Goal: Task Accomplishment & Management: Use online tool/utility

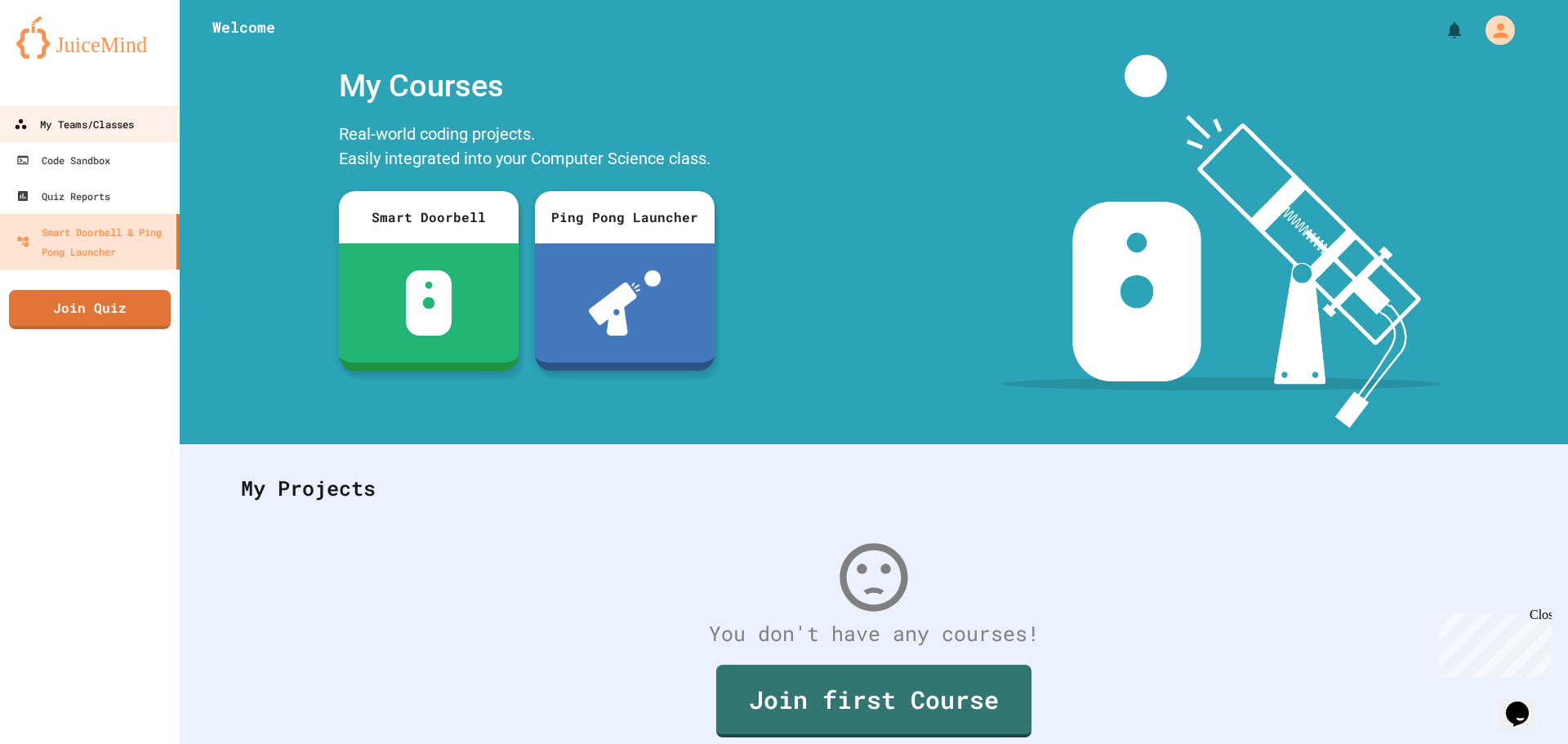
click at [14, 111] on link "My Teams/Classes" at bounding box center [90, 123] width 185 height 37
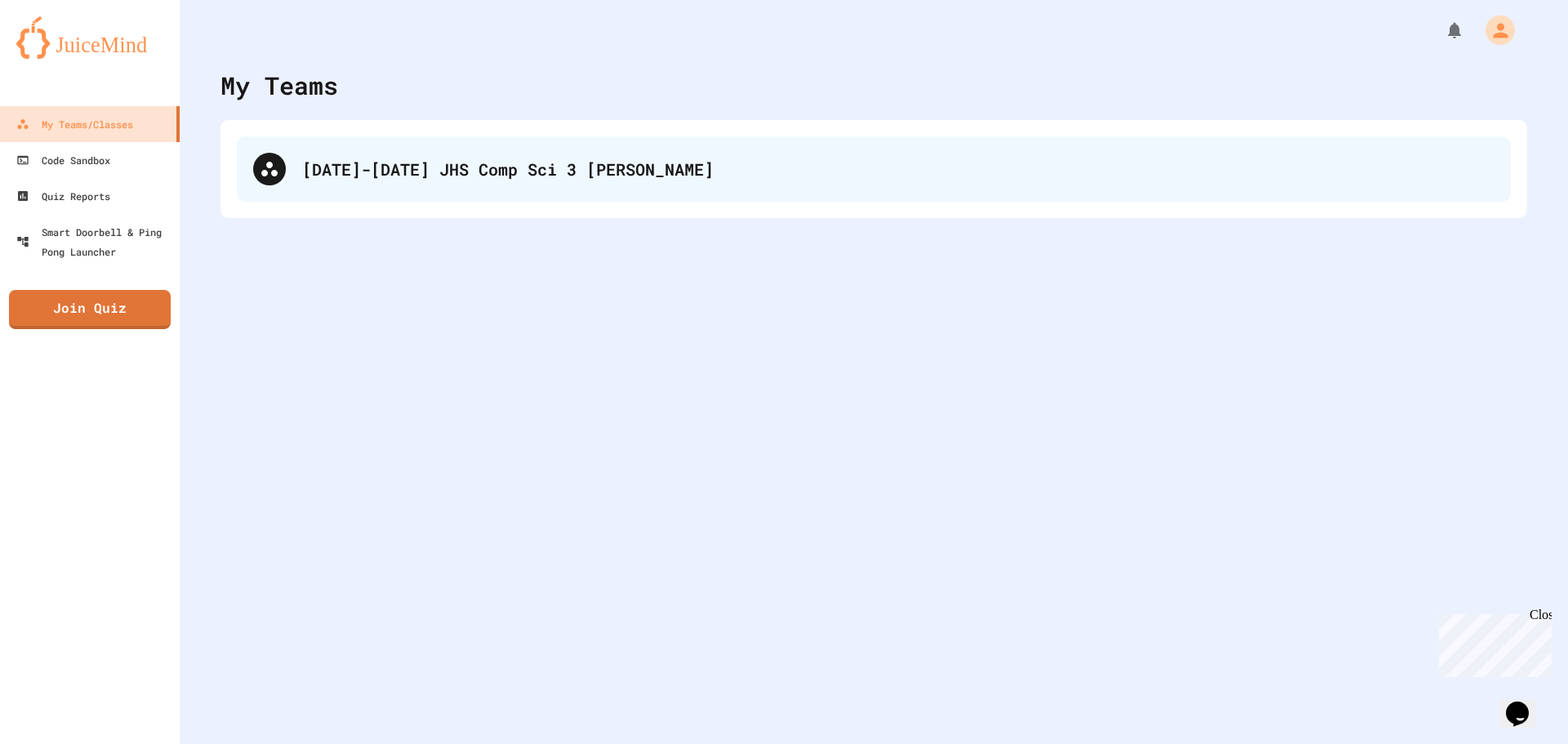
click at [260, 177] on icon at bounding box center [269, 169] width 20 height 20
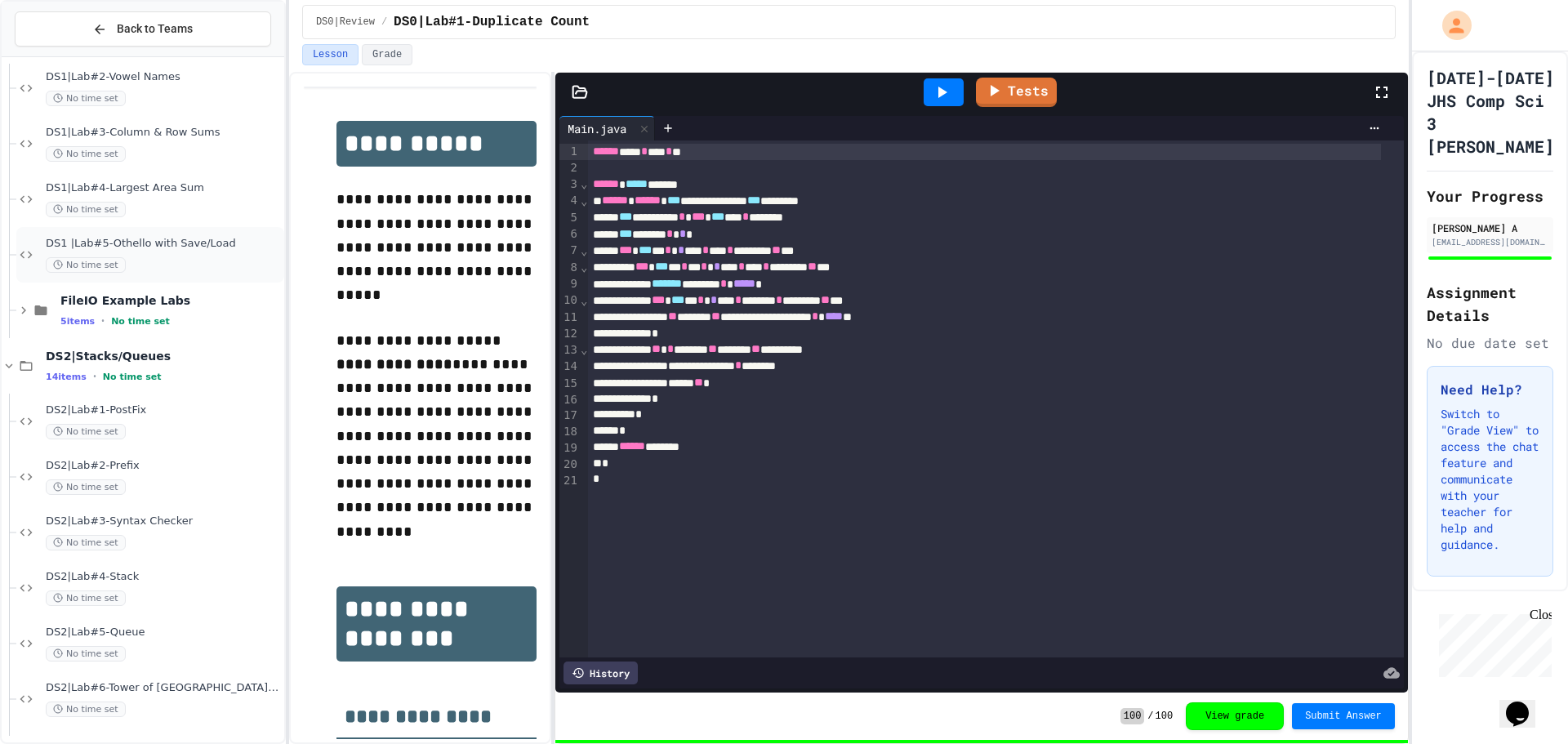
scroll to position [791, 0]
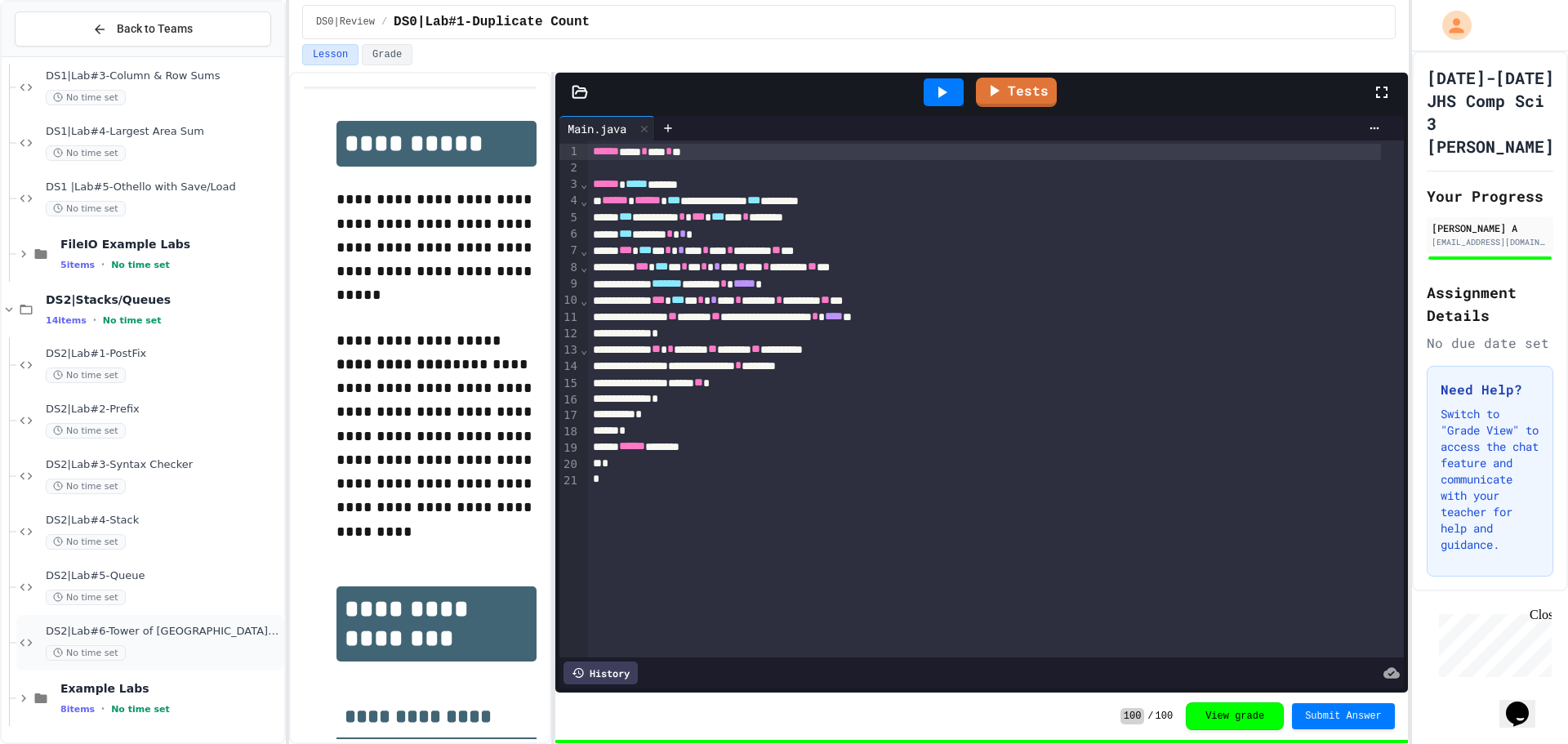
click at [215, 647] on div "No time set" at bounding box center [163, 653] width 235 height 16
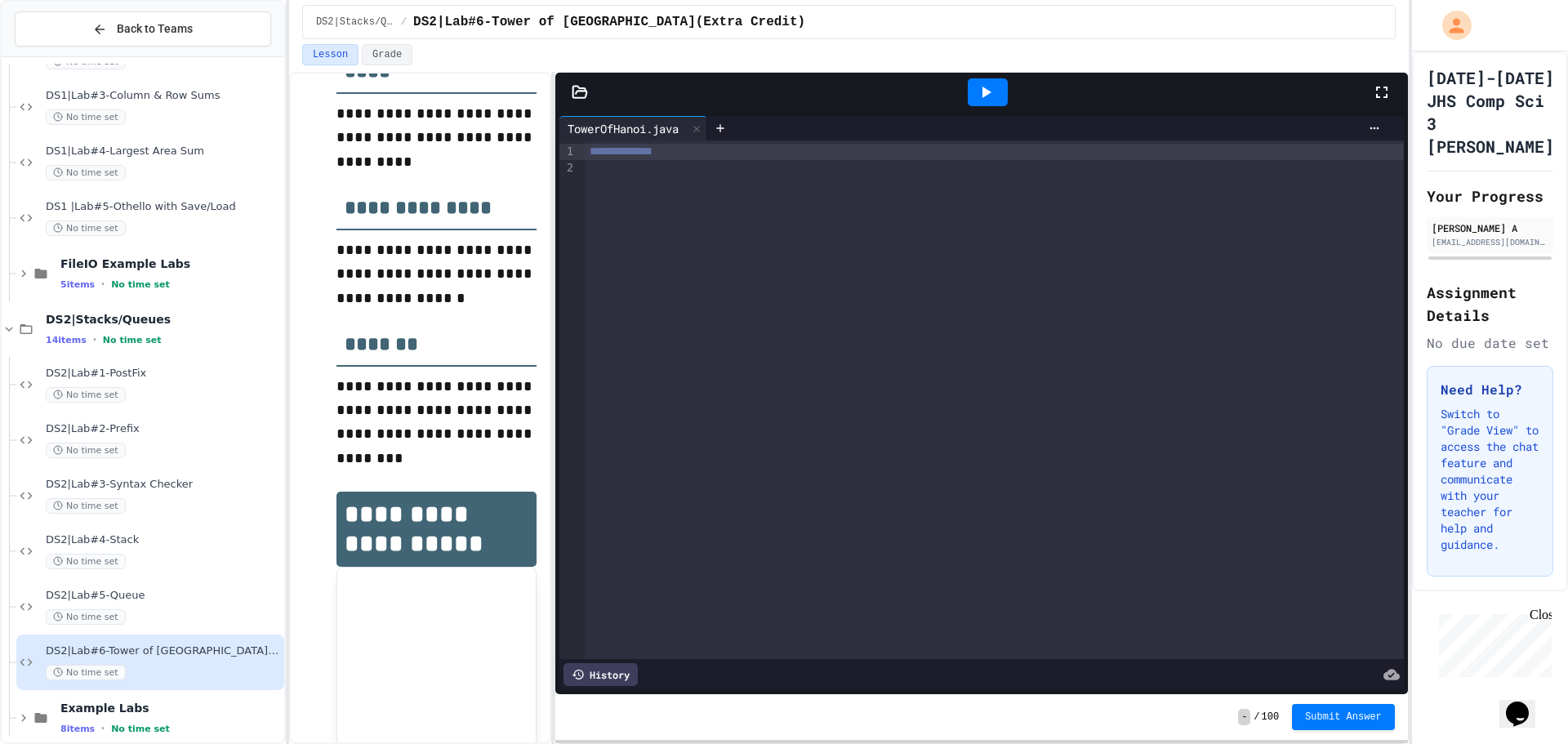
scroll to position [572, 0]
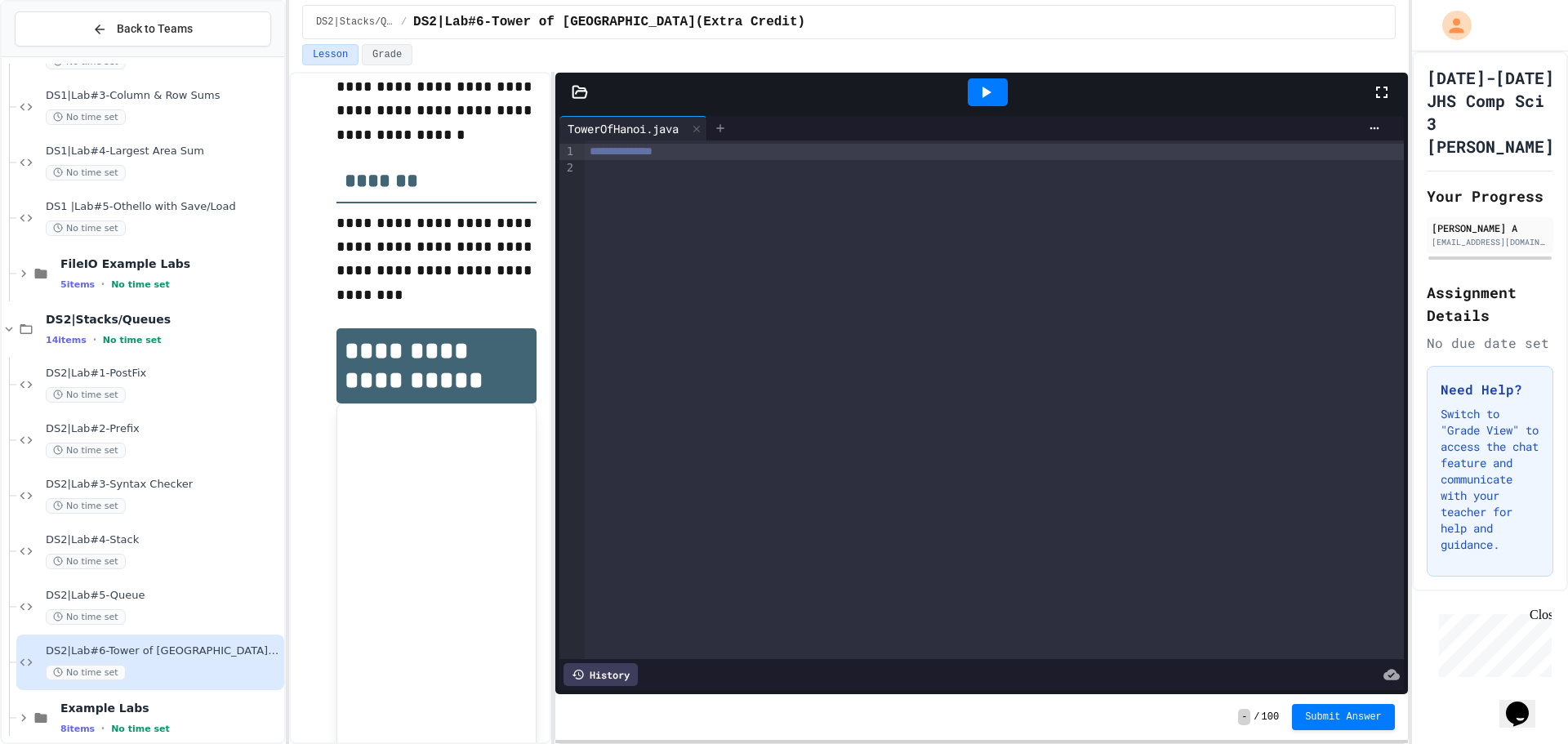
click at [727, 128] on icon at bounding box center [720, 128] width 13 height 13
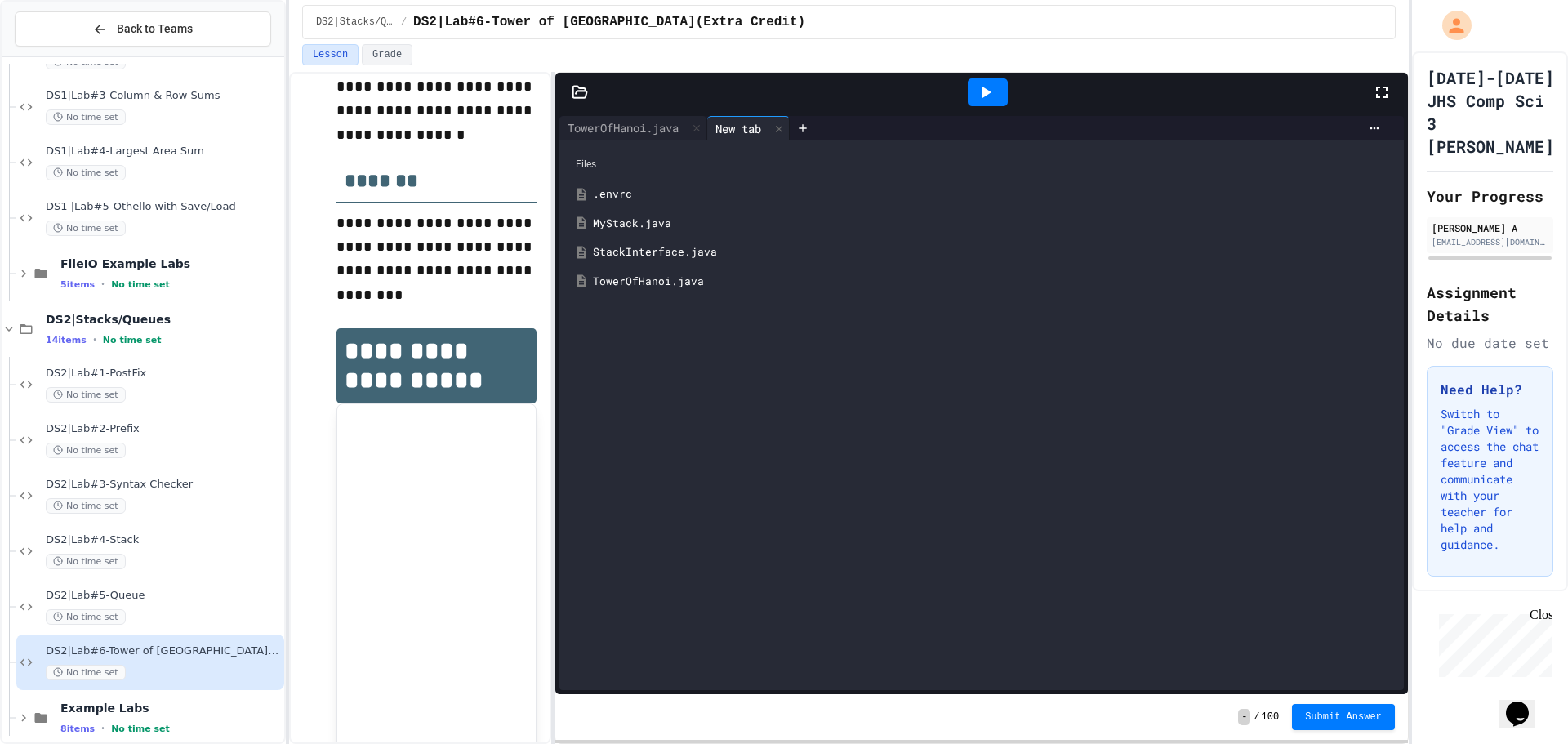
click at [656, 222] on div "MyStack.java" at bounding box center [993, 223] width 801 height 16
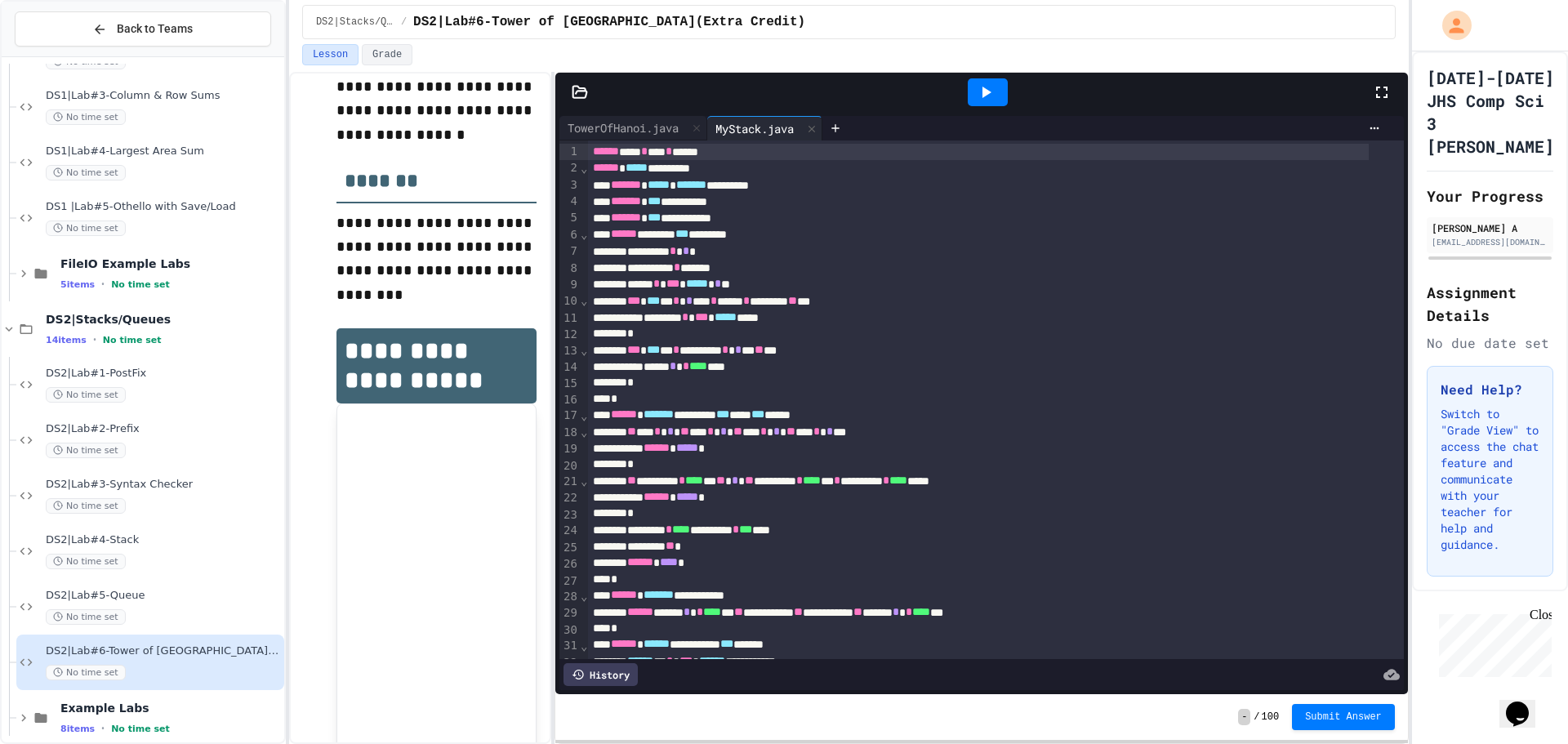
scroll to position [203, 0]
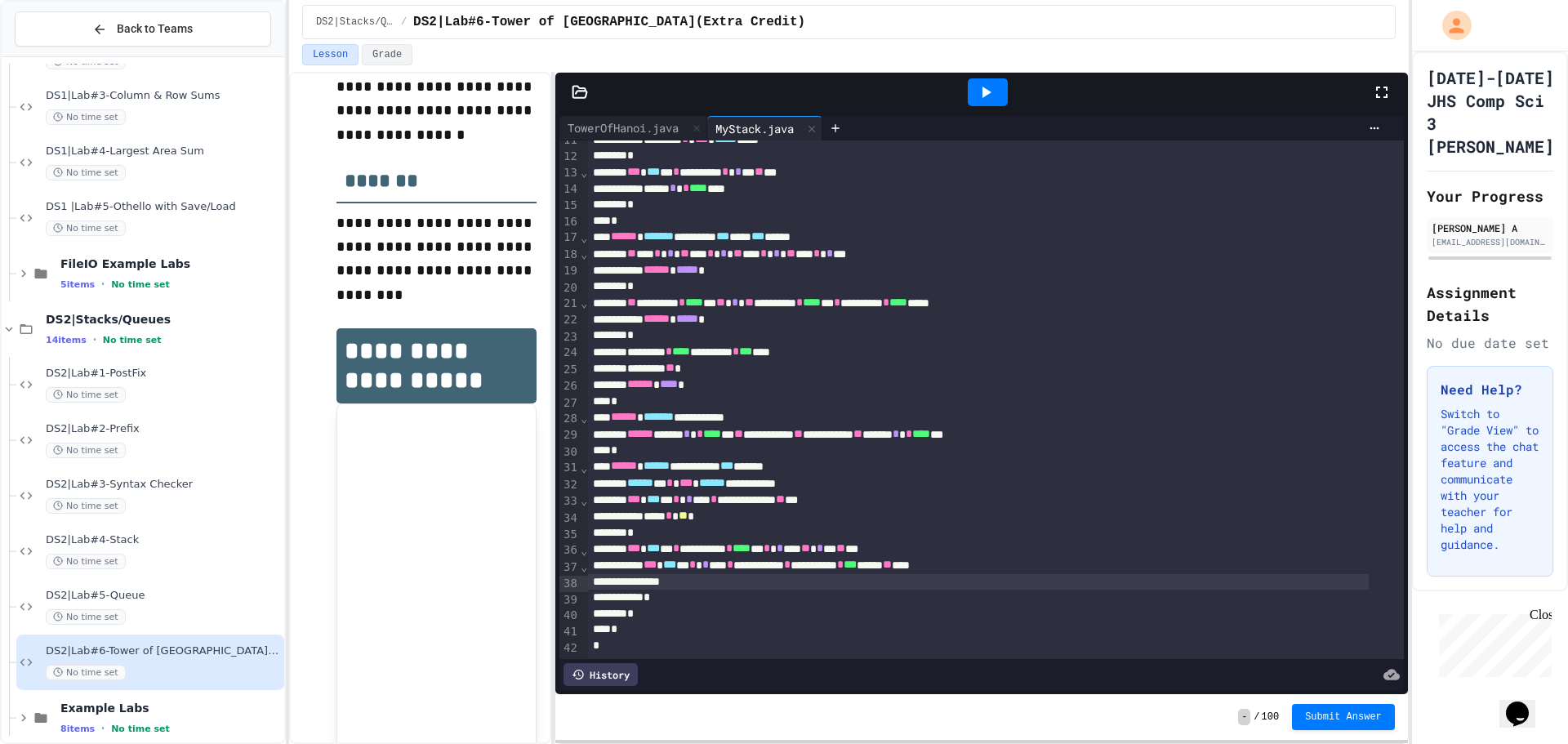
click at [700, 574] on div at bounding box center [978, 582] width 781 height 16
drag, startPoint x: 1567, startPoint y: 403, endPoint x: 1550, endPoint y: 492, distance: 90.6
drag, startPoint x: 1550, startPoint y: 492, endPoint x: 693, endPoint y: 554, distance: 859.2
click at [693, 574] on div at bounding box center [978, 582] width 781 height 16
click at [840, 589] on div "*" at bounding box center [978, 597] width 781 height 16
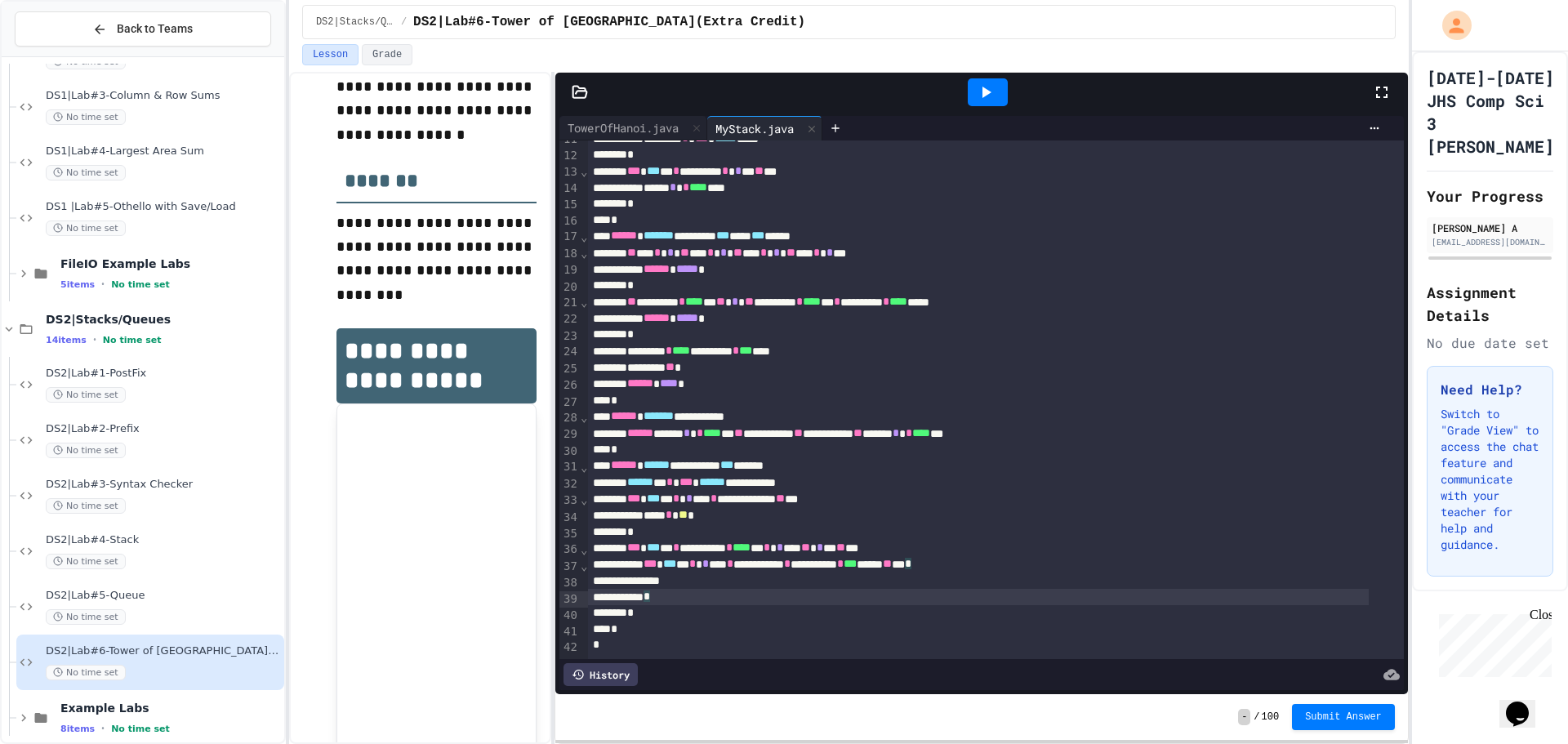
click at [829, 589] on div "*" at bounding box center [978, 597] width 781 height 16
click at [828, 574] on div at bounding box center [978, 582] width 781 height 16
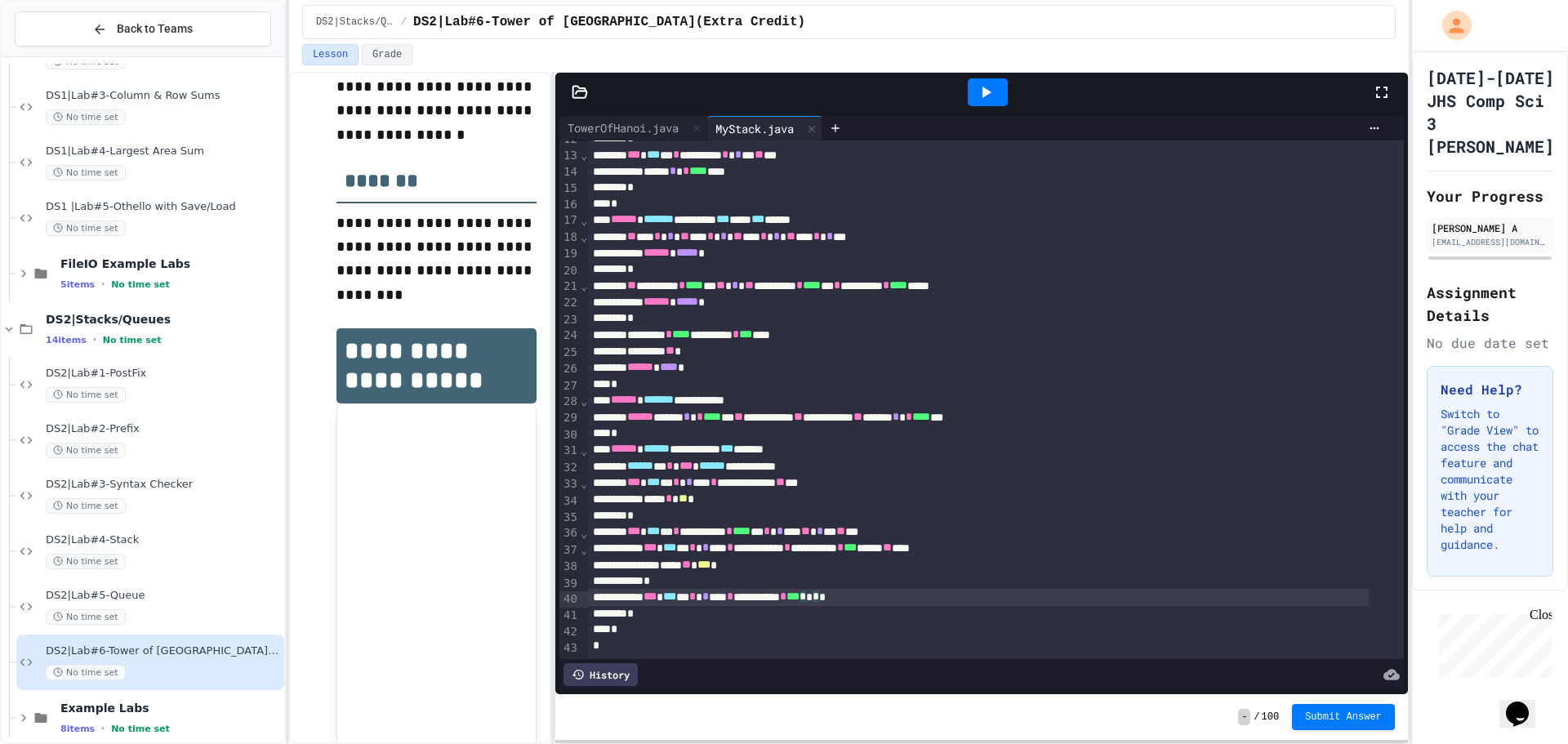
click at [892, 544] on span "**" at bounding box center [887, 547] width 9 height 11
click at [896, 592] on div "**********" at bounding box center [978, 597] width 781 height 16
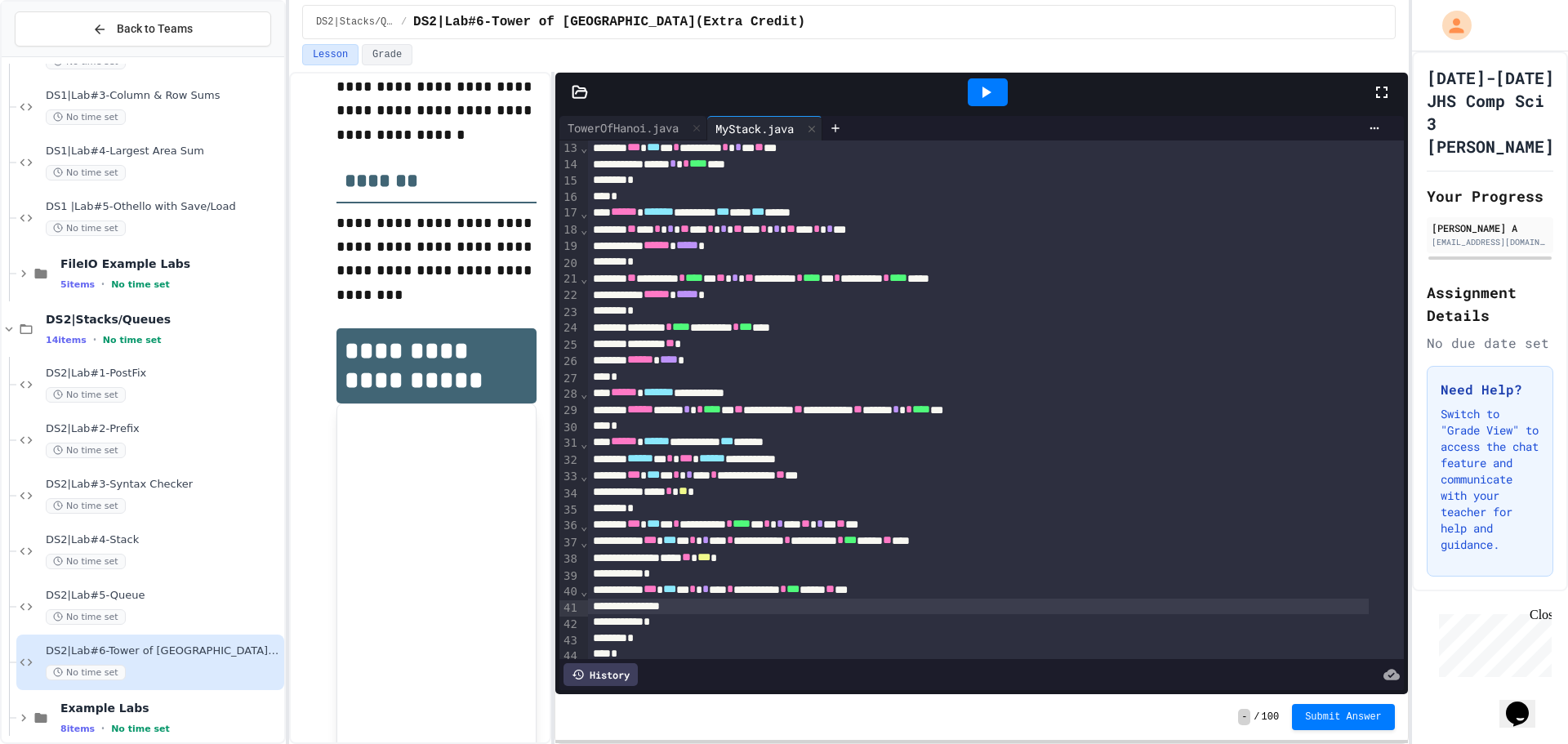
scroll to position [252, 0]
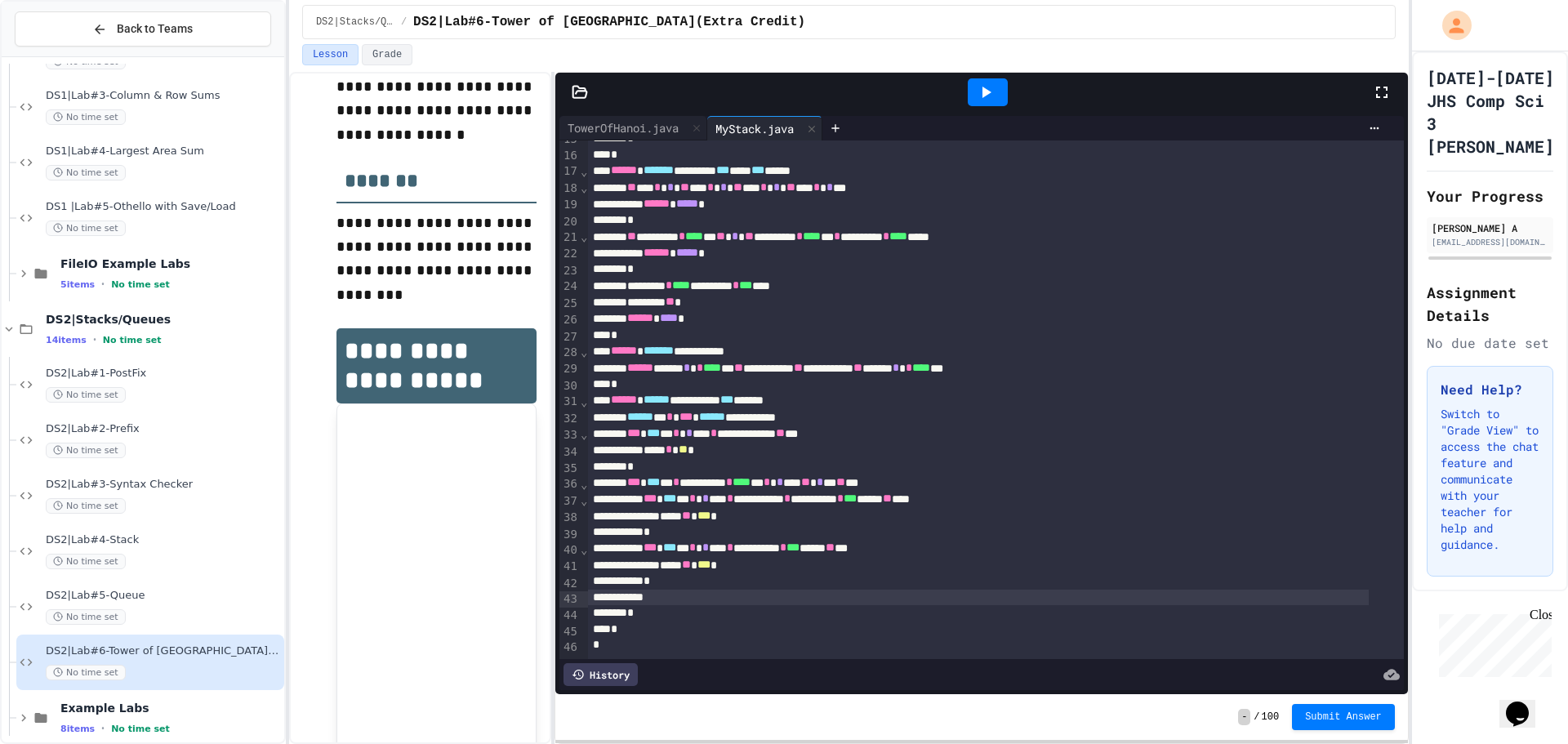
click at [786, 542] on div "**********" at bounding box center [978, 547] width 781 height 16
click at [722, 574] on div "*" at bounding box center [978, 581] width 781 height 16
click at [750, 590] on div at bounding box center [978, 597] width 781 height 16
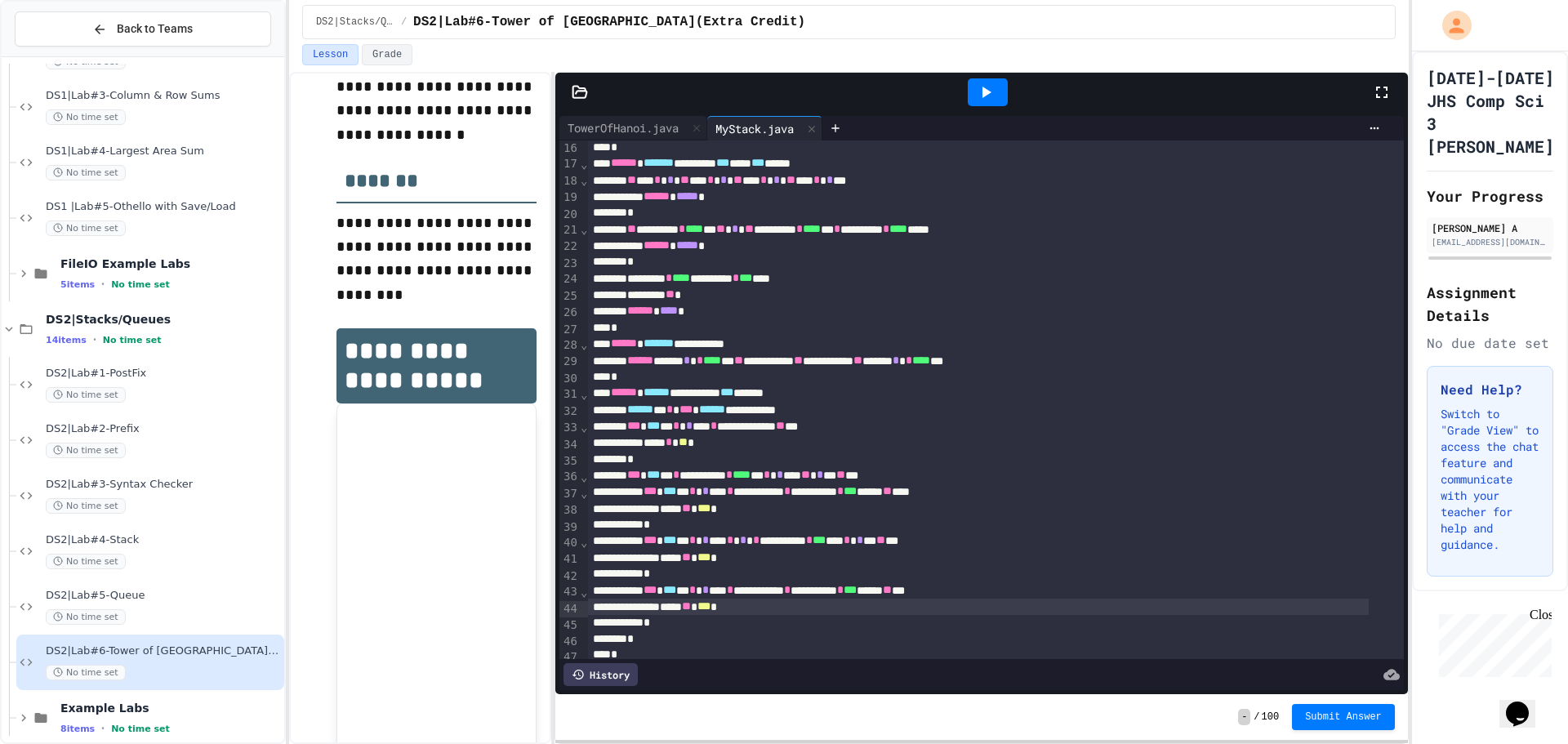
scroll to position [653, 0]
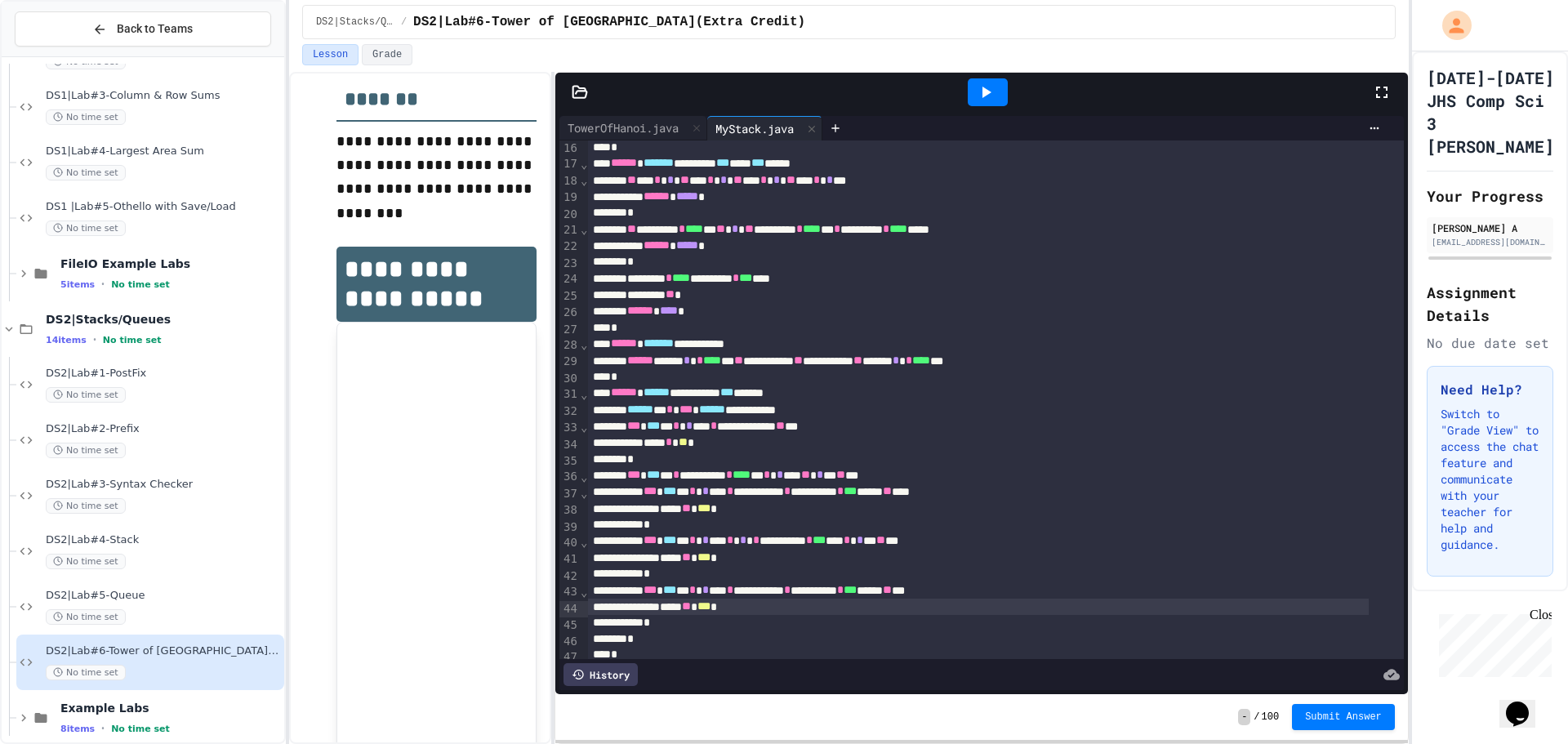
click at [944, 541] on div "**********" at bounding box center [978, 540] width 781 height 16
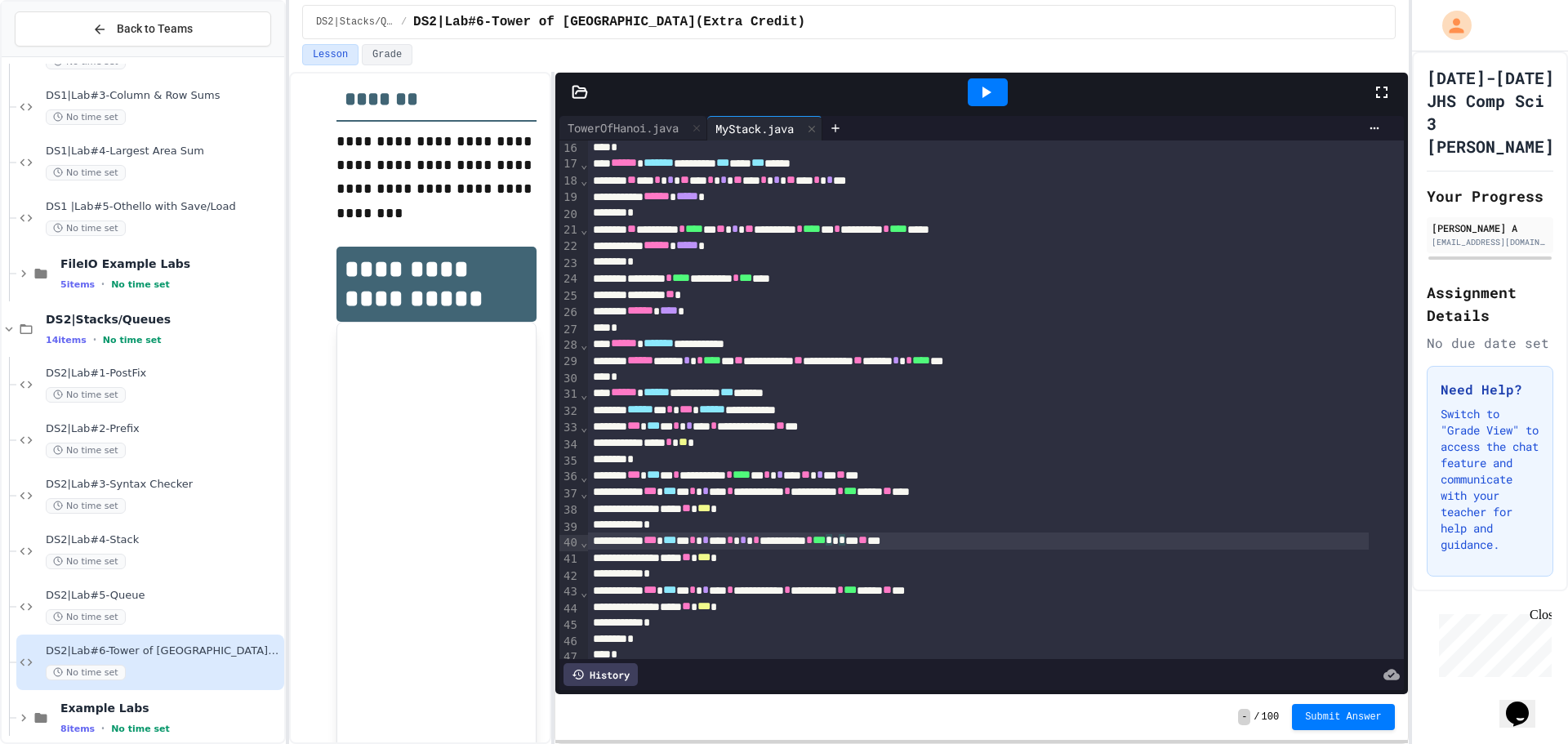
scroll to position [302, 0]
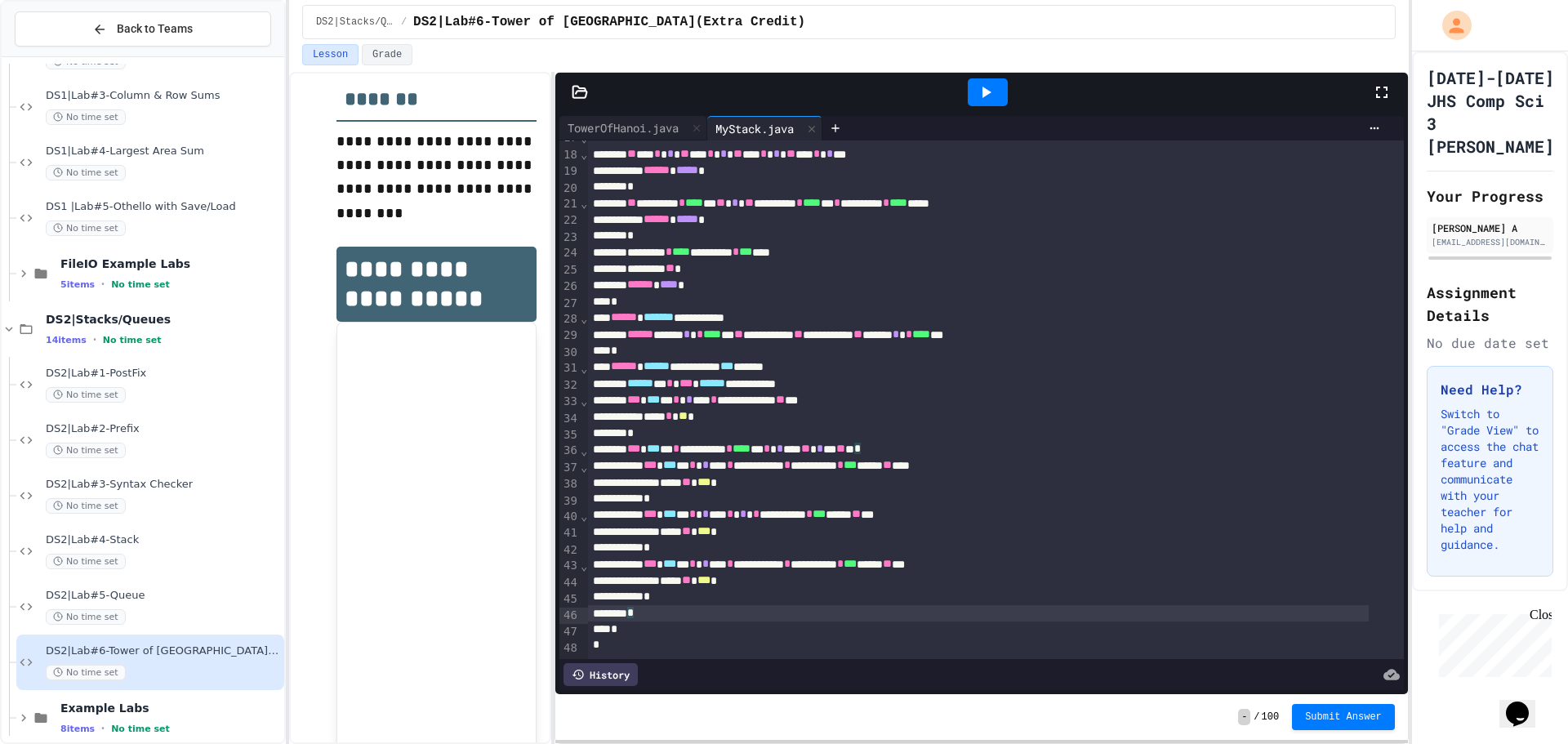
click at [672, 605] on div "*" at bounding box center [978, 613] width 781 height 16
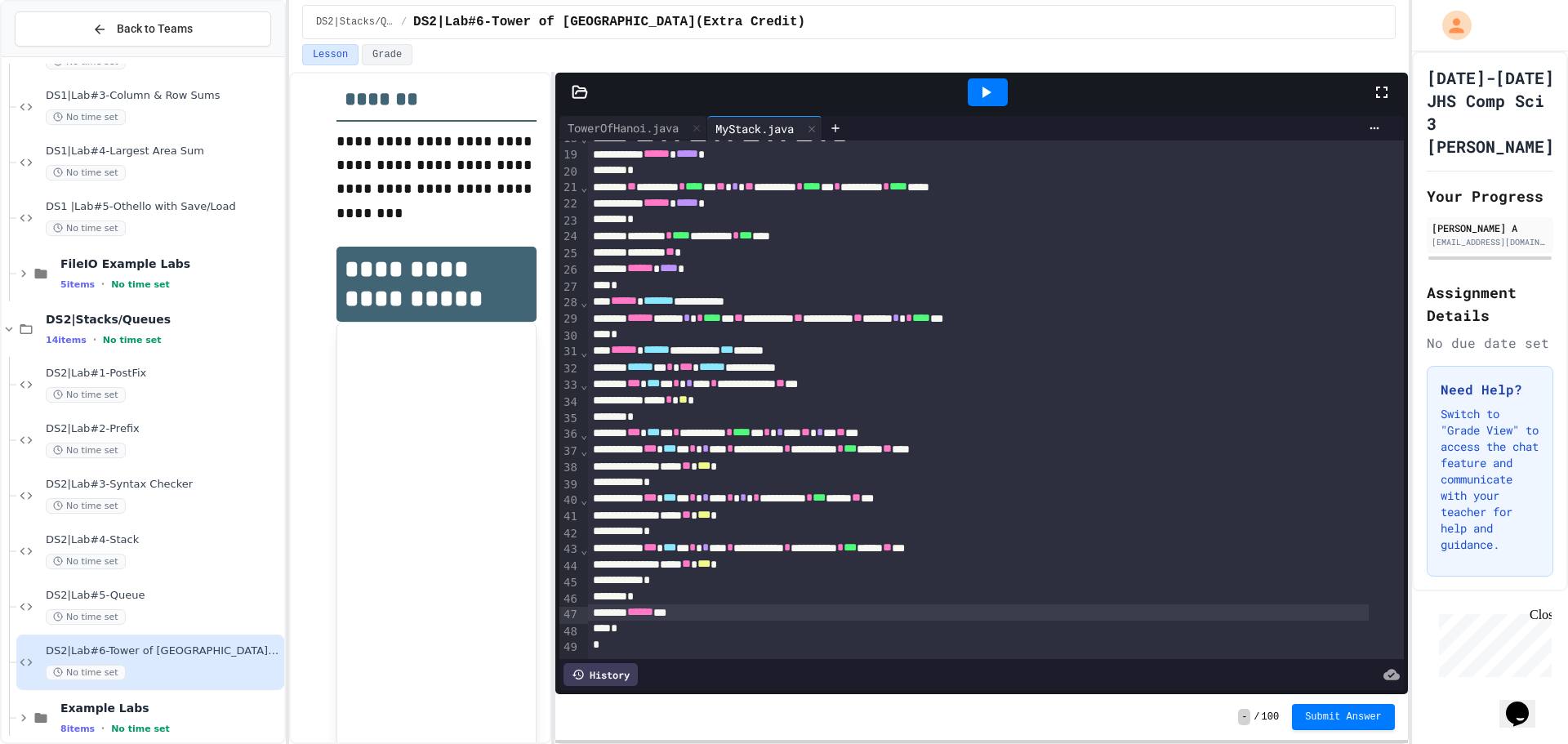
click at [788, 695] on div "- / 100 Submit Answer" at bounding box center [982, 716] width 853 height 46
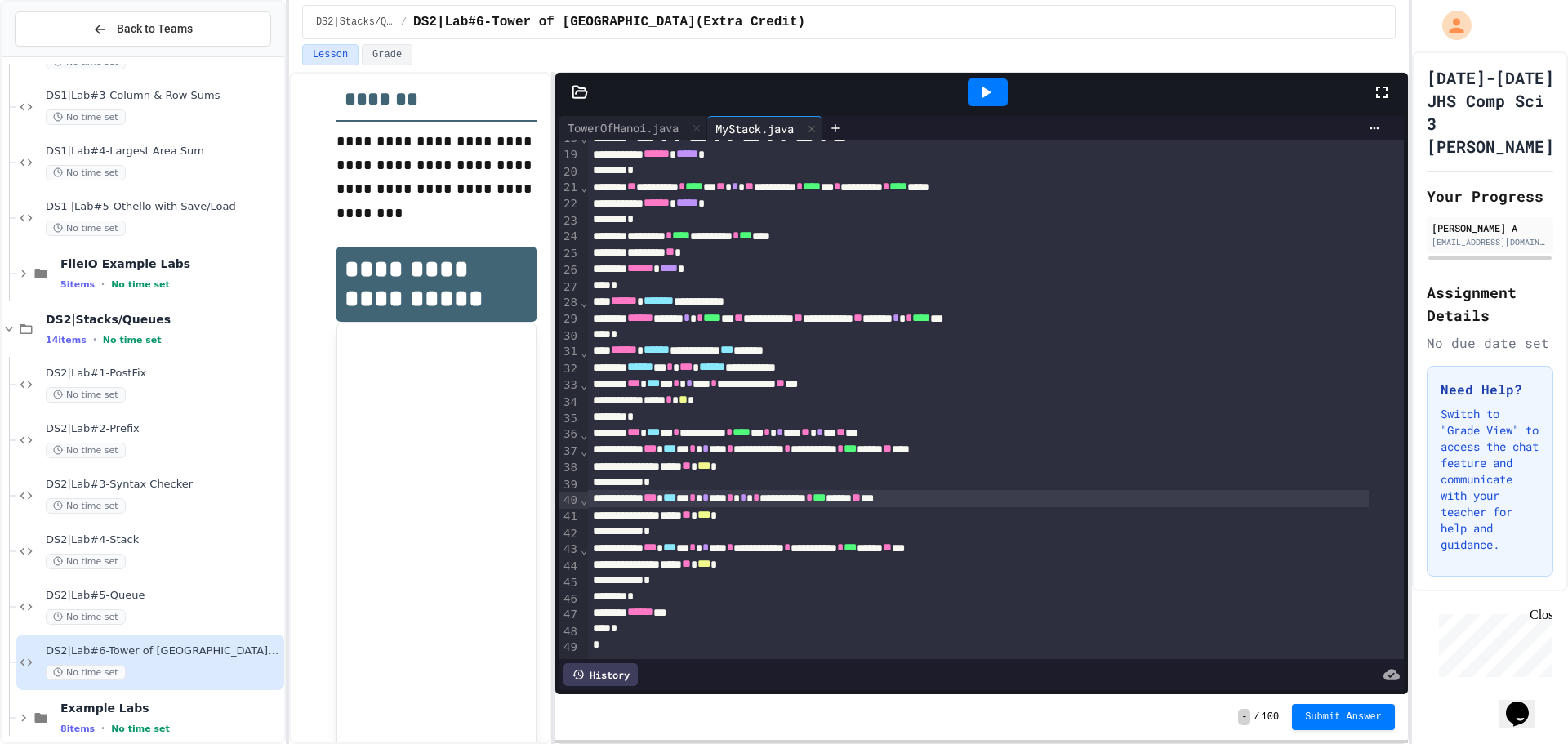
click at [760, 498] on span "*" at bounding box center [756, 497] width 7 height 11
click at [808, 497] on div "**********" at bounding box center [978, 497] width 781 height 16
click at [823, 540] on div "**********" at bounding box center [978, 547] width 781 height 16
click at [800, 530] on div "*" at bounding box center [978, 531] width 781 height 16
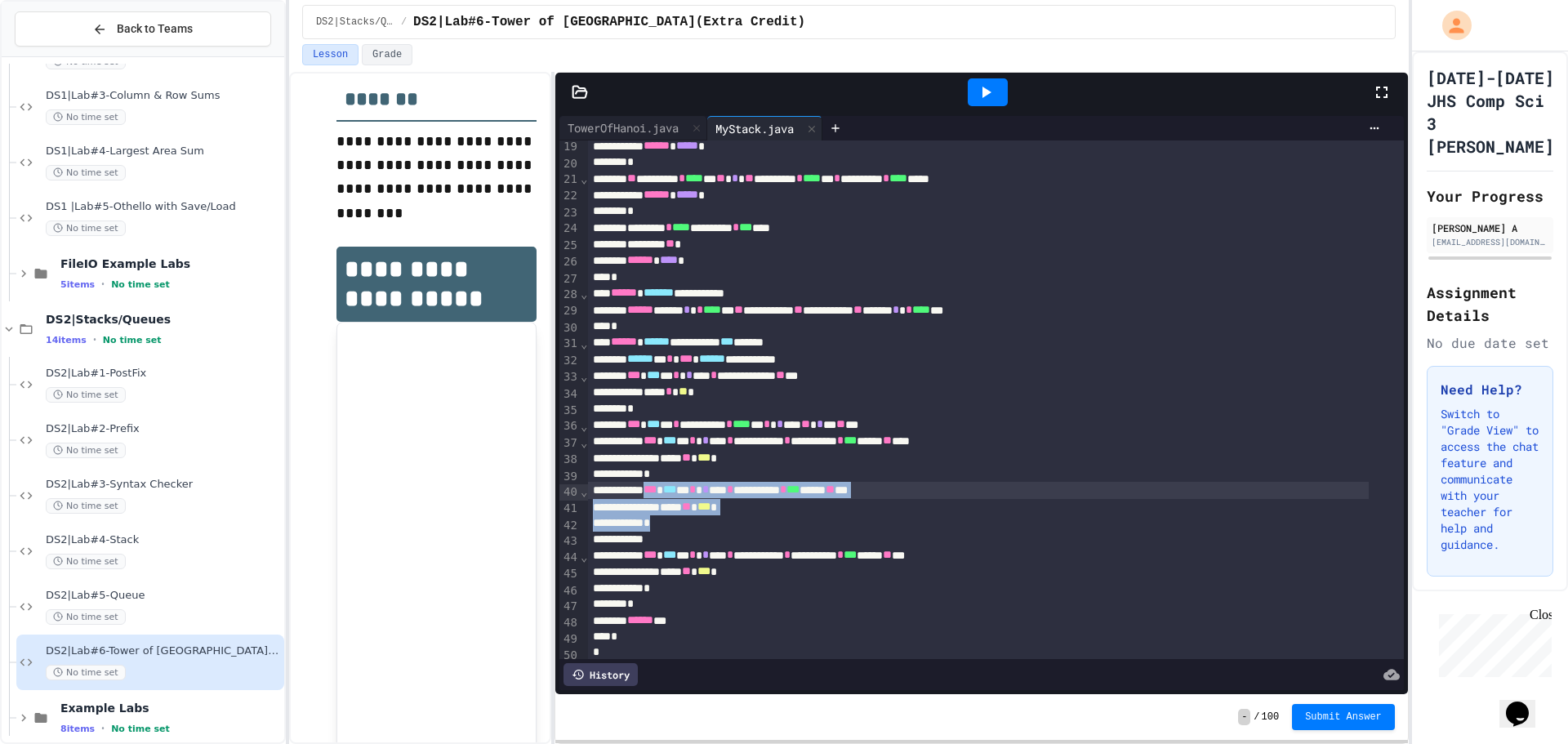
drag, startPoint x: 797, startPoint y: 530, endPoint x: 667, endPoint y: 489, distance: 136.3
click at [667, 489] on div "**********" at bounding box center [995, 251] width 815 height 825
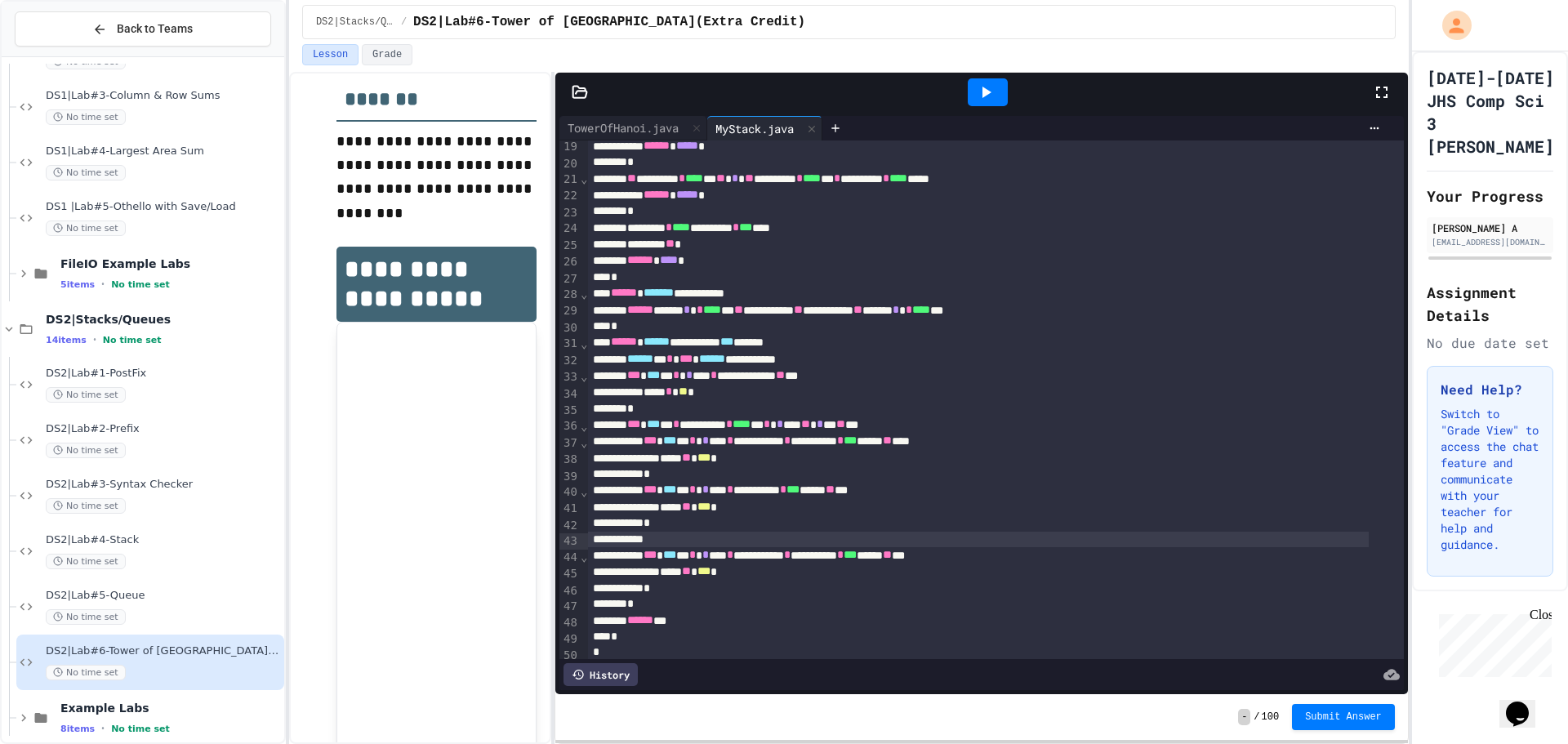
click at [718, 545] on div at bounding box center [978, 539] width 781 height 16
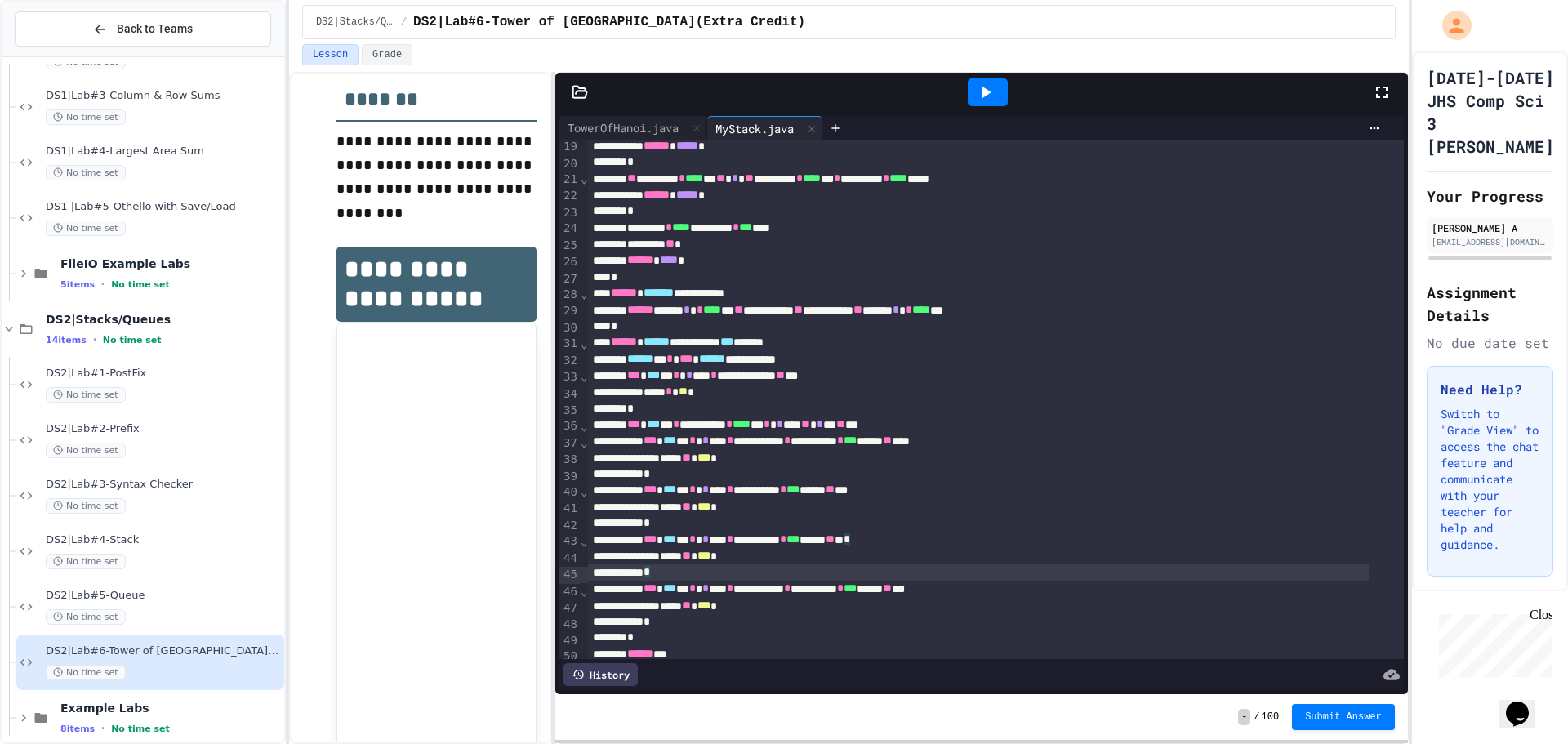
click at [750, 528] on div "*" at bounding box center [978, 522] width 781 height 16
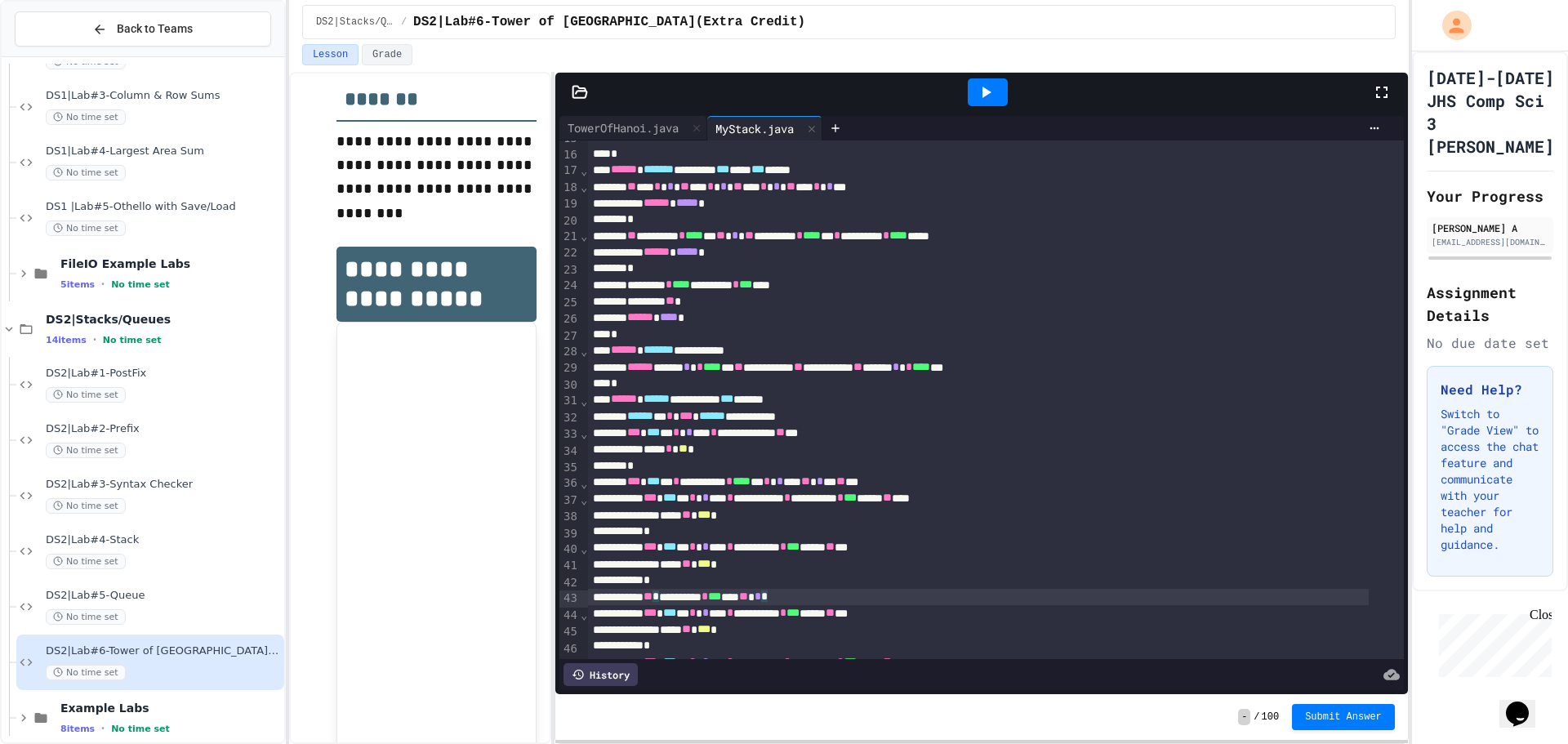
scroll to position [327, 0]
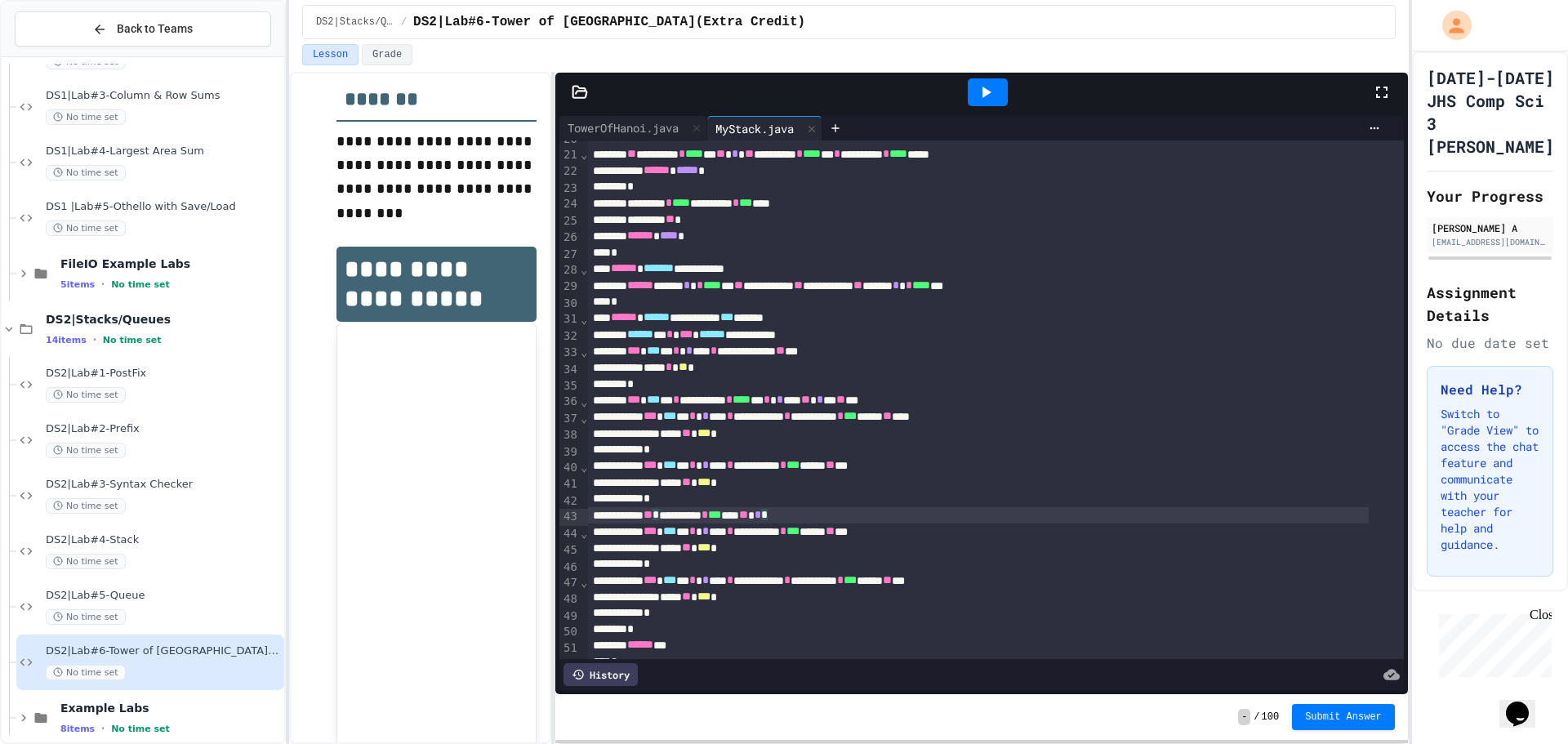
click at [682, 387] on div "*" at bounding box center [978, 385] width 781 height 16
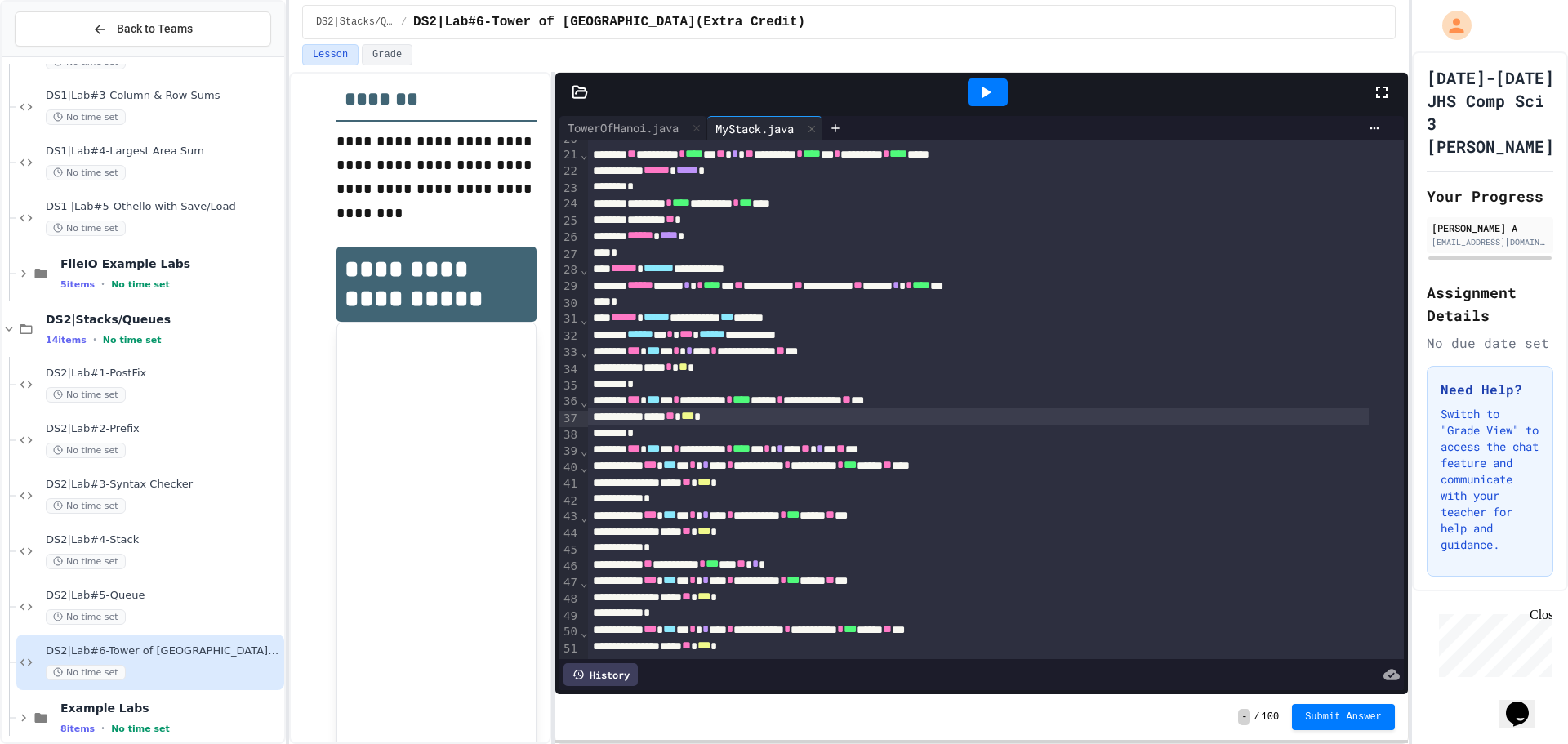
scroll to position [434, 0]
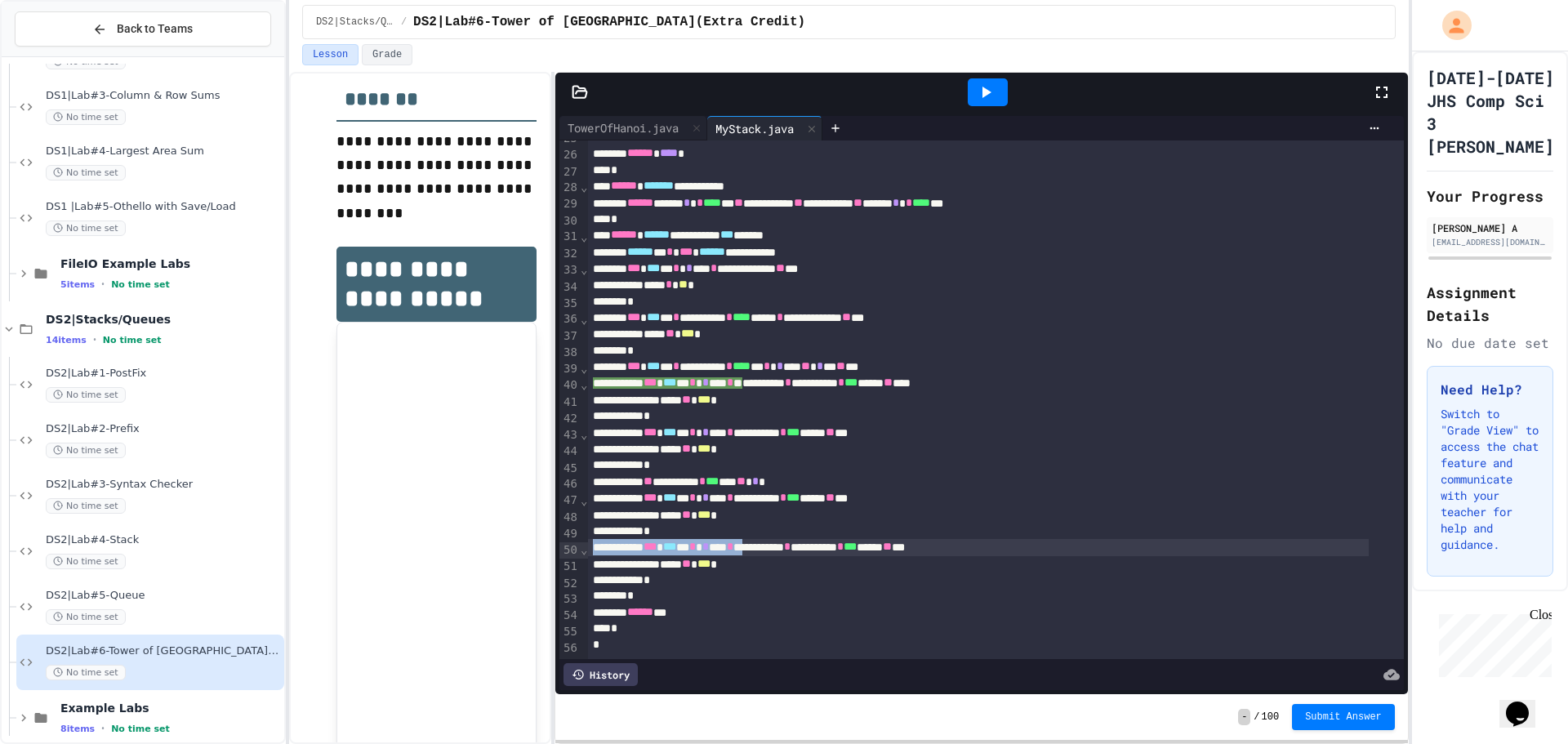
drag, startPoint x: 813, startPoint y: 516, endPoint x: 795, endPoint y: 522, distance: 19.0
click at [795, 522] on div "**********" at bounding box center [995, 193] width 815 height 924
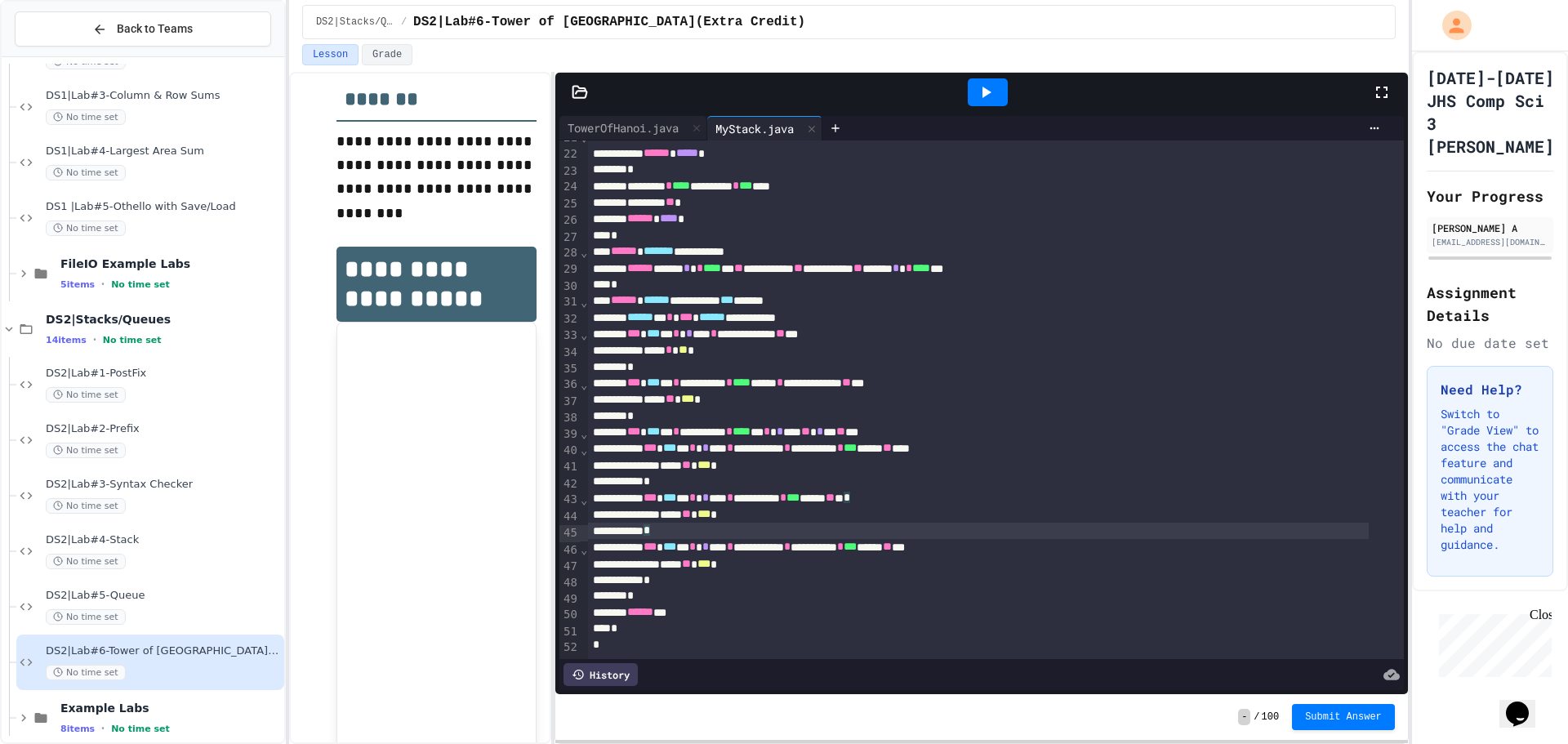
scroll to position [367, 0]
click at [787, 490] on div "**********" at bounding box center [978, 497] width 781 height 16
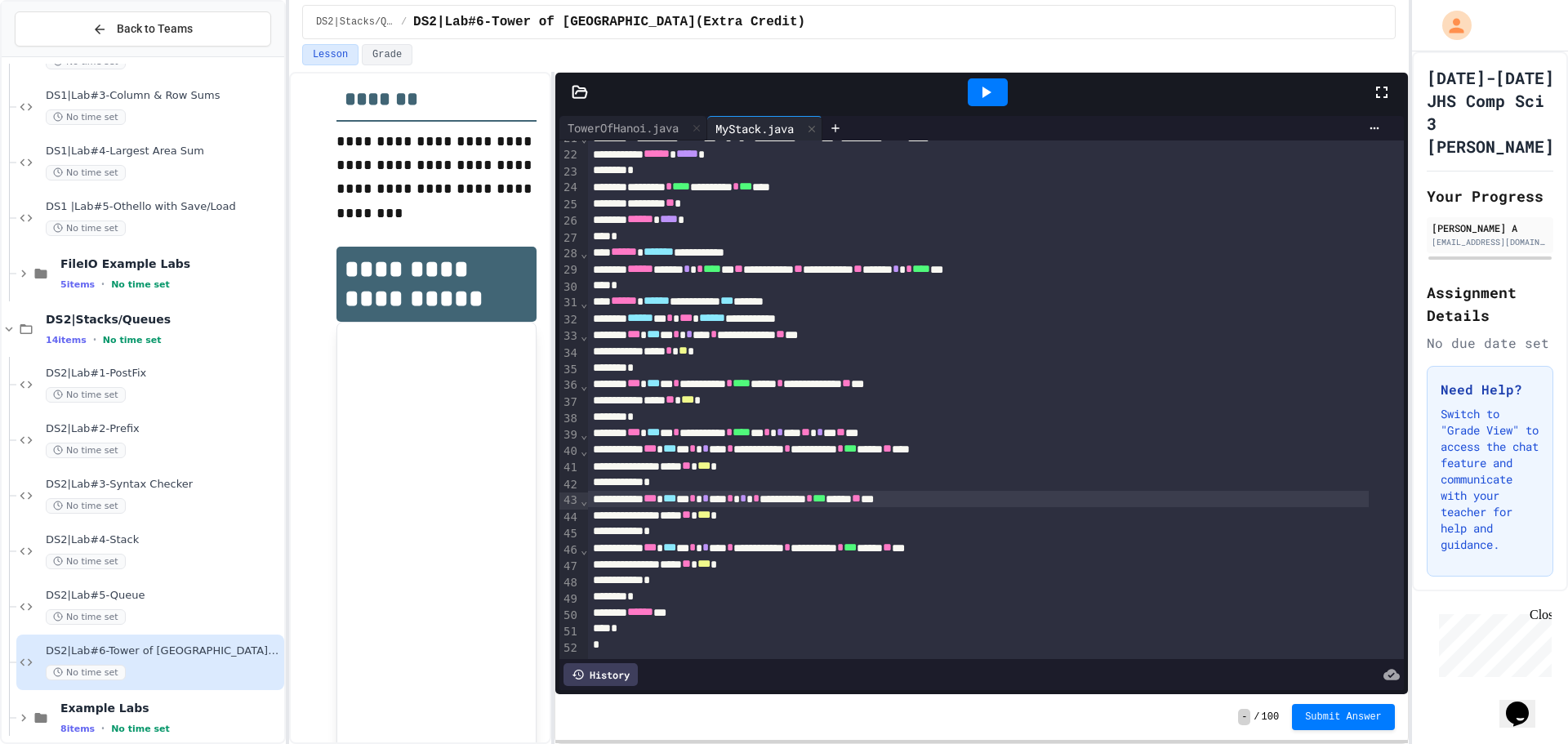
click at [917, 491] on div "**********" at bounding box center [978, 498] width 781 height 16
click at [750, 636] on div "*" at bounding box center [978, 644] width 781 height 16
click at [750, 603] on div "****** **" at bounding box center [978, 611] width 781 height 16
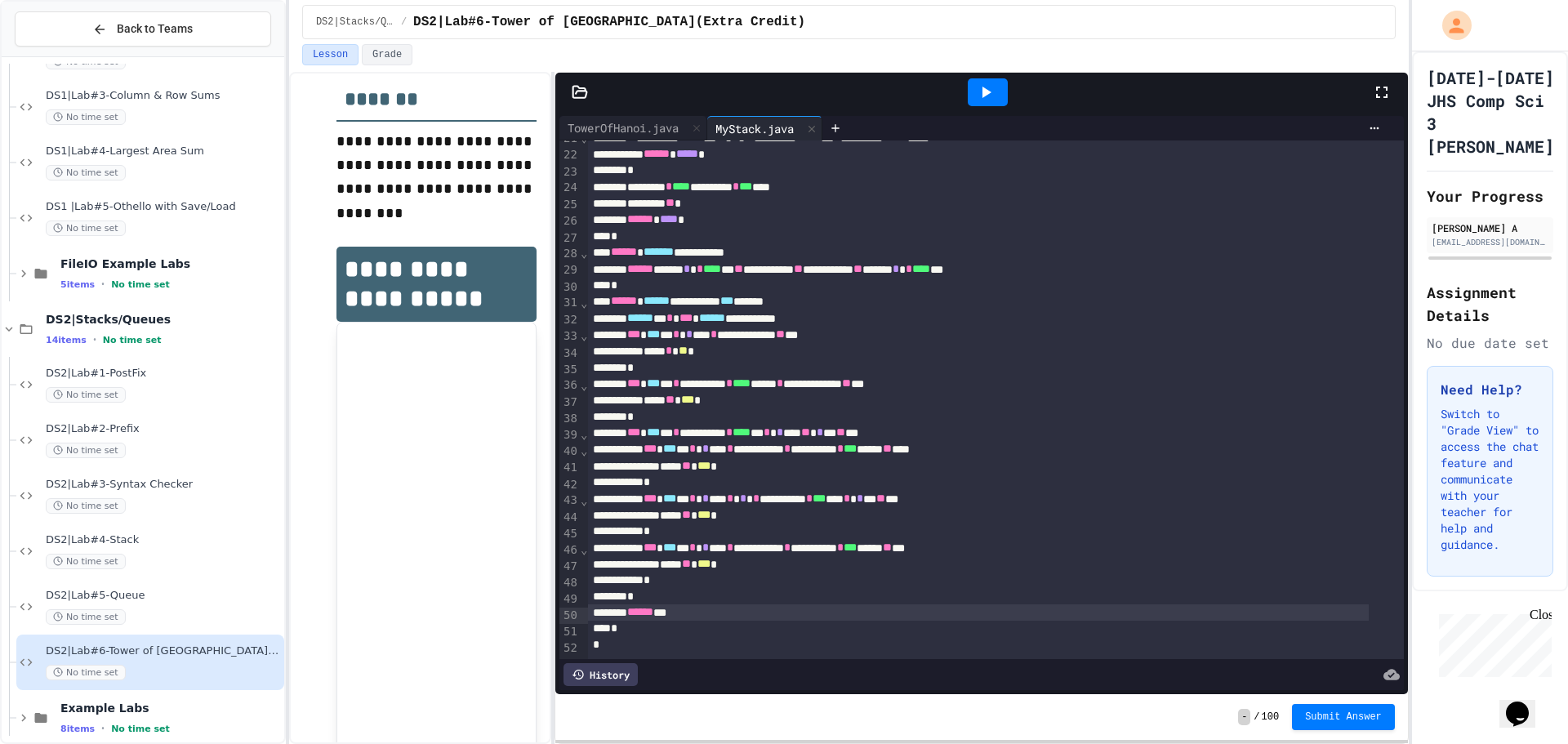
click at [756, 621] on div "*" at bounding box center [978, 628] width 781 height 16
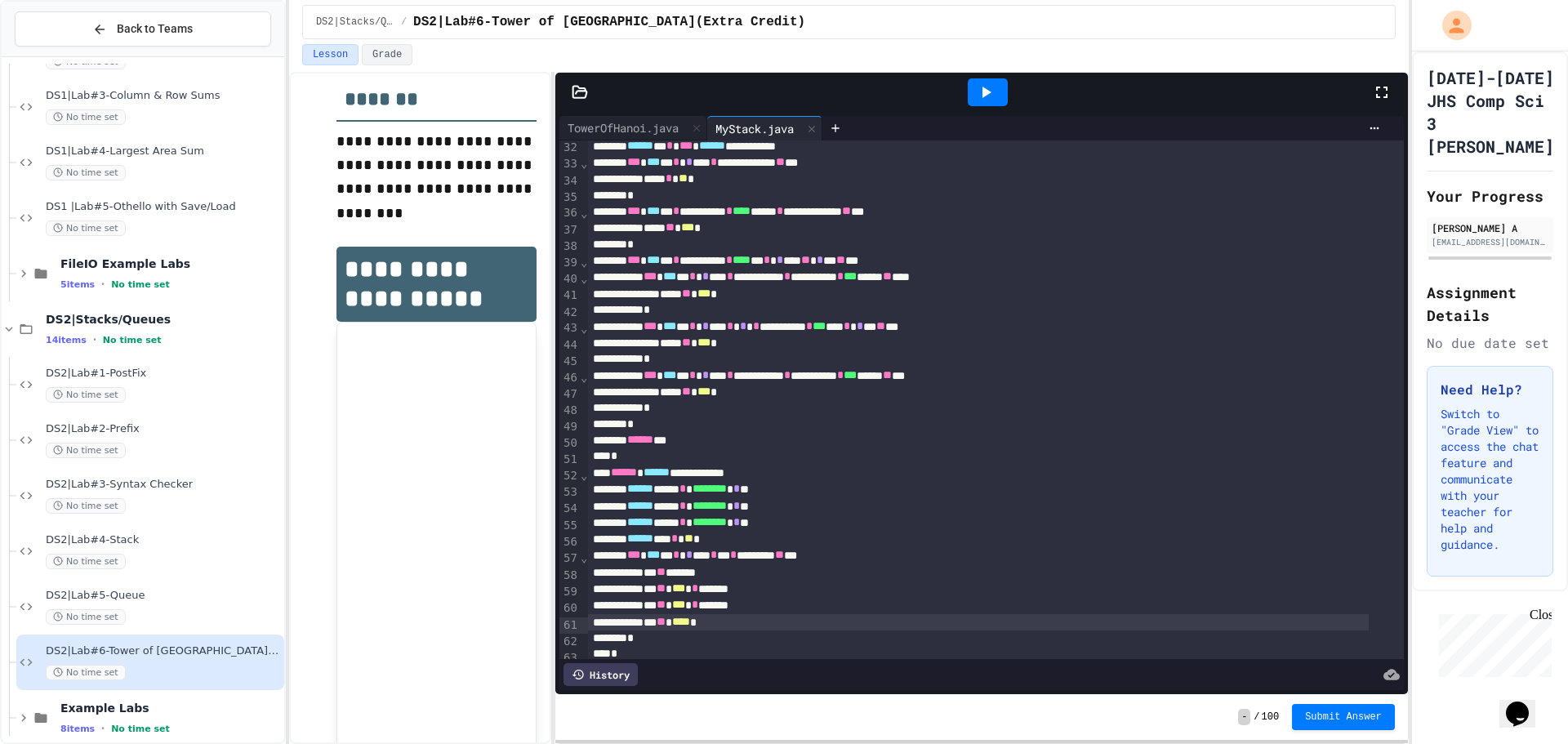
scroll to position [566, 0]
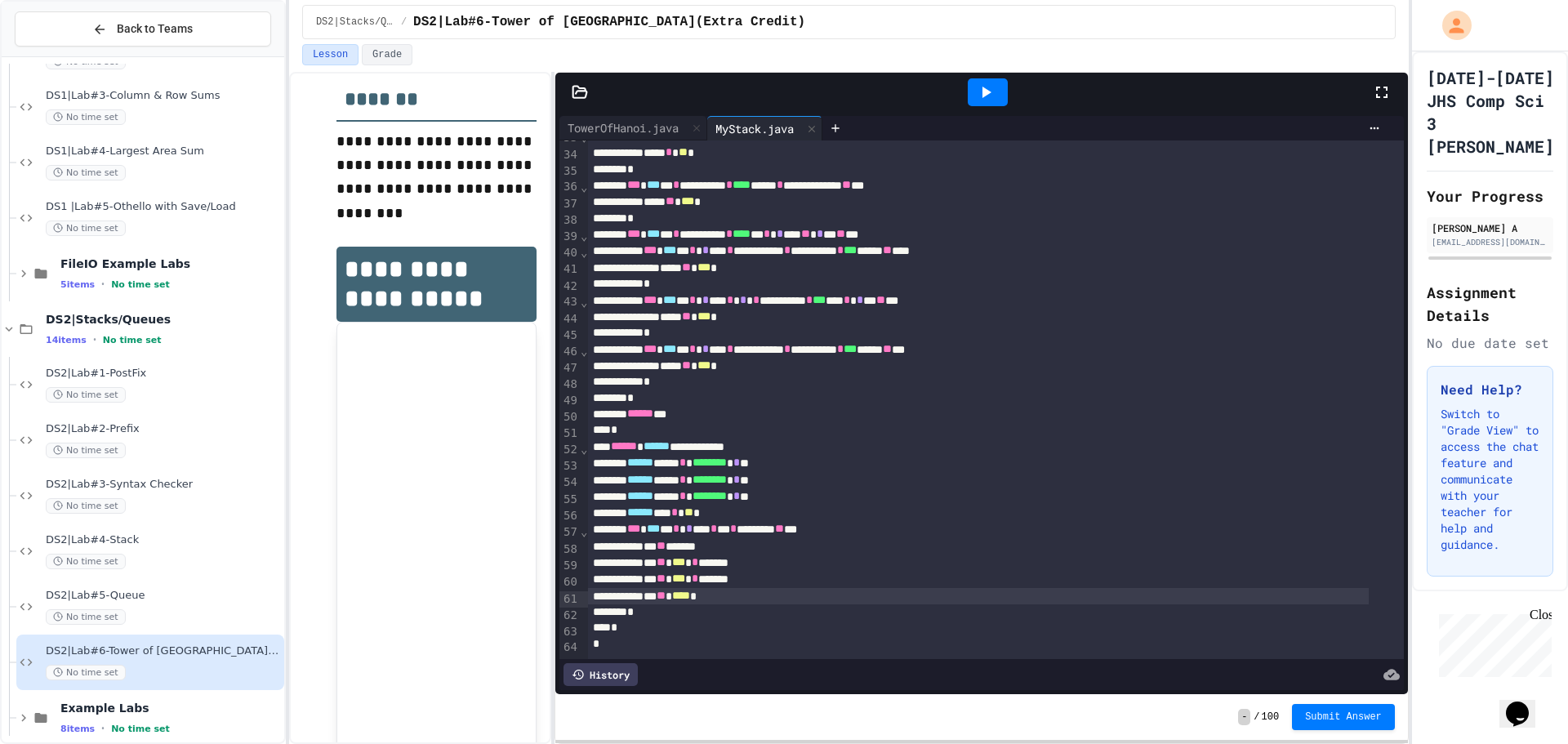
click at [681, 620] on div "*" at bounding box center [978, 628] width 781 height 16
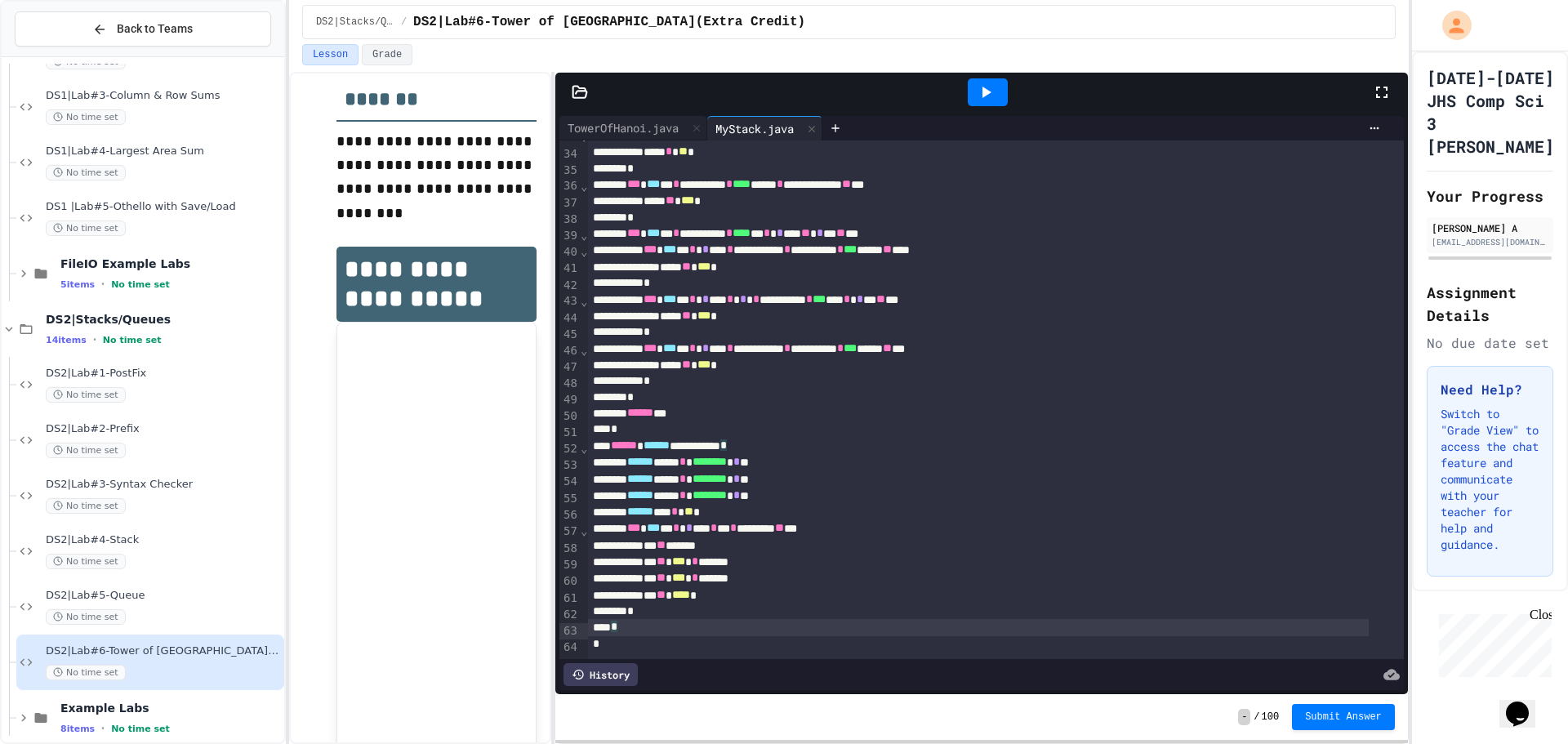
click at [718, 603] on div "*" at bounding box center [978, 611] width 781 height 16
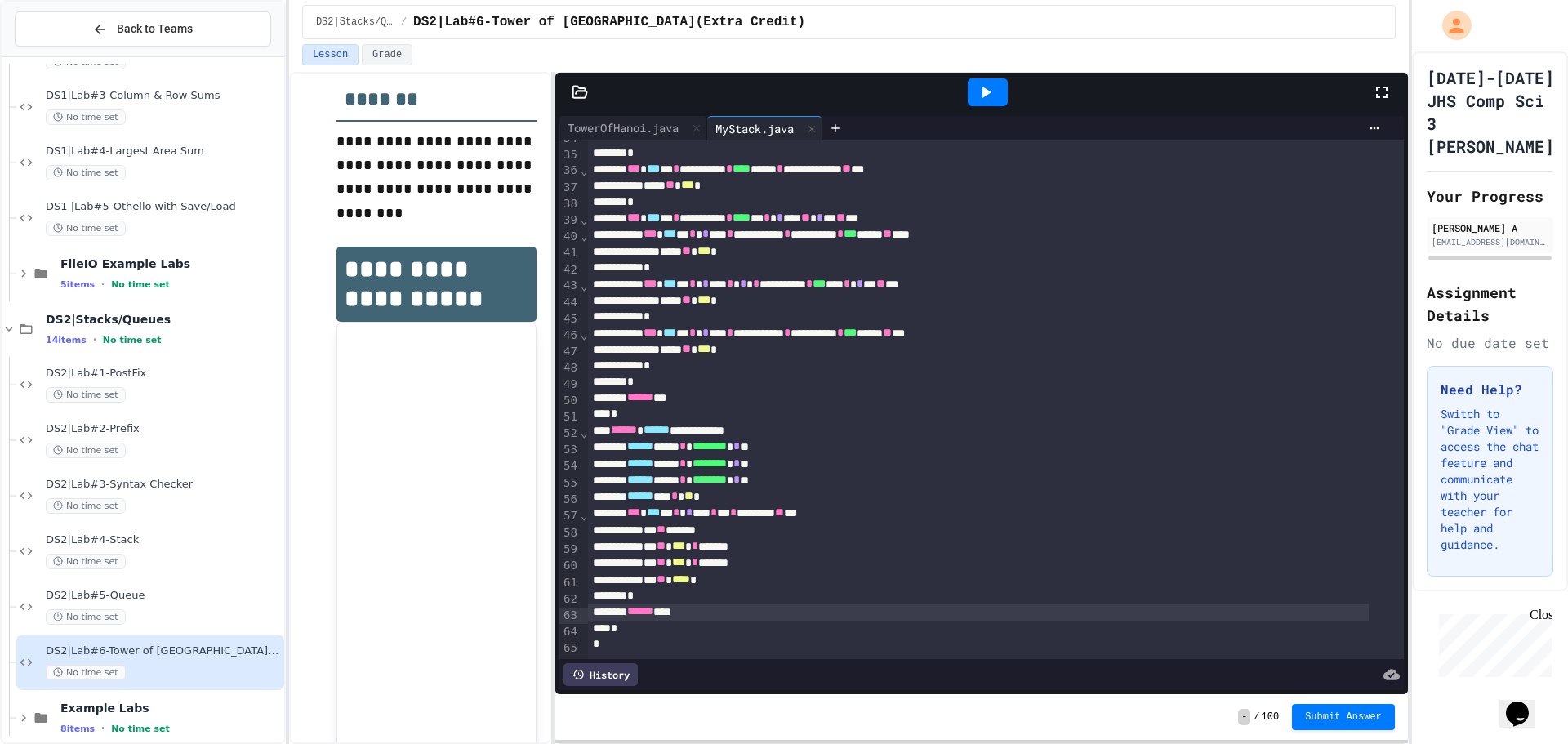
click at [982, 81] on div at bounding box center [988, 92] width 40 height 28
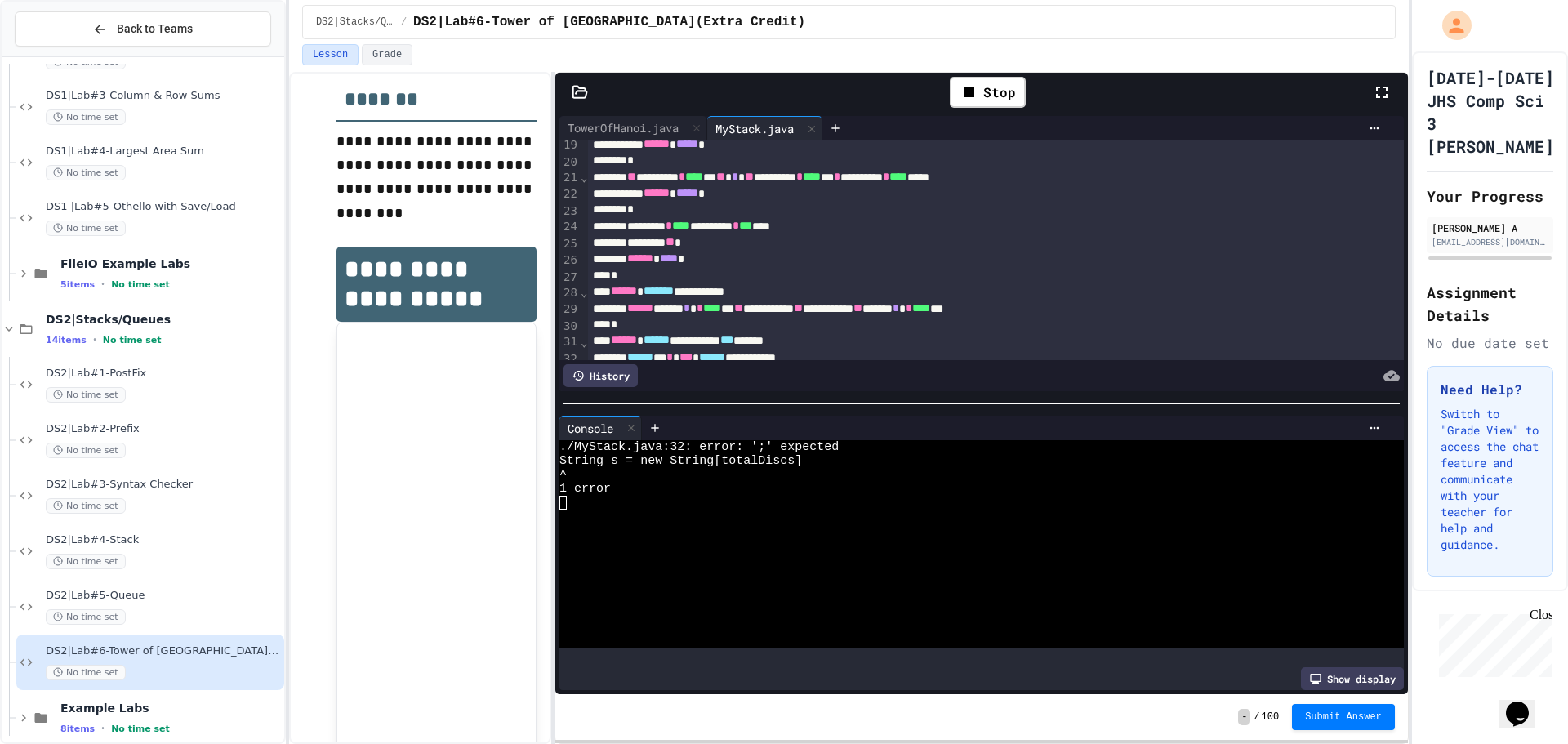
scroll to position [385, 0]
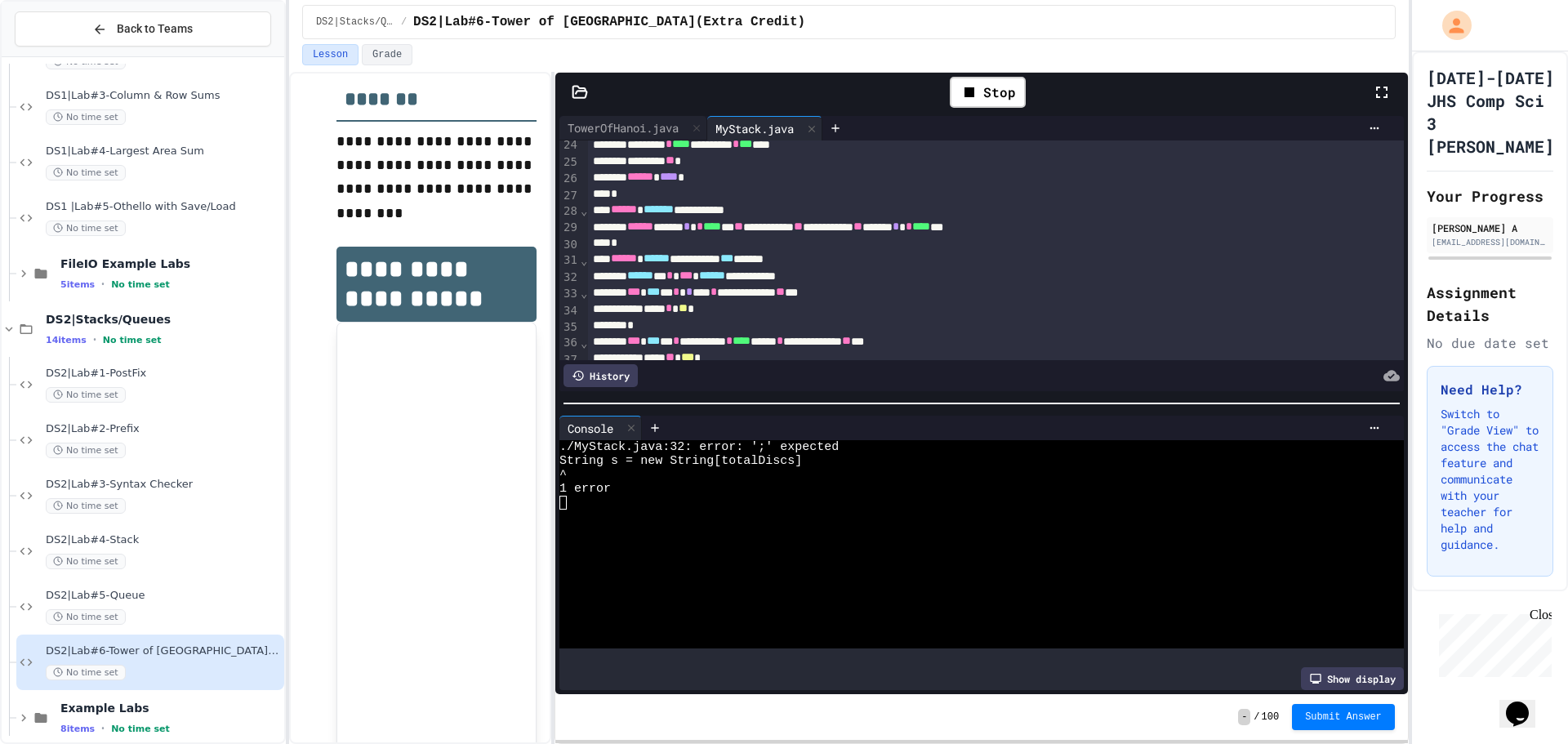
click at [884, 276] on div "**********" at bounding box center [978, 276] width 781 height 16
click at [1012, 97] on div "Stop" at bounding box center [988, 92] width 76 height 31
click at [975, 84] on div at bounding box center [988, 92] width 40 height 28
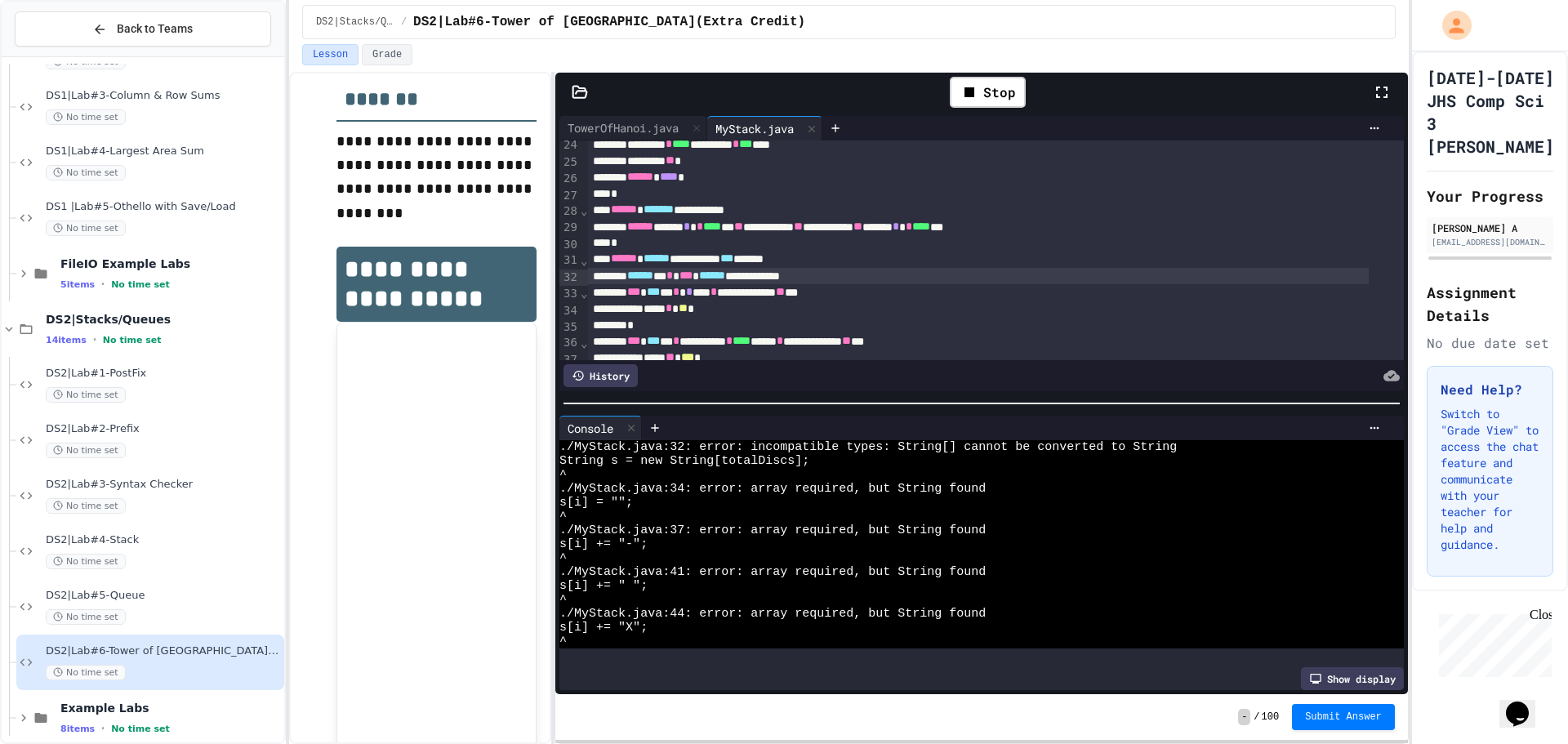
scroll to position [467, 0]
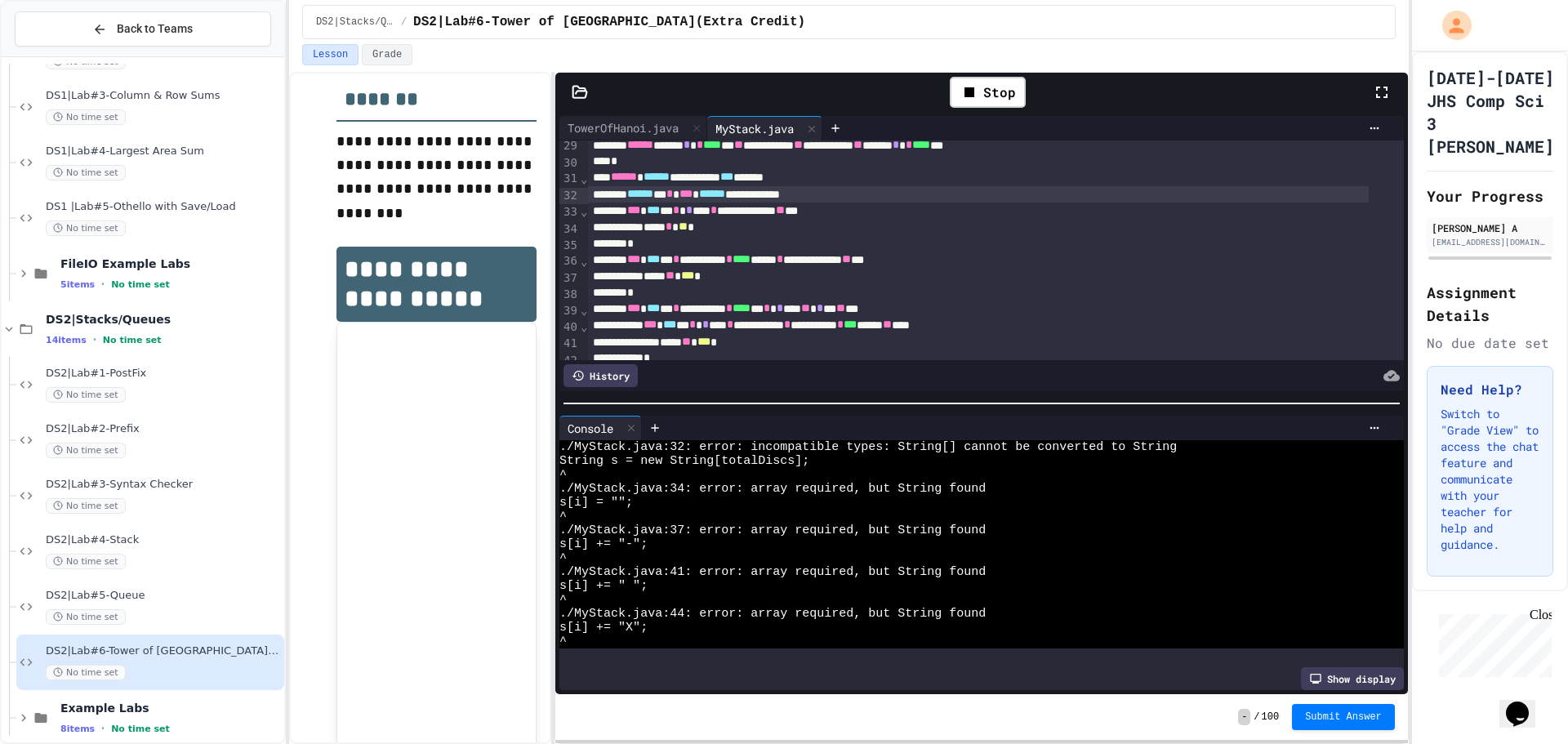
click at [680, 192] on div "**********" at bounding box center [978, 194] width 781 height 16
click at [957, 78] on div "Stop" at bounding box center [988, 92] width 76 height 31
click at [979, 86] on icon at bounding box center [986, 92] width 20 height 20
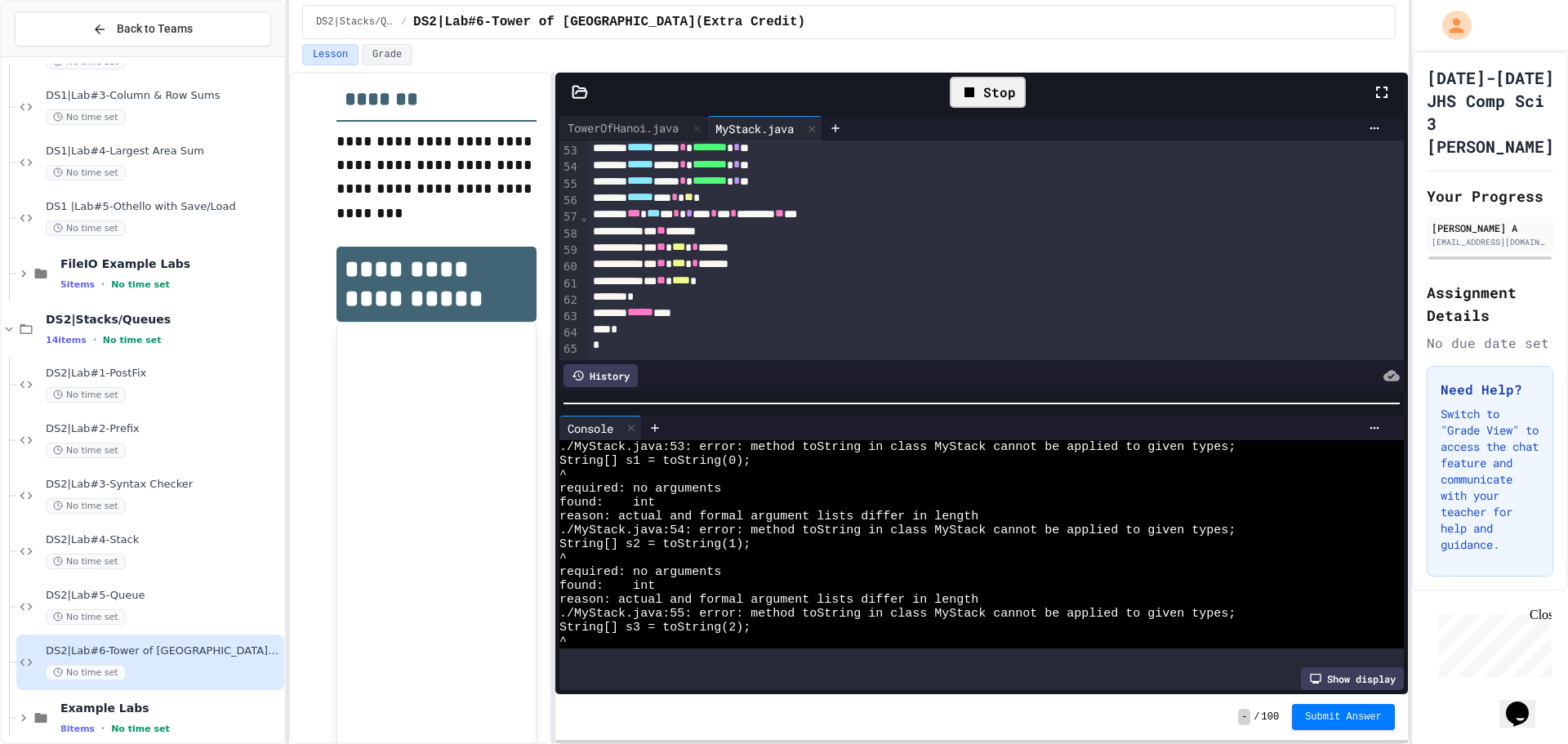
scroll to position [793, 0]
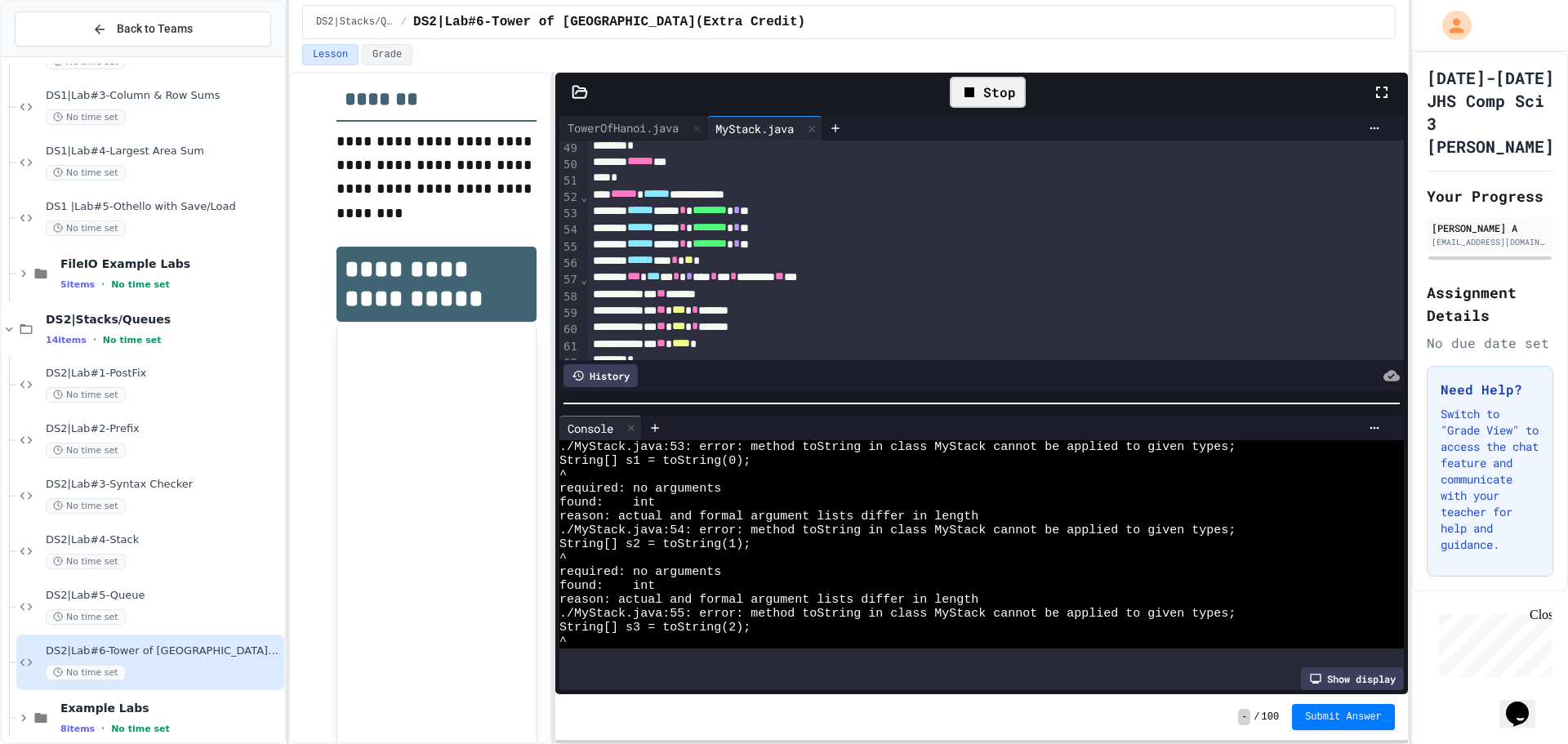
click at [727, 214] on span "********" at bounding box center [710, 209] width 34 height 11
drag, startPoint x: 1001, startPoint y: 78, endPoint x: 994, endPoint y: 89, distance: 13.0
click at [994, 89] on div "Stop" at bounding box center [988, 92] width 76 height 31
click at [985, 95] on icon at bounding box center [987, 91] width 9 height 11
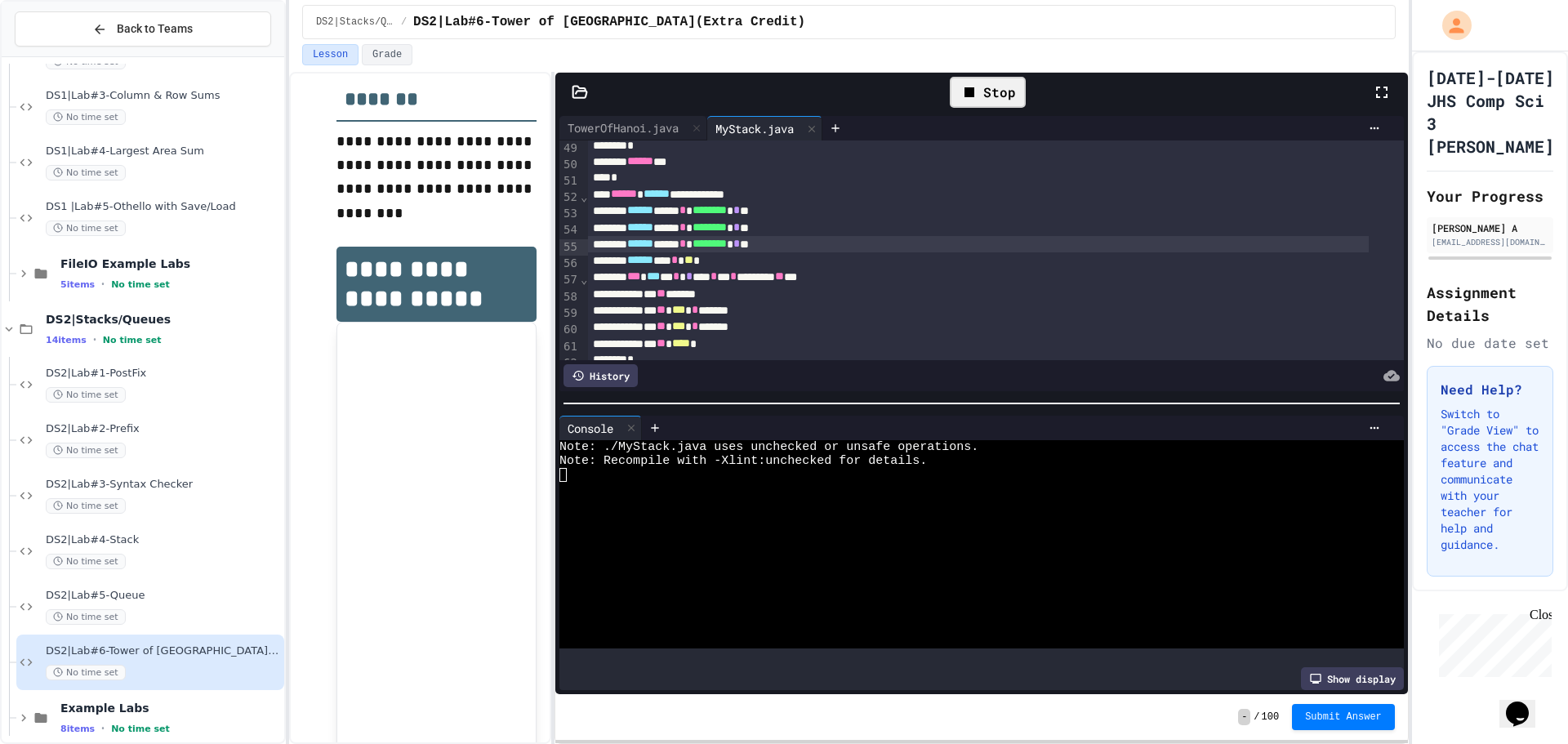
click at [994, 85] on div "Stop" at bounding box center [988, 92] width 76 height 31
click at [641, 130] on div "TowerOfHanoi.java" at bounding box center [624, 128] width 128 height 17
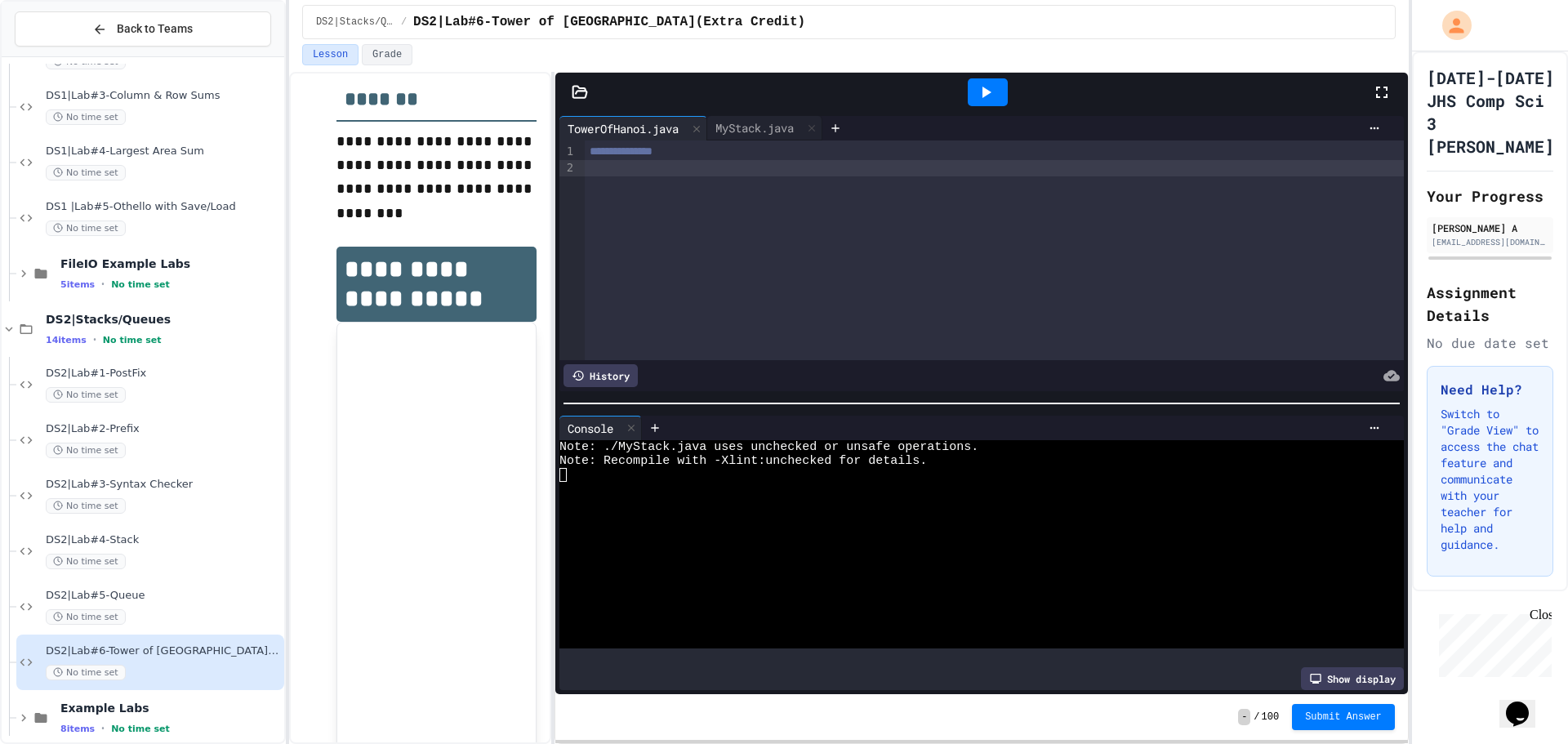
click at [674, 168] on div at bounding box center [994, 168] width 819 height 16
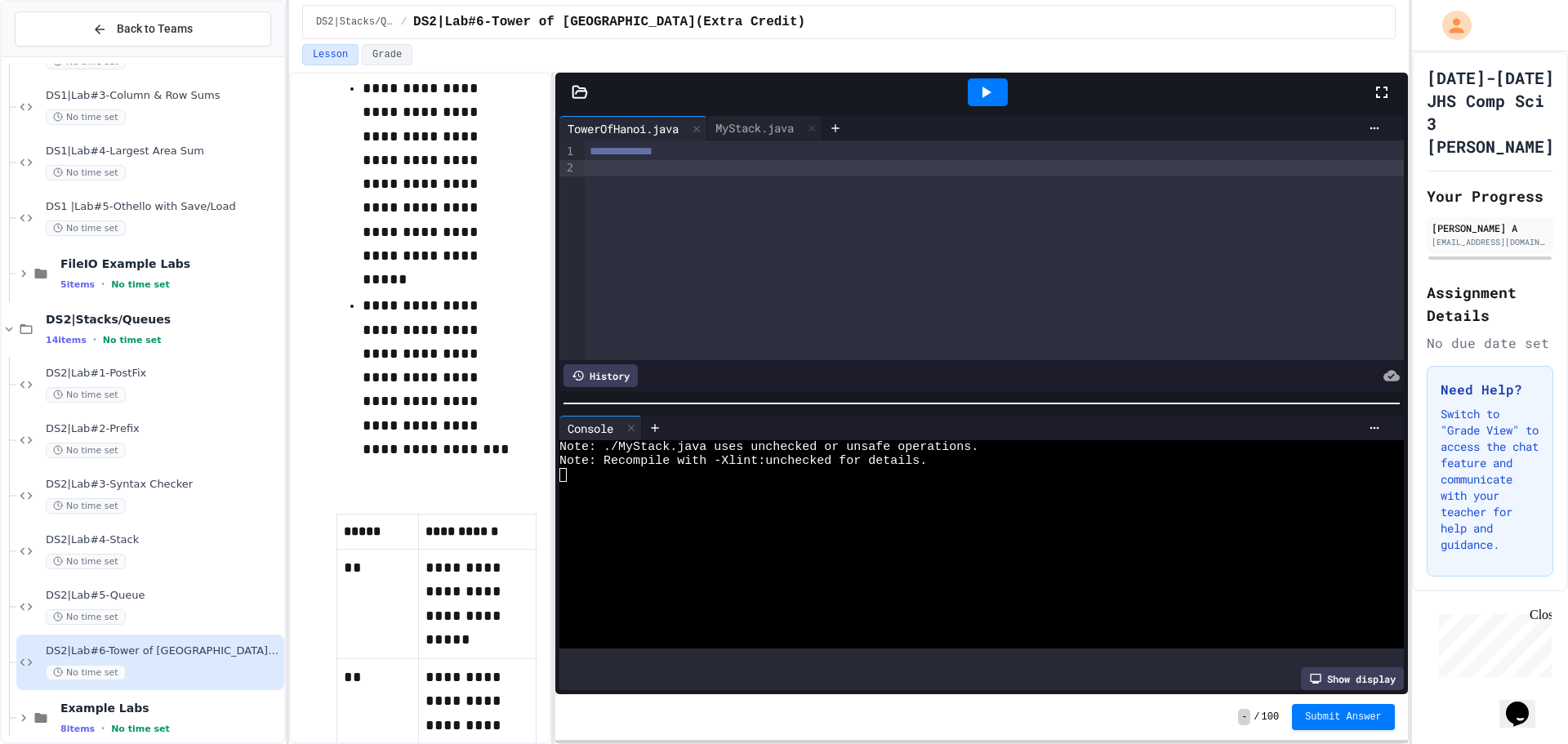
scroll to position [2265, 0]
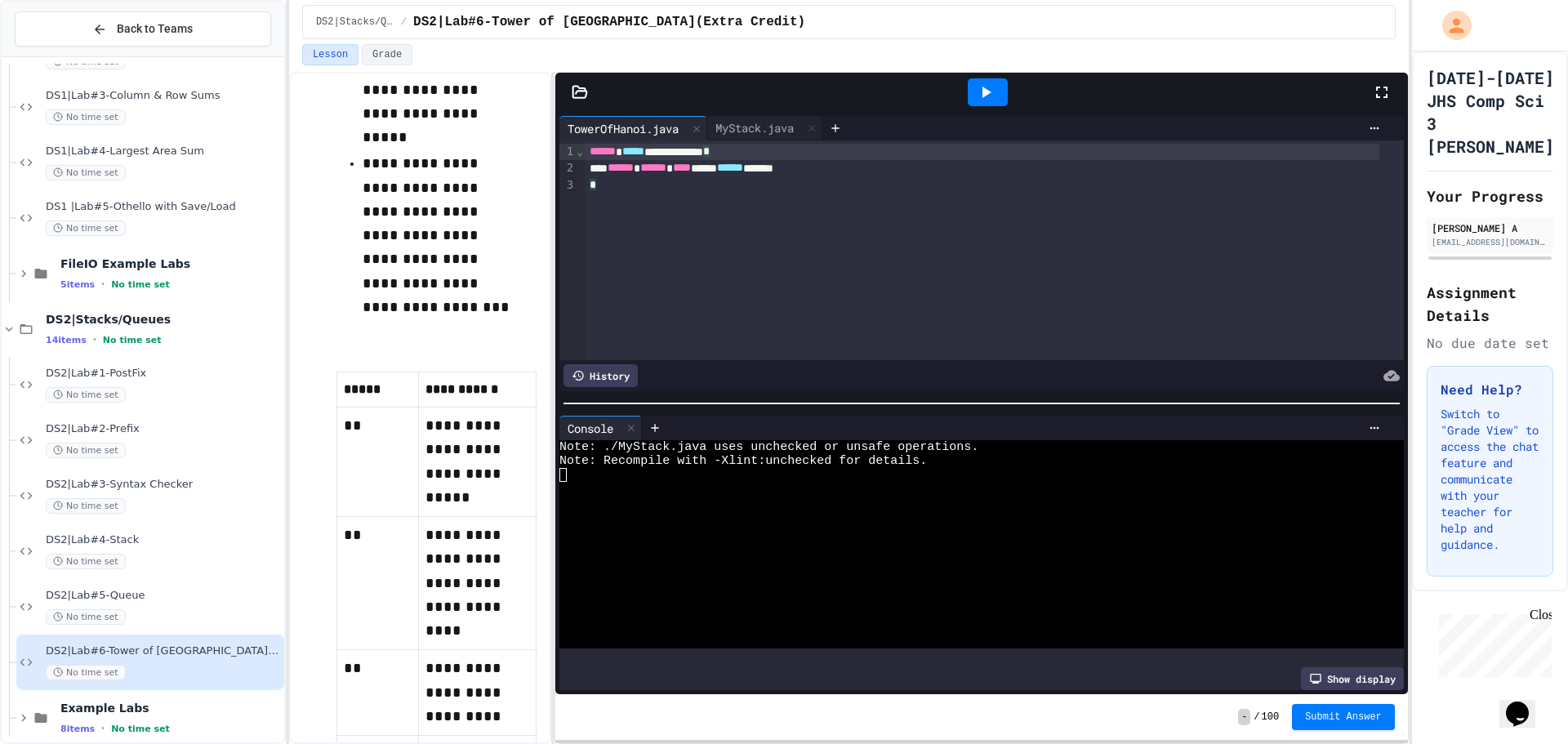
click at [836, 167] on div "****** ****** **** ***** ****** *******" at bounding box center [982, 168] width 795 height 16
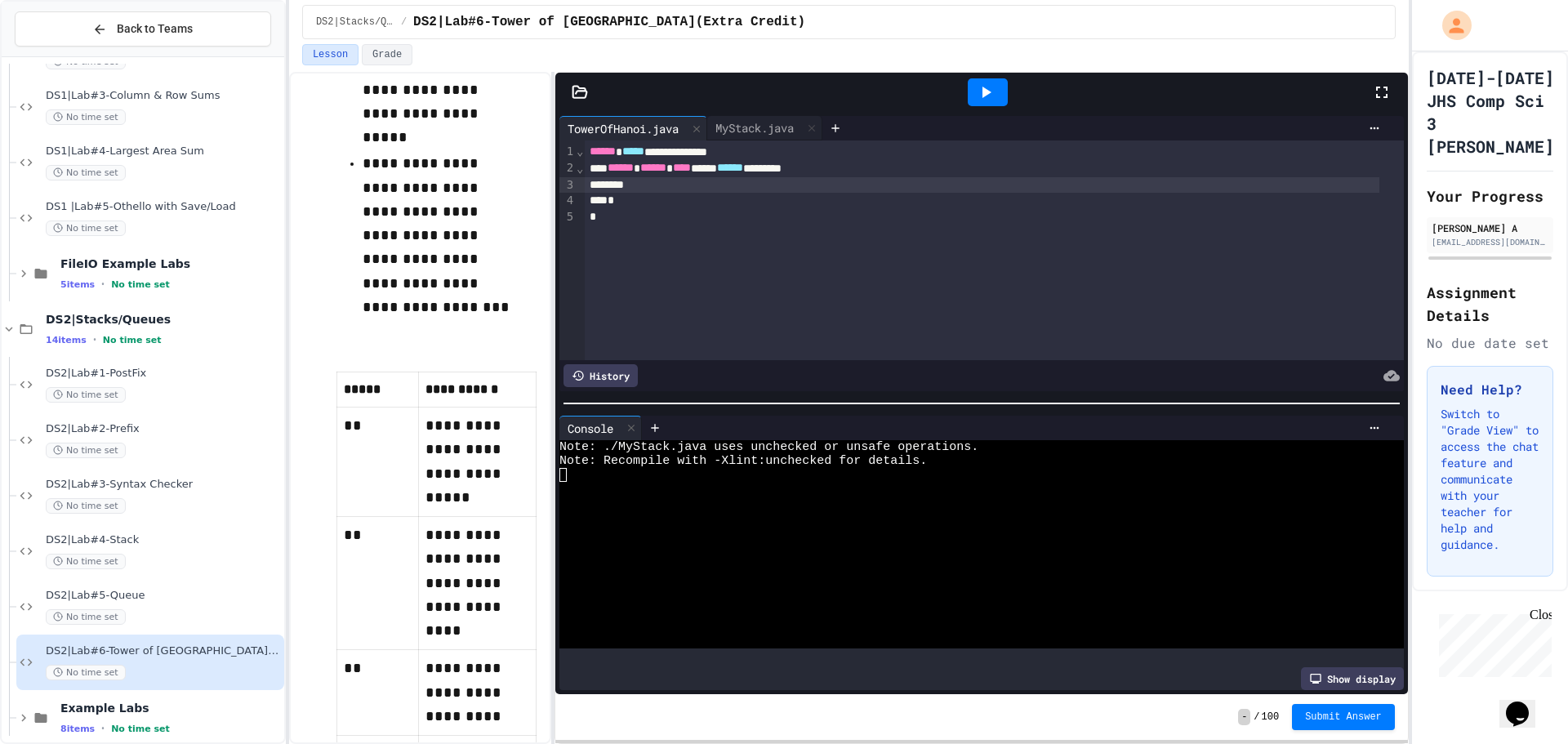
click at [836, 167] on div "****** ****** **** ***** ****** *********" at bounding box center [982, 168] width 795 height 16
click at [841, 168] on div "****** ****** **** **** * ****** ****** * *" at bounding box center [982, 168] width 795 height 16
click at [850, 177] on div at bounding box center [982, 184] width 795 height 16
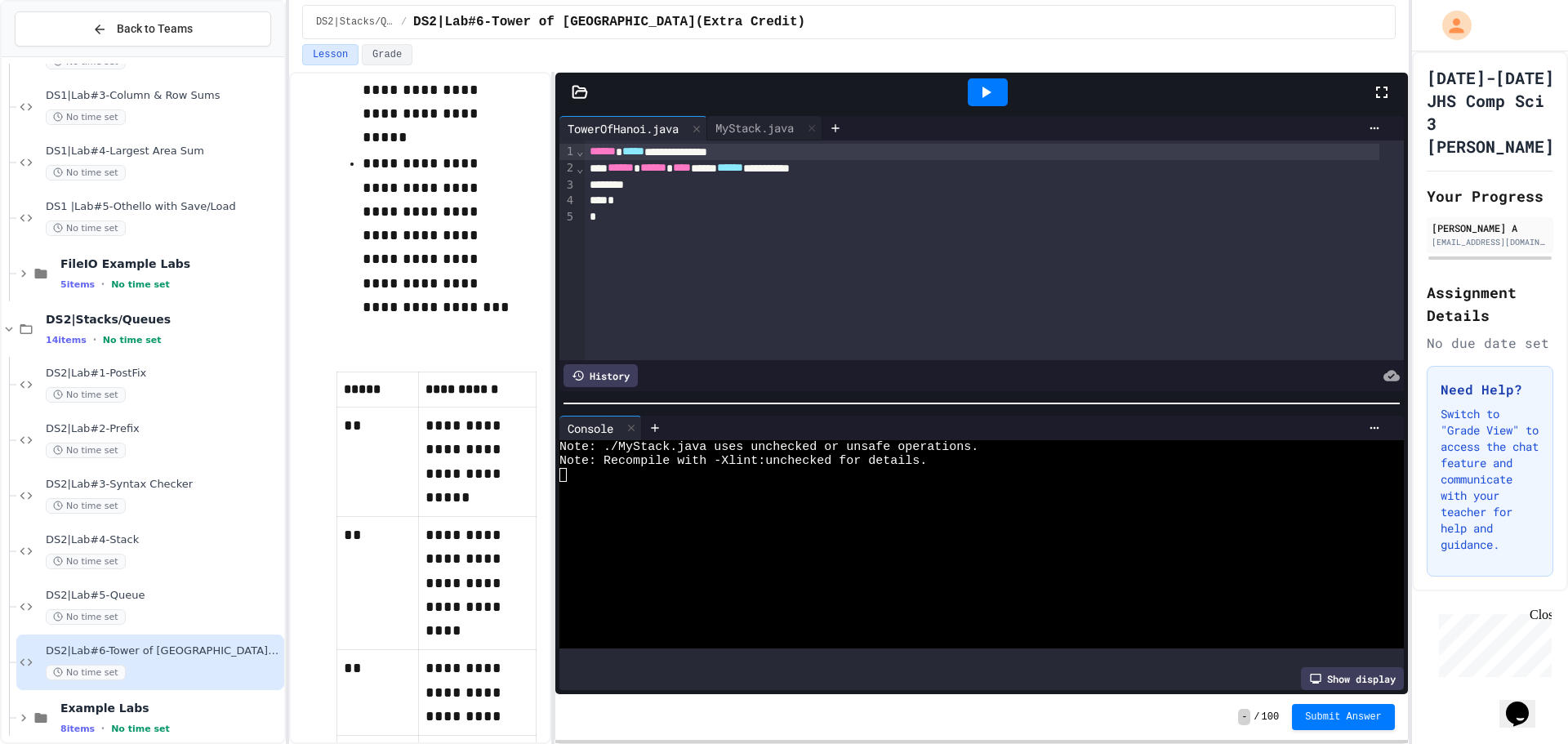
click at [592, 147] on span "******" at bounding box center [603, 151] width 26 height 11
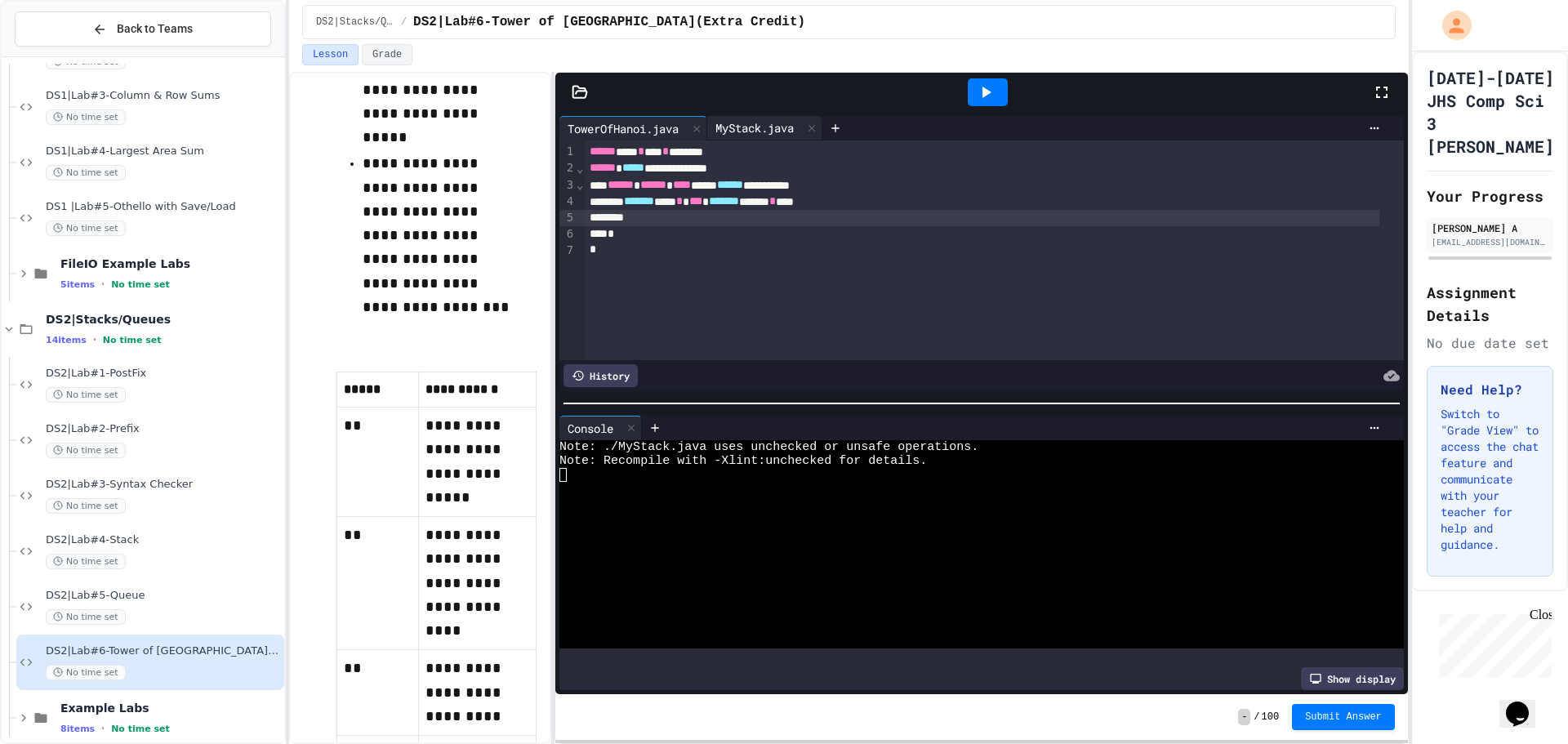
click at [759, 131] on div "MyStack.java" at bounding box center [755, 128] width 95 height 17
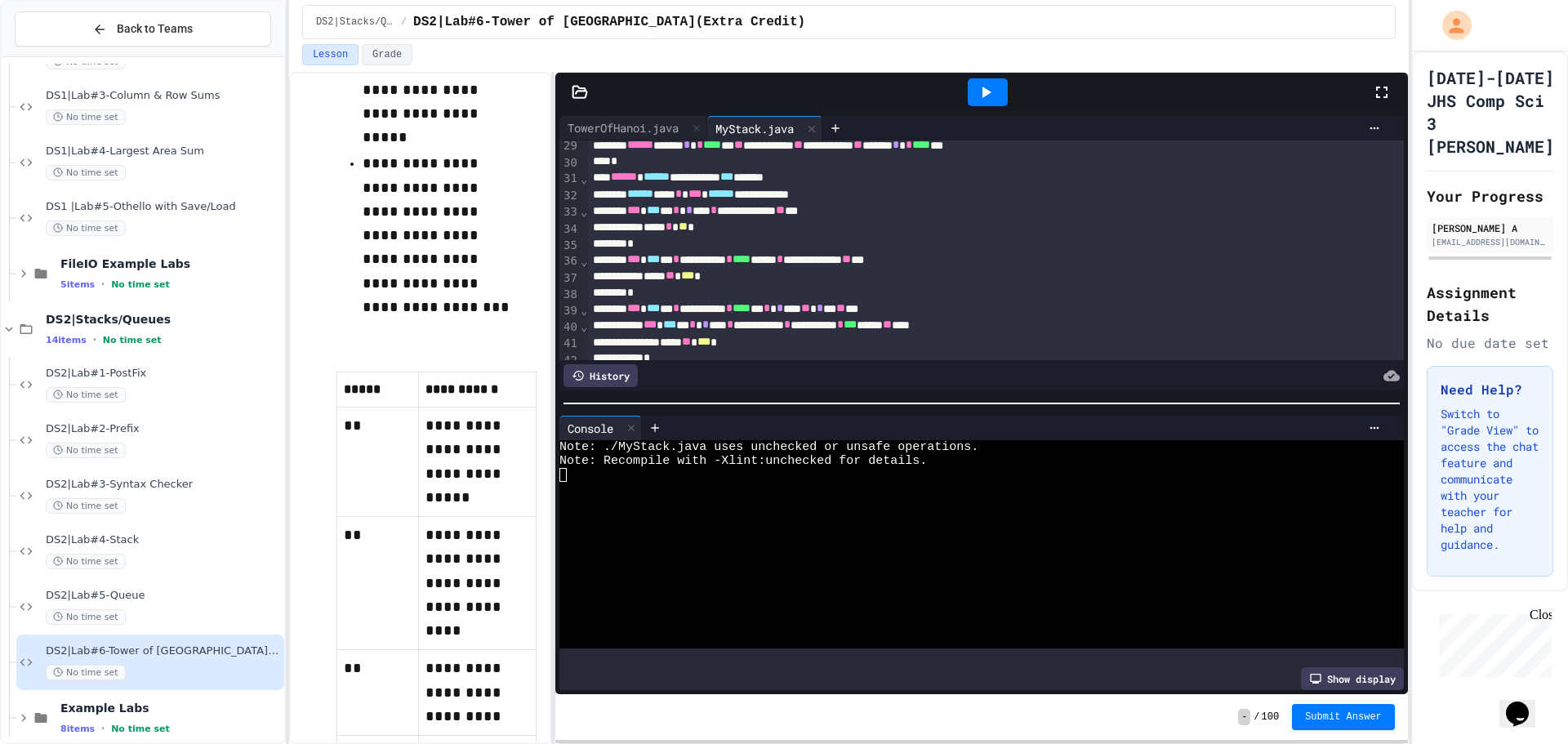
scroll to position [385, 0]
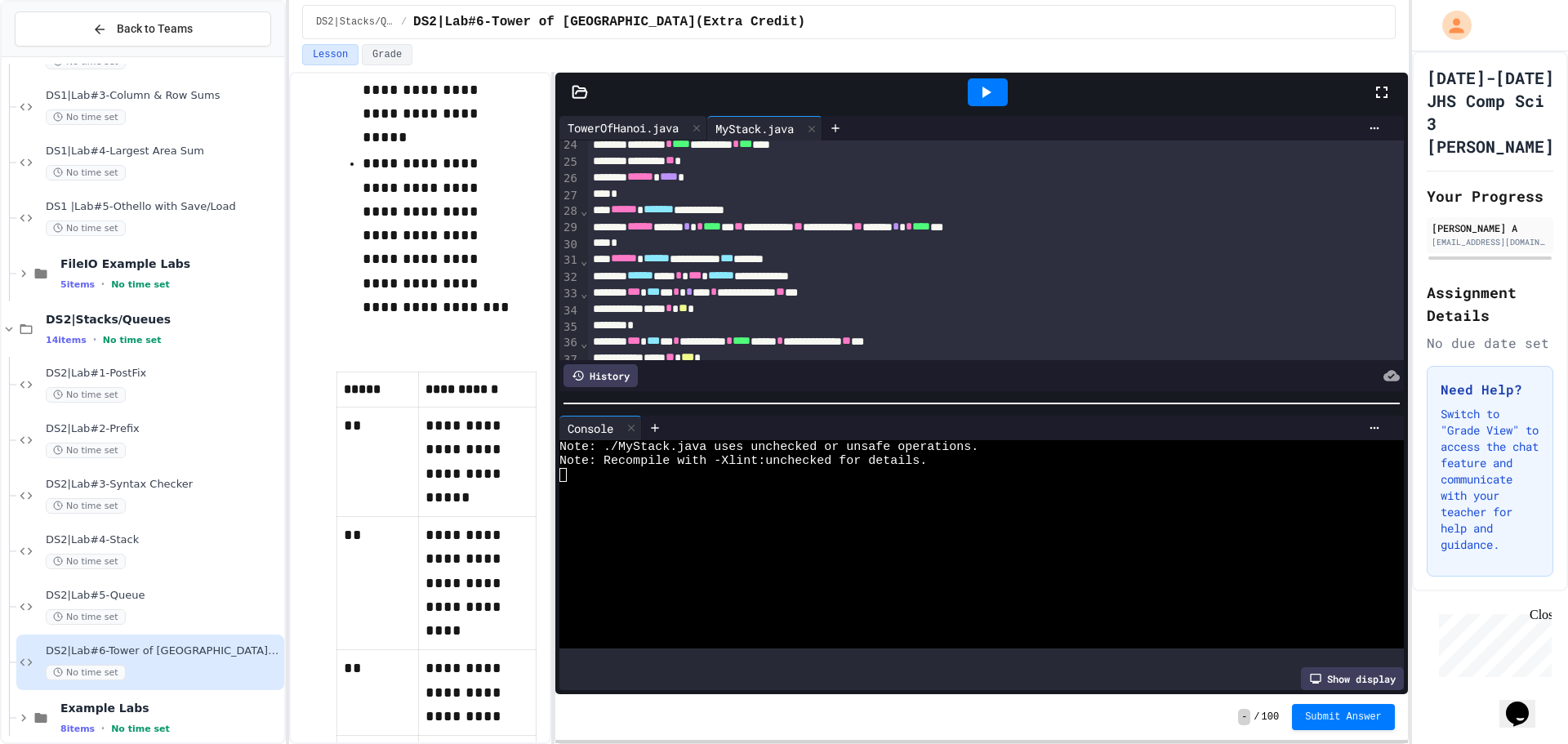
click at [634, 122] on div "TowerOfHanoi.java" at bounding box center [624, 128] width 128 height 17
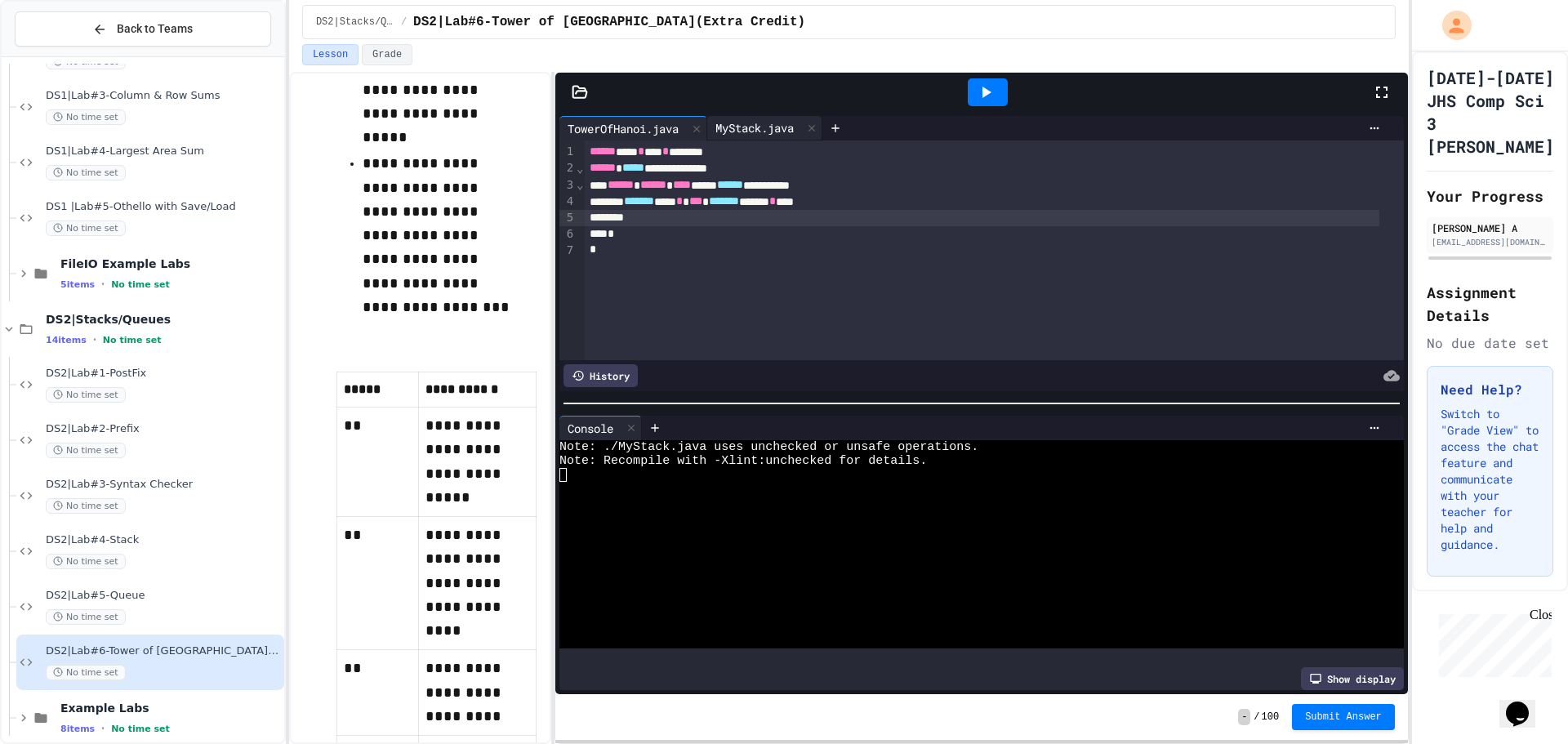
click at [737, 134] on div "MyStack.java" at bounding box center [755, 128] width 95 height 17
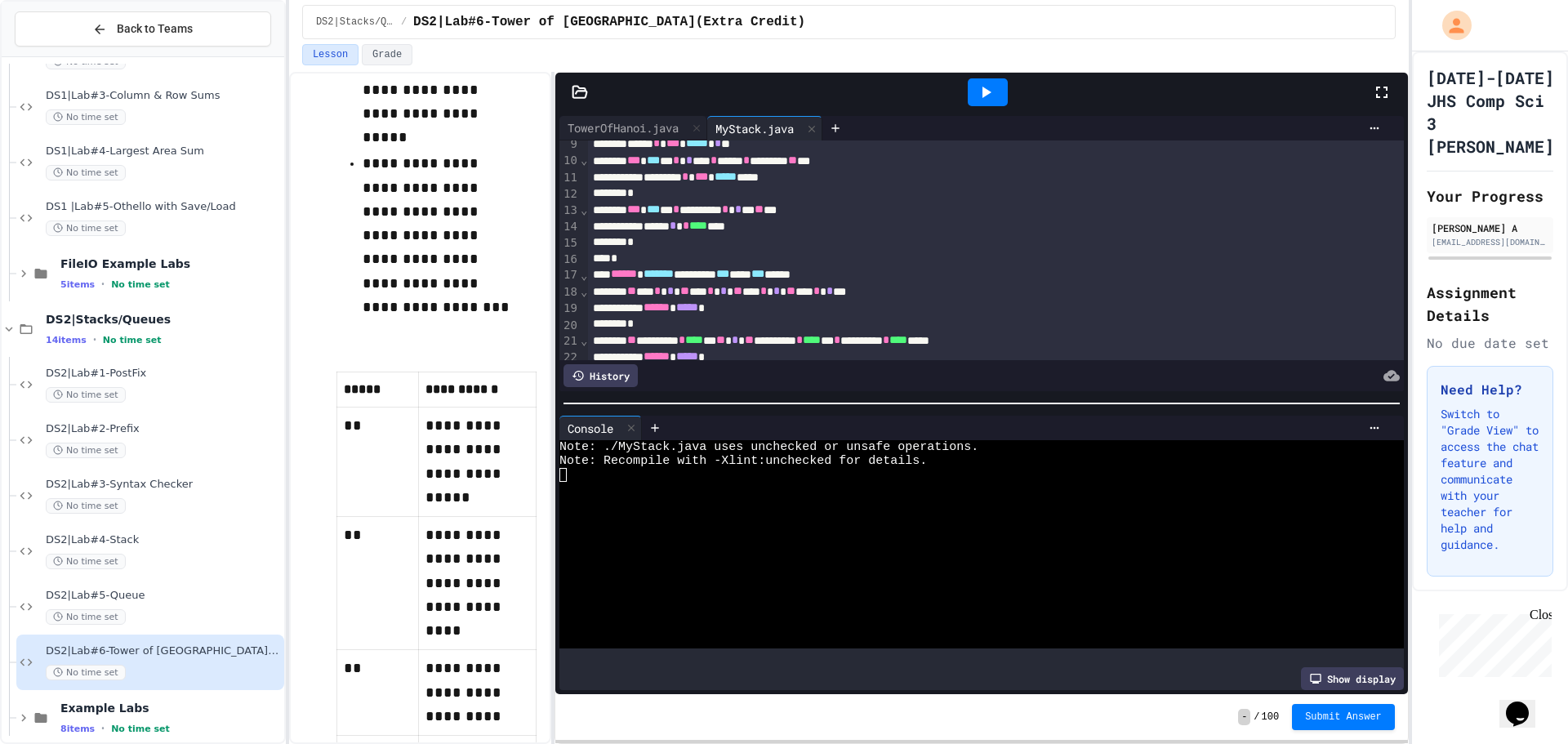
scroll to position [0, 0]
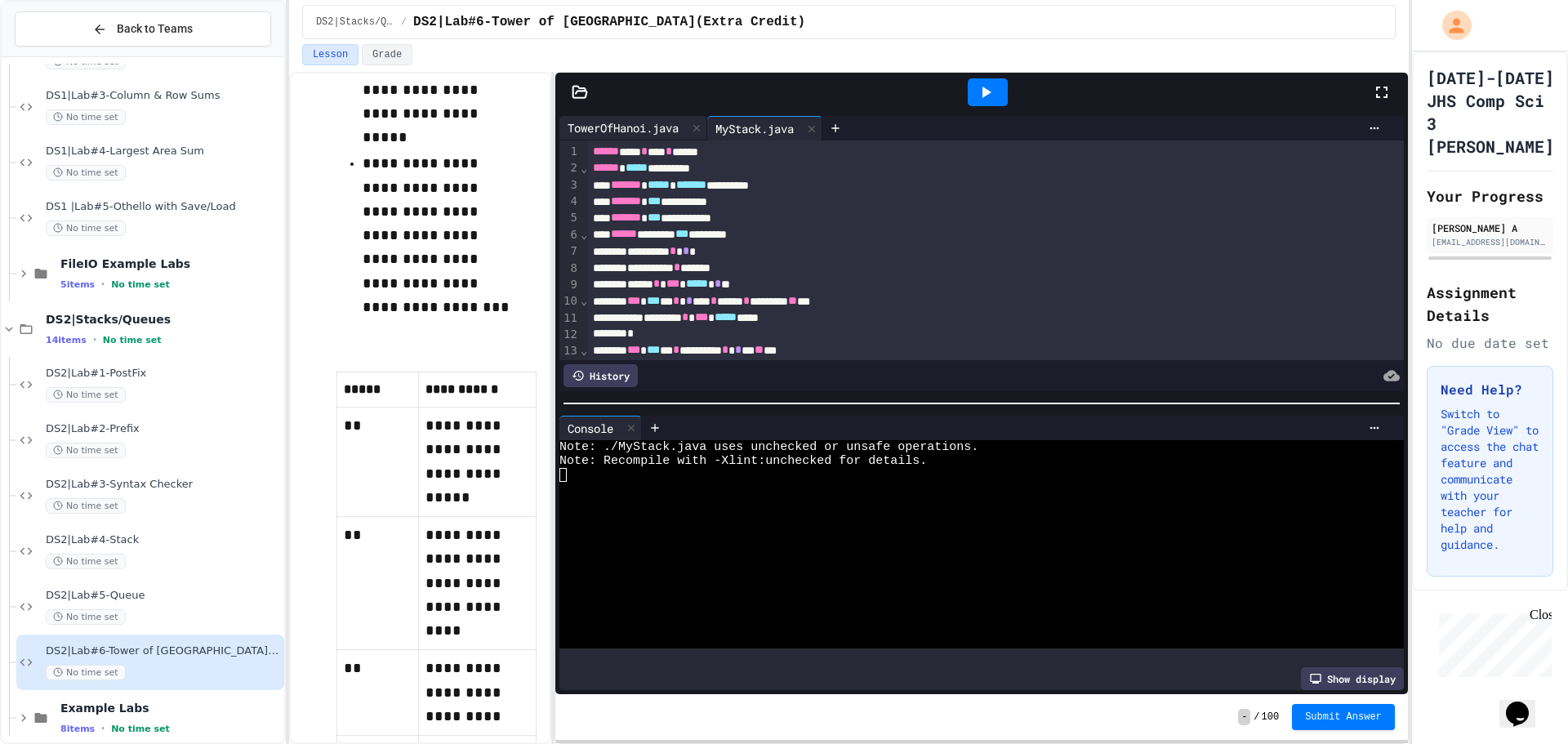
click at [649, 136] on div "TowerOfHanoi.java" at bounding box center [633, 128] width 147 height 24
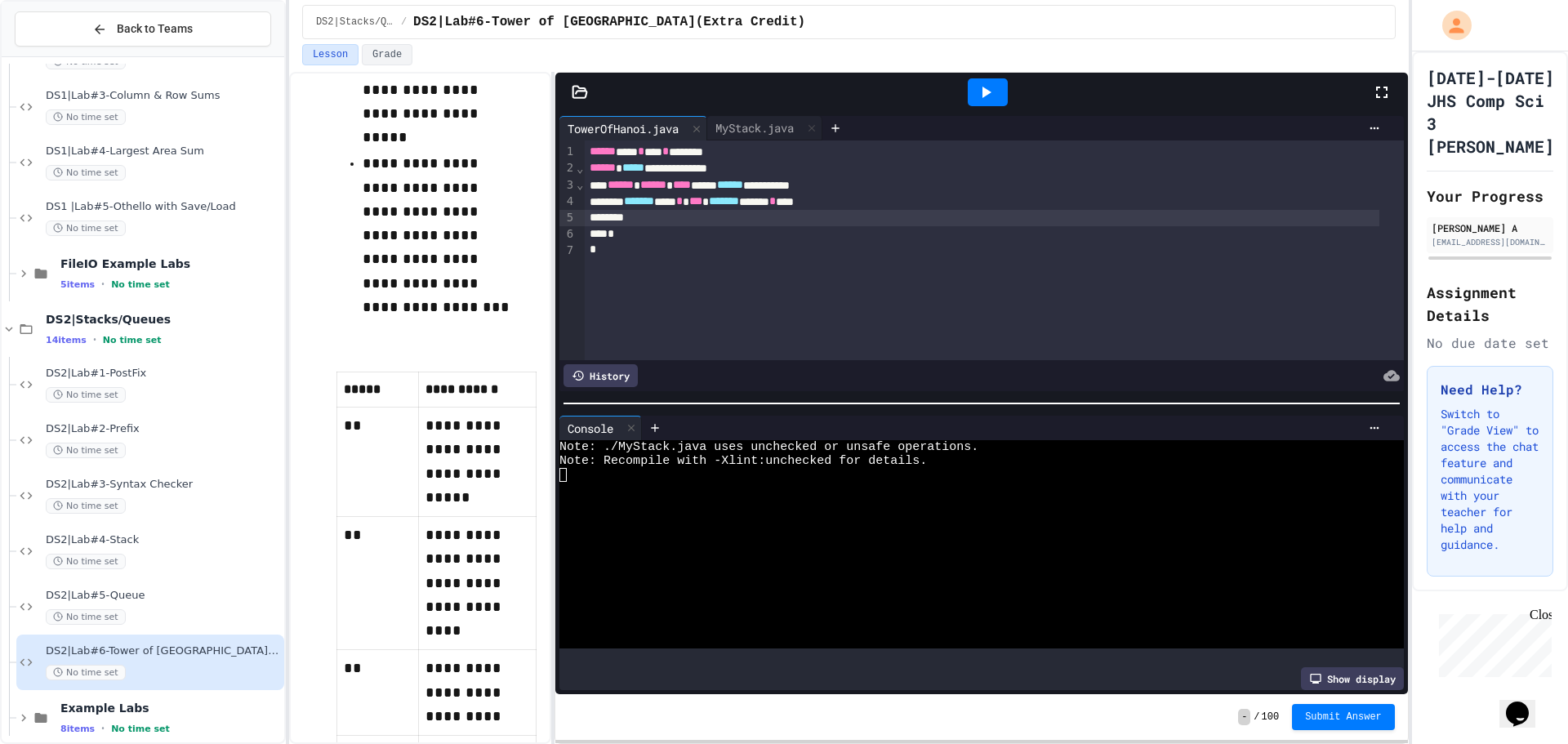
click at [834, 223] on div at bounding box center [982, 217] width 795 height 16
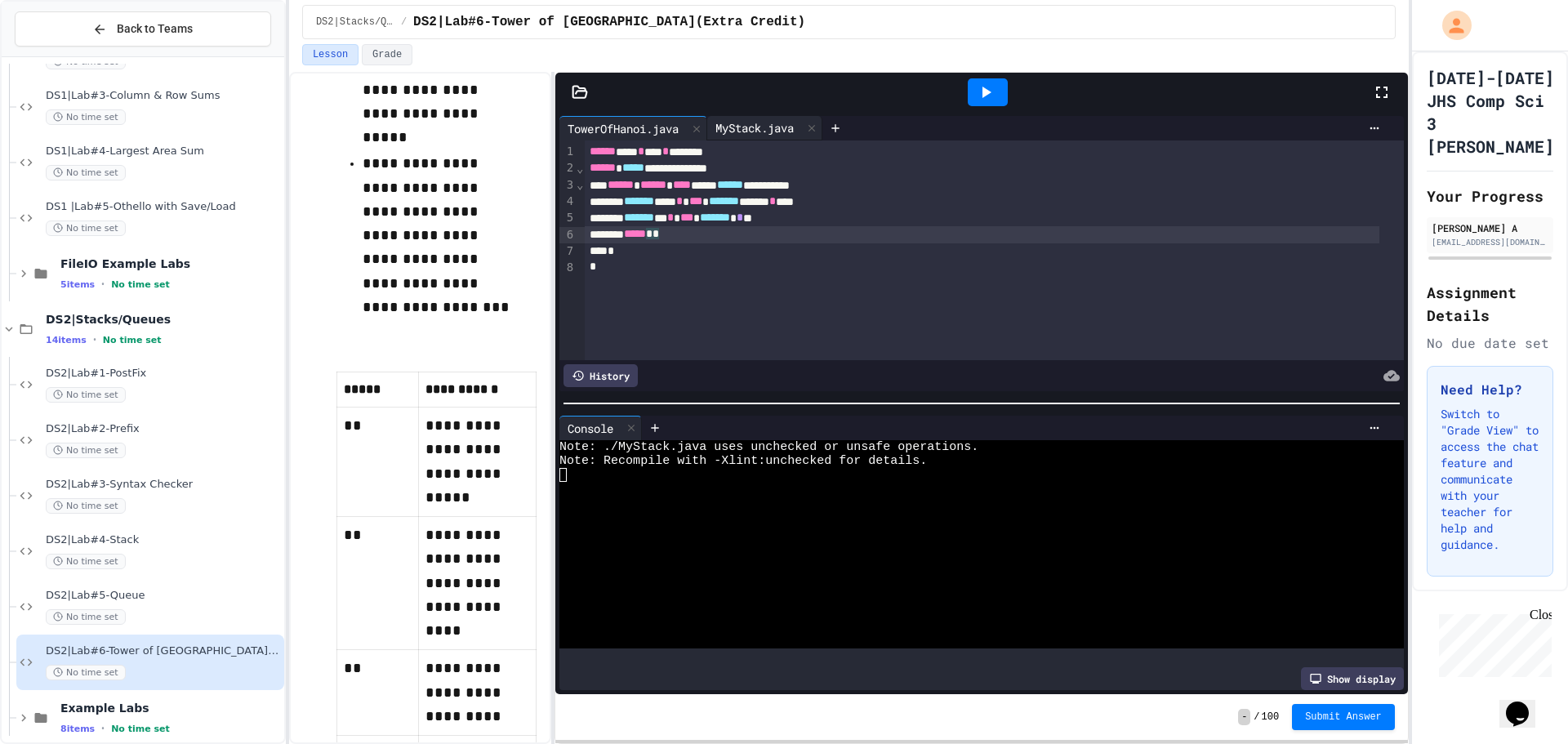
click at [756, 117] on div "MyStack.java" at bounding box center [765, 128] width 116 height 24
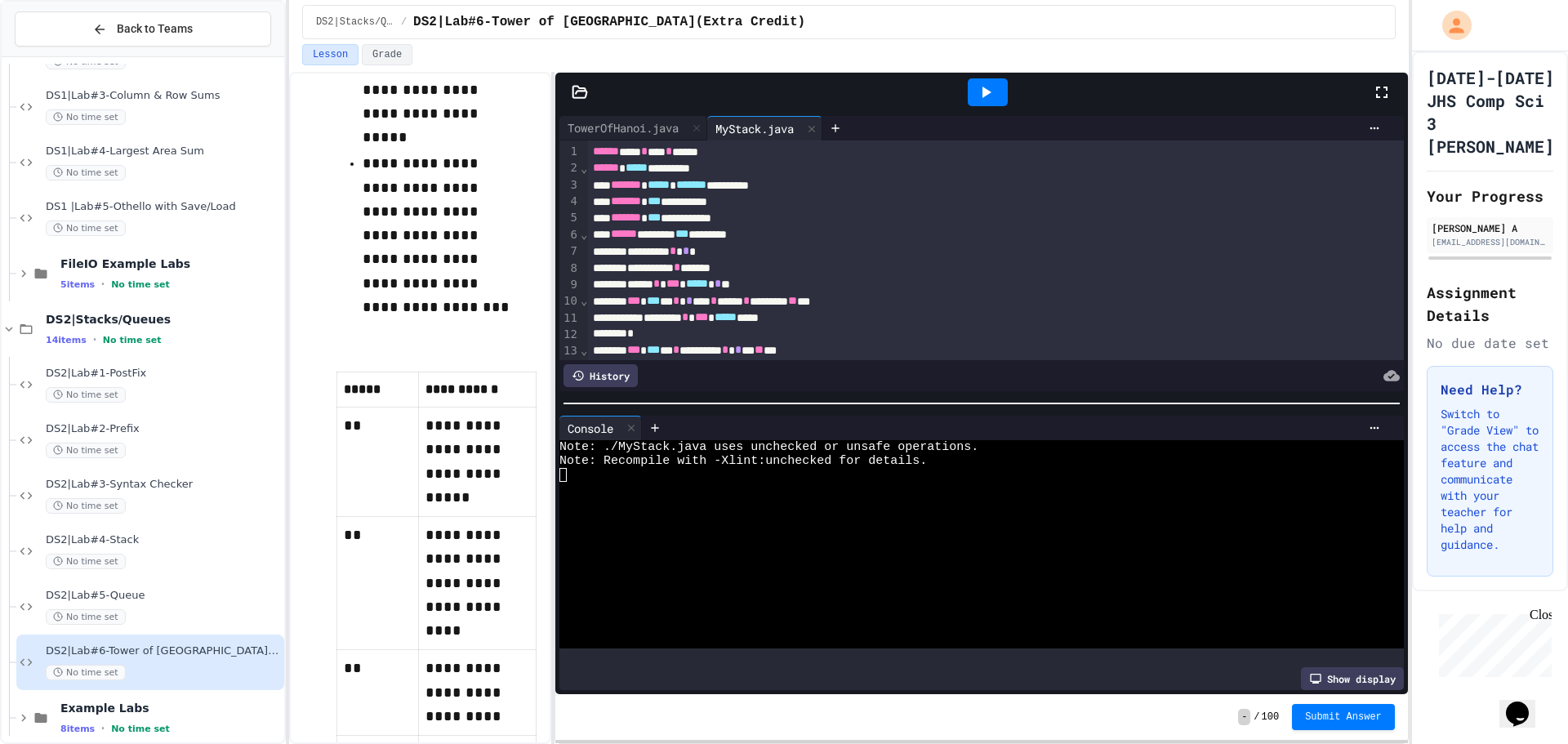
scroll to position [327, 0]
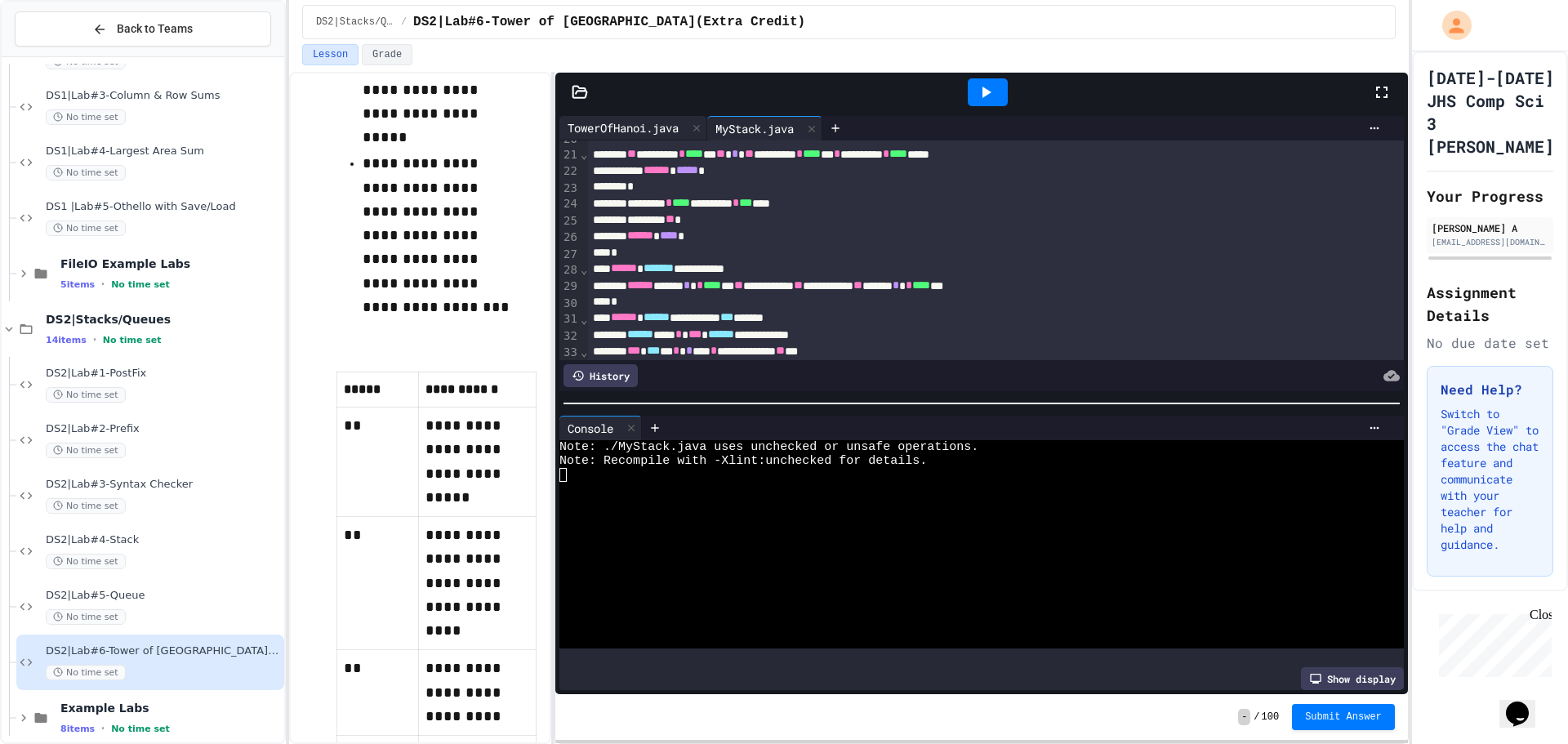
click at [656, 132] on div "TowerOfHanoi.java" at bounding box center [624, 128] width 128 height 17
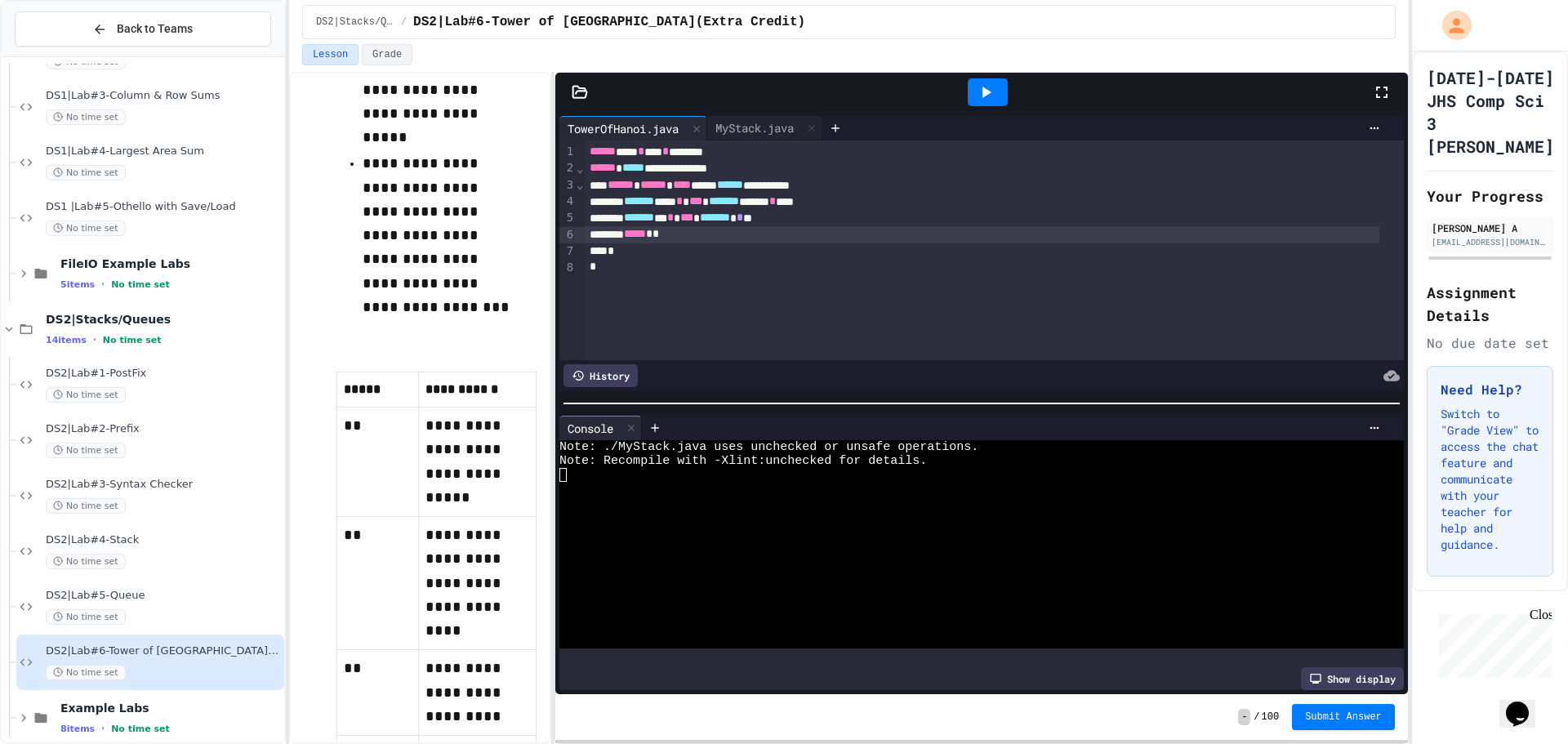
click at [659, 239] on span "*" at bounding box center [656, 233] width 7 height 11
click at [659, 238] on span "*" at bounding box center [656, 233] width 7 height 11
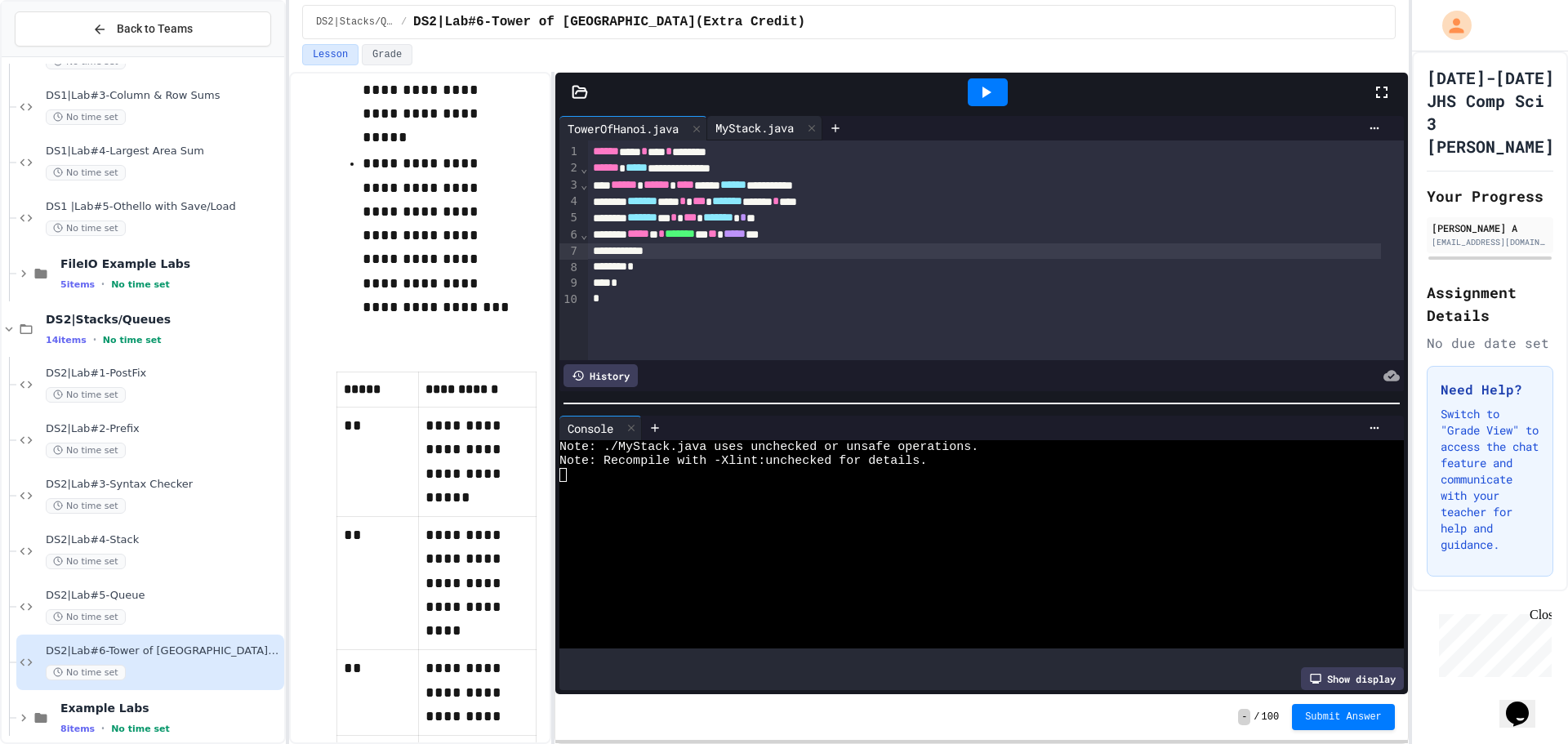
click at [718, 134] on div "MyStack.java" at bounding box center [755, 128] width 95 height 17
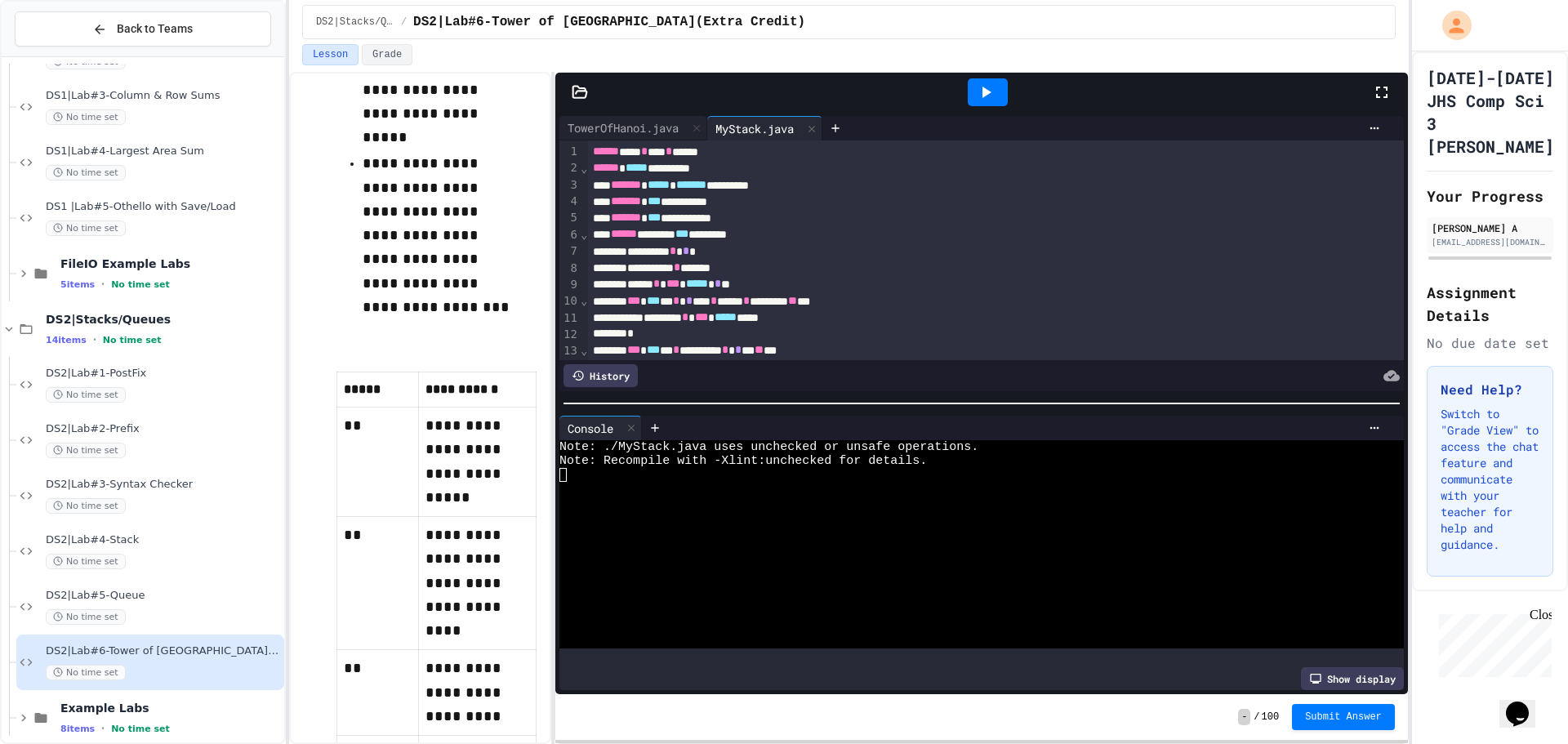
scroll to position [82, 0]
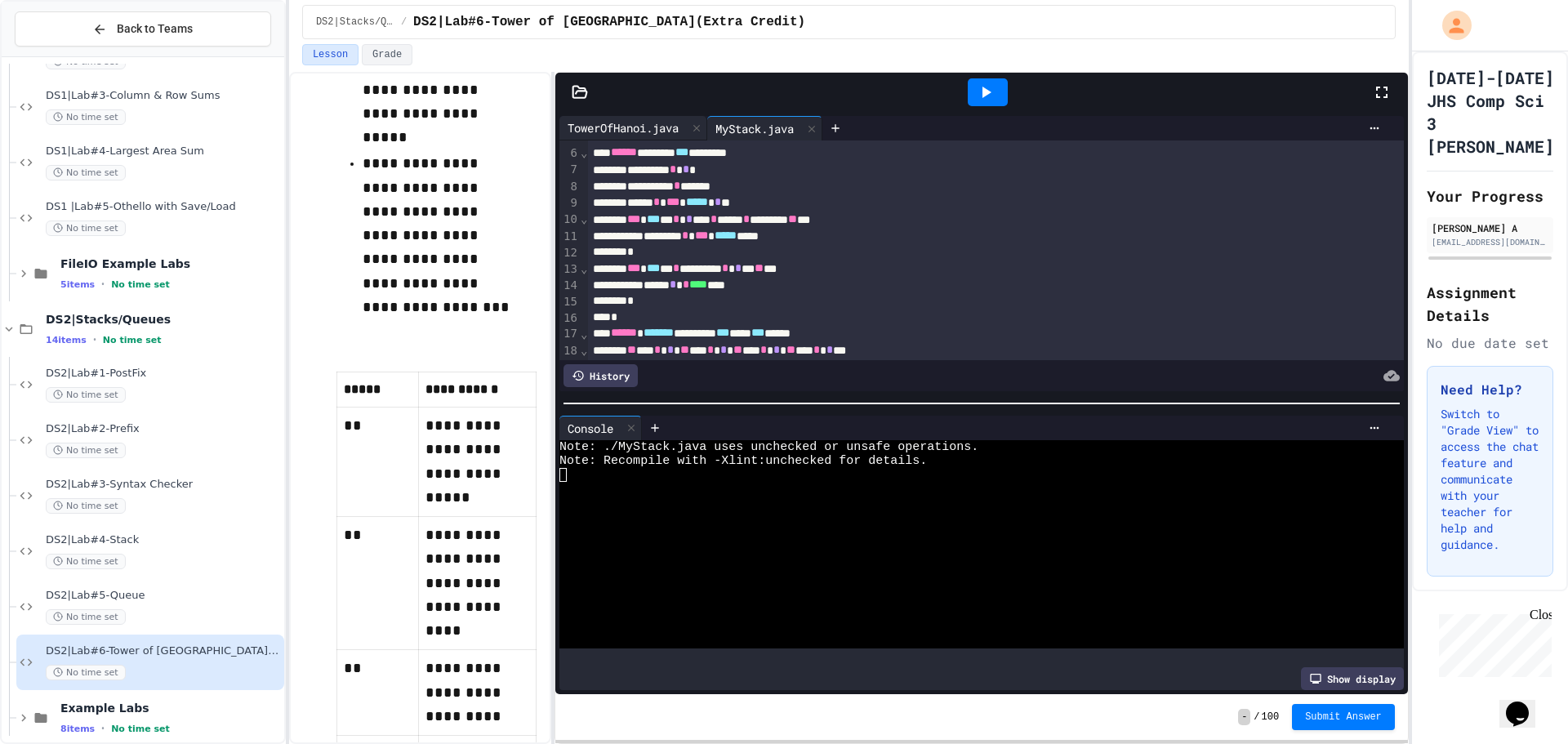
click at [622, 131] on div "TowerOfHanoi.java" at bounding box center [624, 128] width 128 height 17
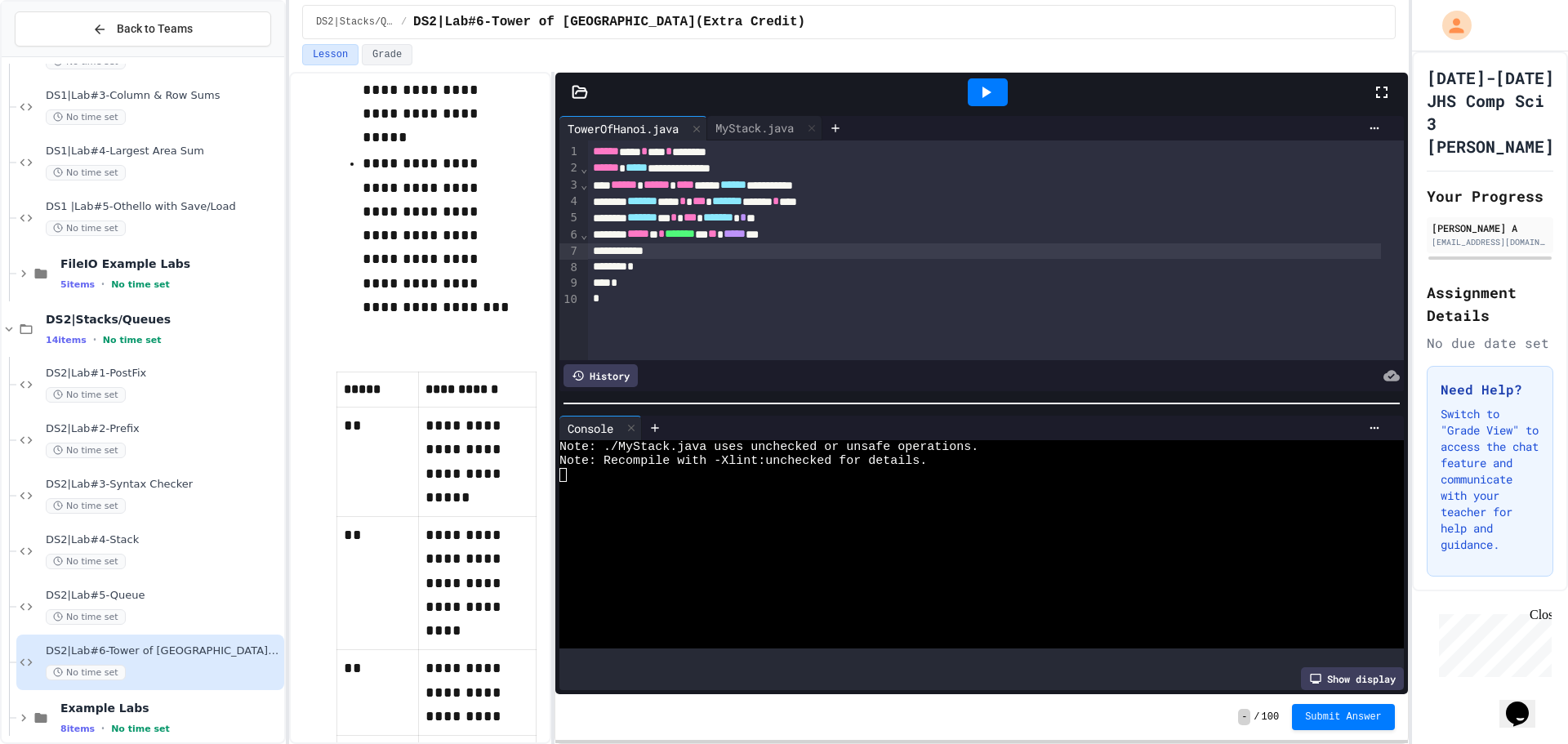
click at [701, 254] on div at bounding box center [984, 251] width 793 height 16
click at [756, 124] on div "MyStack.java" at bounding box center [755, 128] width 95 height 17
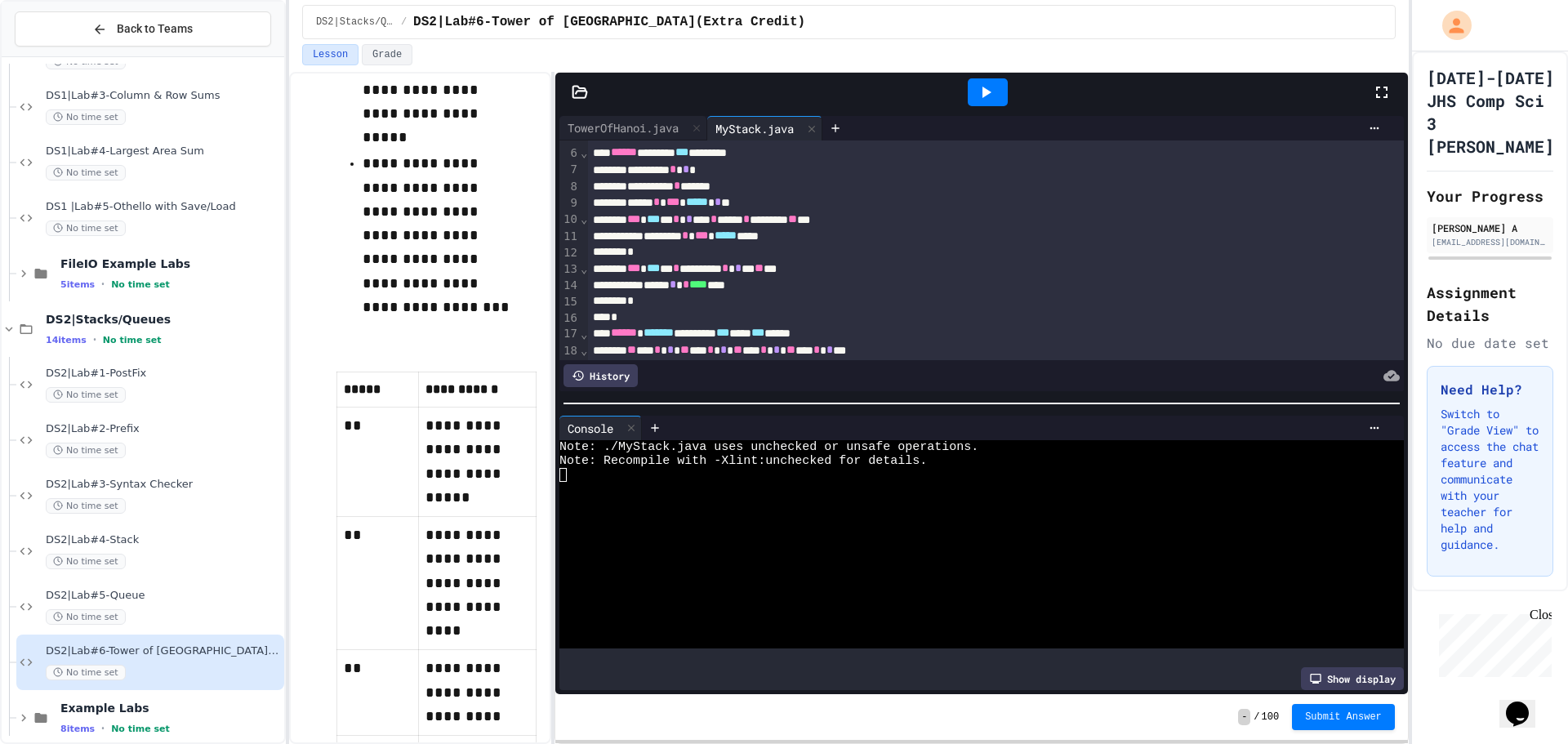
scroll to position [245, 0]
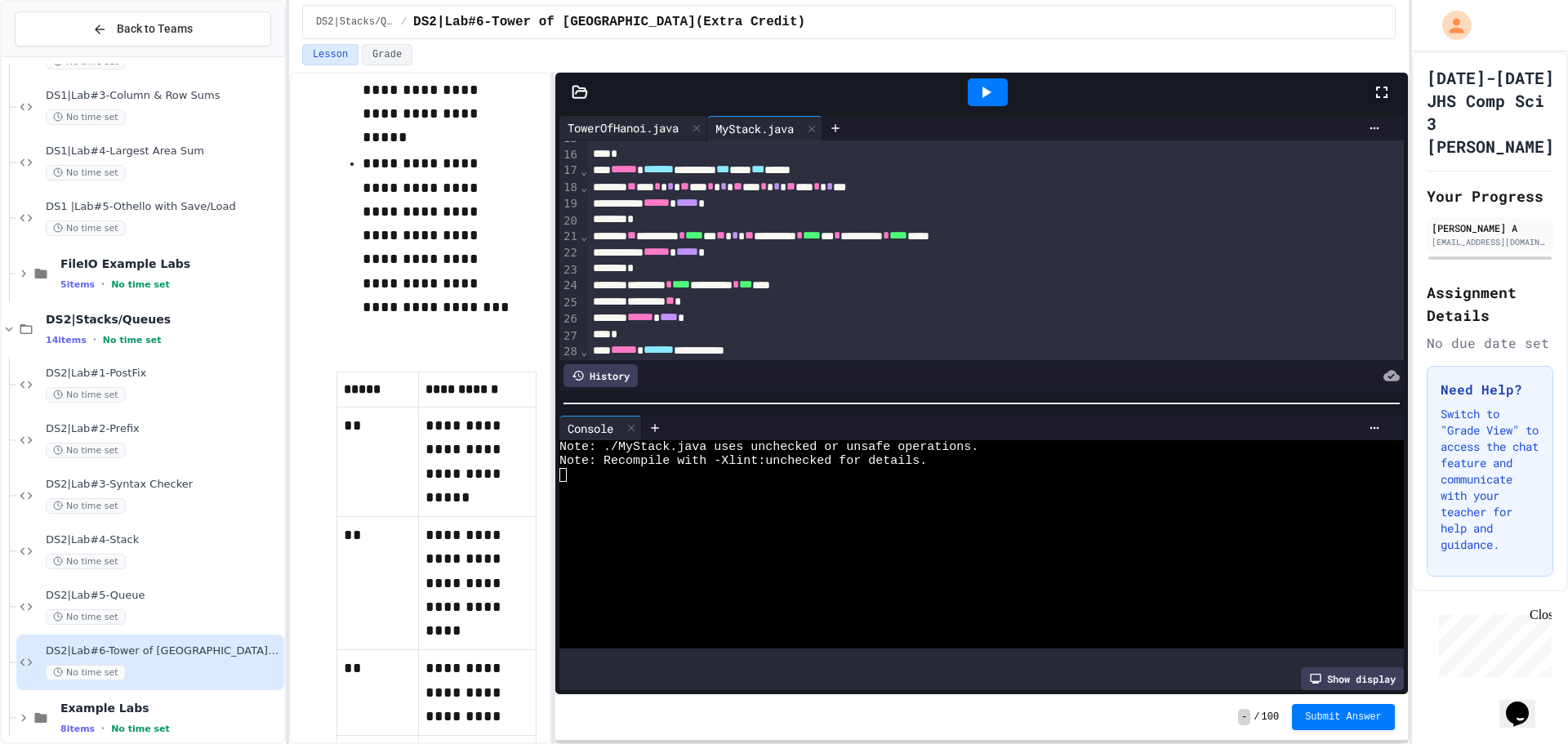
click at [610, 135] on div "TowerOfHanoi.java" at bounding box center [624, 128] width 128 height 17
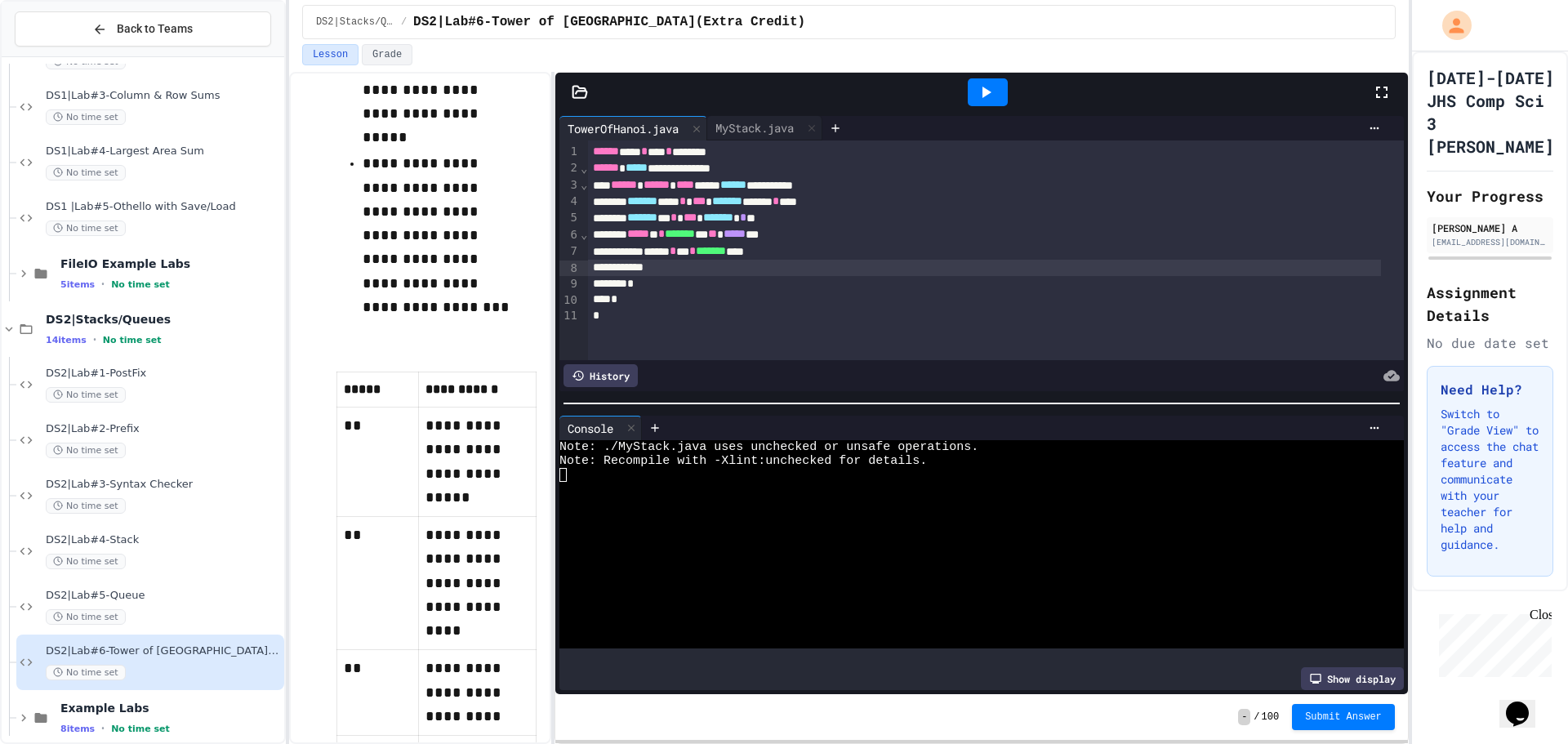
click at [715, 271] on div at bounding box center [984, 267] width 793 height 16
click at [991, 99] on icon at bounding box center [986, 92] width 20 height 20
click at [906, 580] on div at bounding box center [968, 585] width 816 height 14
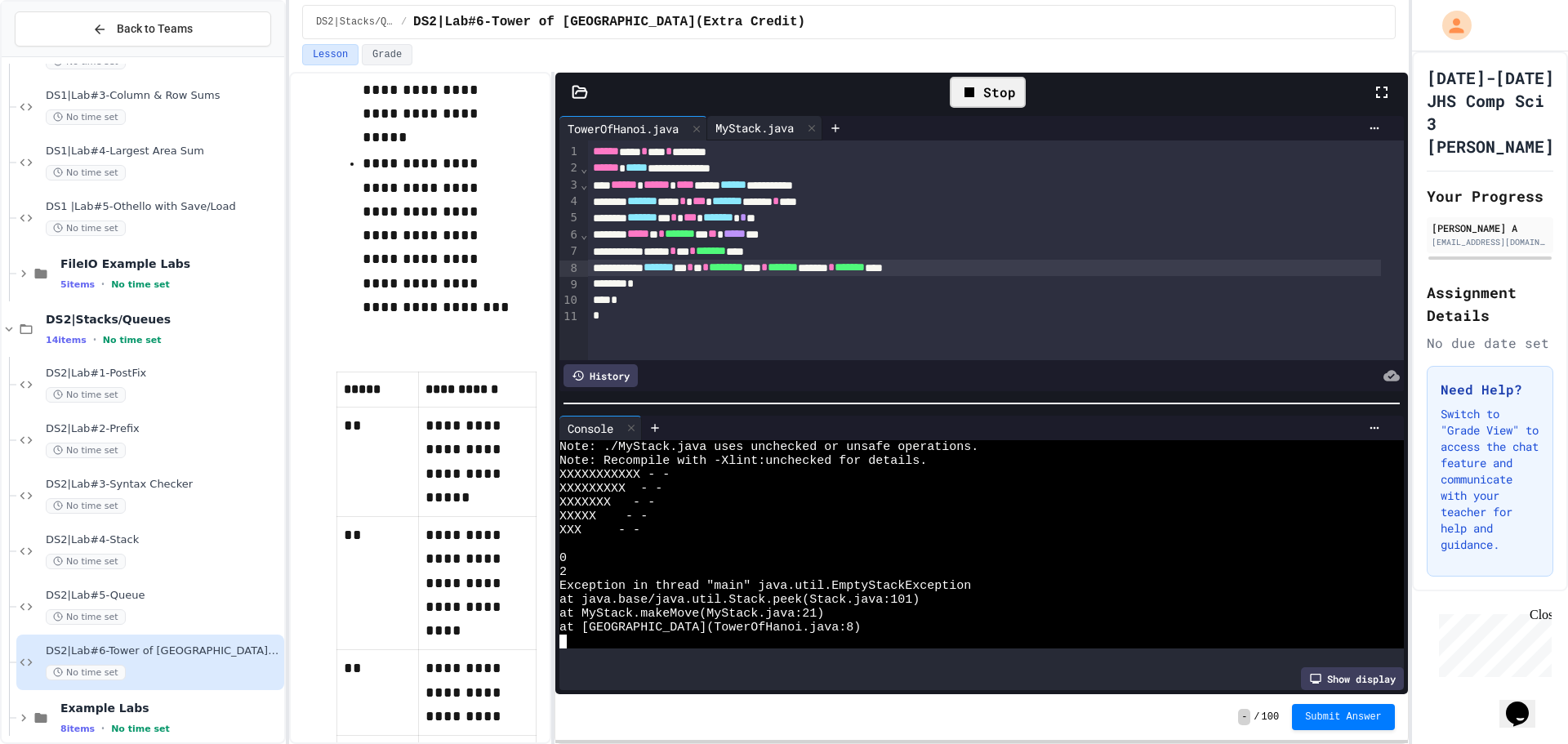
click at [780, 128] on div "MyStack.java" at bounding box center [755, 128] width 95 height 17
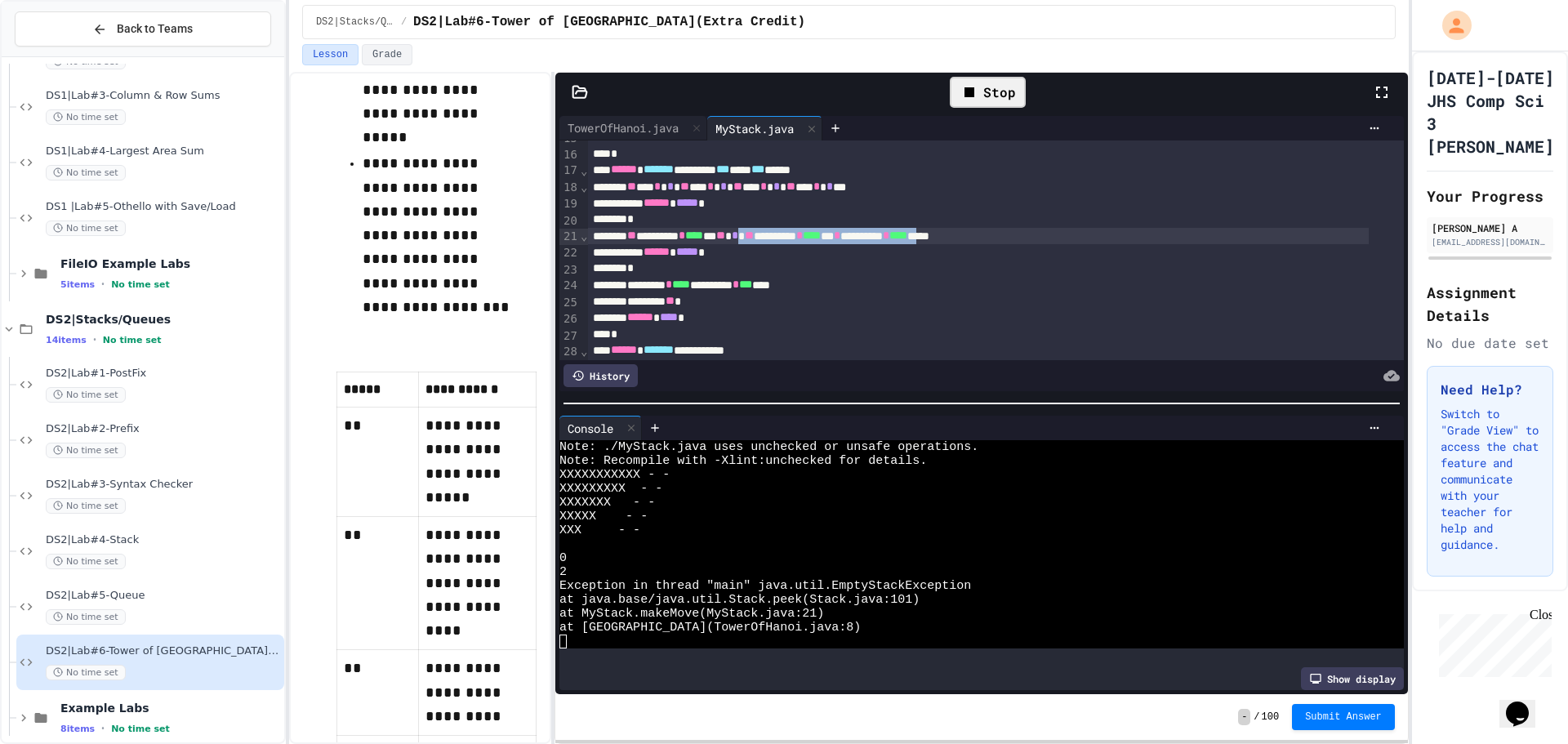
drag, startPoint x: 1040, startPoint y: 231, endPoint x: 793, endPoint y: 237, distance: 247.1
click at [793, 237] on div "**********" at bounding box center [978, 235] width 781 height 16
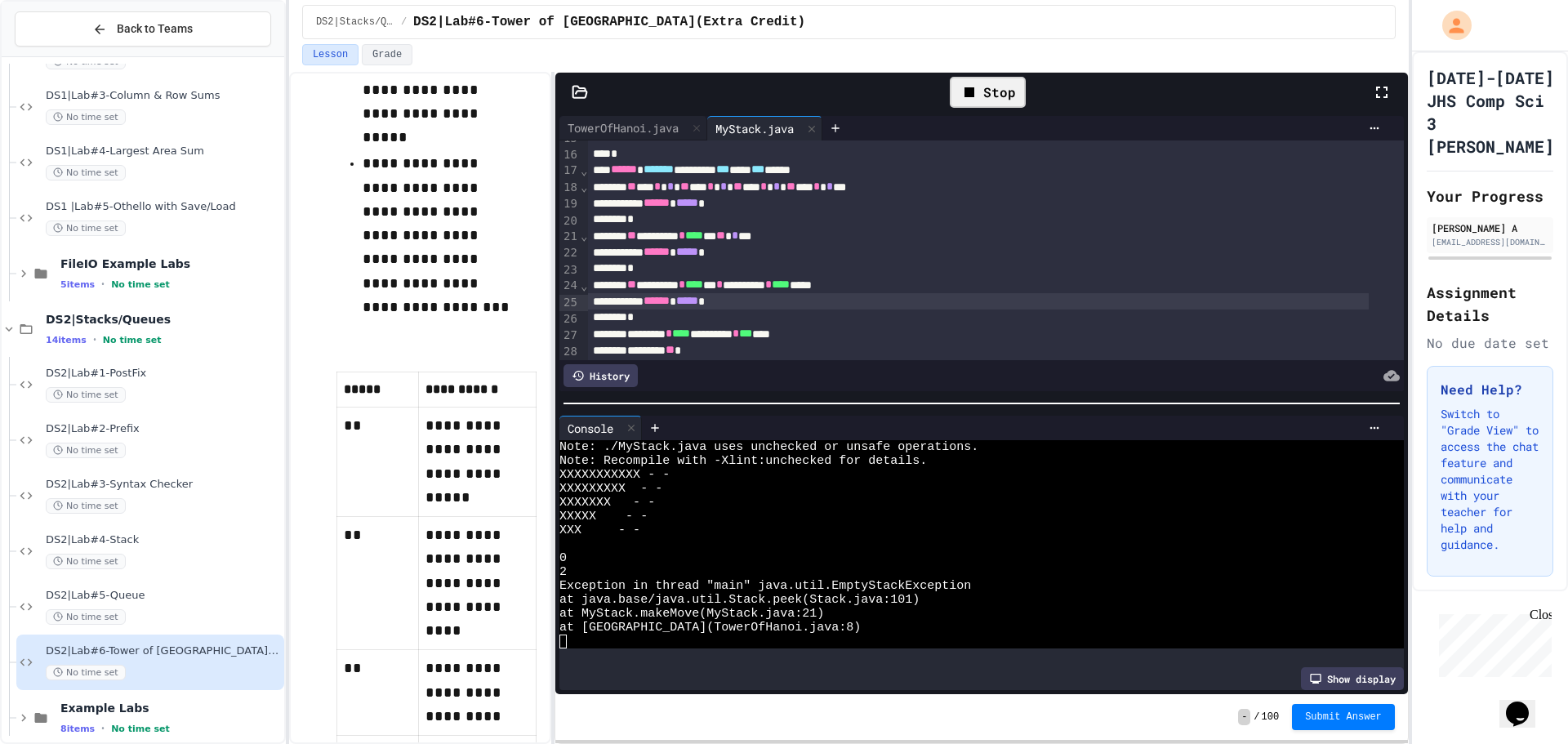
click at [980, 82] on div "Stop" at bounding box center [988, 92] width 76 height 31
click at [980, 82] on div at bounding box center [988, 92] width 40 height 28
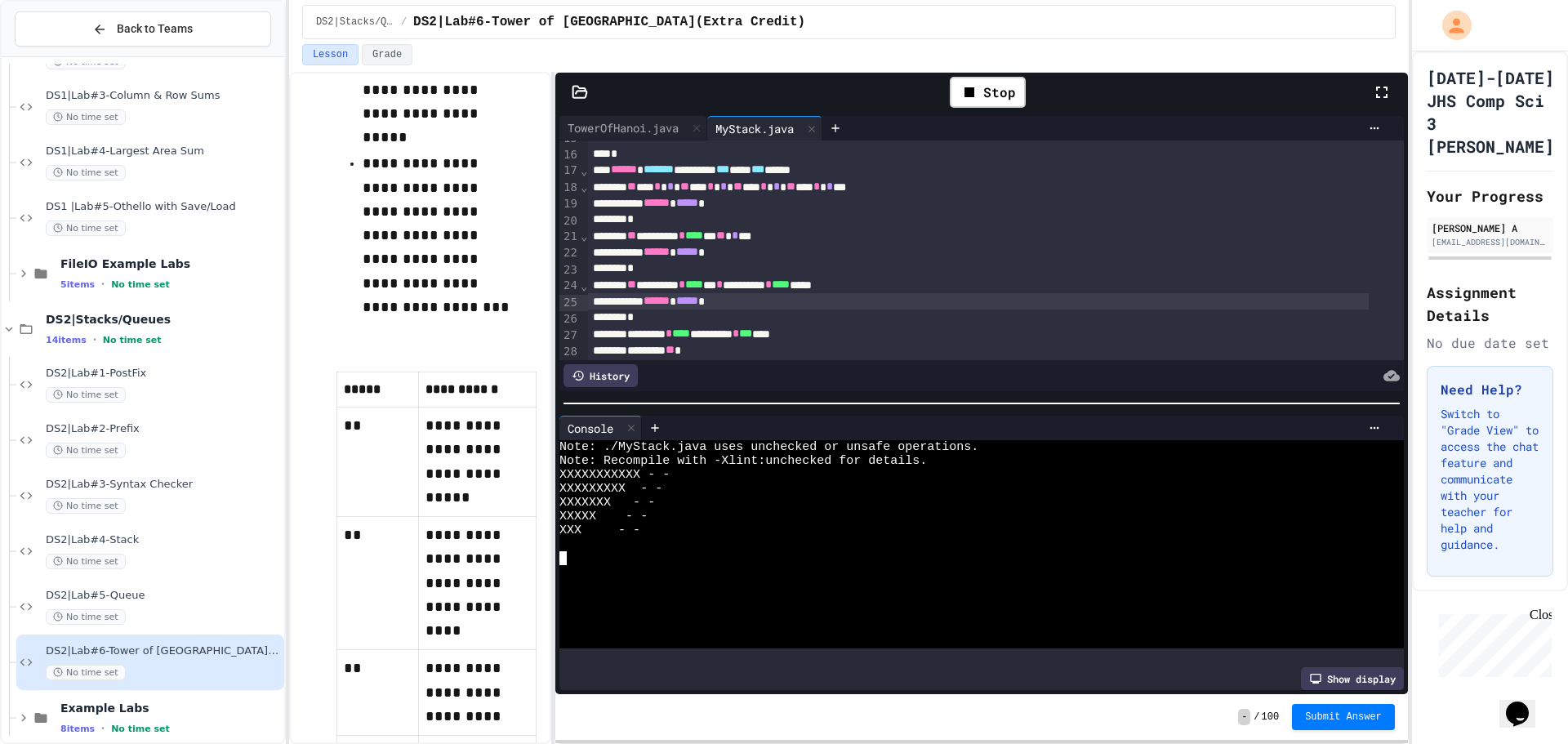
click at [687, 543] on div at bounding box center [968, 544] width 816 height 14
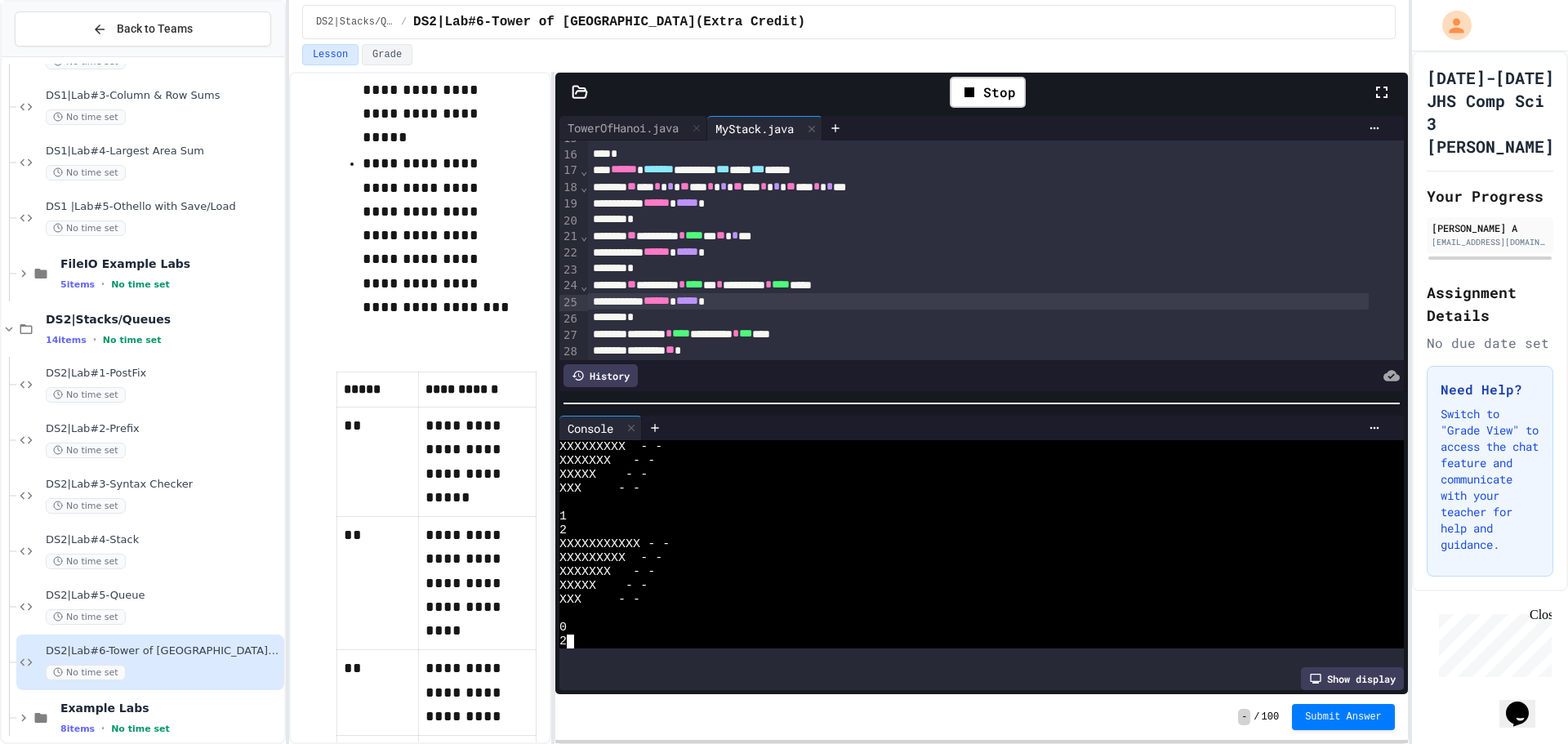
scroll to position [111, 0]
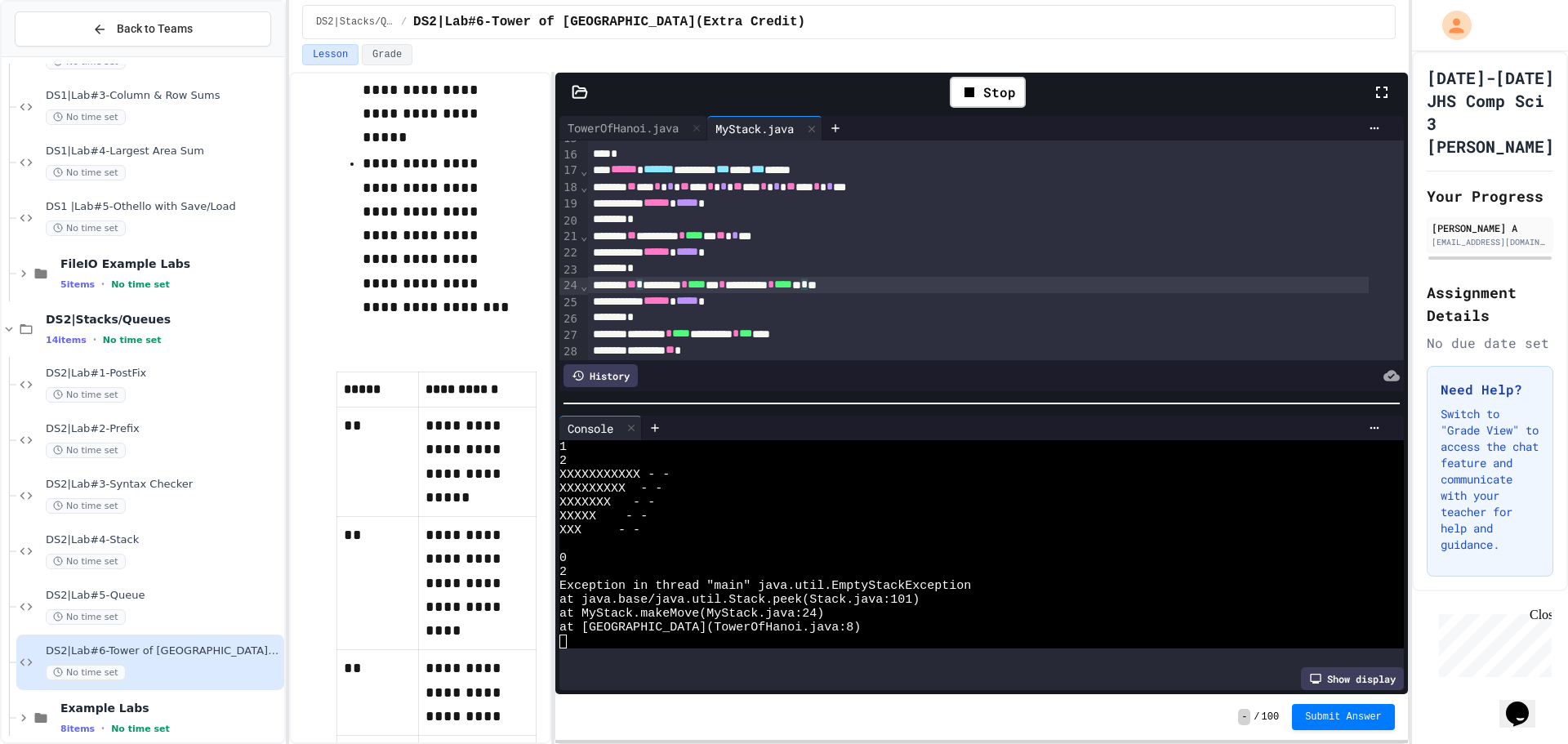
click at [662, 289] on div "** * ********* * **** ** * ********* * **** ** * *" at bounding box center [978, 284] width 781 height 16
click at [678, 272] on div "*" at bounding box center [978, 268] width 781 height 16
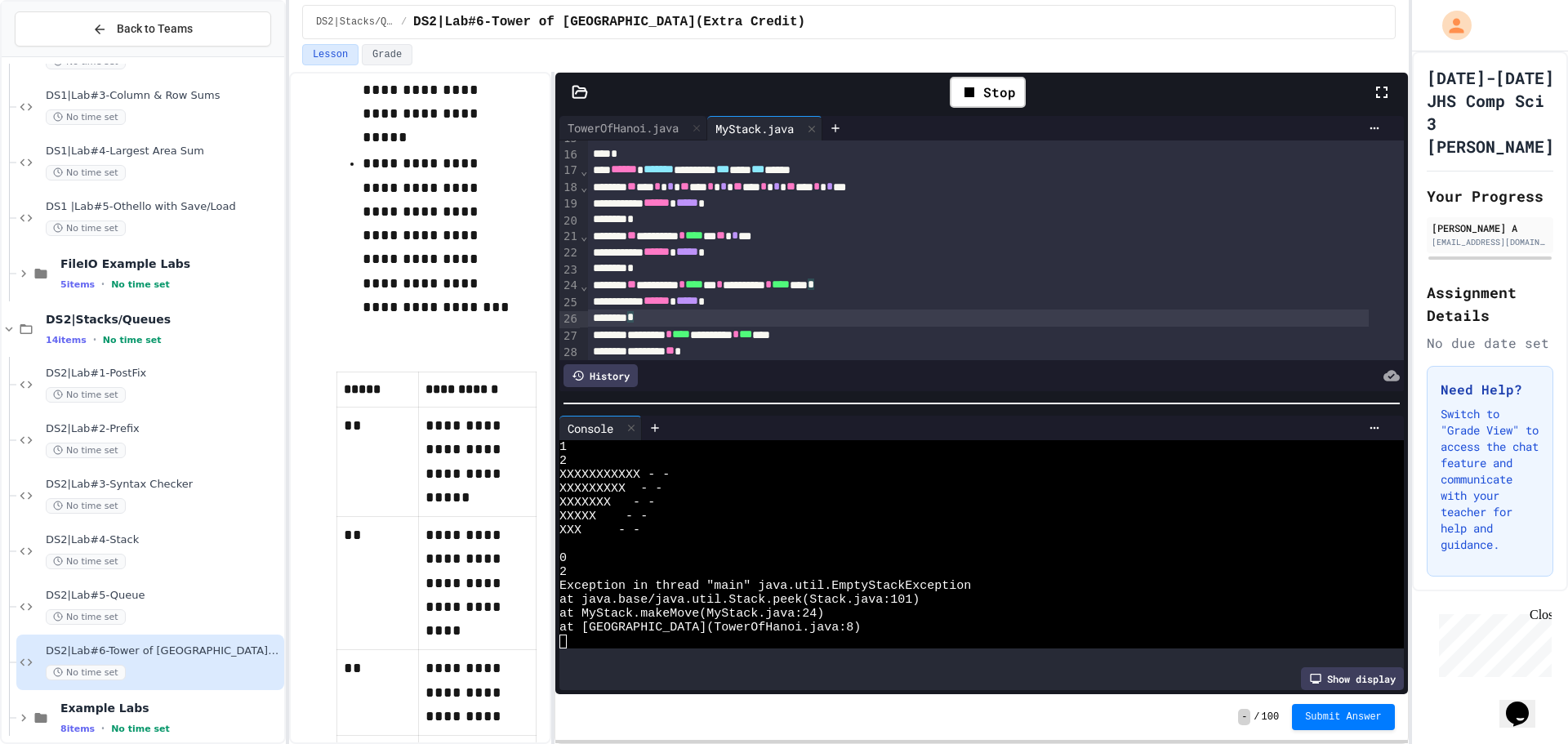
click at [718, 317] on div "*" at bounding box center [978, 317] width 781 height 16
click at [662, 289] on div "**********" at bounding box center [978, 284] width 781 height 16
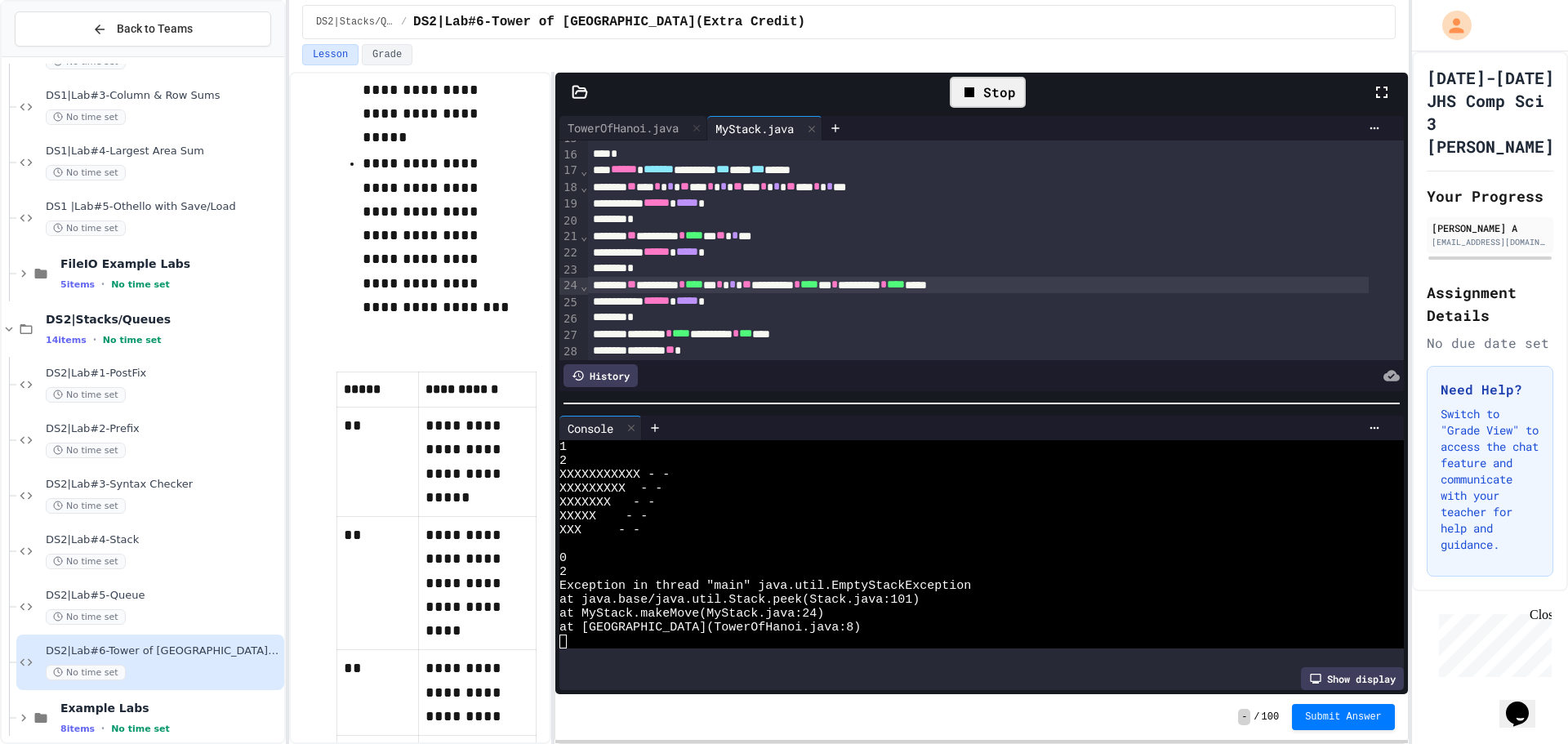
click at [967, 101] on icon at bounding box center [969, 92] width 20 height 20
click at [971, 91] on div at bounding box center [988, 92] width 40 height 28
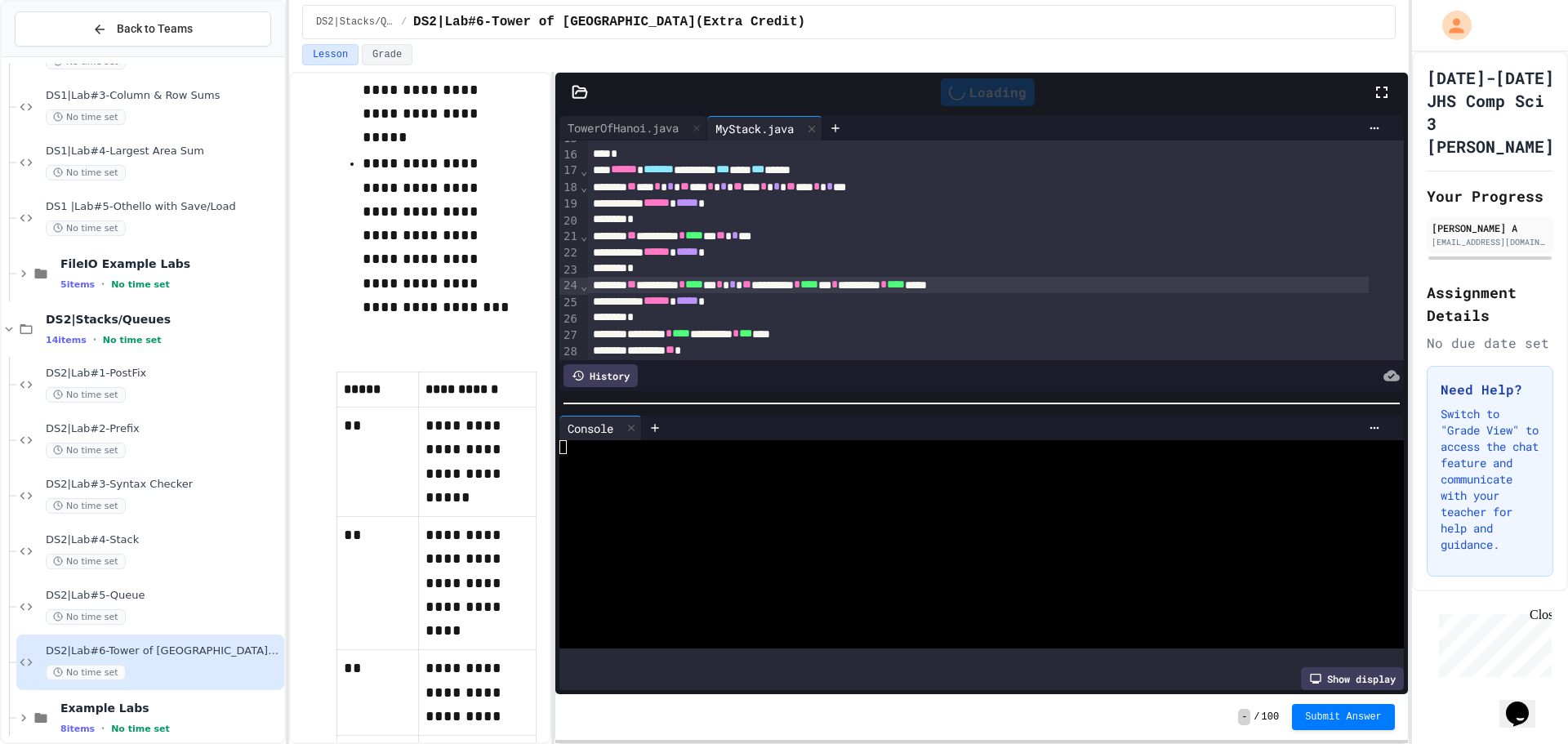
scroll to position [0, 0]
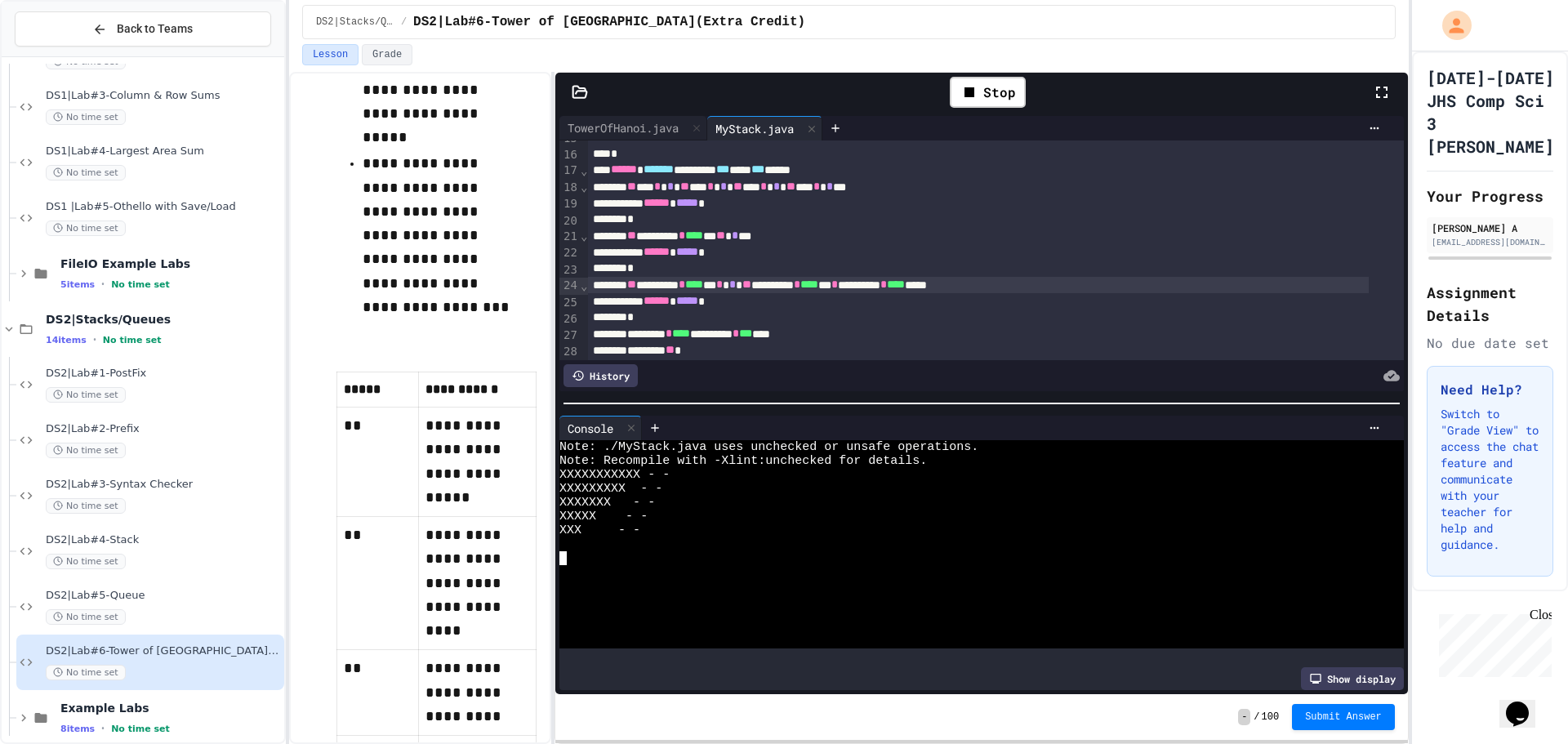
drag, startPoint x: 649, startPoint y: 566, endPoint x: 754, endPoint y: 465, distance: 145.7
click at [649, 558] on div "Note: ./MyStack.java uses unchecked or unsafe operations. Note: Recompile with …" at bounding box center [968, 543] width 816 height 208
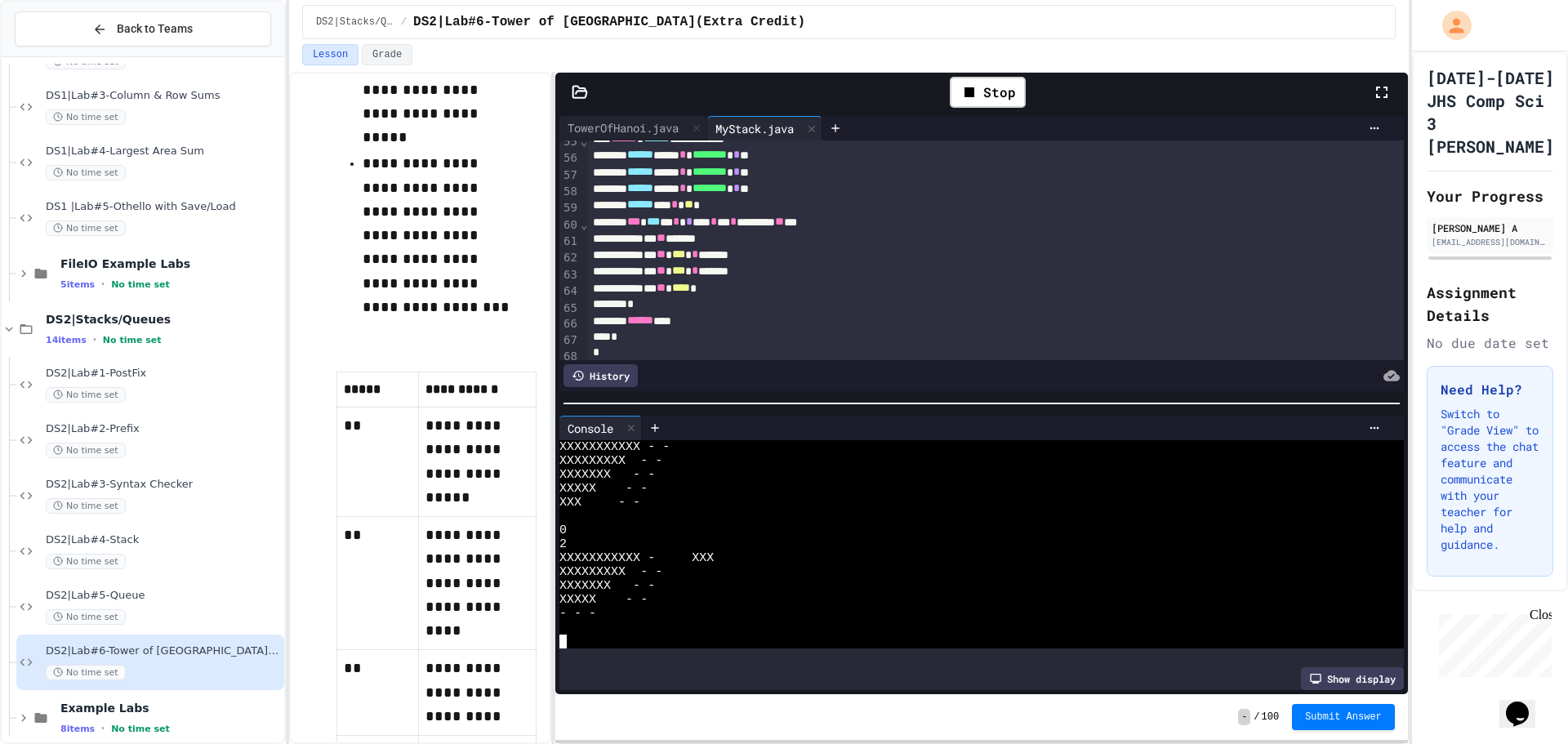
scroll to position [925, 0]
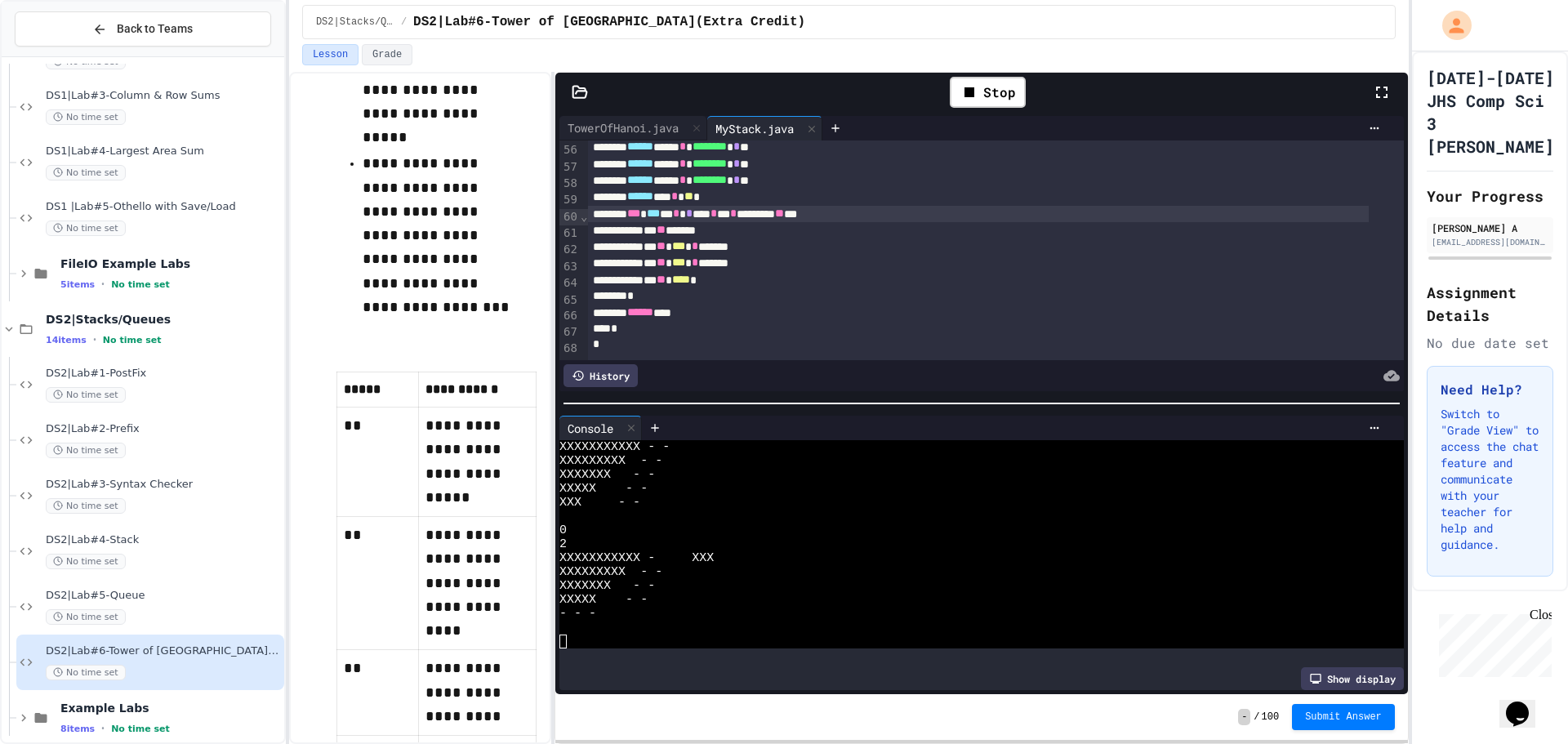
click at [693, 208] on span "*" at bounding box center [689, 213] width 7 height 11
drag, startPoint x: 894, startPoint y: 197, endPoint x: 824, endPoint y: 196, distance: 70.0
click at [824, 206] on div "*** * *** * * ** * ****** * * *** * ** * ********* ** ***" at bounding box center [978, 214] width 781 height 16
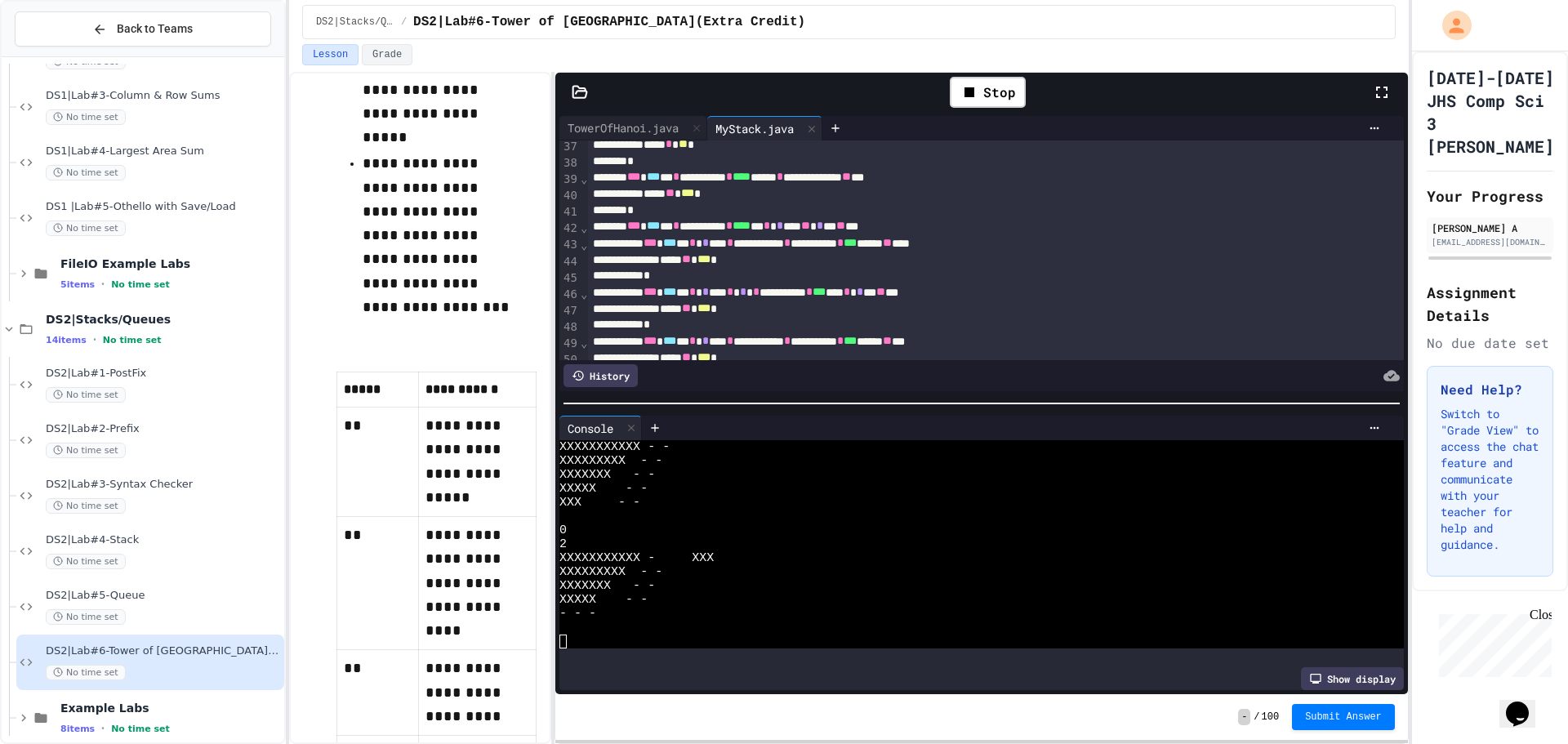
scroll to position [516, 0]
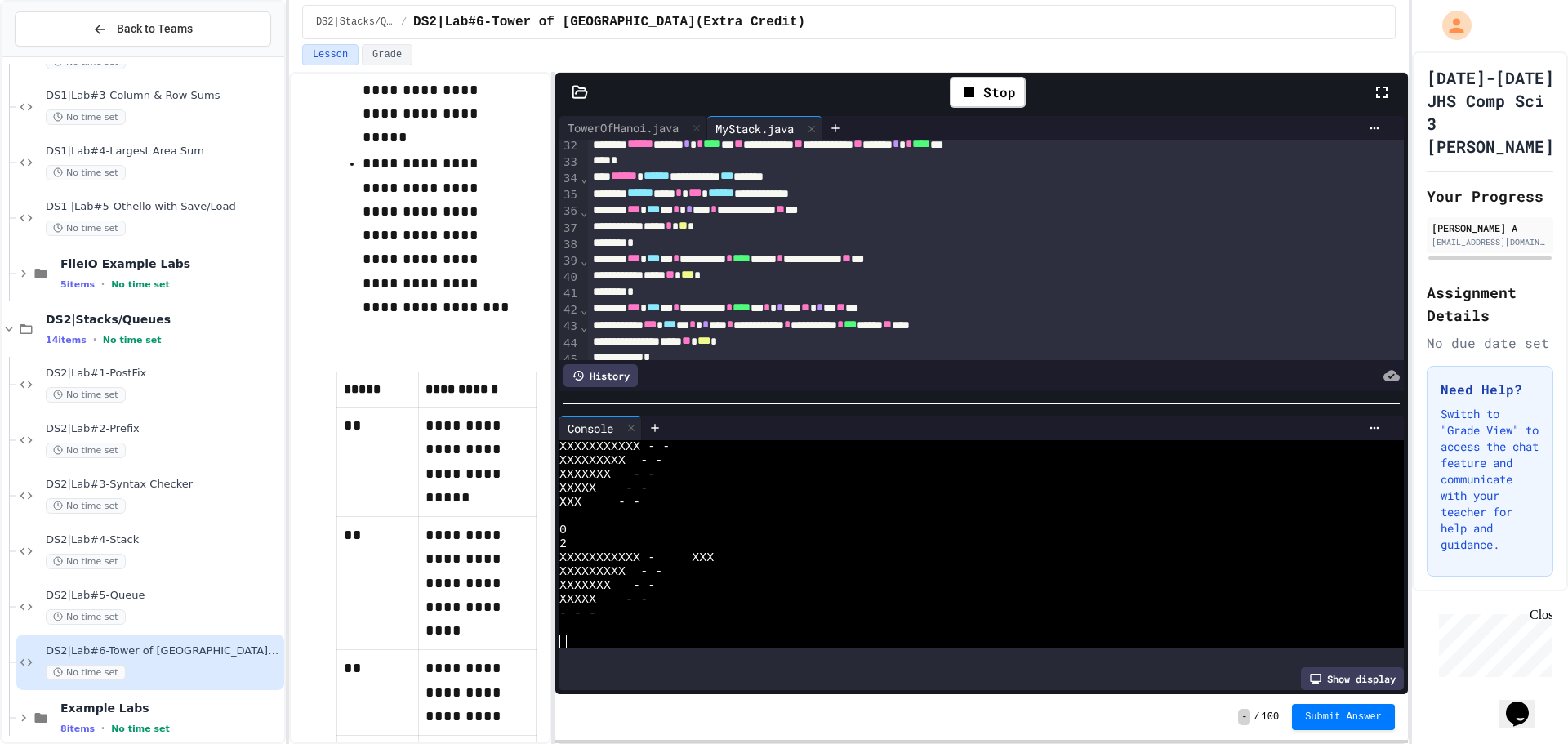
click at [996, 262] on div "**********" at bounding box center [978, 259] width 781 height 16
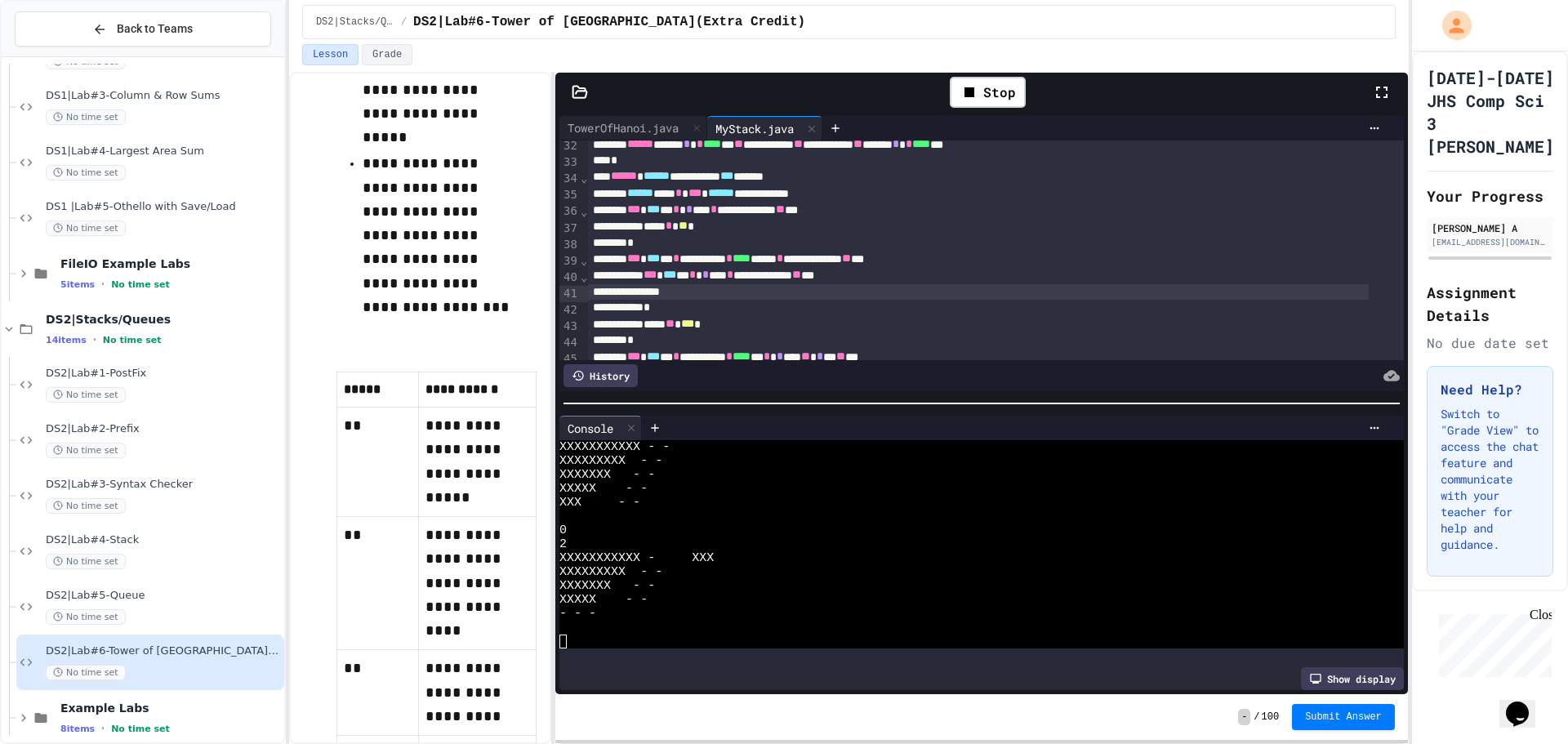
click at [721, 278] on div "**********" at bounding box center [978, 275] width 781 height 16
click at [699, 290] on div at bounding box center [978, 292] width 781 height 16
drag, startPoint x: 749, startPoint y: 306, endPoint x: 668, endPoint y: 278, distance: 85.7
click at [668, 278] on div "**********" at bounding box center [995, 209] width 815 height 1171
click at [752, 321] on div "**** ** *** *" at bounding box center [978, 324] width 781 height 16
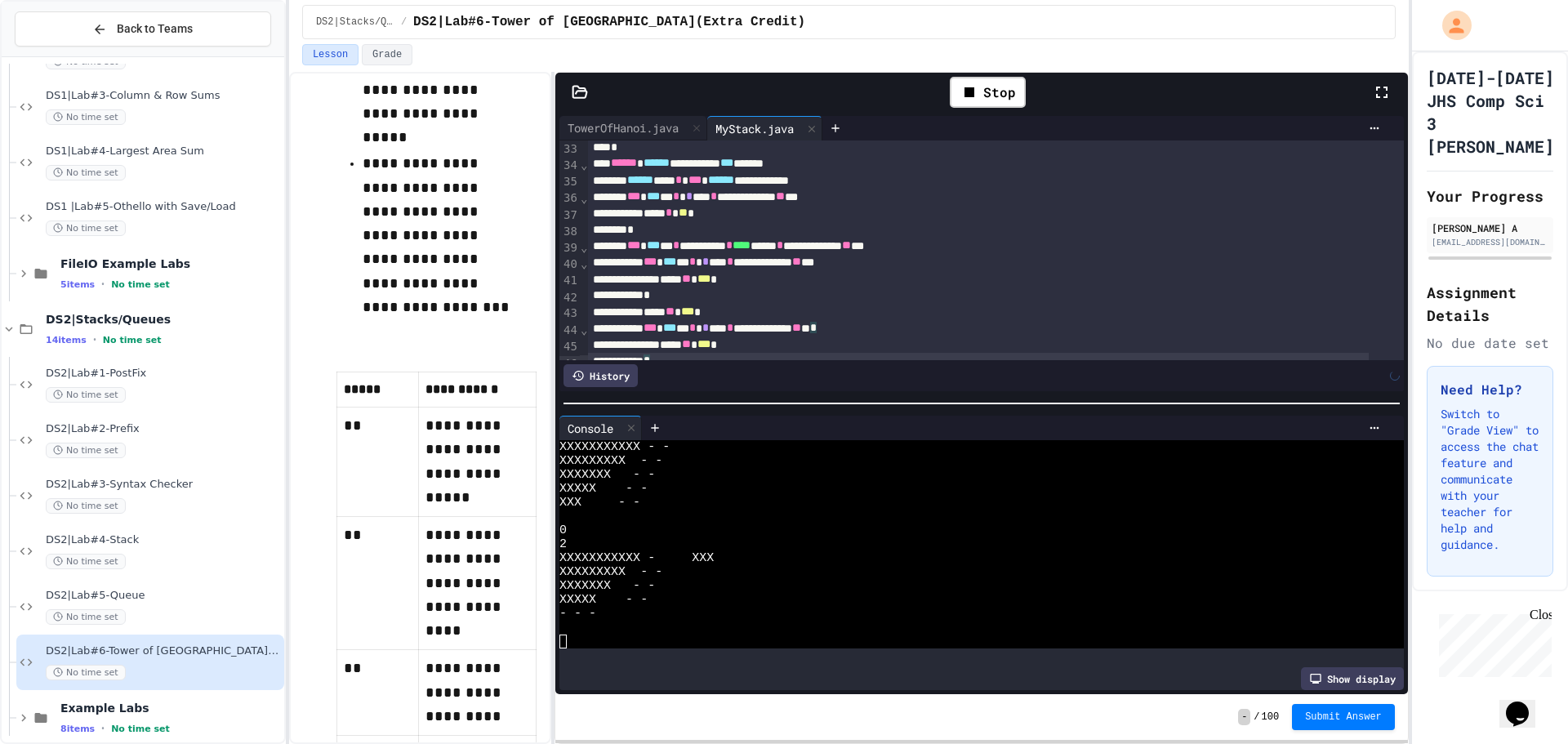
scroll to position [563, 0]
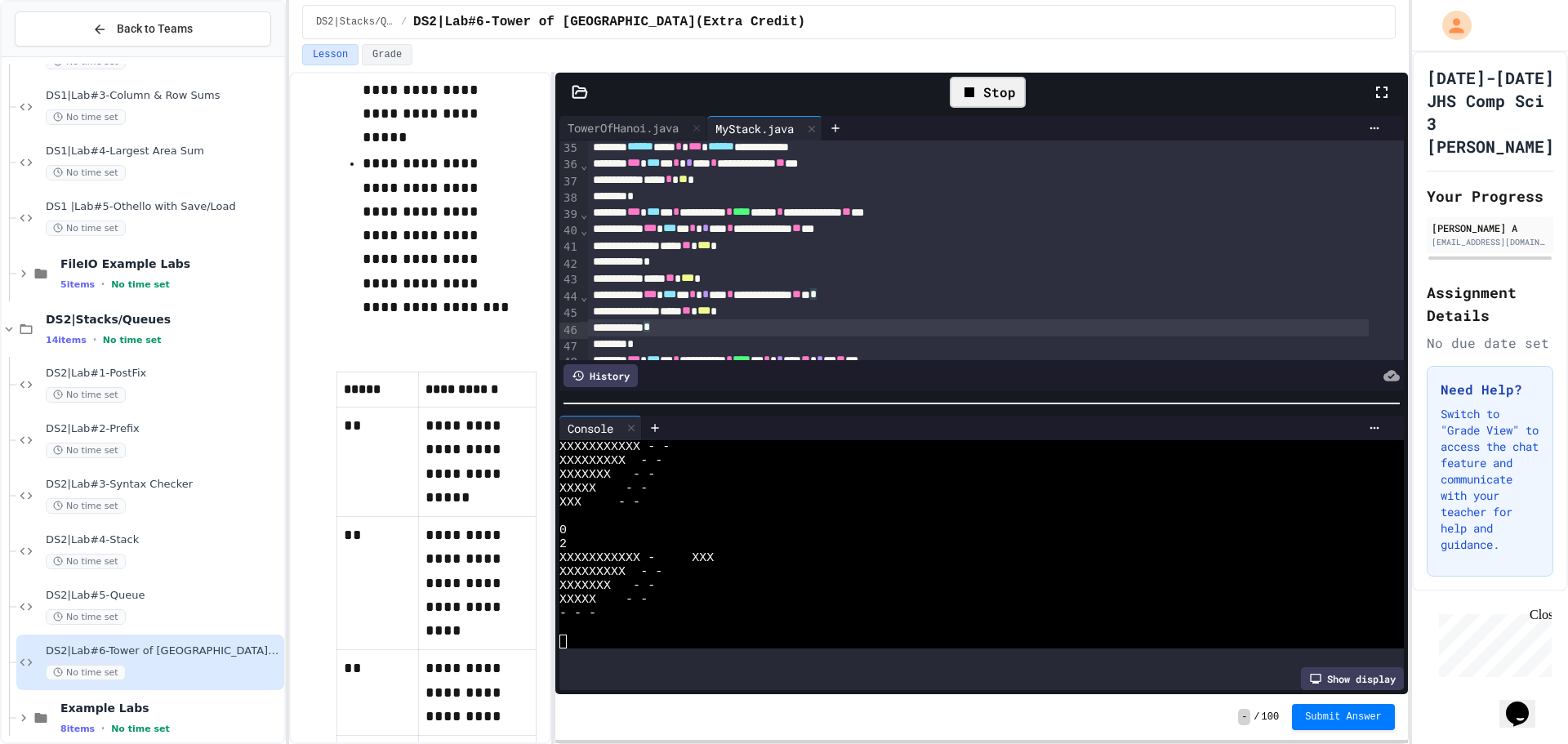
click at [967, 100] on icon at bounding box center [969, 92] width 20 height 20
click at [967, 100] on div at bounding box center [988, 91] width 56 height 44
click at [988, 96] on icon at bounding box center [986, 92] width 20 height 20
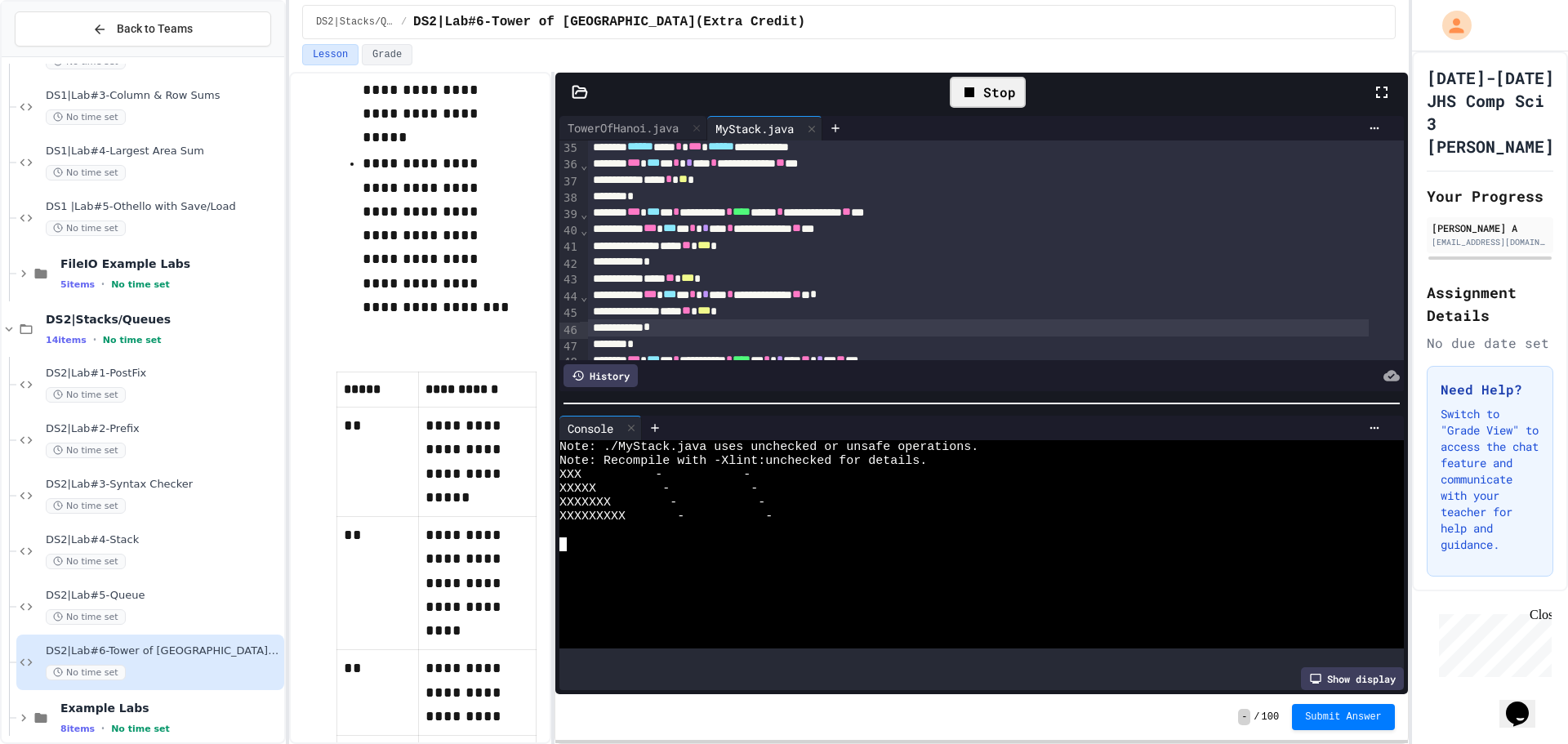
click at [883, 537] on div at bounding box center [968, 544] width 816 height 14
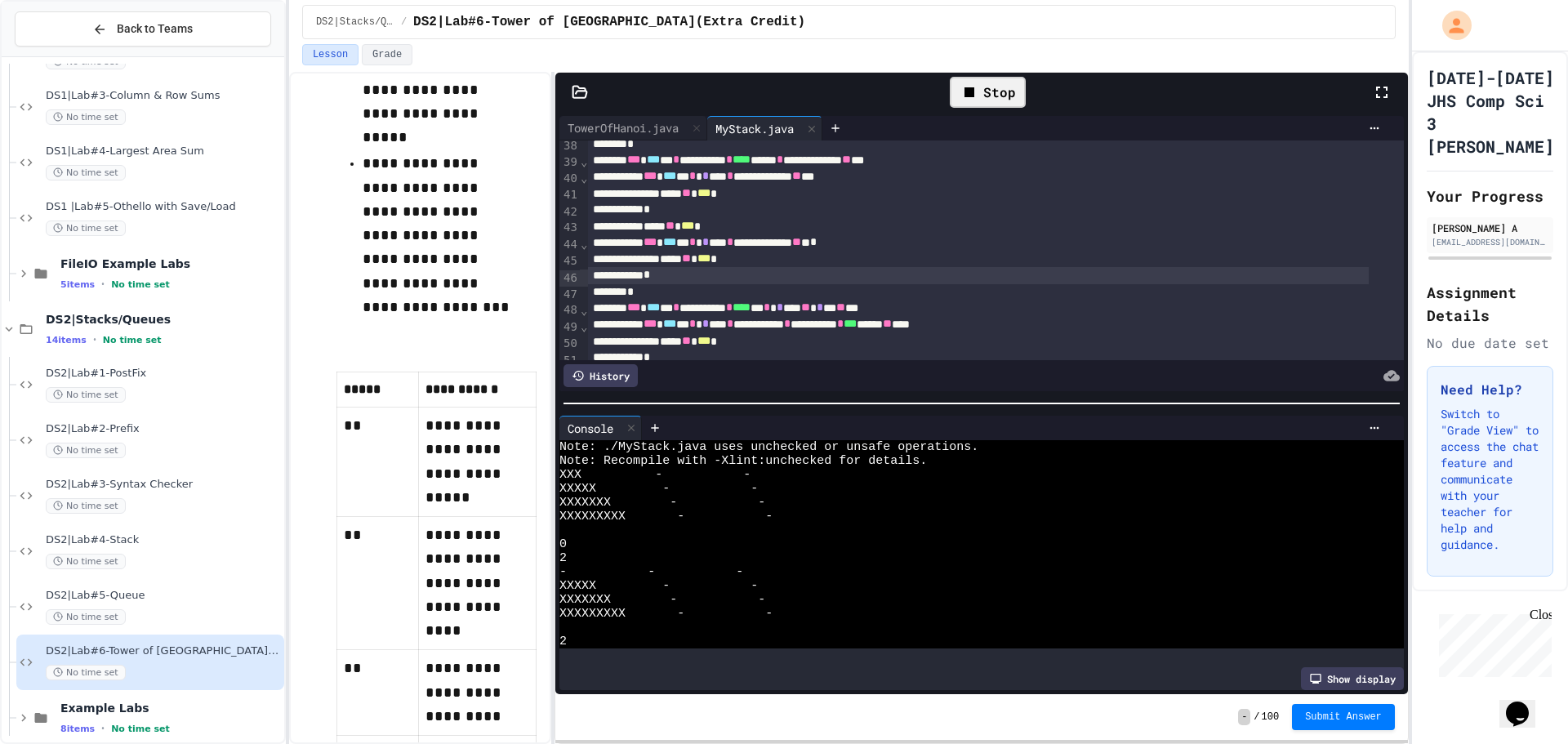
scroll to position [697, 0]
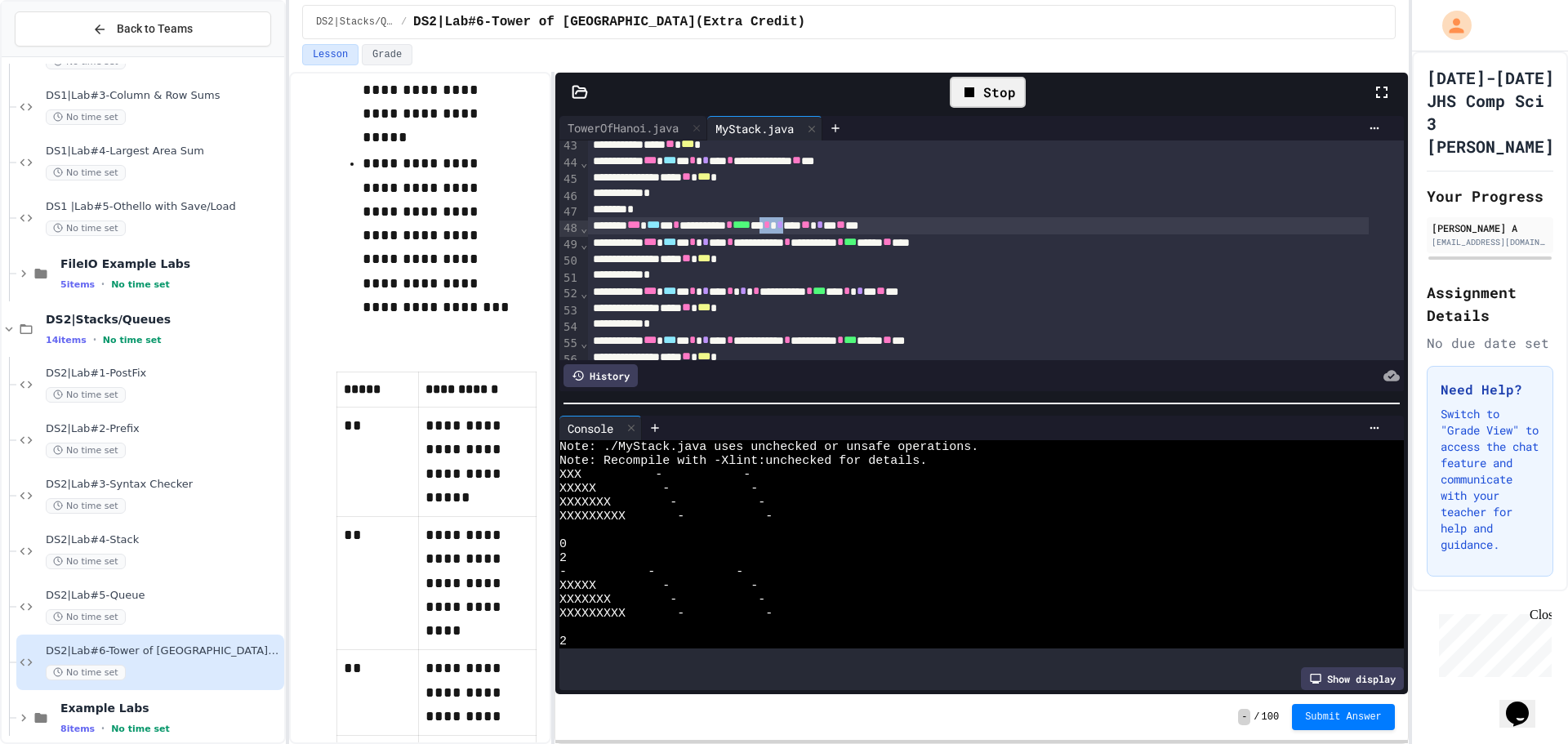
drag, startPoint x: 851, startPoint y: 228, endPoint x: 825, endPoint y: 230, distance: 26.1
click at [825, 230] on div "**********" at bounding box center [978, 225] width 781 height 16
click at [794, 249] on div "**********" at bounding box center [978, 242] width 781 height 16
click at [800, 248] on div "**********" at bounding box center [978, 242] width 781 height 16
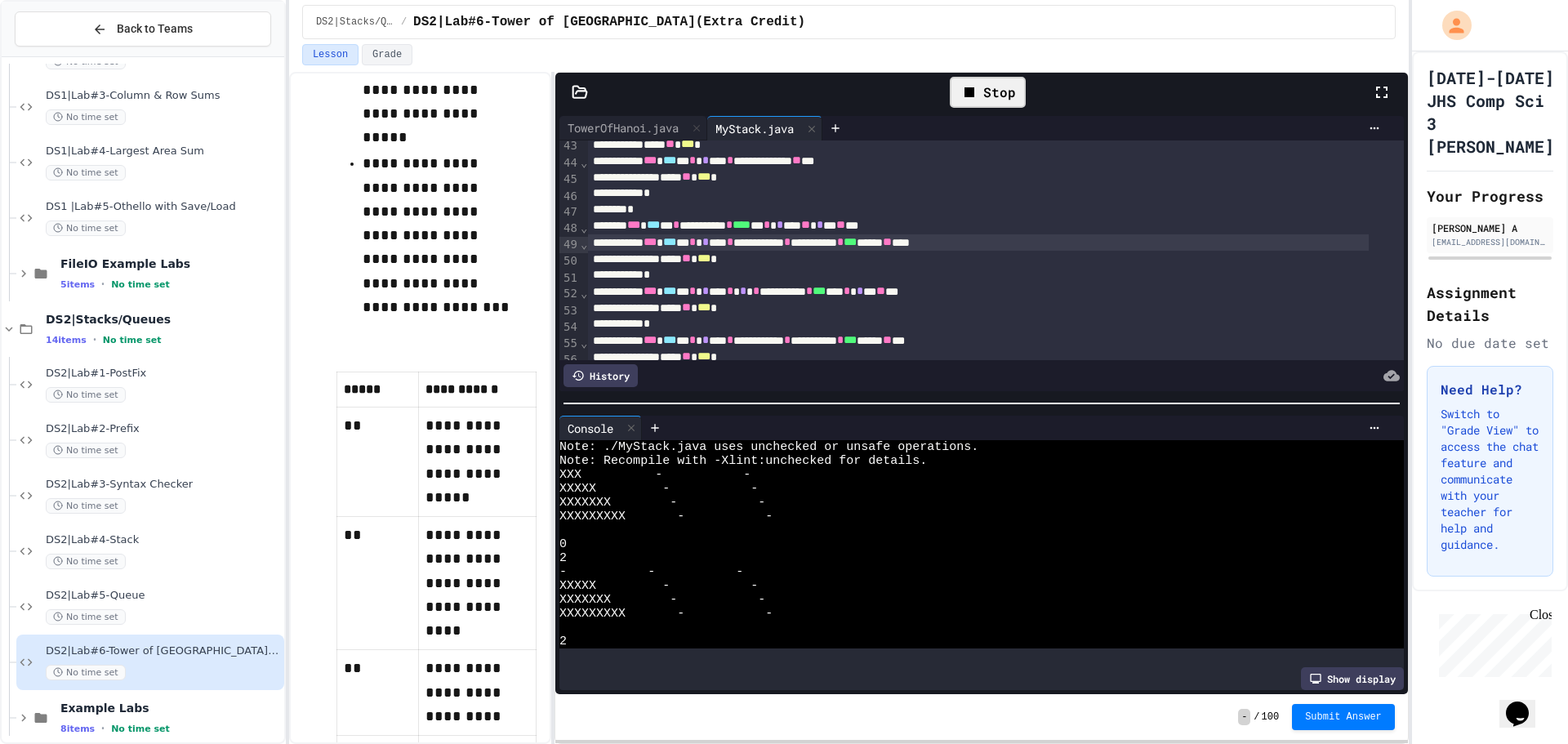
click at [800, 248] on div "**********" at bounding box center [978, 242] width 781 height 16
drag, startPoint x: 763, startPoint y: 280, endPoint x: 668, endPoint y: 241, distance: 102.7
click at [668, 241] on div "**********" at bounding box center [995, 53] width 815 height 1220
click at [735, 328] on div "*" at bounding box center [978, 323] width 781 height 16
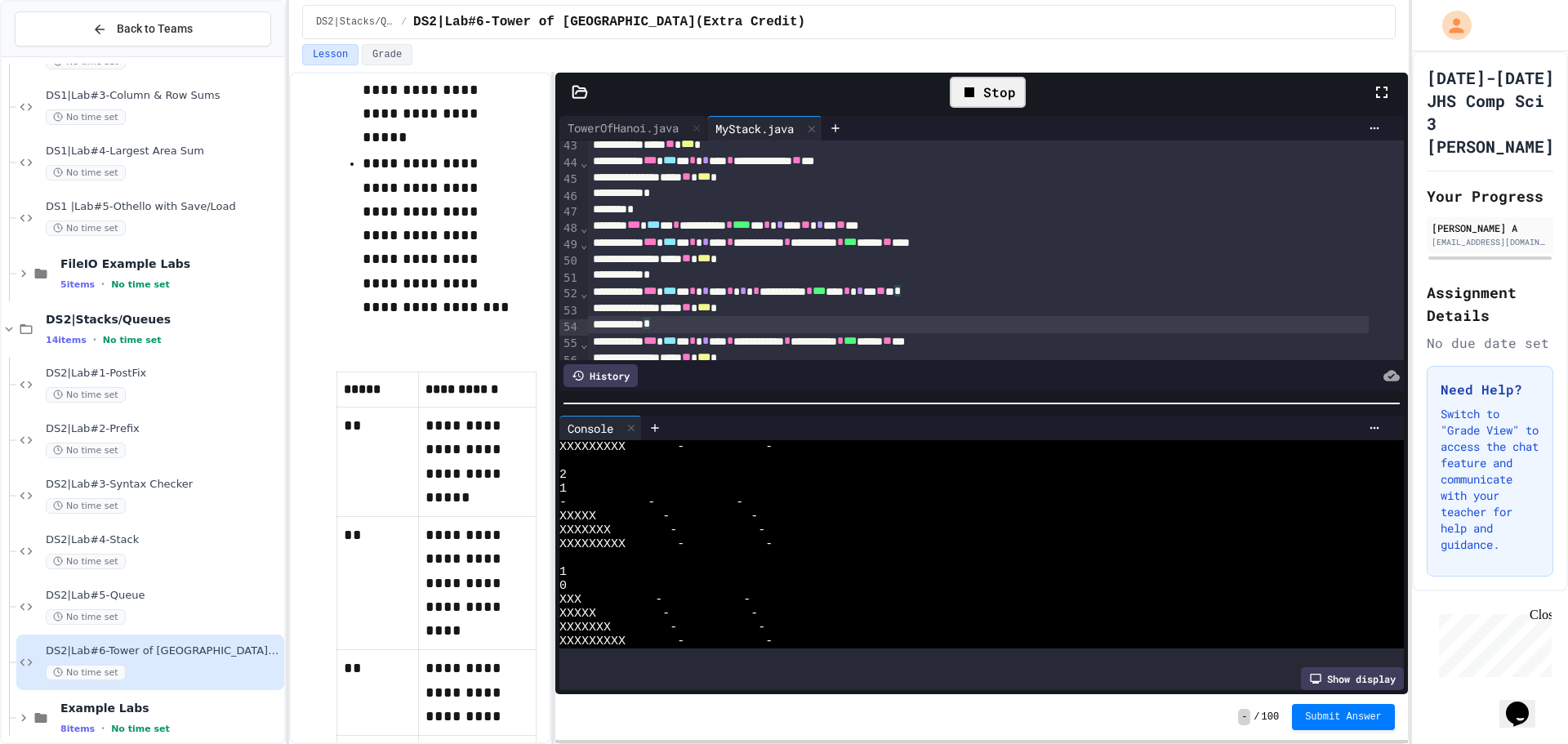
scroll to position [0, 0]
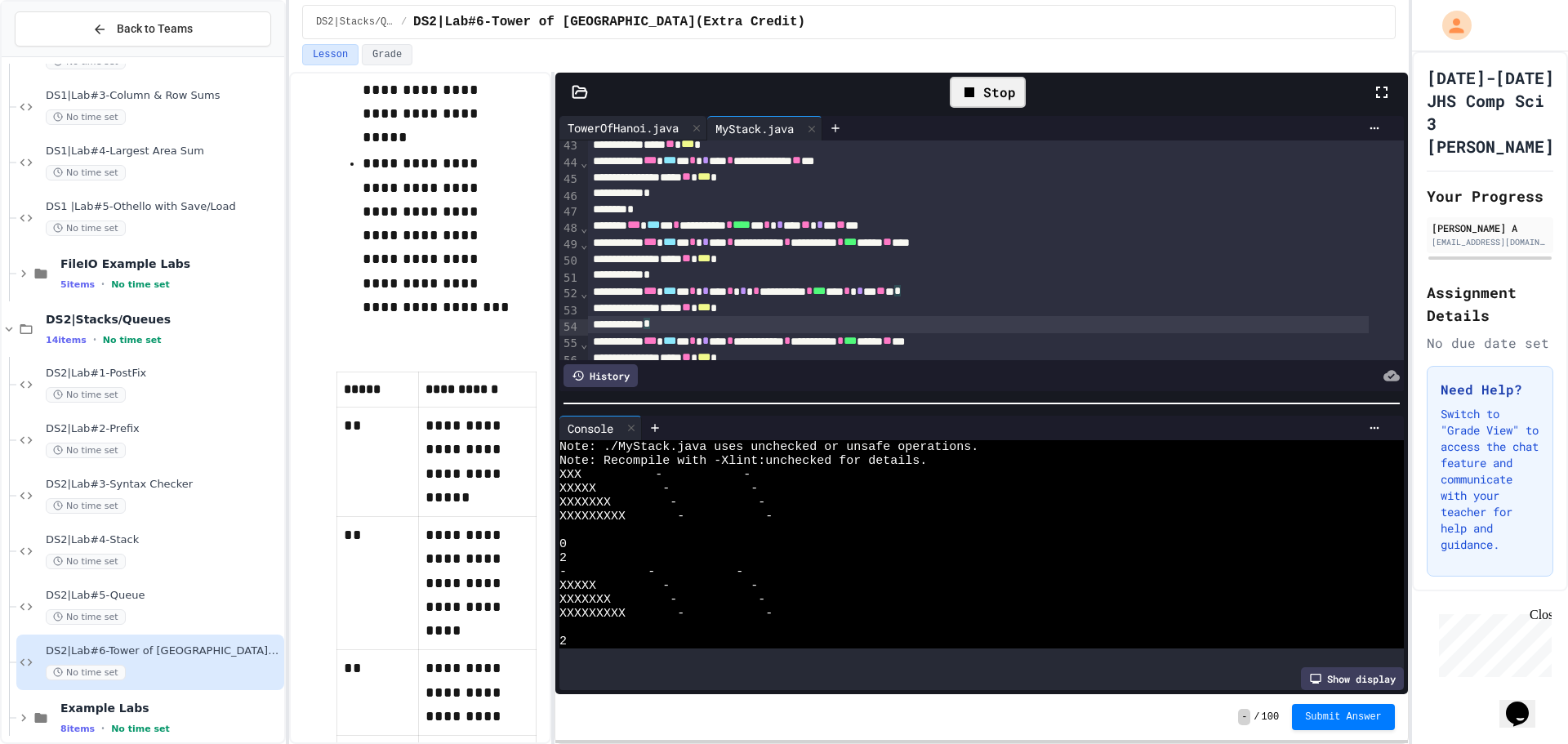
click at [631, 138] on div "TowerOfHanoi.java" at bounding box center [633, 128] width 147 height 24
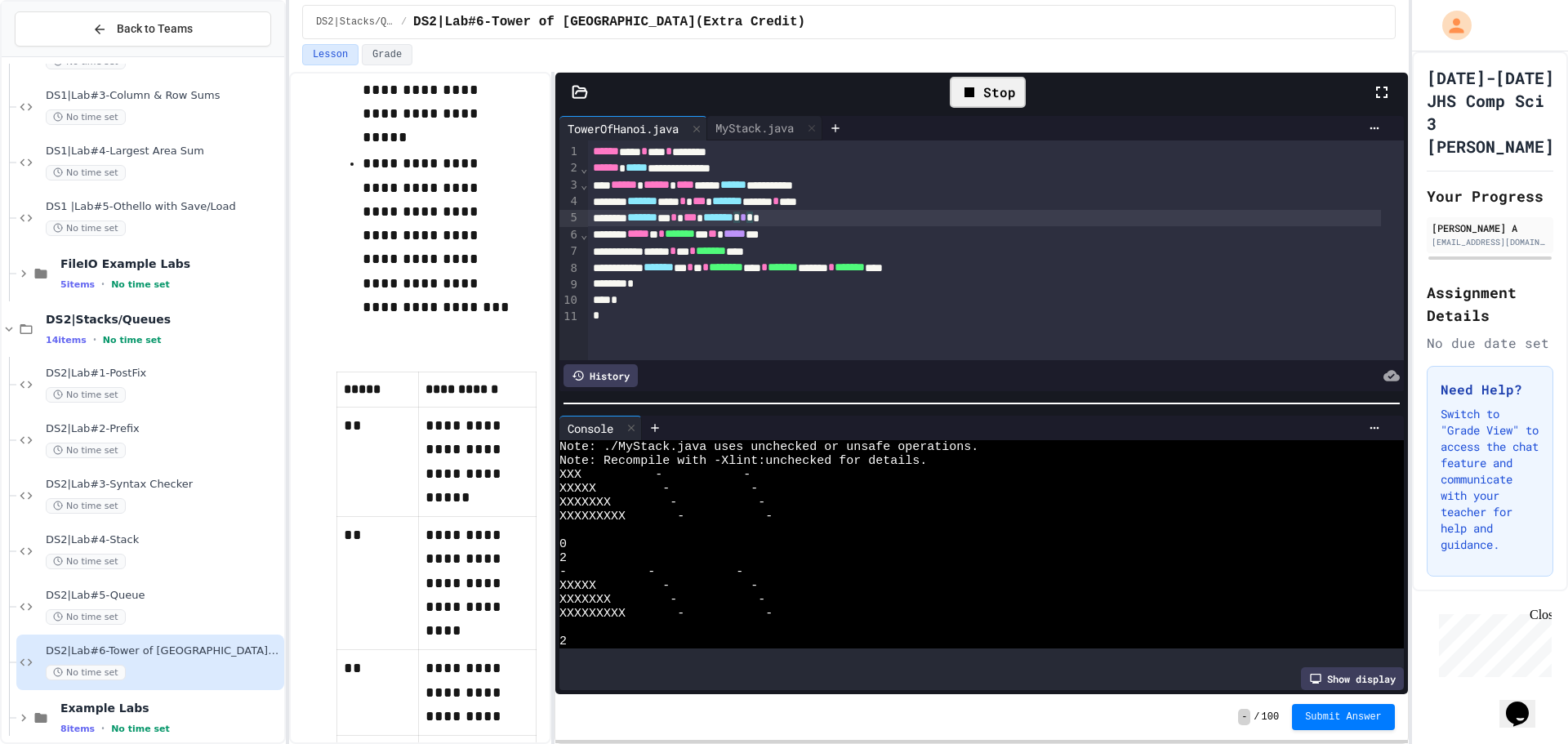
click at [799, 224] on div "******* * * *** ******* * * * *" at bounding box center [984, 217] width 793 height 16
click at [950, 110] on div "Stop" at bounding box center [988, 92] width 92 height 47
drag, startPoint x: 950, startPoint y: 107, endPoint x: 960, endPoint y: 100, distance: 12.2
click at [951, 103] on div "Stop" at bounding box center [988, 92] width 92 height 47
click at [960, 100] on div "Stop" at bounding box center [988, 92] width 76 height 31
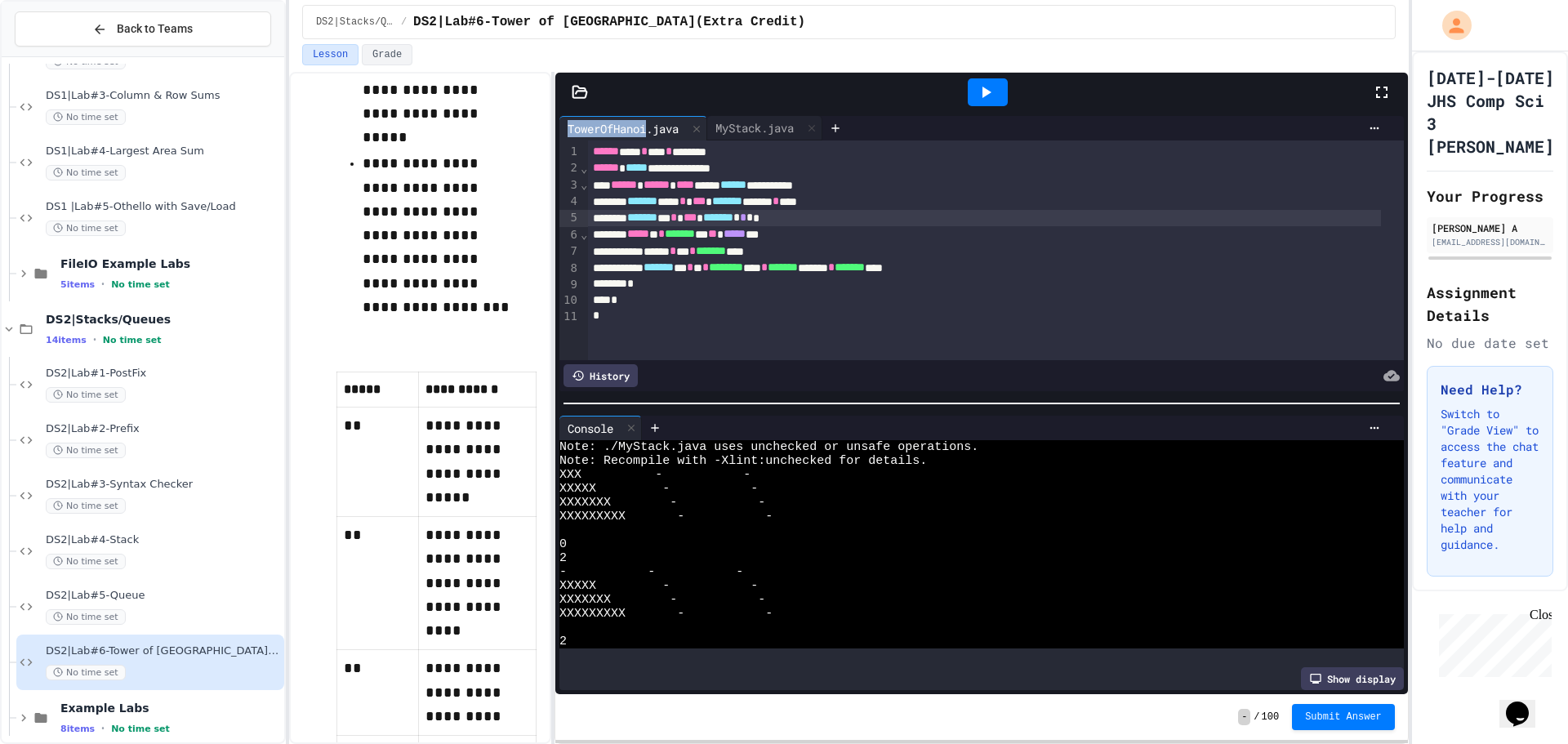
click at [960, 100] on div at bounding box center [988, 91] width 56 height 44
click at [975, 95] on div at bounding box center [988, 92] width 40 height 28
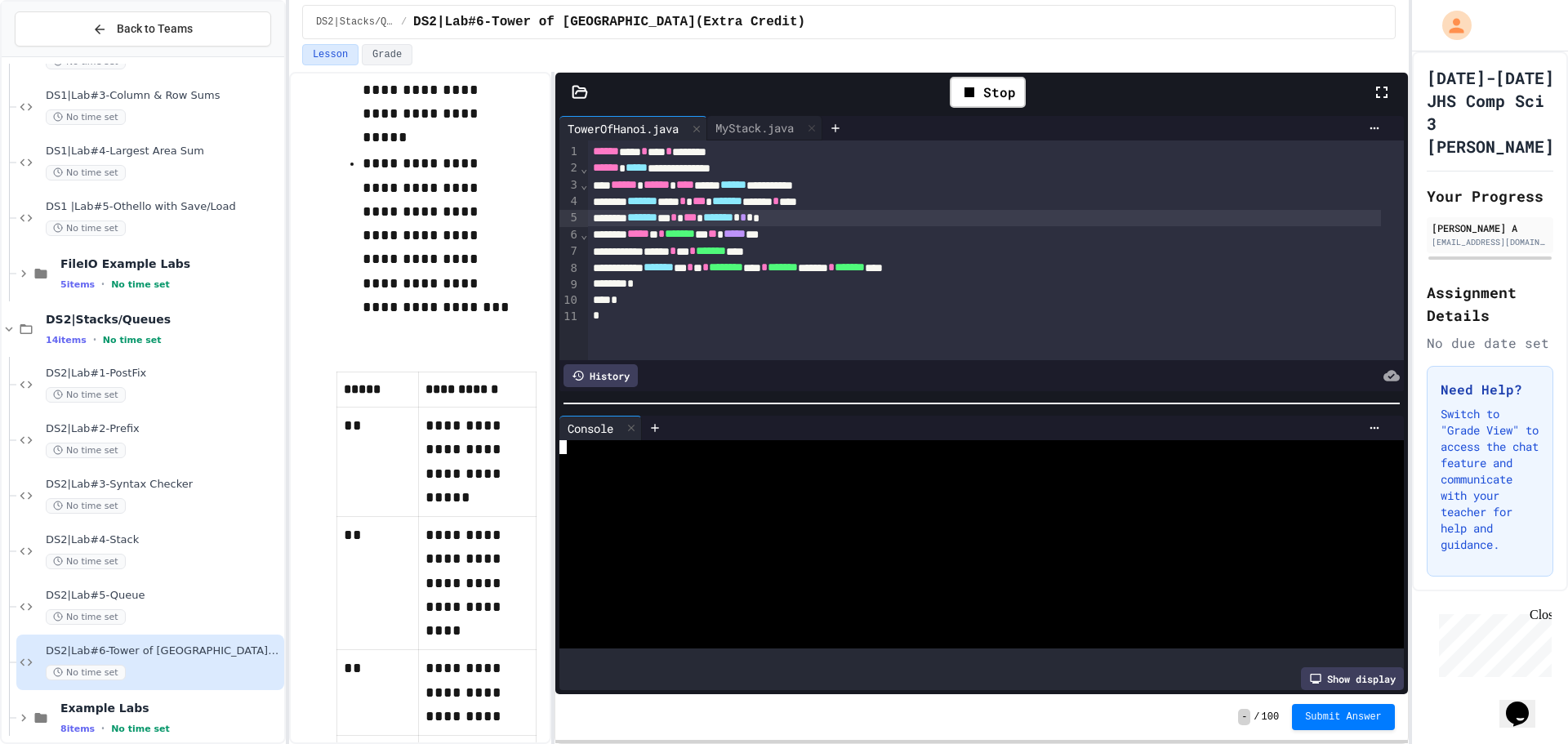
click at [820, 523] on div at bounding box center [968, 530] width 816 height 14
click at [746, 122] on div "MyStack.java" at bounding box center [755, 128] width 95 height 17
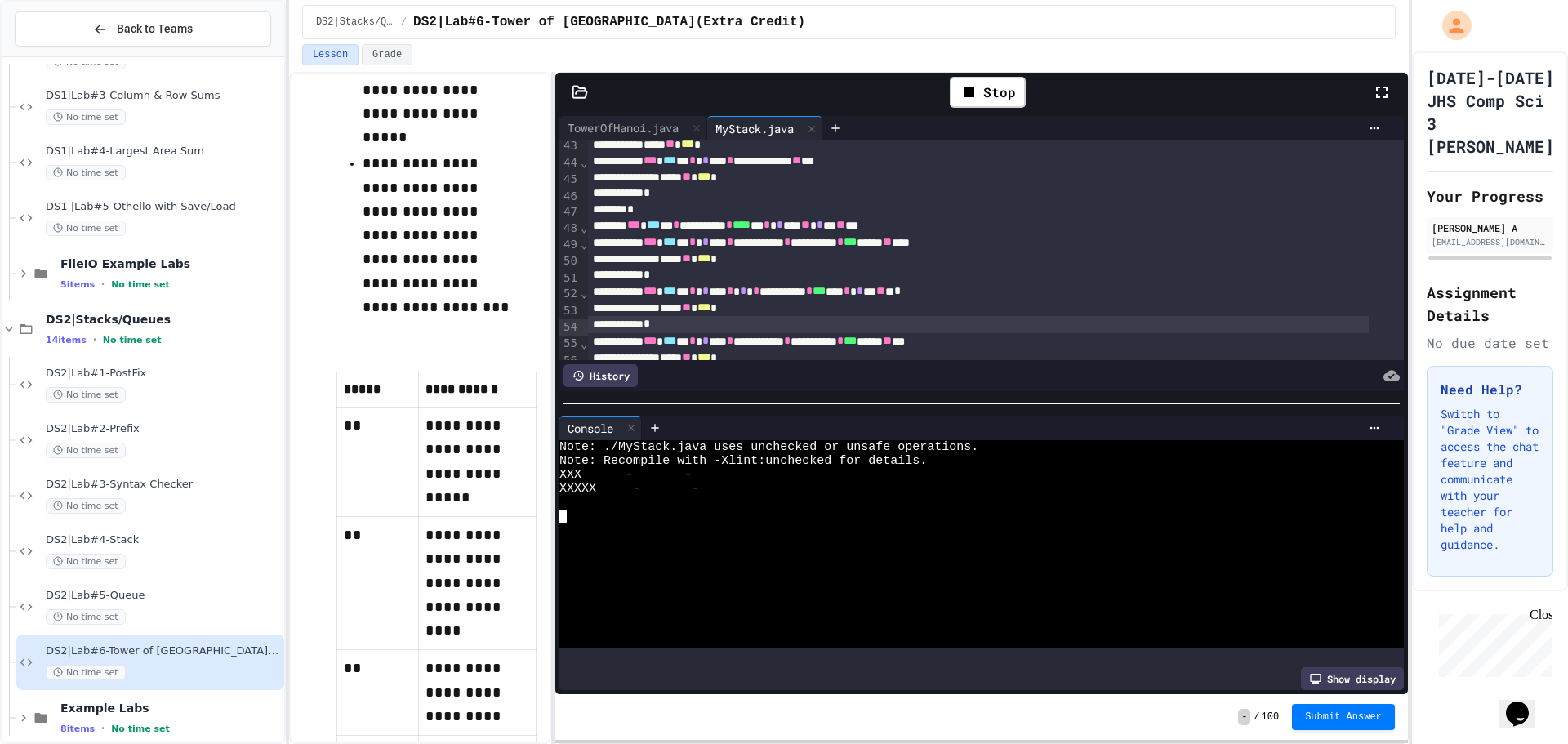
scroll to position [860, 0]
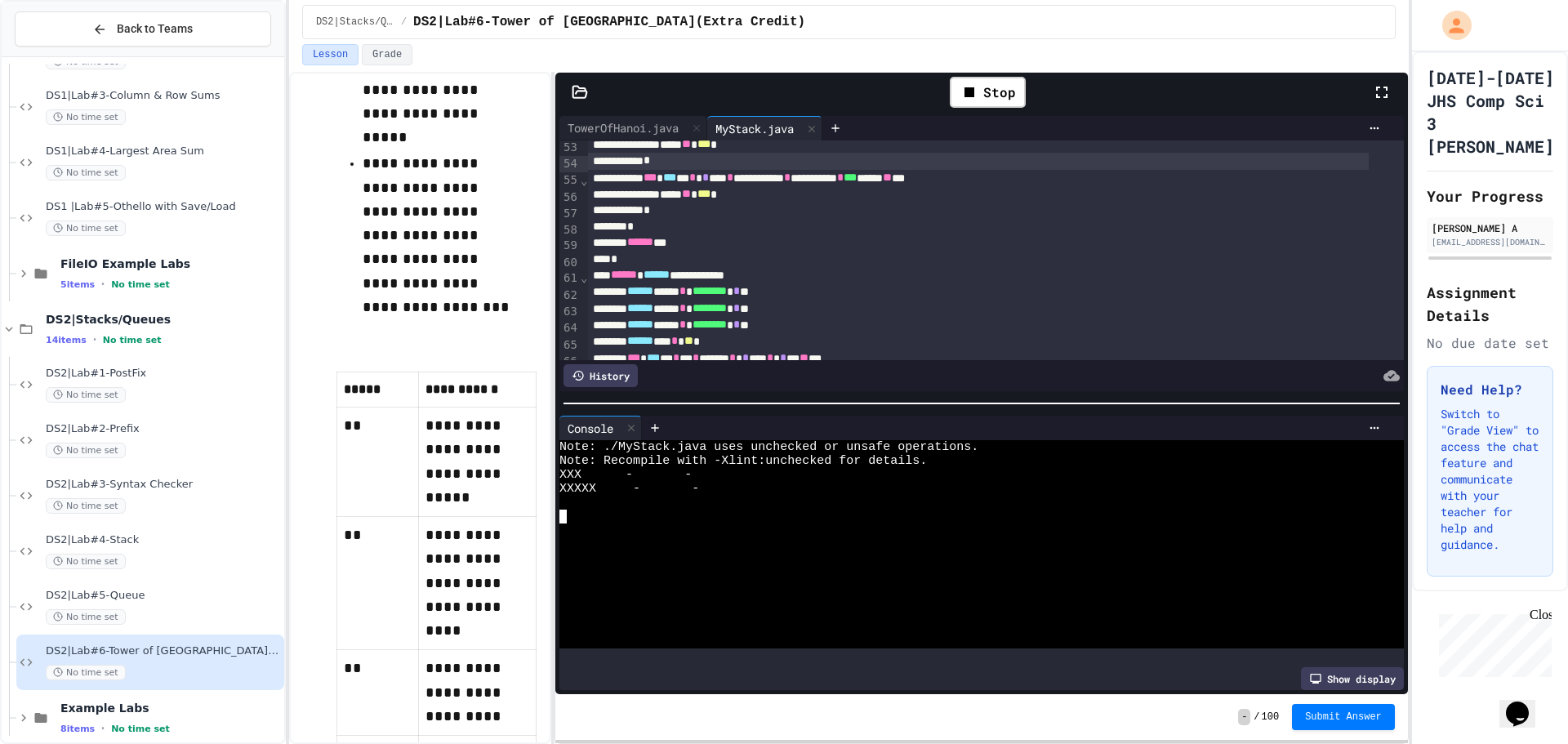
click at [580, 510] on div at bounding box center [968, 516] width 816 height 14
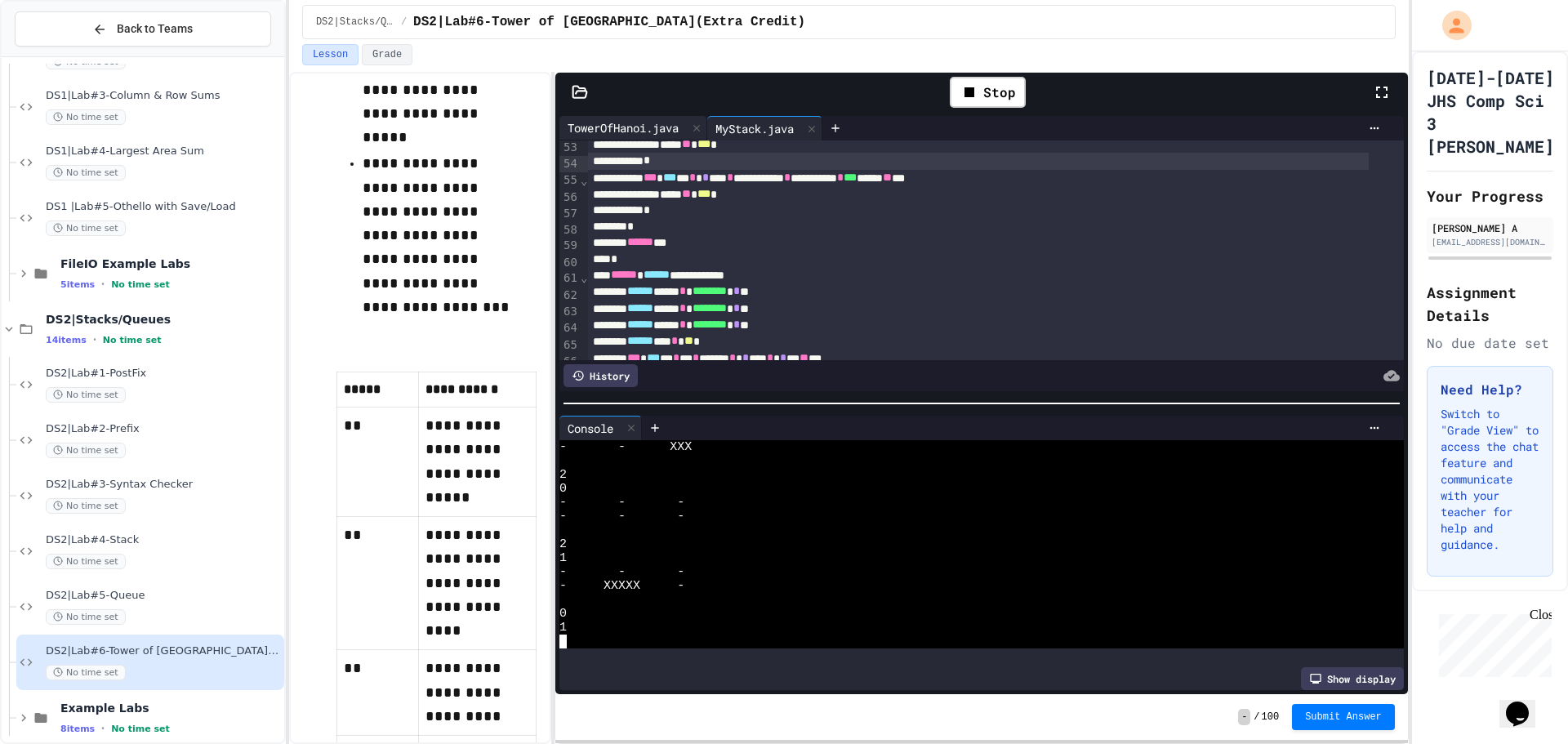
click at [652, 117] on div "TowerOfHanoi.java" at bounding box center [633, 128] width 147 height 24
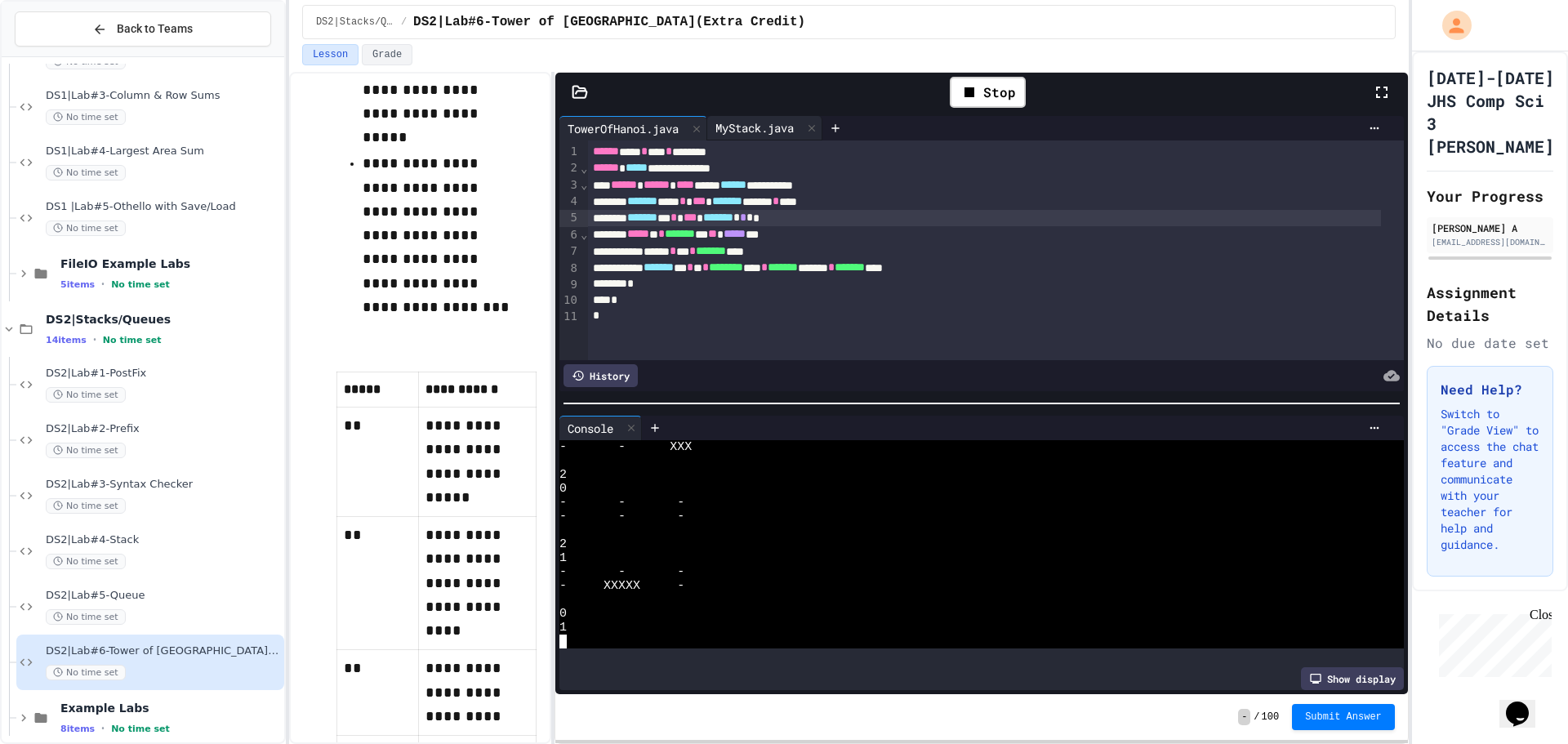
click at [758, 137] on div "MyStack.java" at bounding box center [765, 128] width 116 height 24
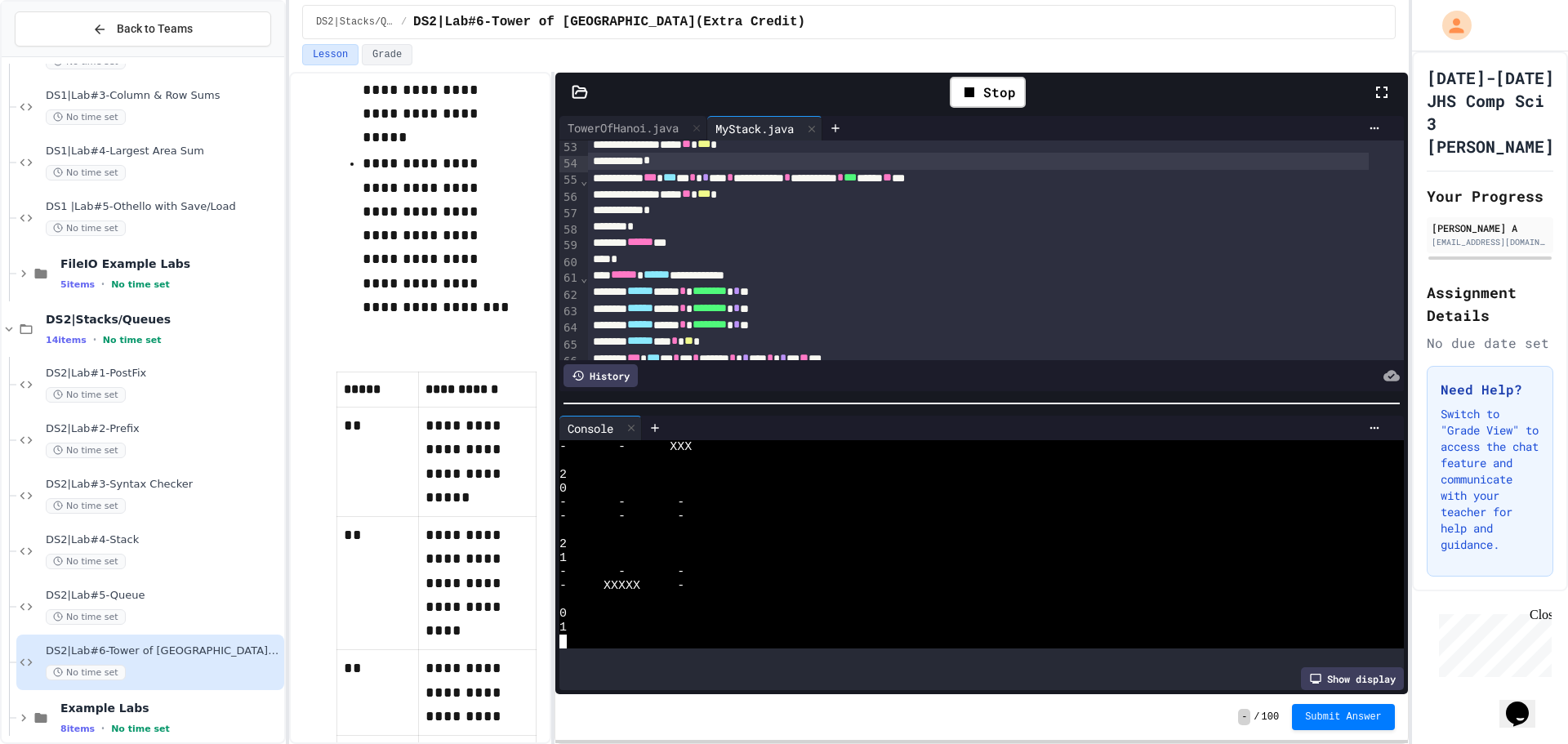
scroll to position [942, 0]
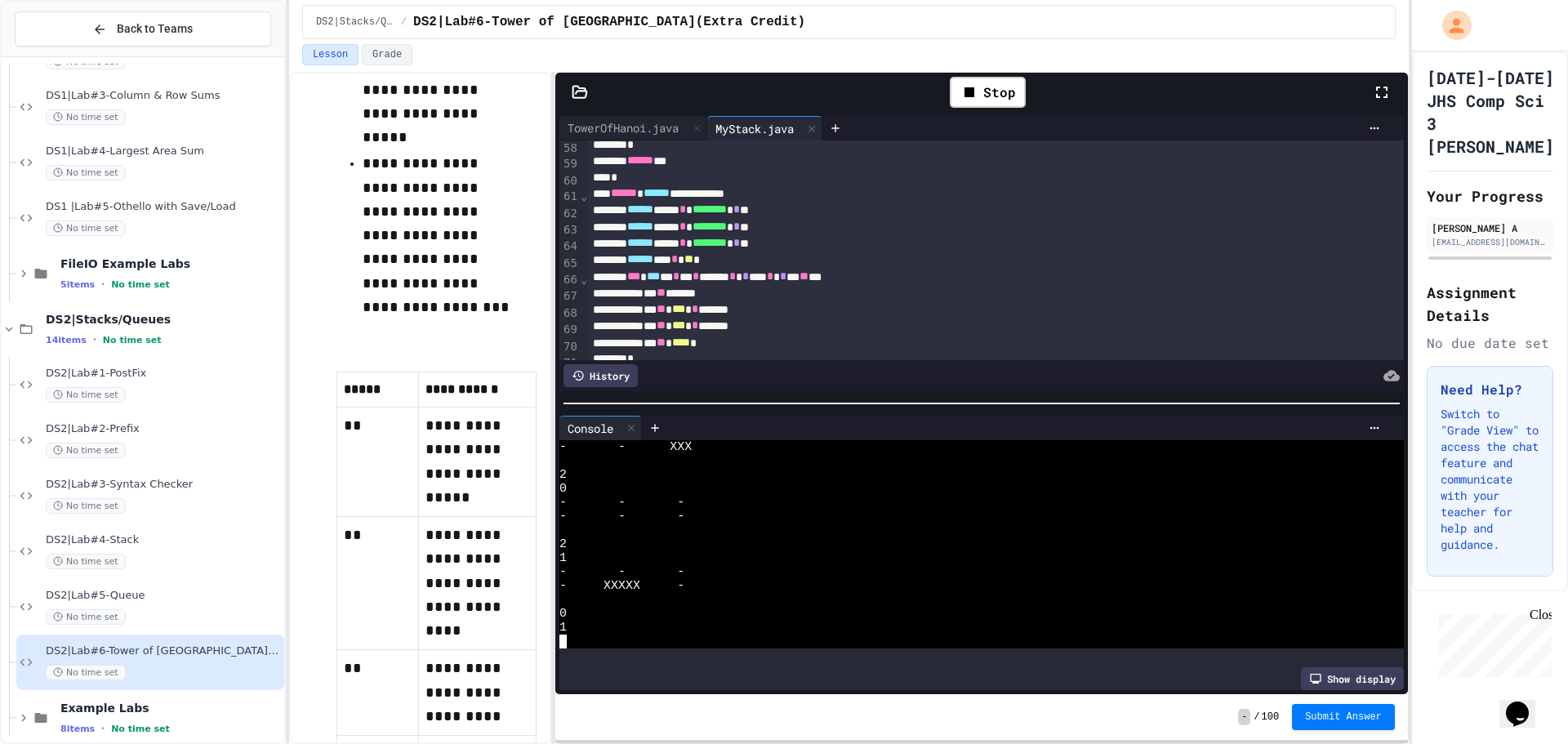
click at [774, 282] on span "*" at bounding box center [770, 275] width 7 height 11
click at [949, 89] on div "Stop" at bounding box center [988, 92] width 92 height 47
click at [966, 92] on icon at bounding box center [969, 91] width 9 height 9
click at [966, 92] on div "Stop" at bounding box center [988, 92] width 92 height 47
click at [985, 94] on icon at bounding box center [987, 91] width 9 height 11
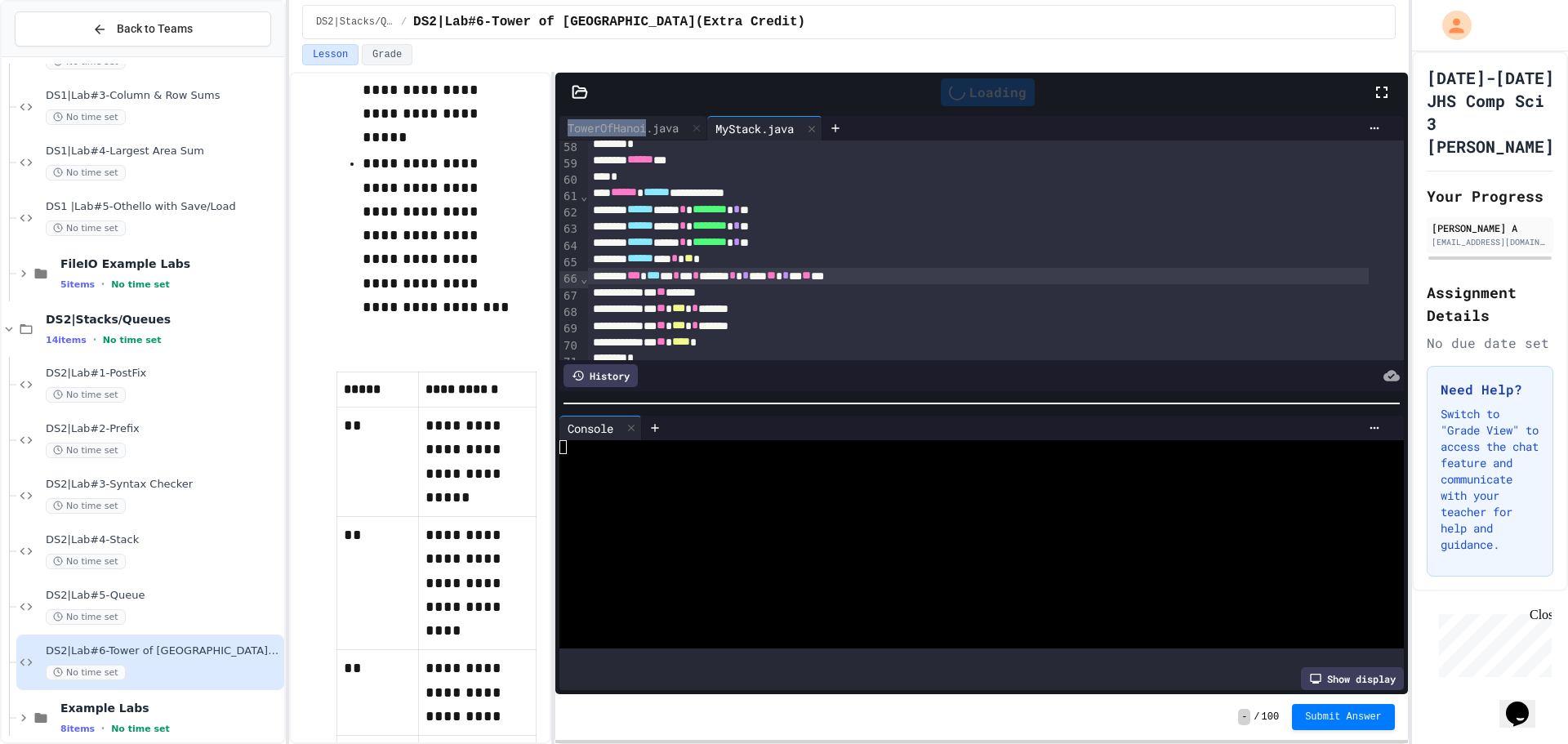
scroll to position [0, 0]
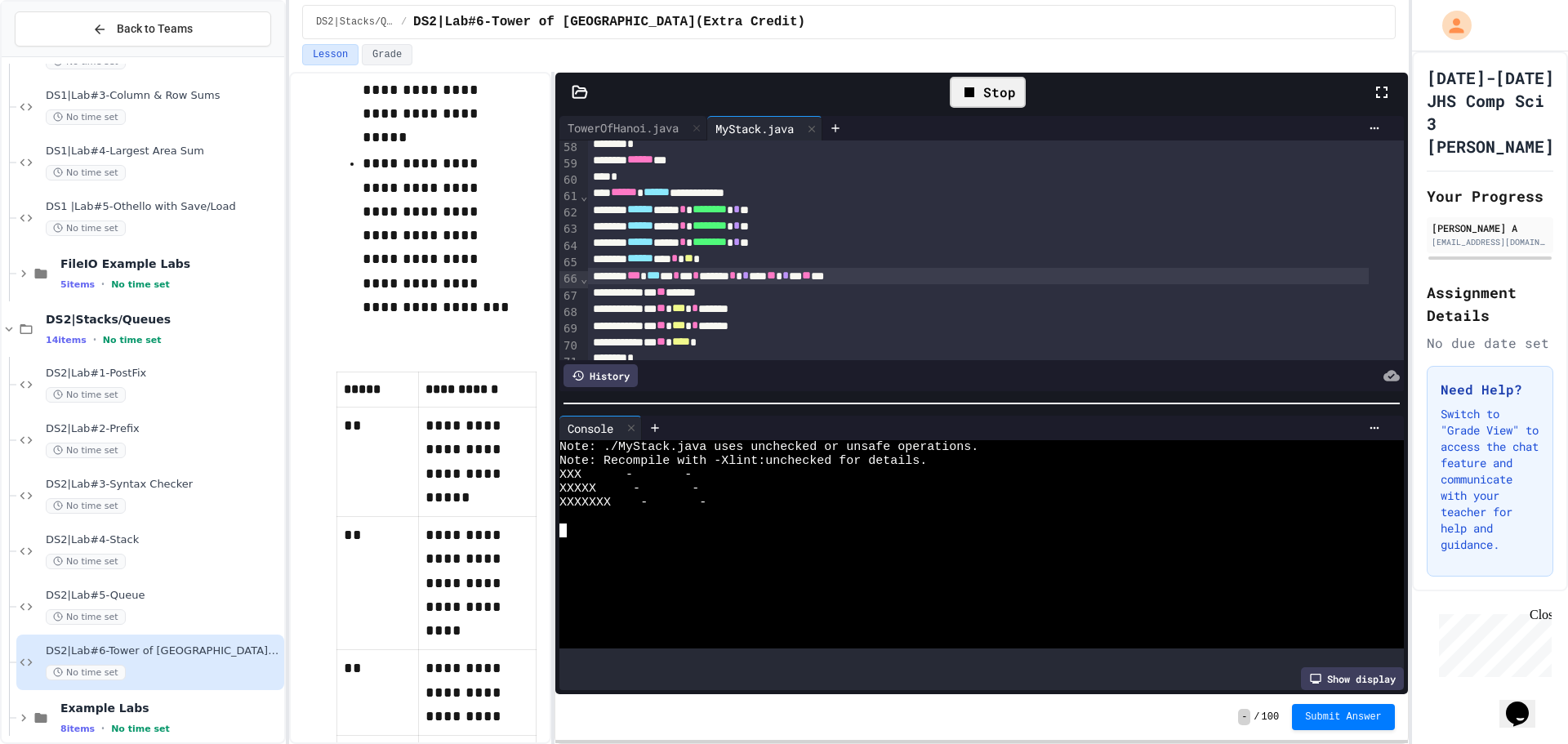
click at [713, 551] on div at bounding box center [968, 558] width 816 height 14
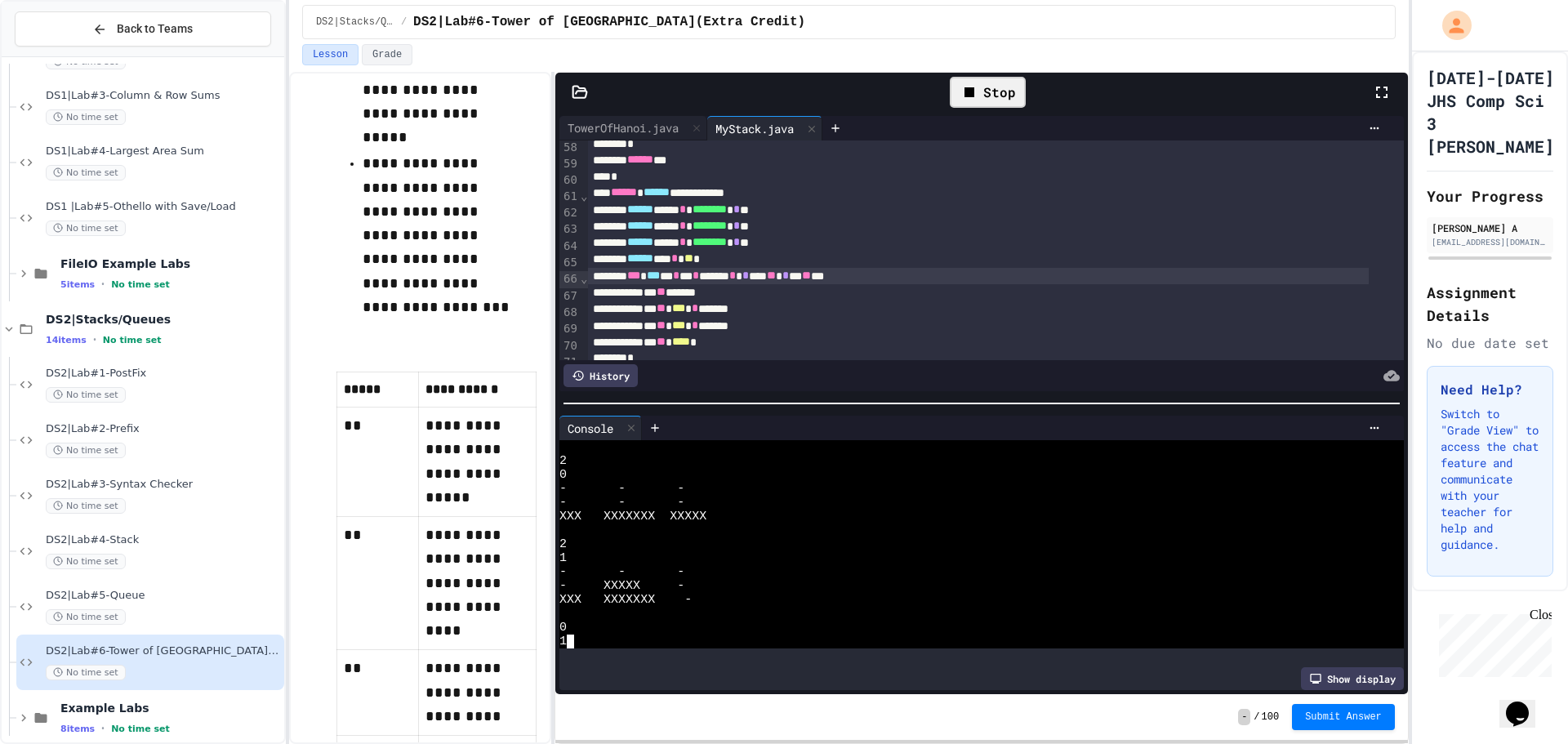
scroll to position [416, 0]
click at [648, 129] on div "TowerOfHanoi.java" at bounding box center [624, 128] width 128 height 17
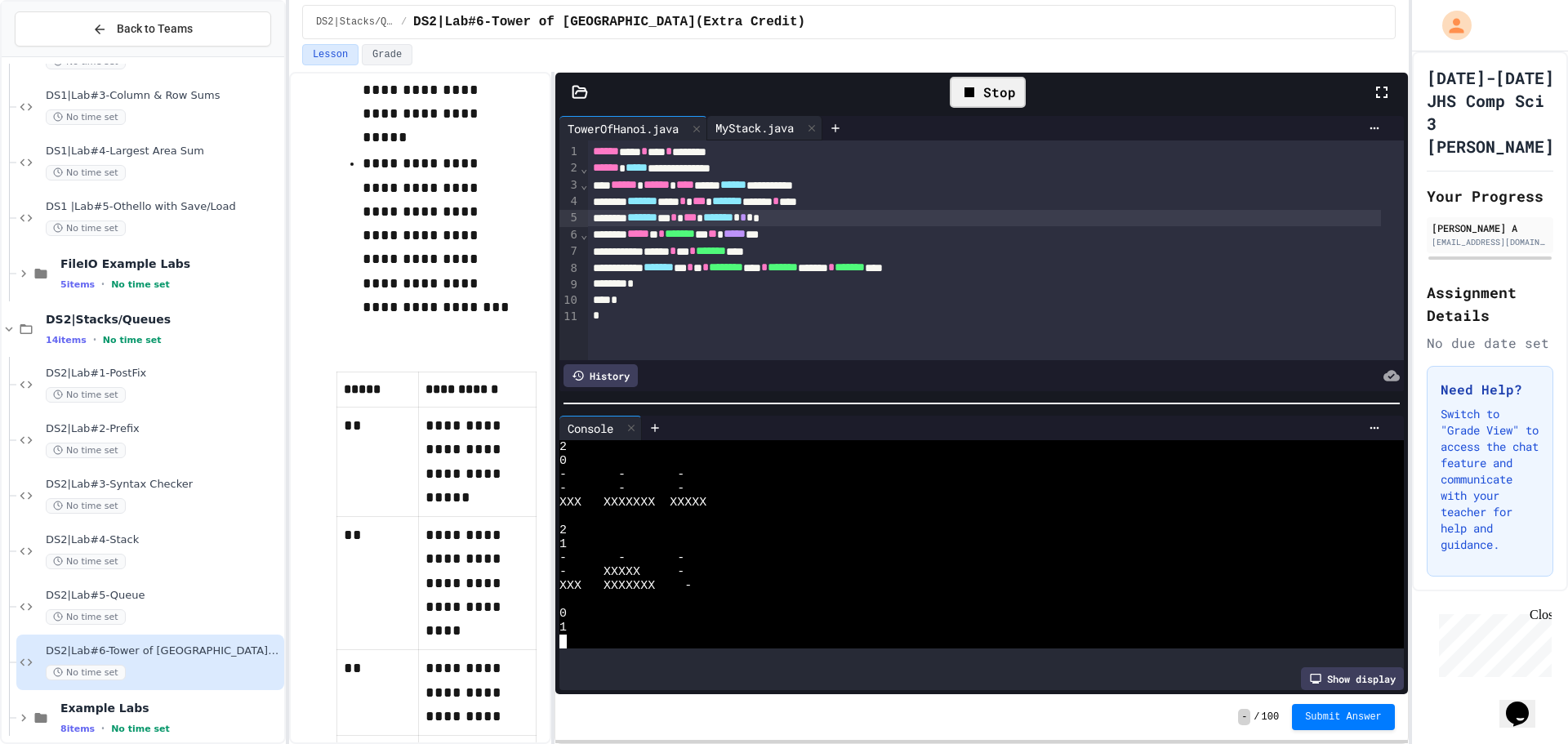
click at [746, 130] on div "MyStack.java" at bounding box center [755, 128] width 95 height 17
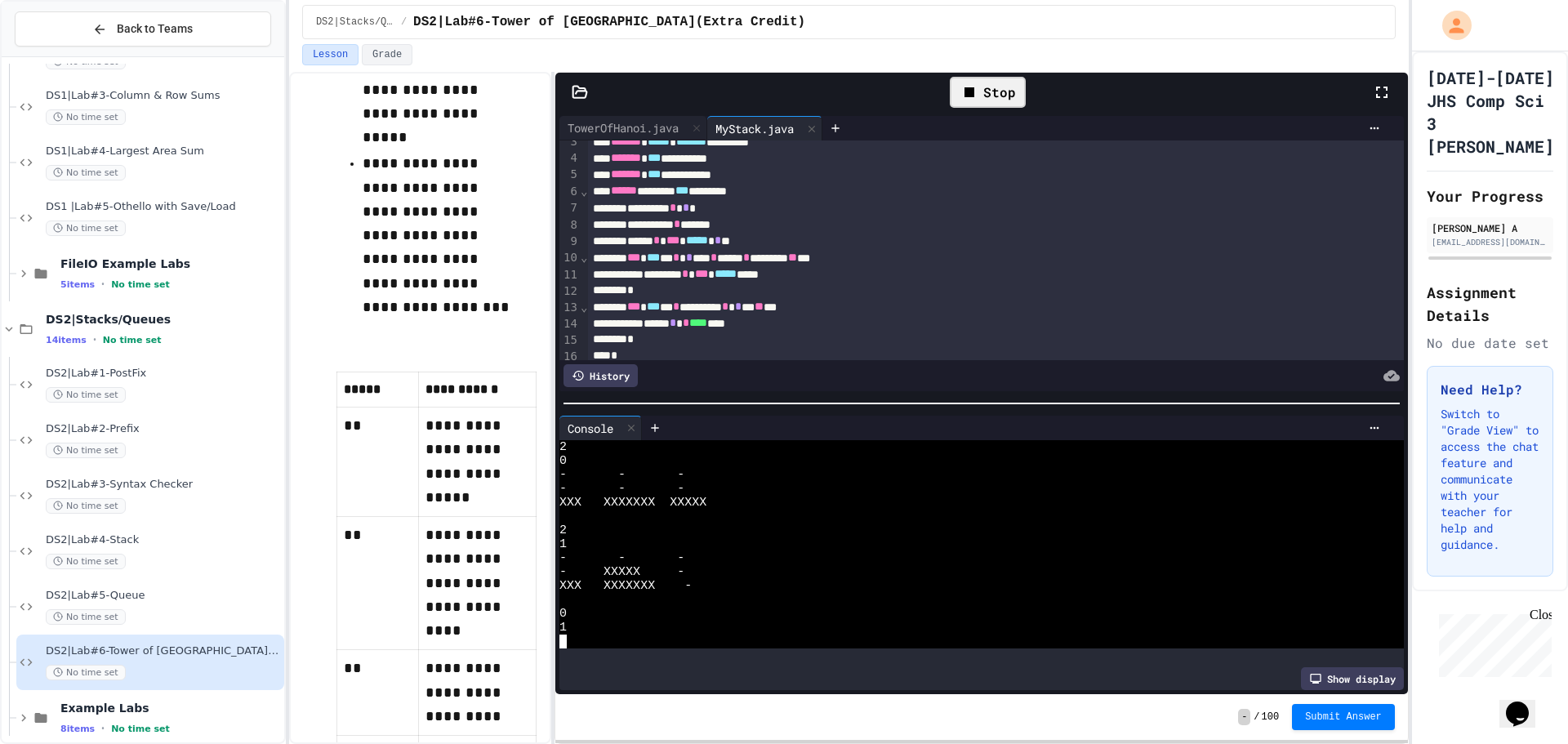
scroll to position [288, 0]
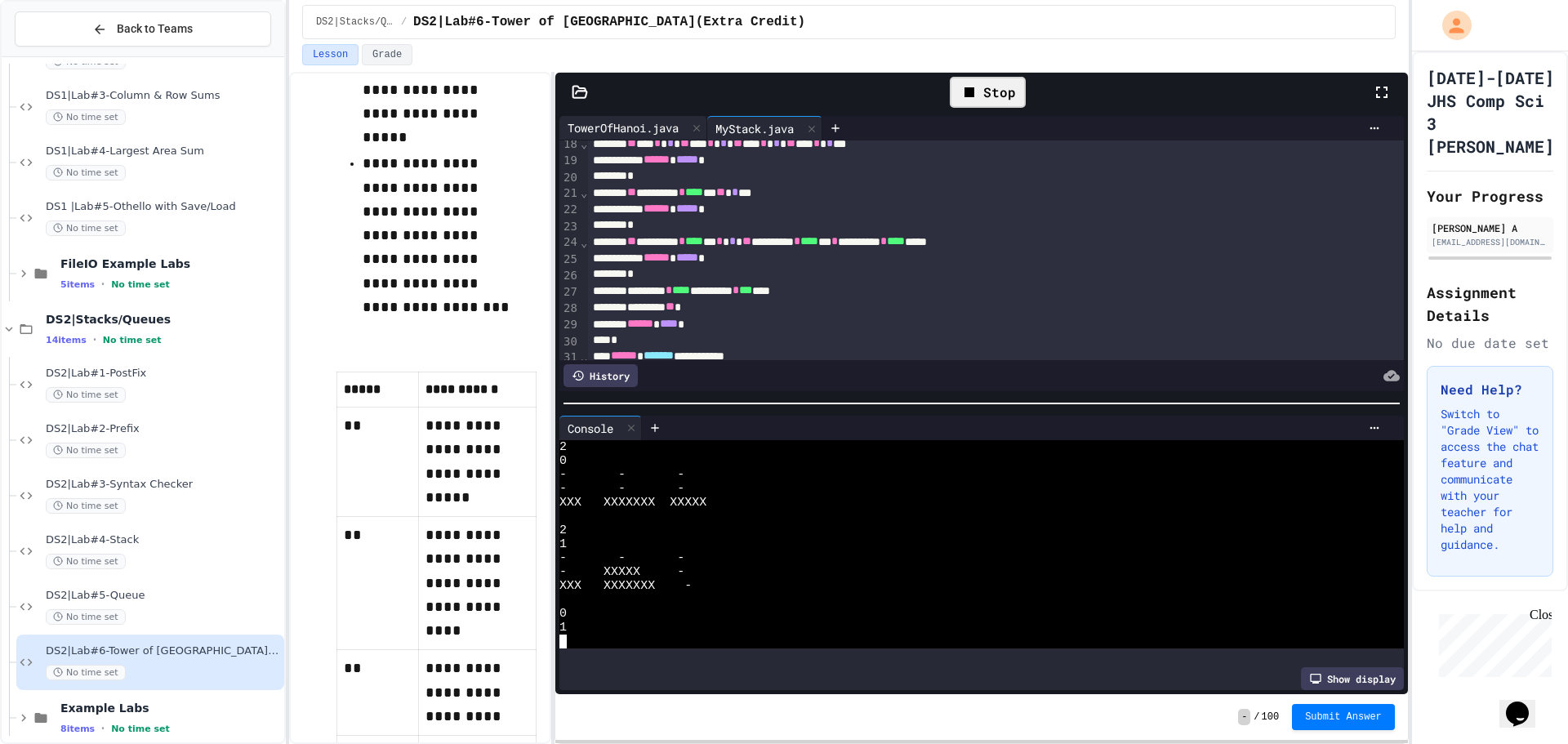
click at [606, 133] on div "TowerOfHanoi.java" at bounding box center [624, 128] width 128 height 17
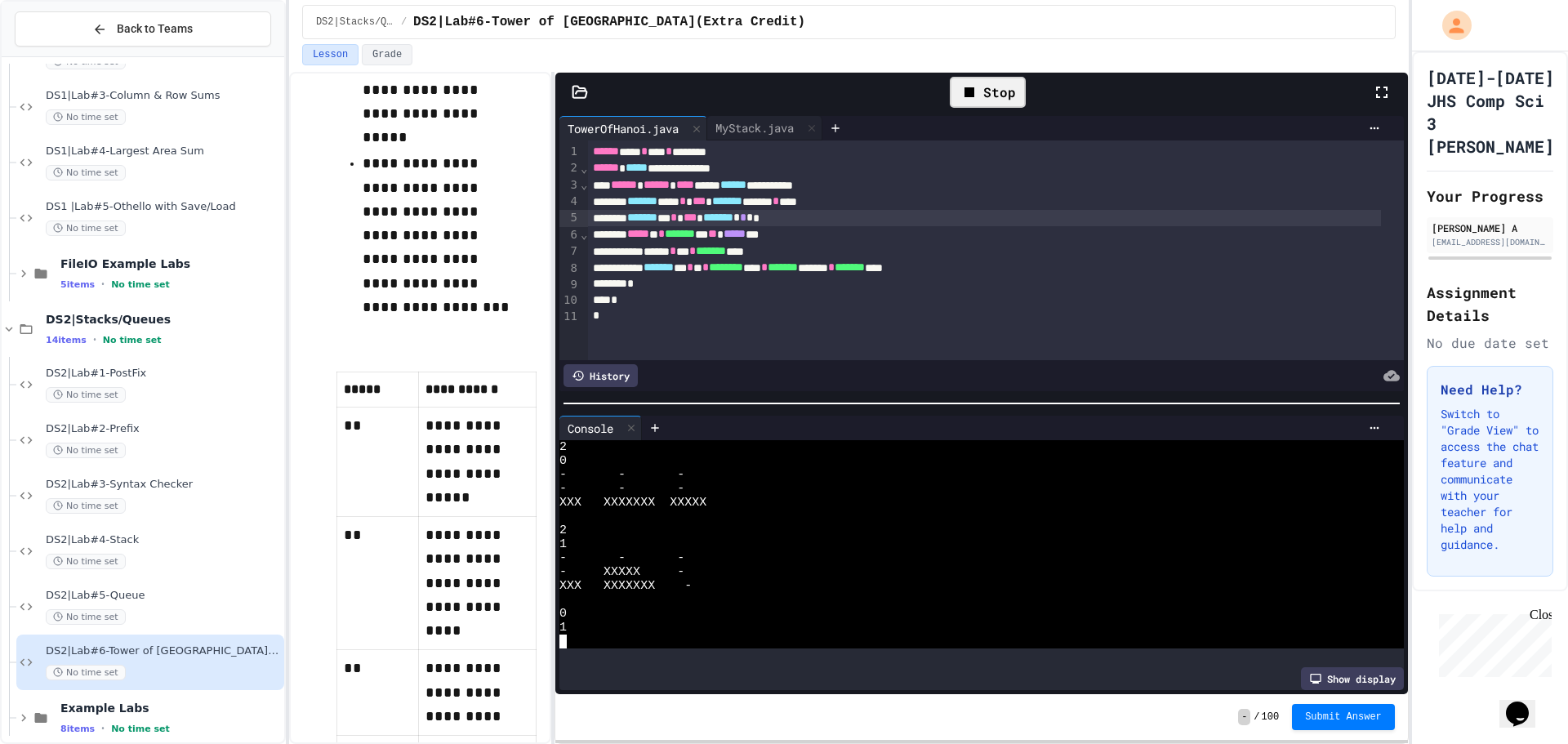
click at [1023, 266] on div "******* * * * * ******** **** * ******* ******* * ******* ****" at bounding box center [984, 267] width 793 height 16
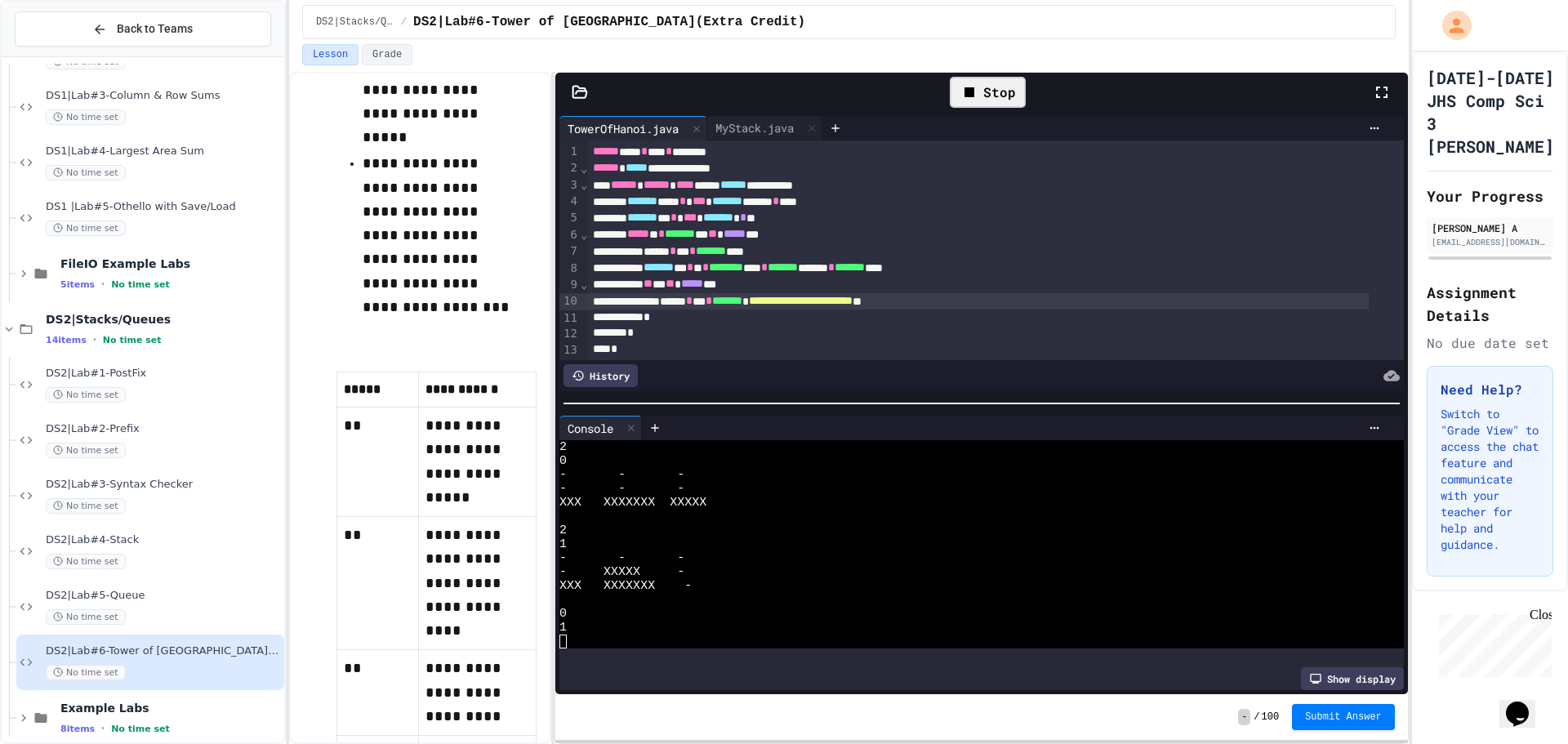
scroll to position [36, 0]
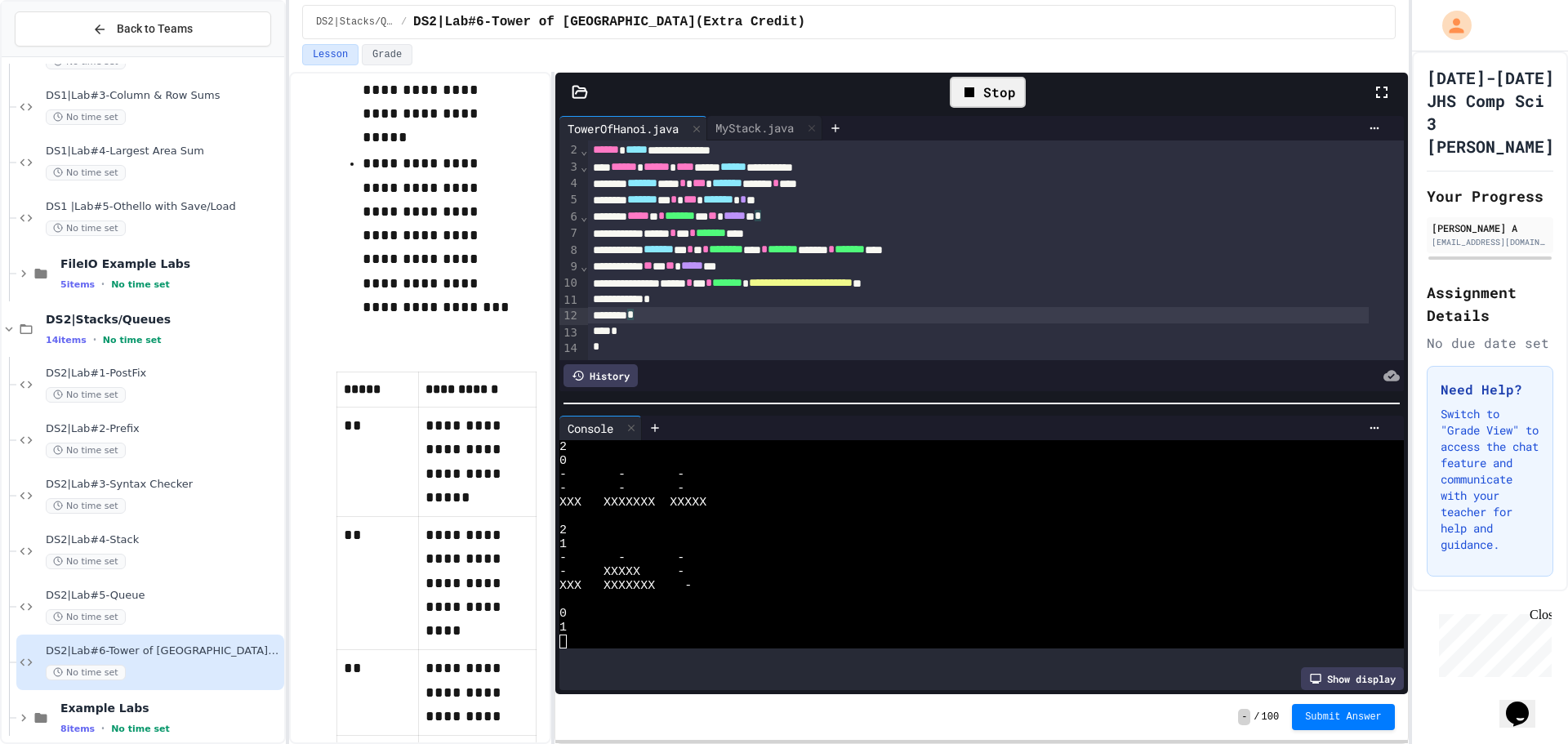
click at [746, 307] on div "*" at bounding box center [978, 315] width 781 height 16
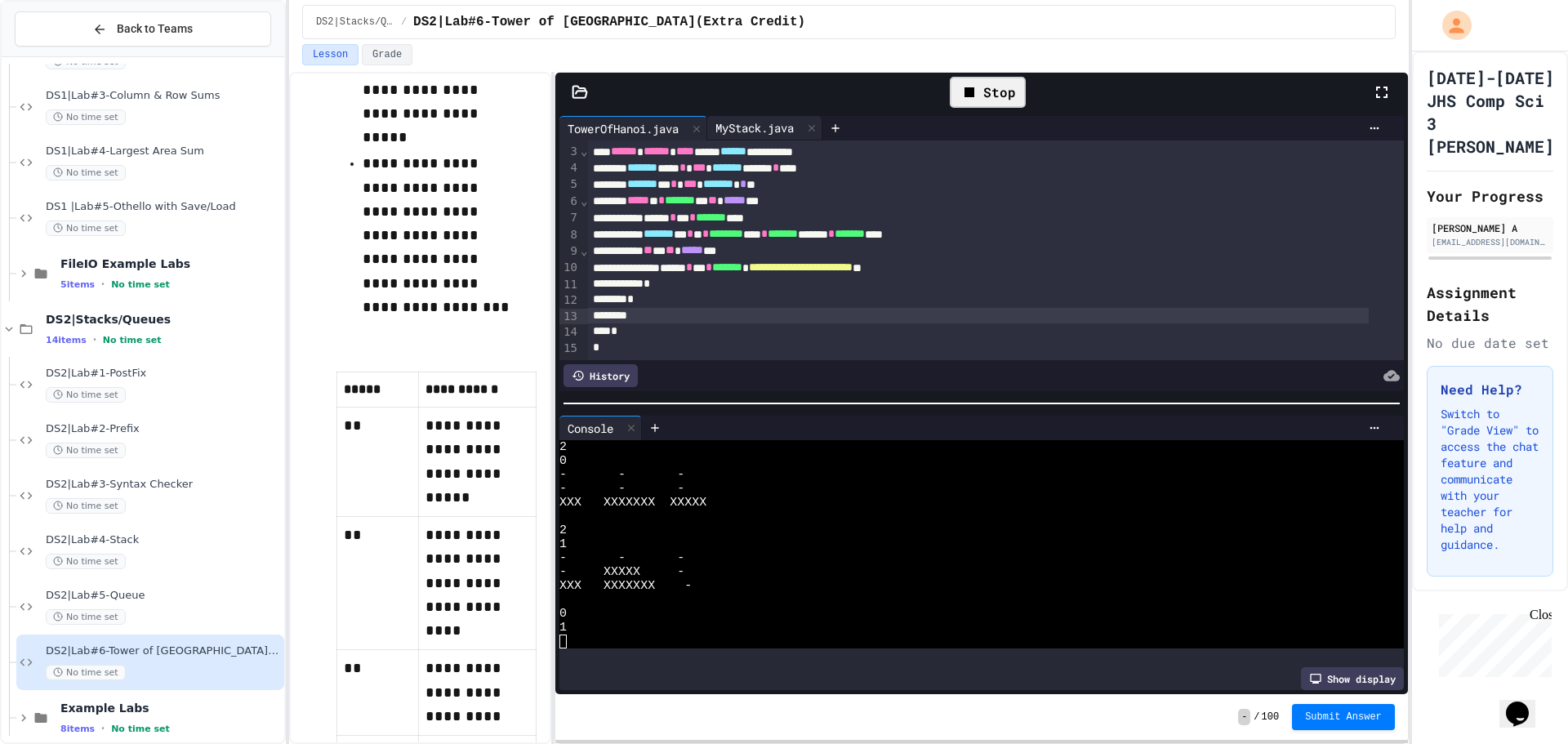
click at [787, 138] on div "MyStack.java" at bounding box center [765, 128] width 116 height 24
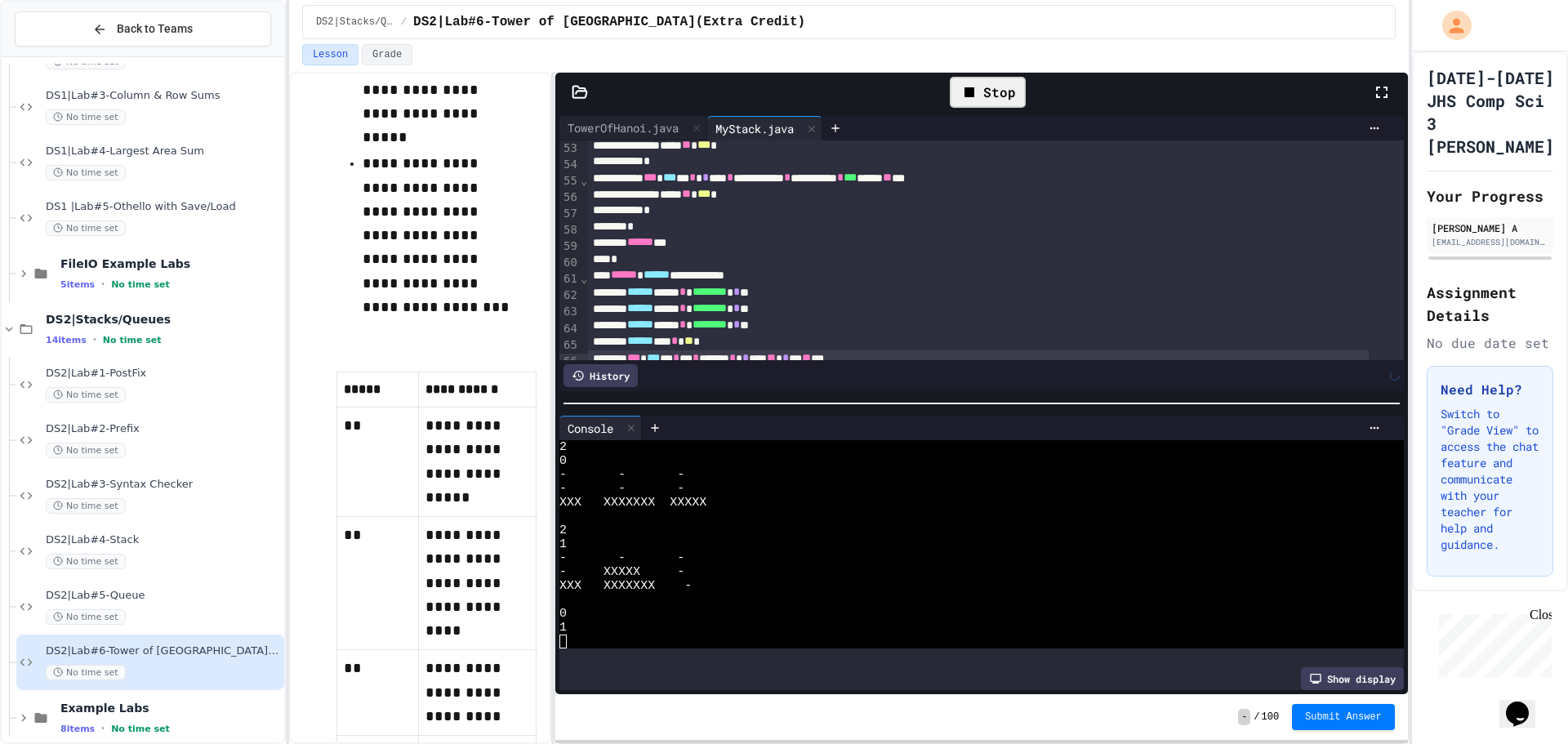
scroll to position [1022, 0]
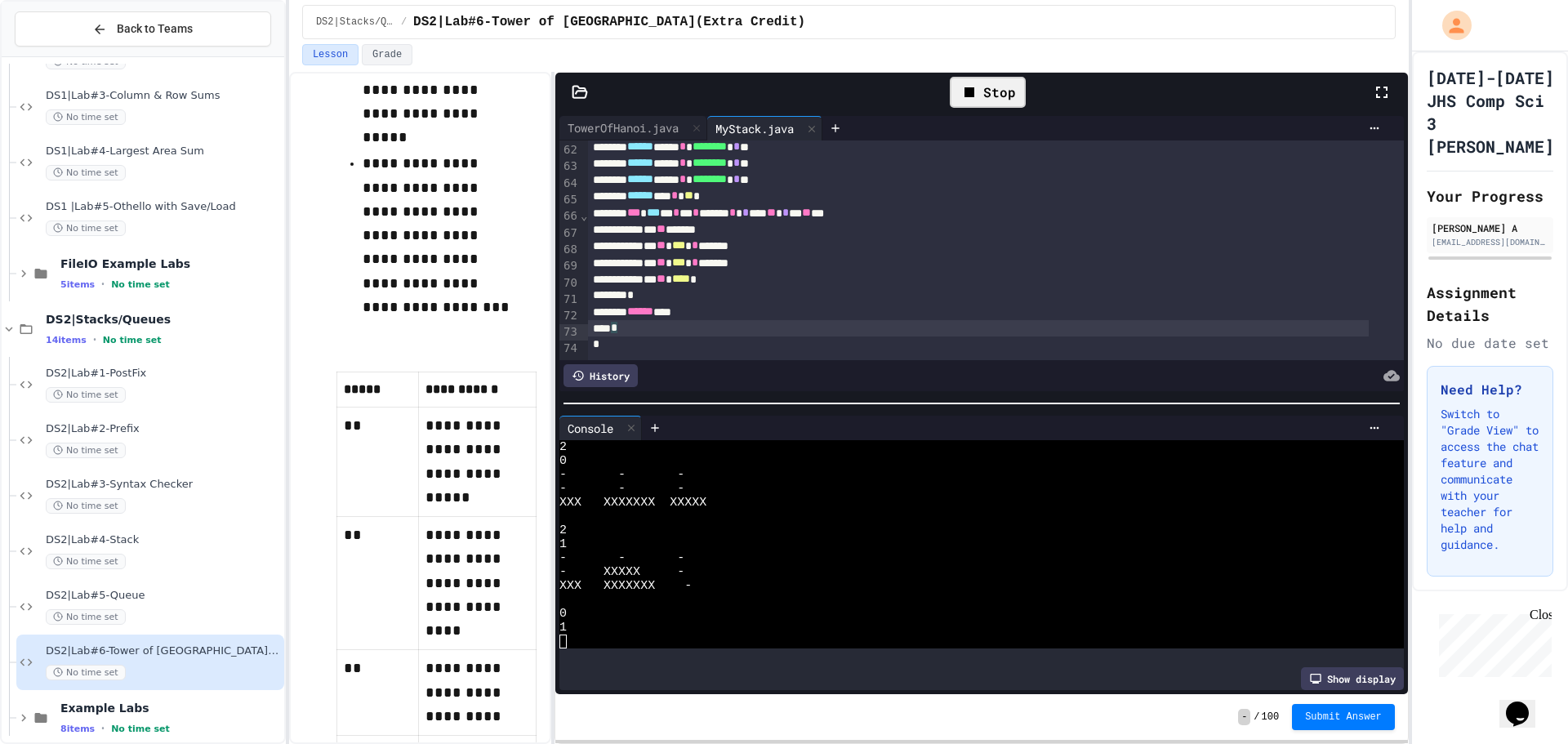
click at [806, 320] on div "*" at bounding box center [978, 328] width 781 height 16
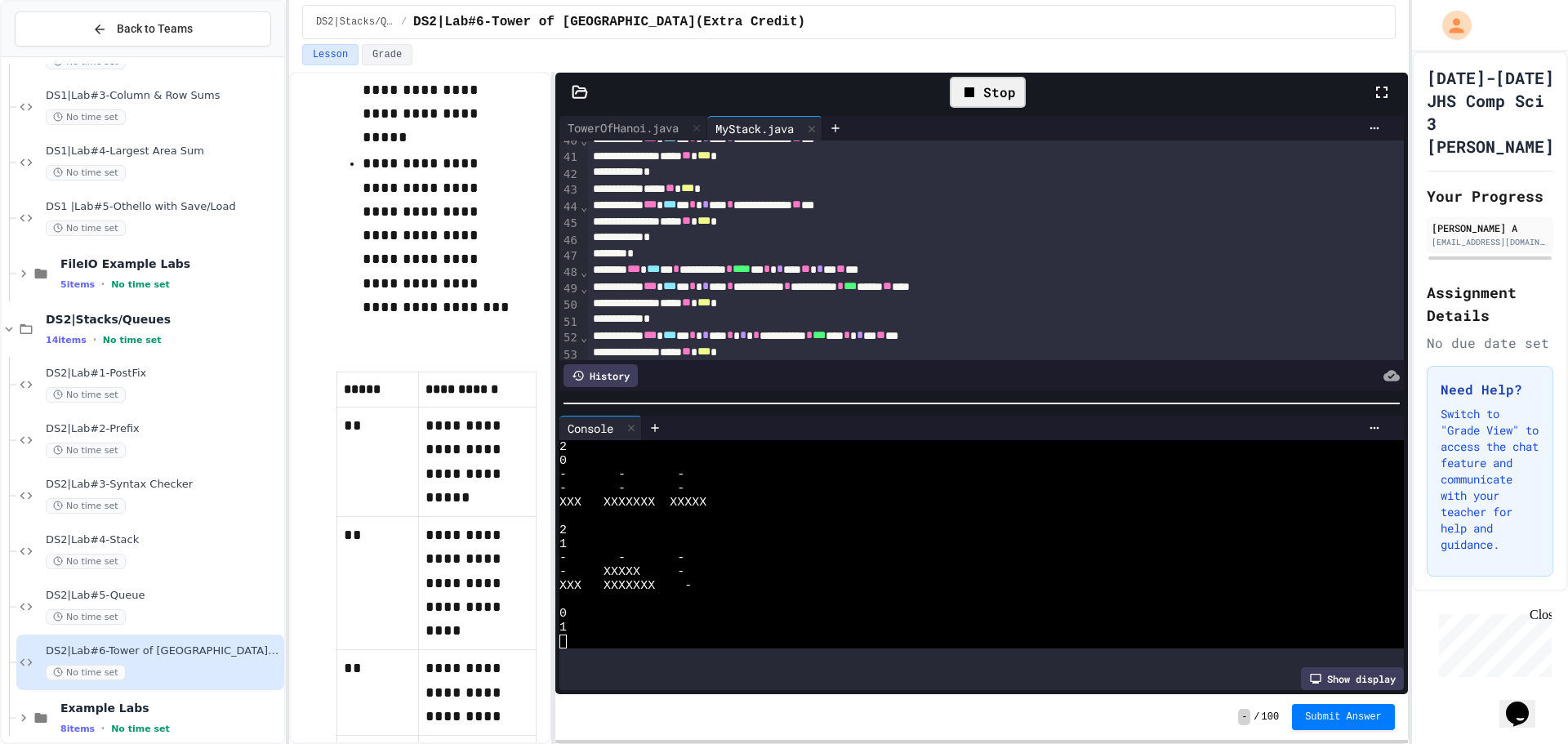
scroll to position [1072, 0]
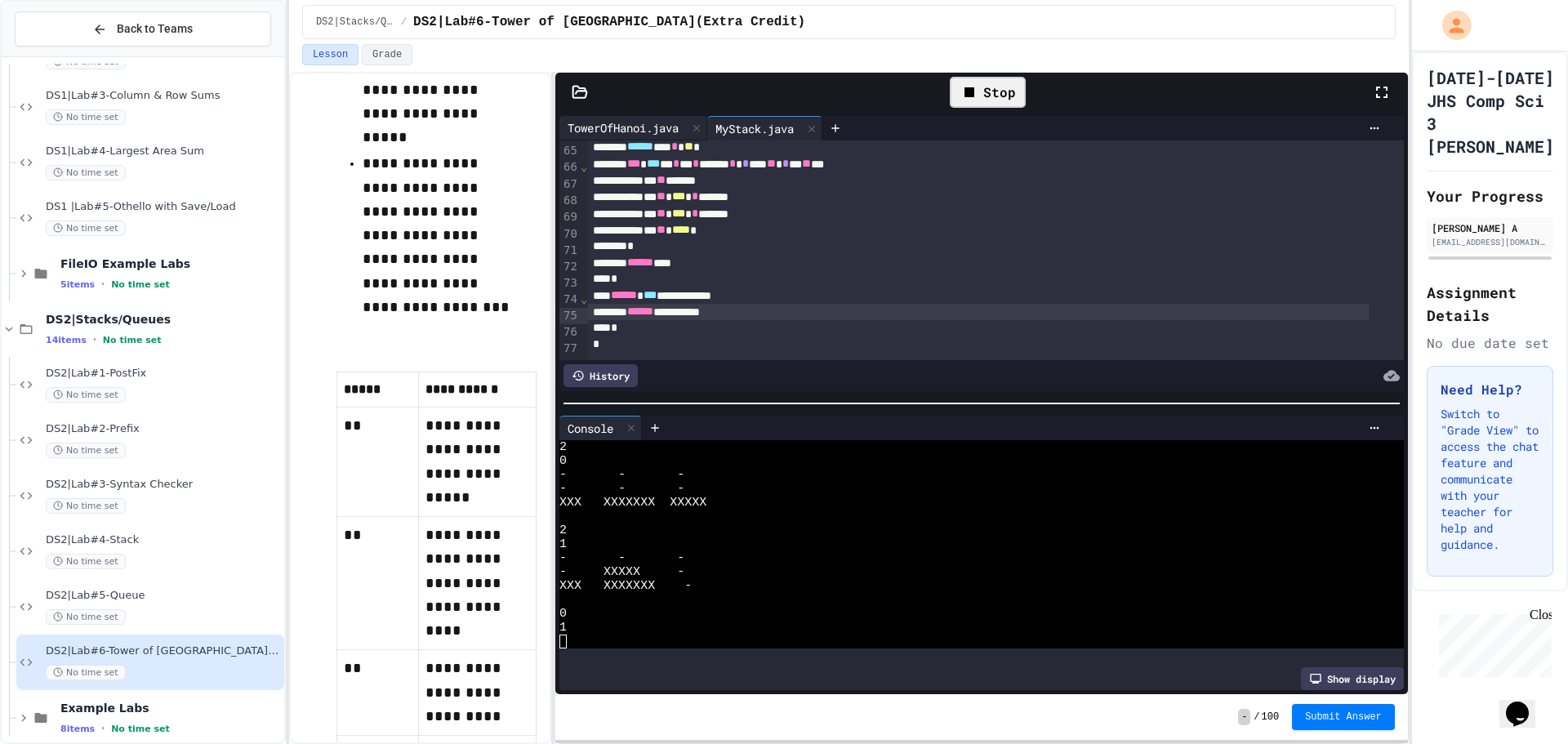
click at [658, 123] on div "TowerOfHanoi.java" at bounding box center [624, 128] width 128 height 17
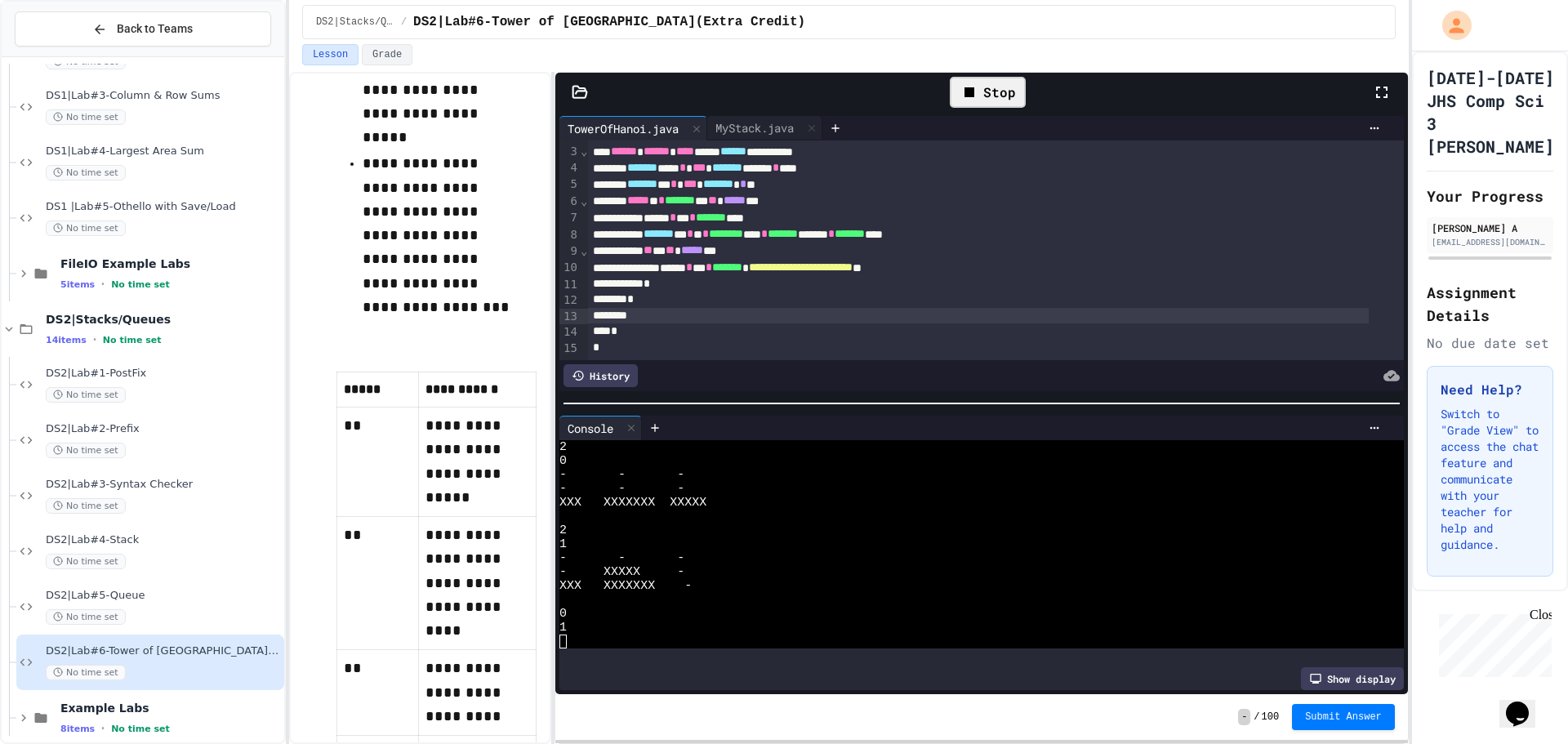
click at [778, 308] on div at bounding box center [978, 316] width 781 height 16
click at [762, 130] on div "MyStack.java" at bounding box center [755, 128] width 95 height 17
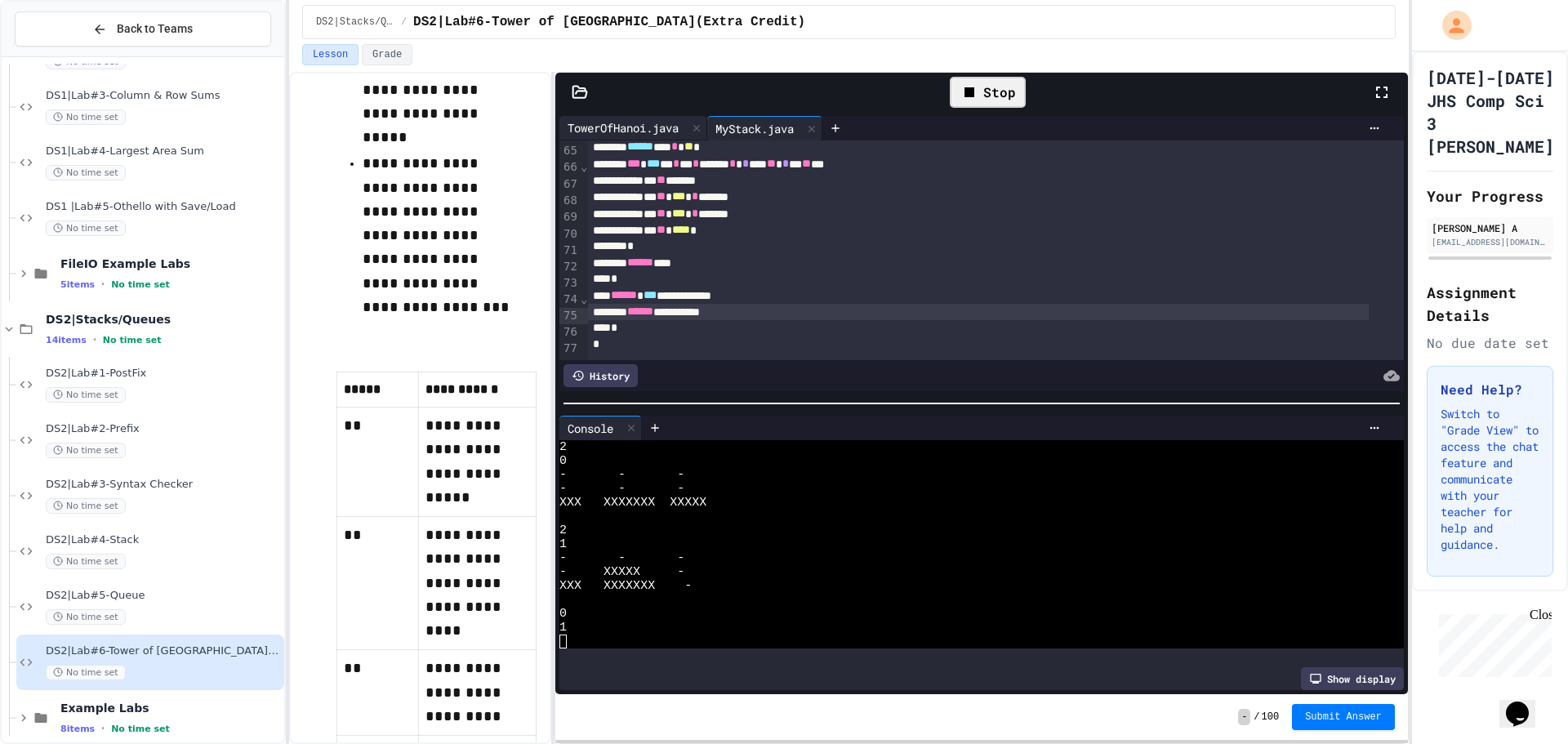
click at [657, 130] on div "TowerOfHanoi.java" at bounding box center [624, 128] width 128 height 17
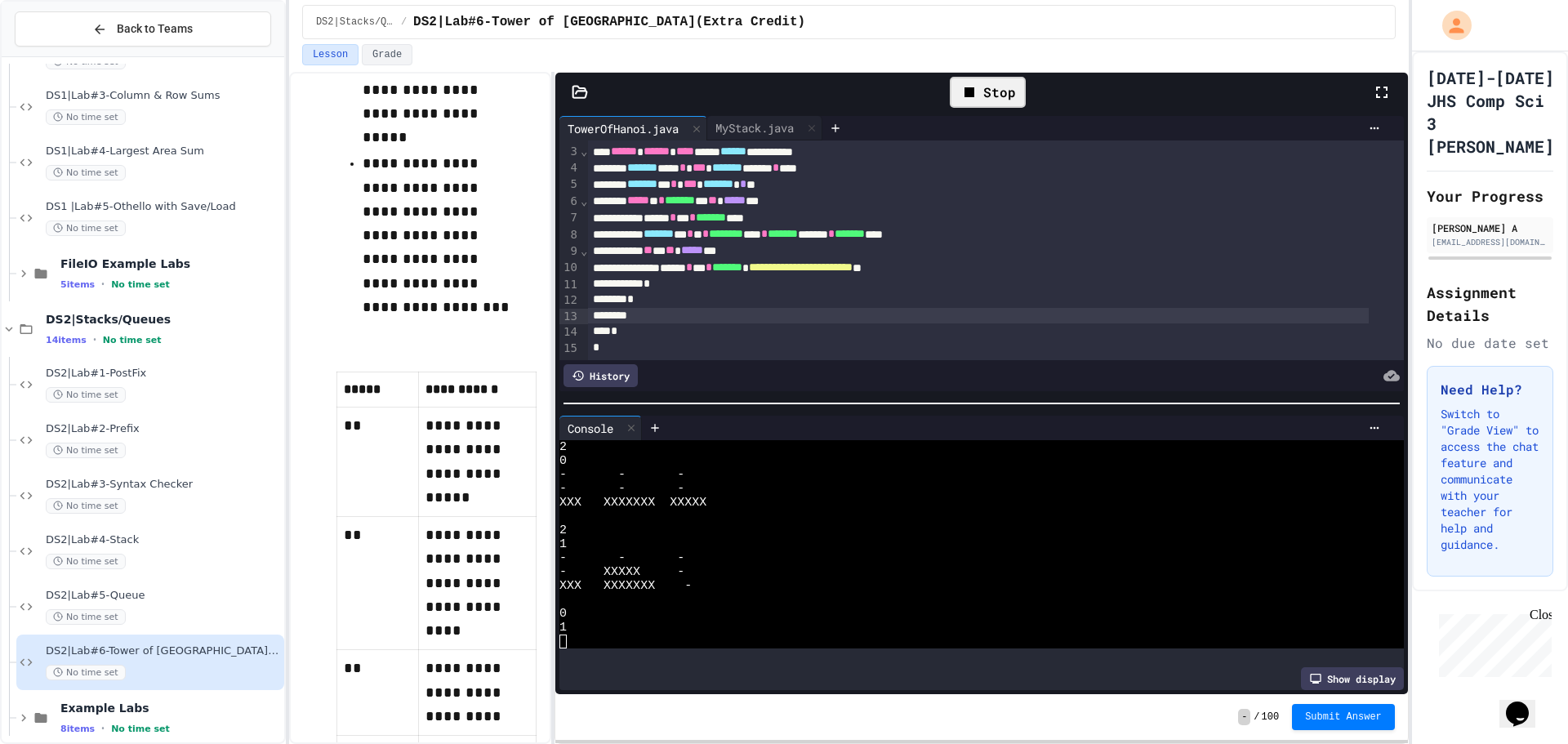
click at [800, 309] on div at bounding box center [978, 316] width 781 height 16
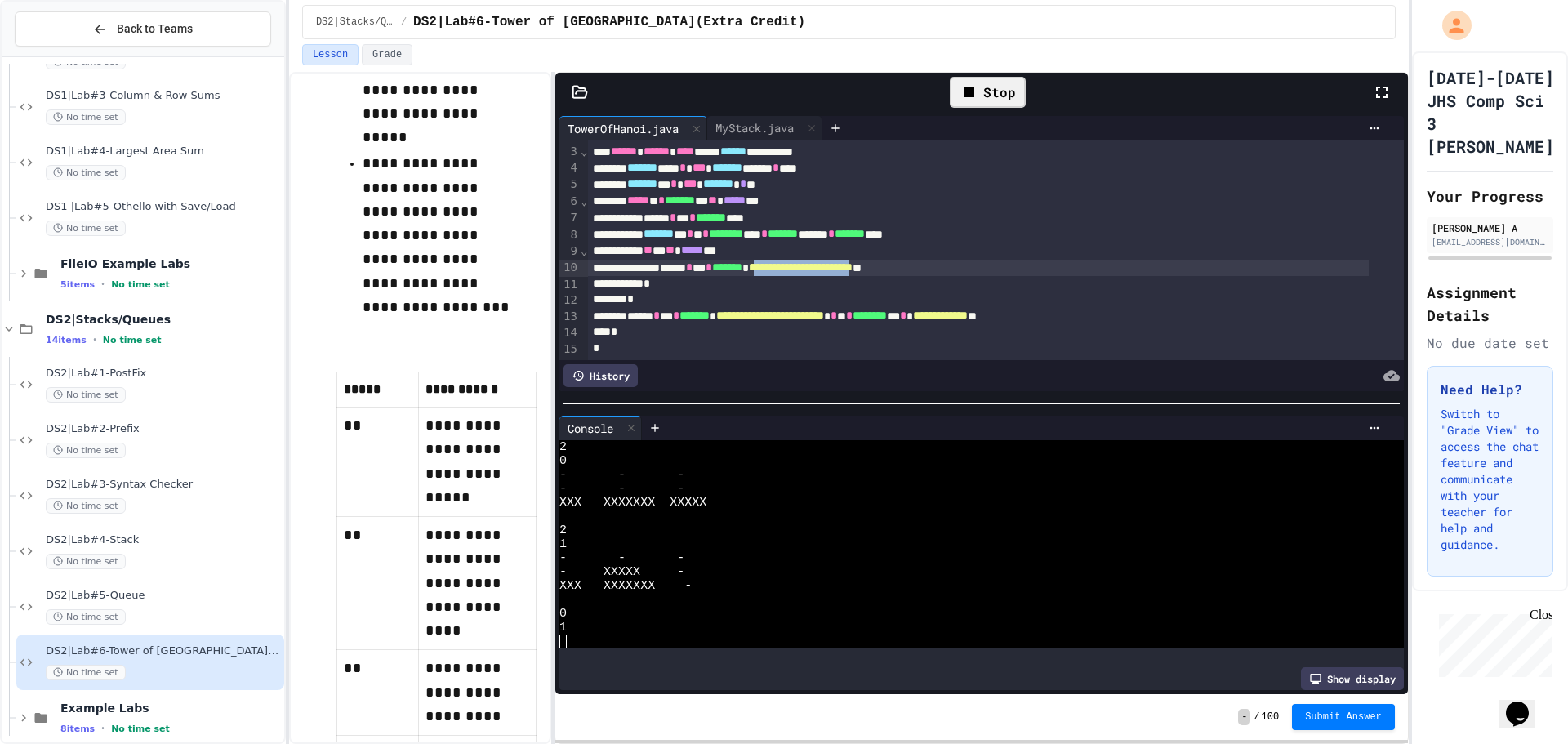
drag, startPoint x: 963, startPoint y: 263, endPoint x: 818, endPoint y: 265, distance: 145.0
click at [818, 265] on span "**********" at bounding box center [800, 266] width 103 height 11
click at [1019, 266] on div "**********" at bounding box center [978, 267] width 781 height 16
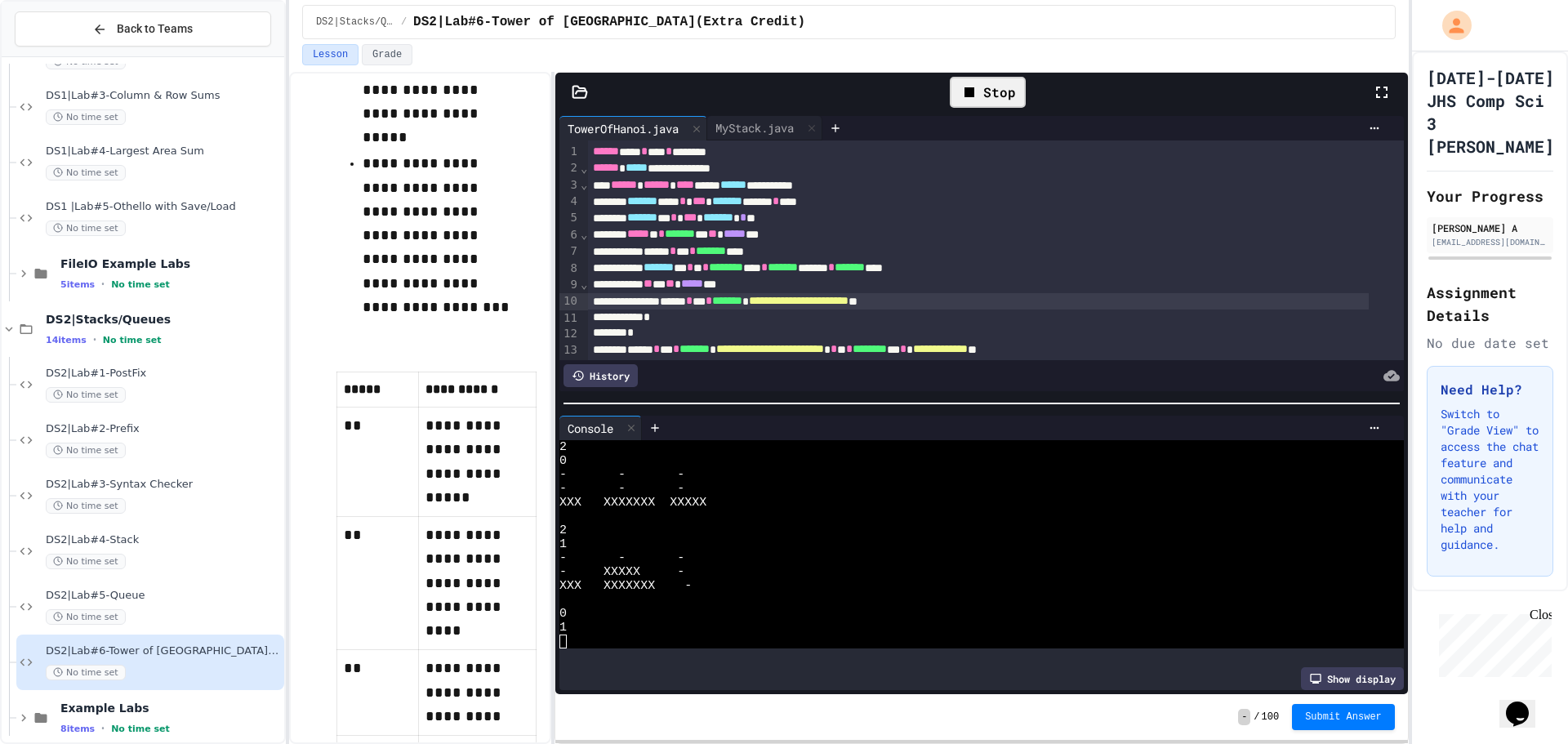
click at [973, 87] on icon at bounding box center [969, 91] width 9 height 9
click at [973, 87] on div at bounding box center [988, 92] width 40 height 28
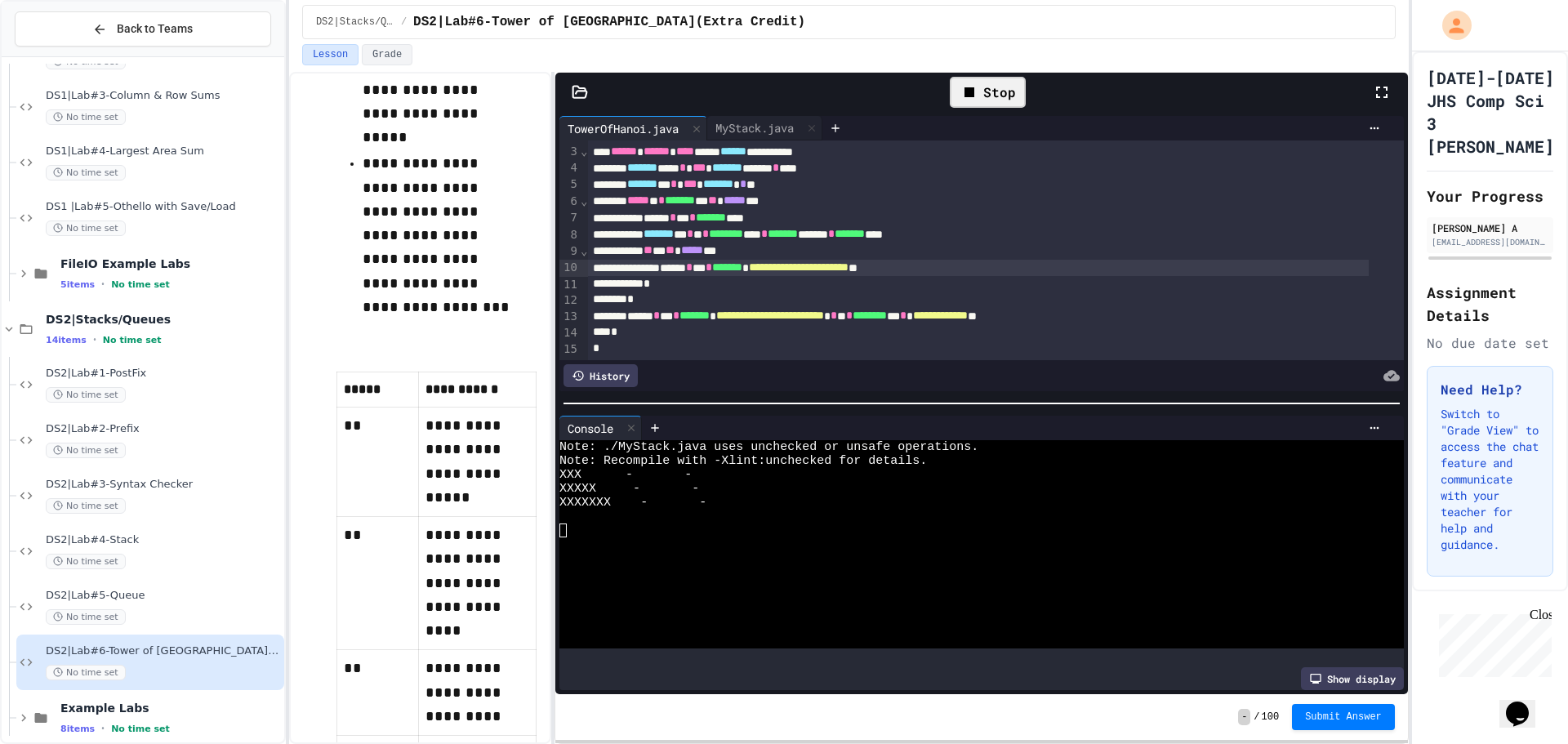
click at [784, 544] on div at bounding box center [968, 544] width 816 height 14
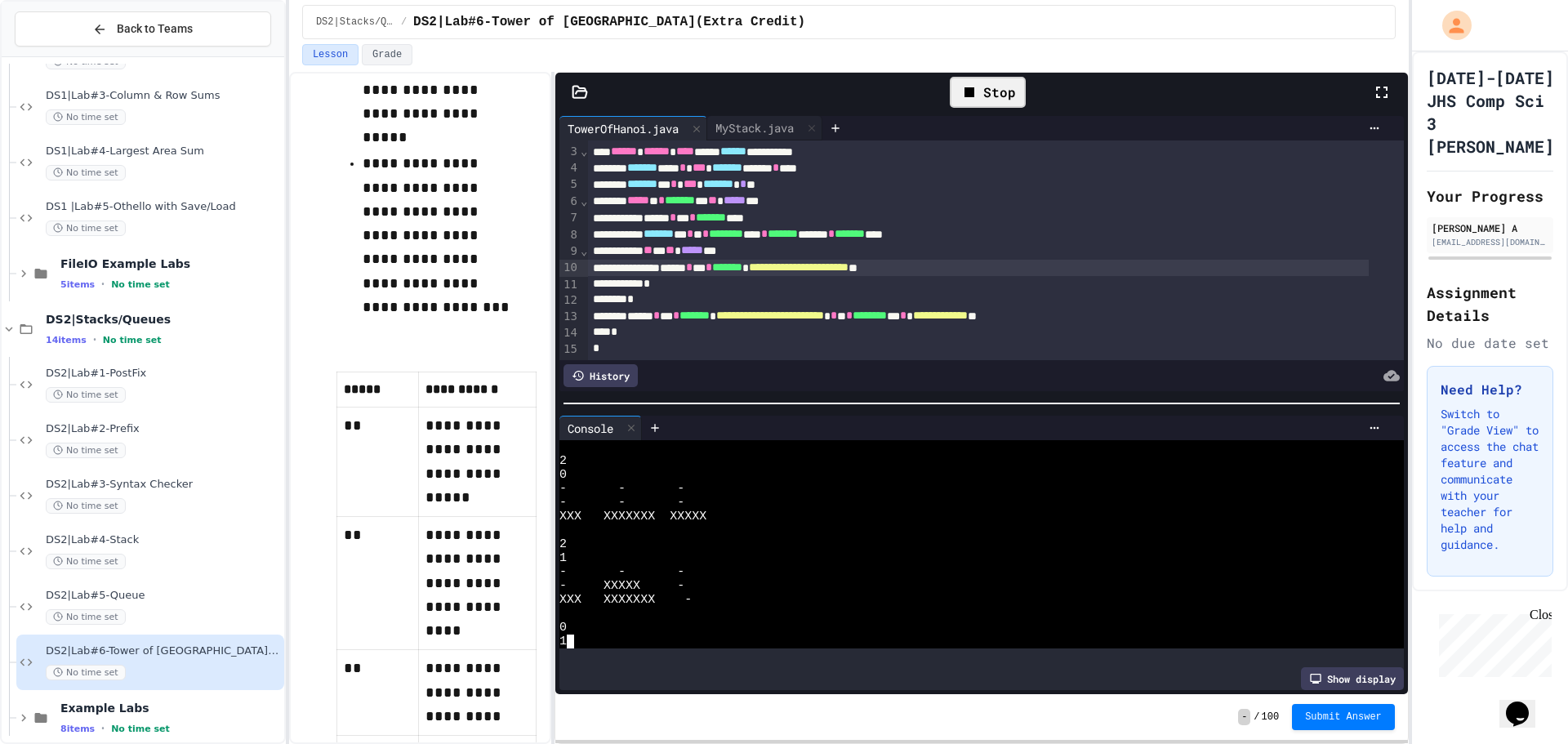
scroll to position [416, 0]
click at [675, 637] on div at bounding box center [968, 641] width 816 height 14
click at [990, 86] on icon at bounding box center [986, 92] width 20 height 20
click at [825, 468] on div at bounding box center [968, 475] width 816 height 14
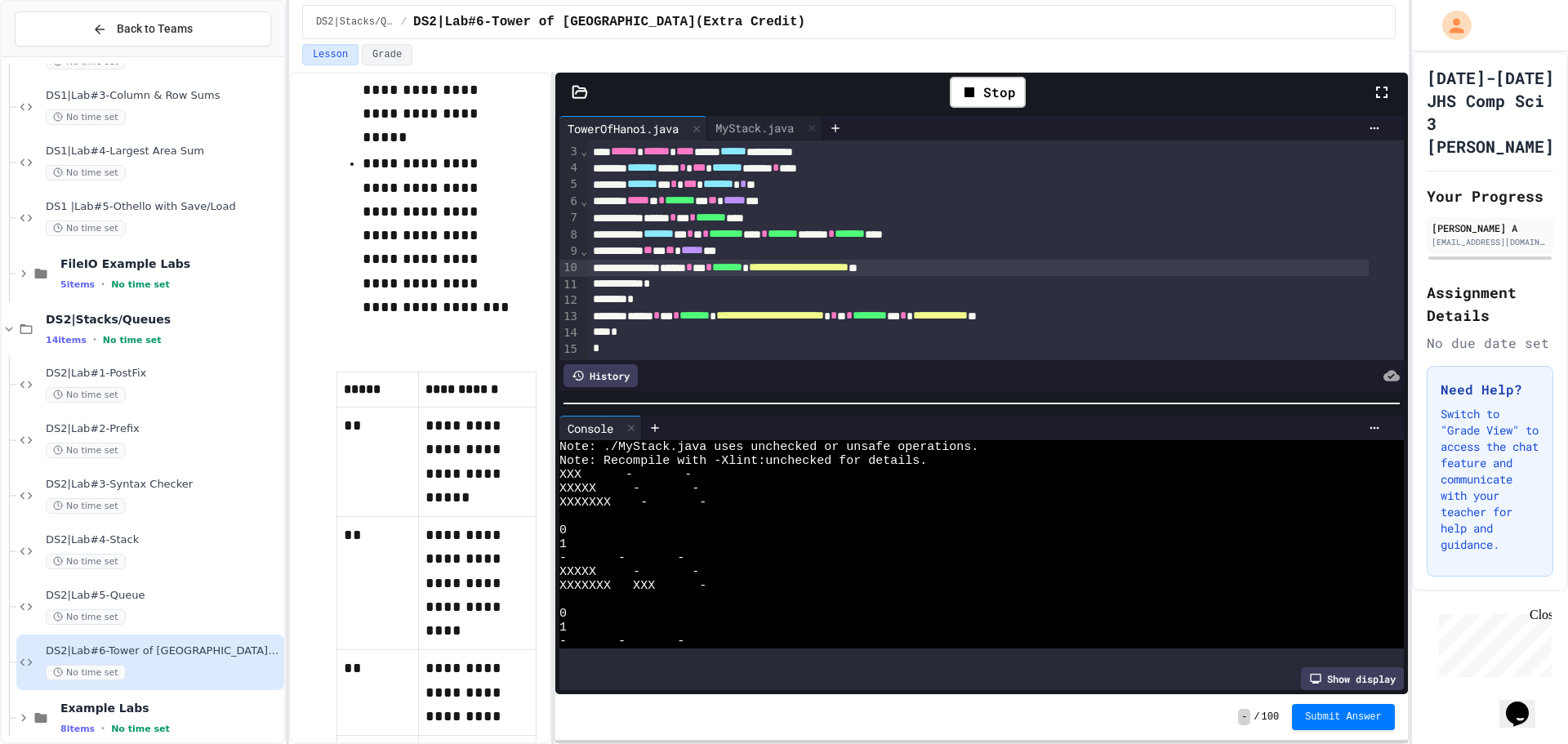
scroll to position [55, 0]
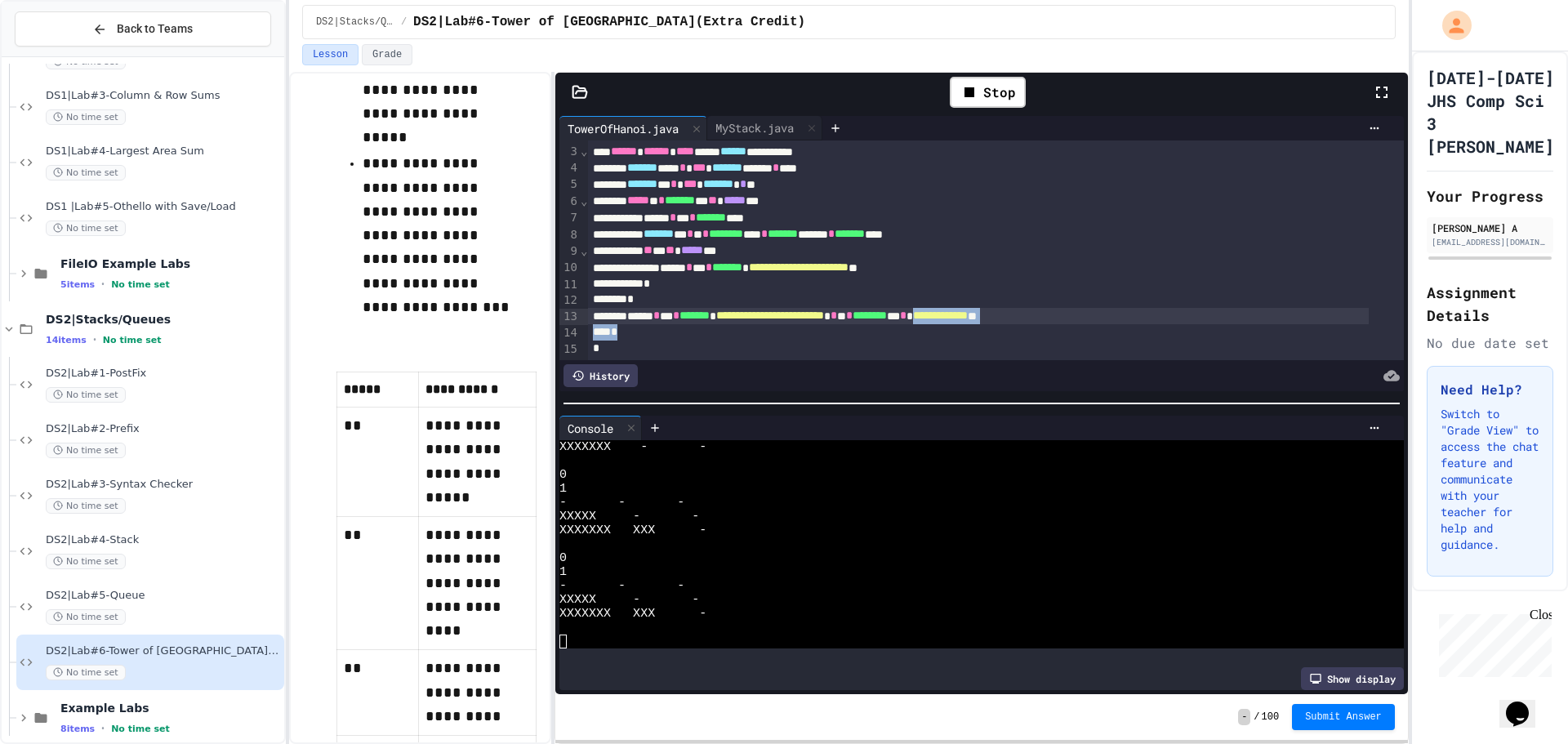
drag, startPoint x: 1153, startPoint y: 306, endPoint x: 1038, endPoint y: 300, distance: 115.2
click at [1038, 300] on div "**********" at bounding box center [995, 233] width 815 height 253
click at [1128, 308] on div "**********" at bounding box center [978, 316] width 781 height 16
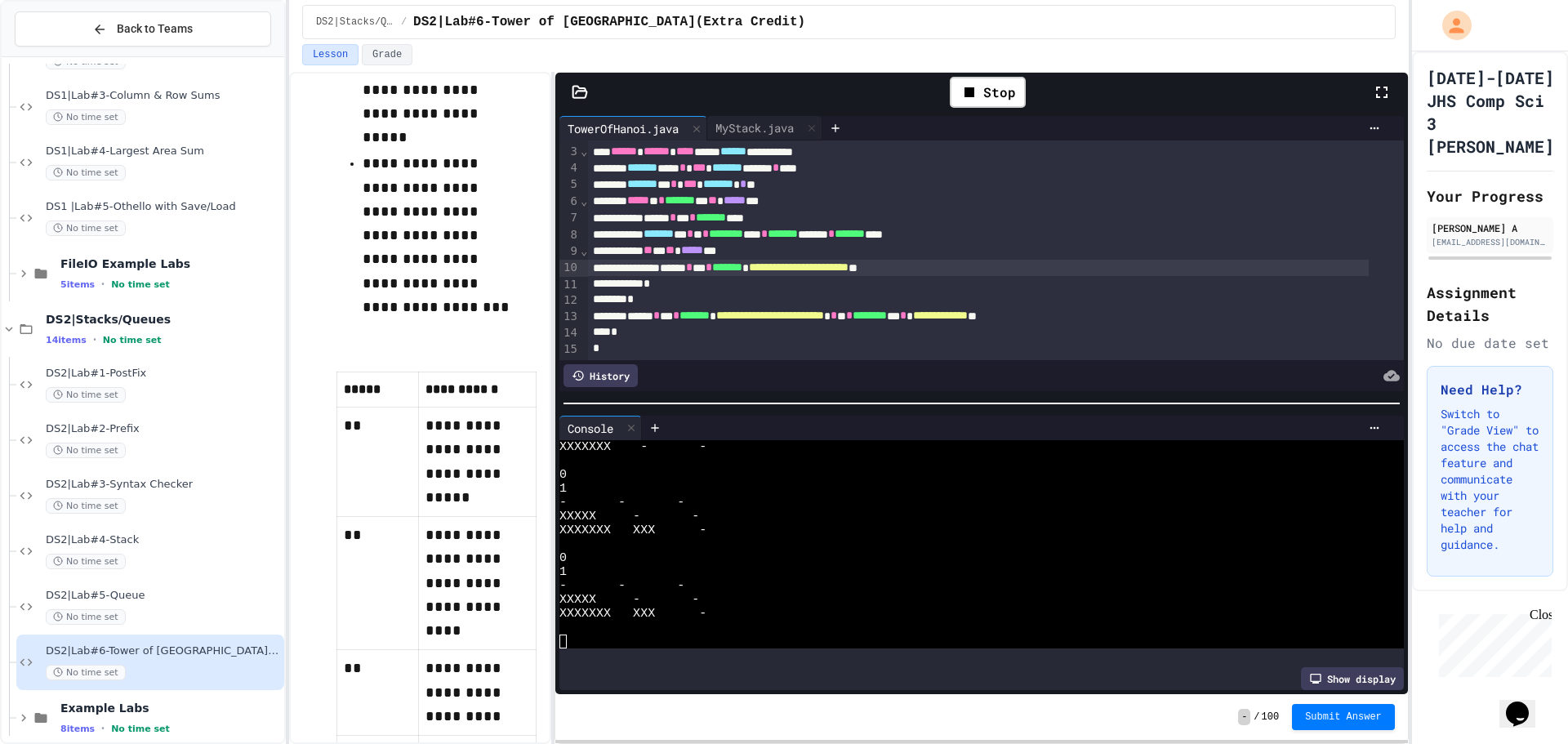
click at [819, 261] on span "**********" at bounding box center [799, 266] width 100 height 11
click at [743, 261] on span "*******" at bounding box center [727, 266] width 30 height 11
click at [823, 309] on span "**********" at bounding box center [769, 315] width 108 height 11
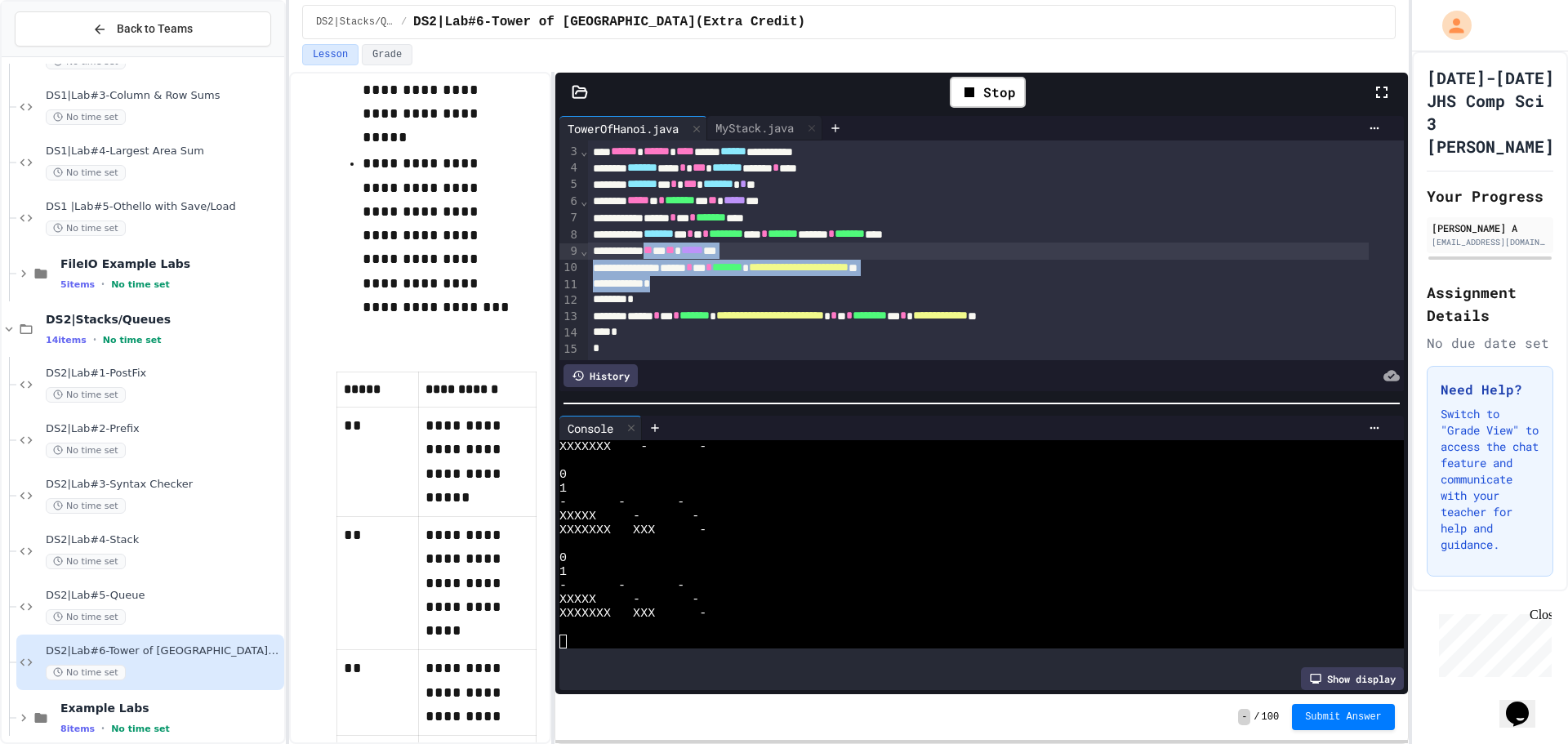
drag, startPoint x: 686, startPoint y: 265, endPoint x: 667, endPoint y: 232, distance: 38.1
click at [667, 232] on div "**********" at bounding box center [995, 233] width 815 height 253
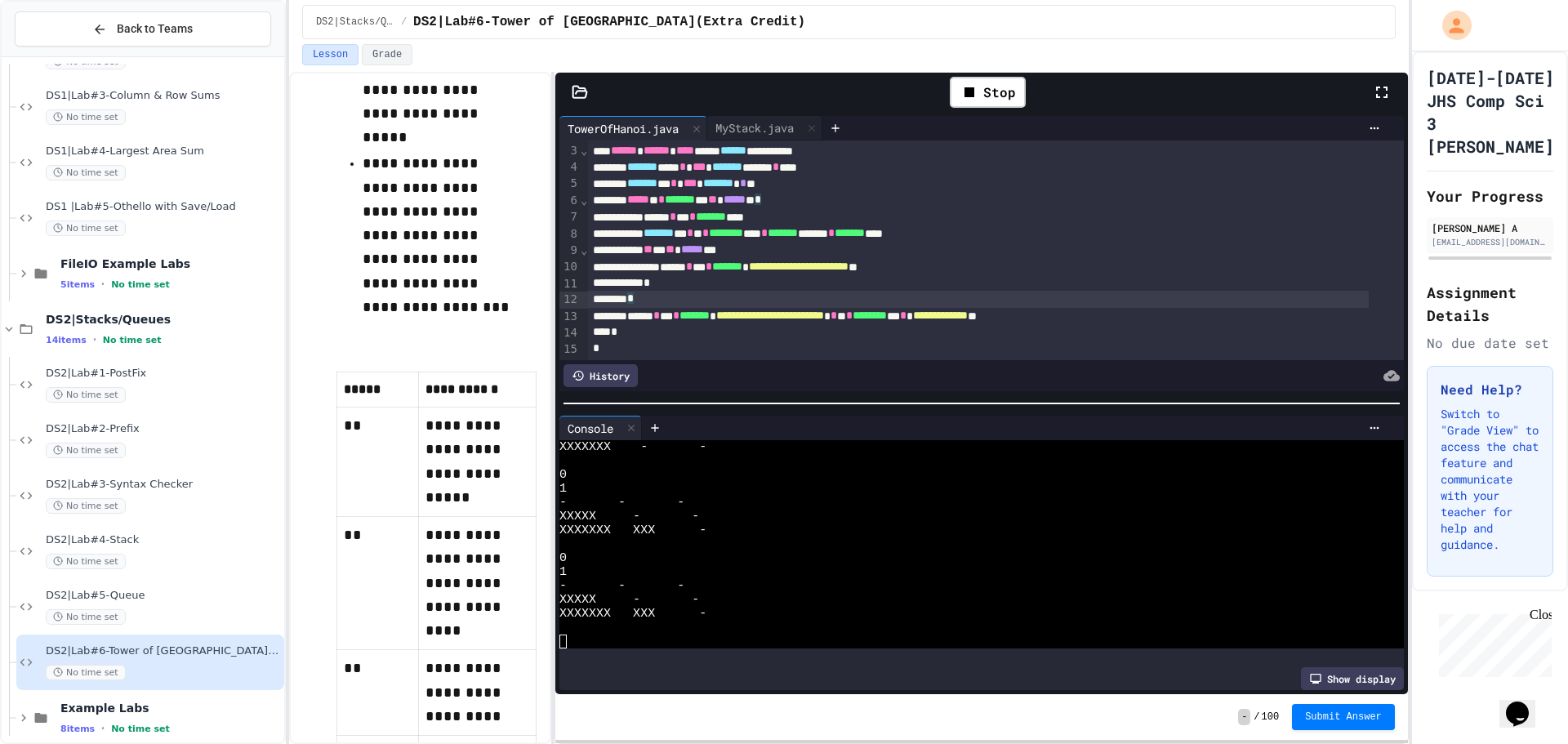
click at [696, 291] on div "*" at bounding box center [978, 298] width 781 height 16
click at [699, 275] on div "*" at bounding box center [978, 283] width 781 height 16
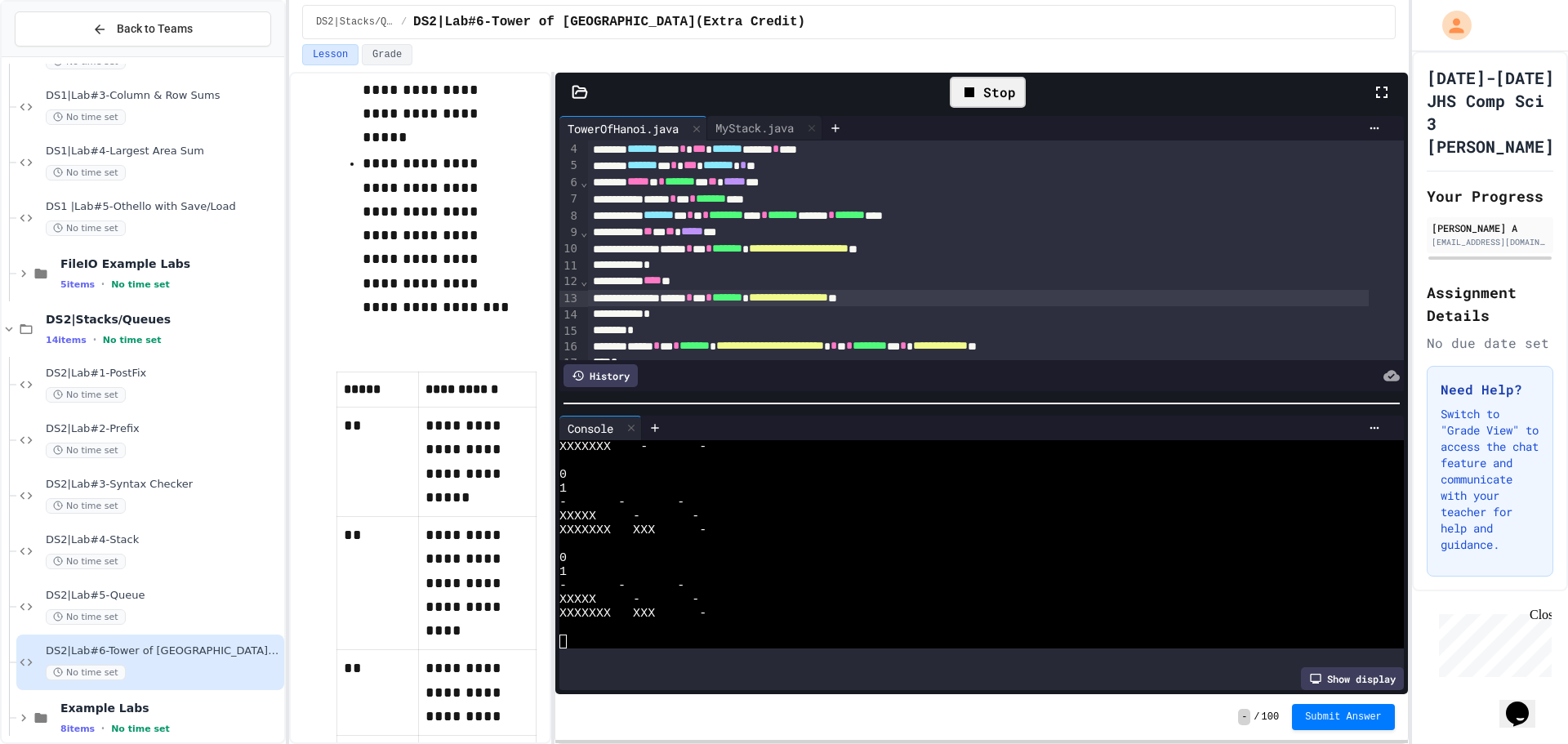
click at [1000, 100] on div "Stop" at bounding box center [988, 92] width 76 height 31
click at [995, 87] on icon at bounding box center [986, 92] width 20 height 20
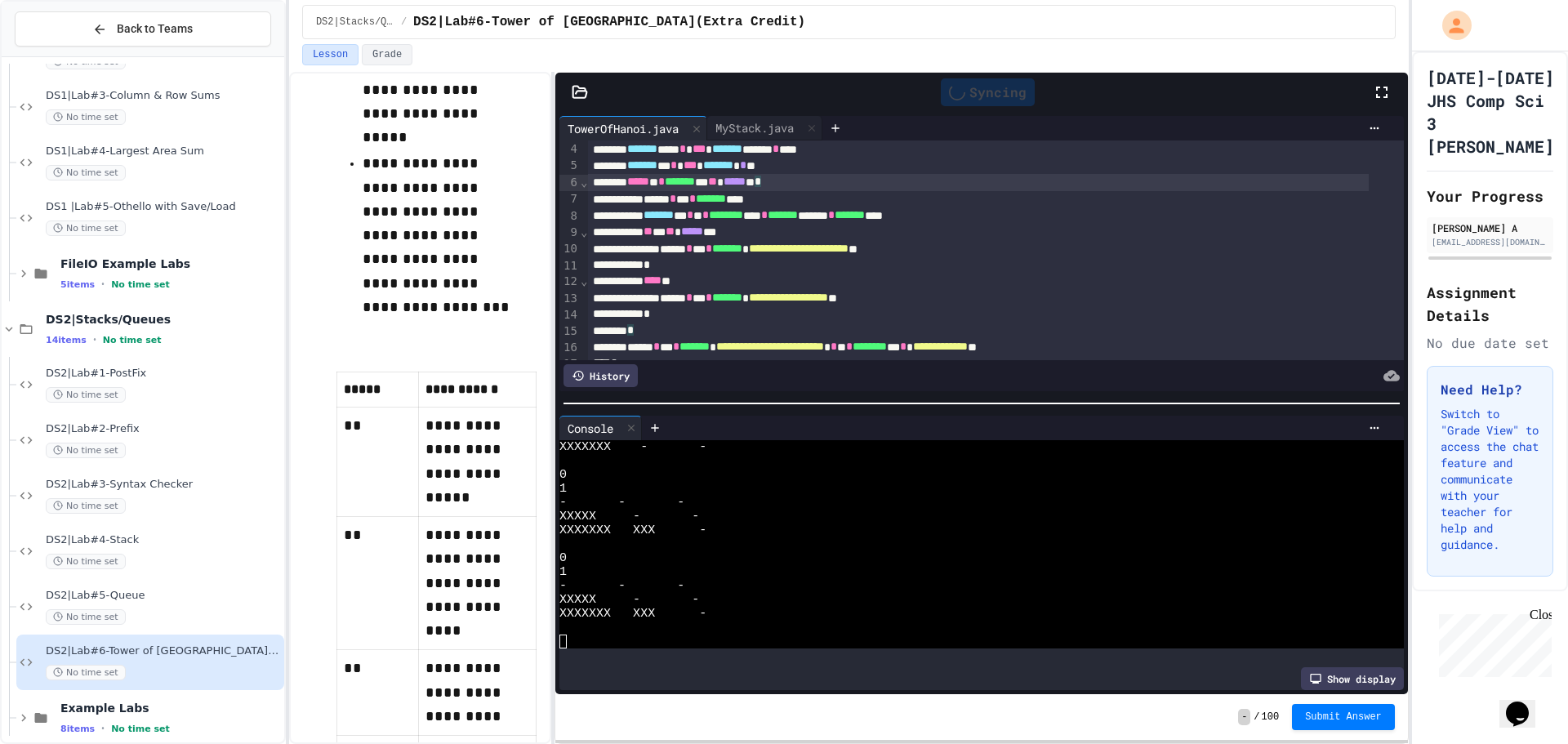
click at [972, 180] on div "***** ** * ******* ** ** ***** * *" at bounding box center [978, 182] width 781 height 16
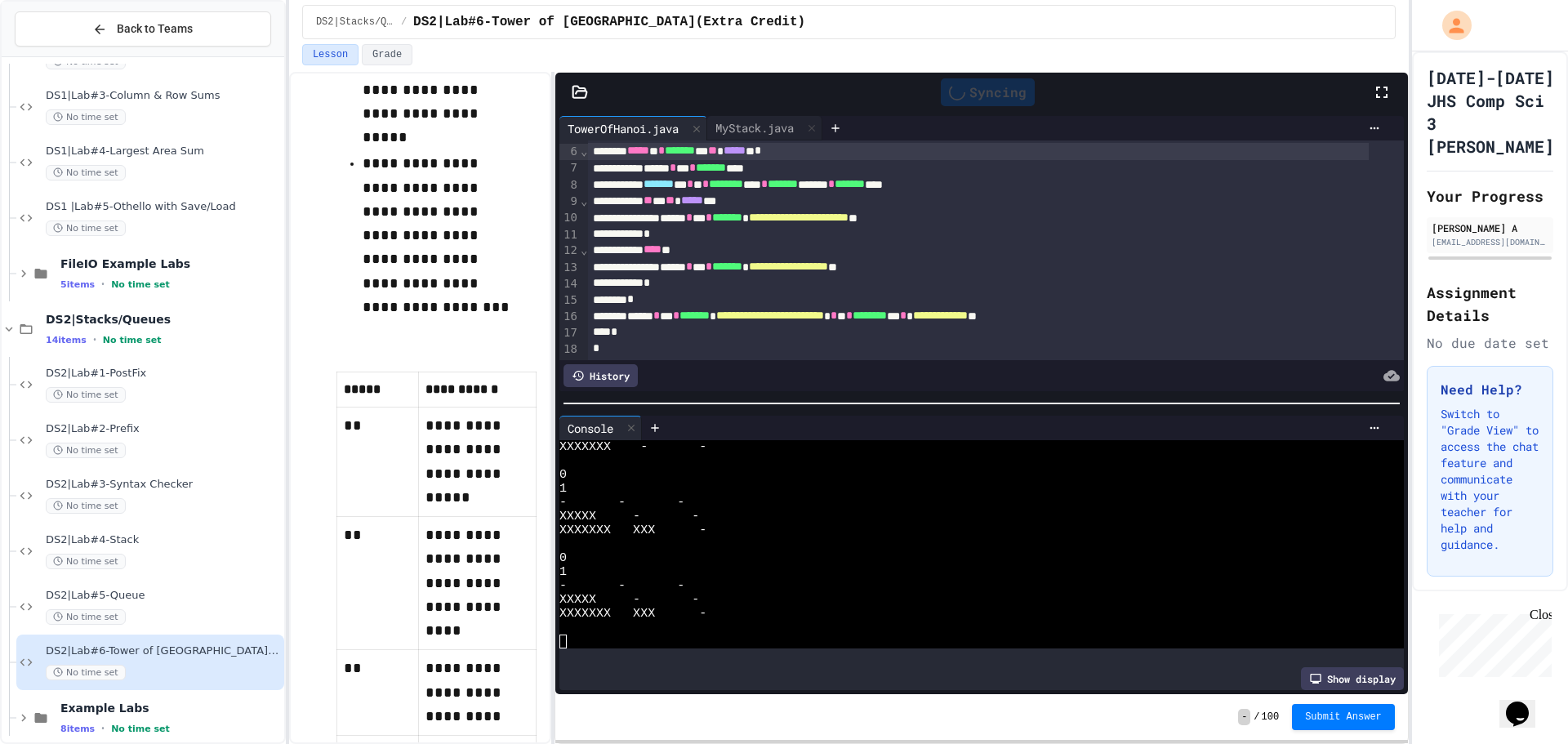
click at [930, 422] on div at bounding box center [1028, 428] width 719 height 13
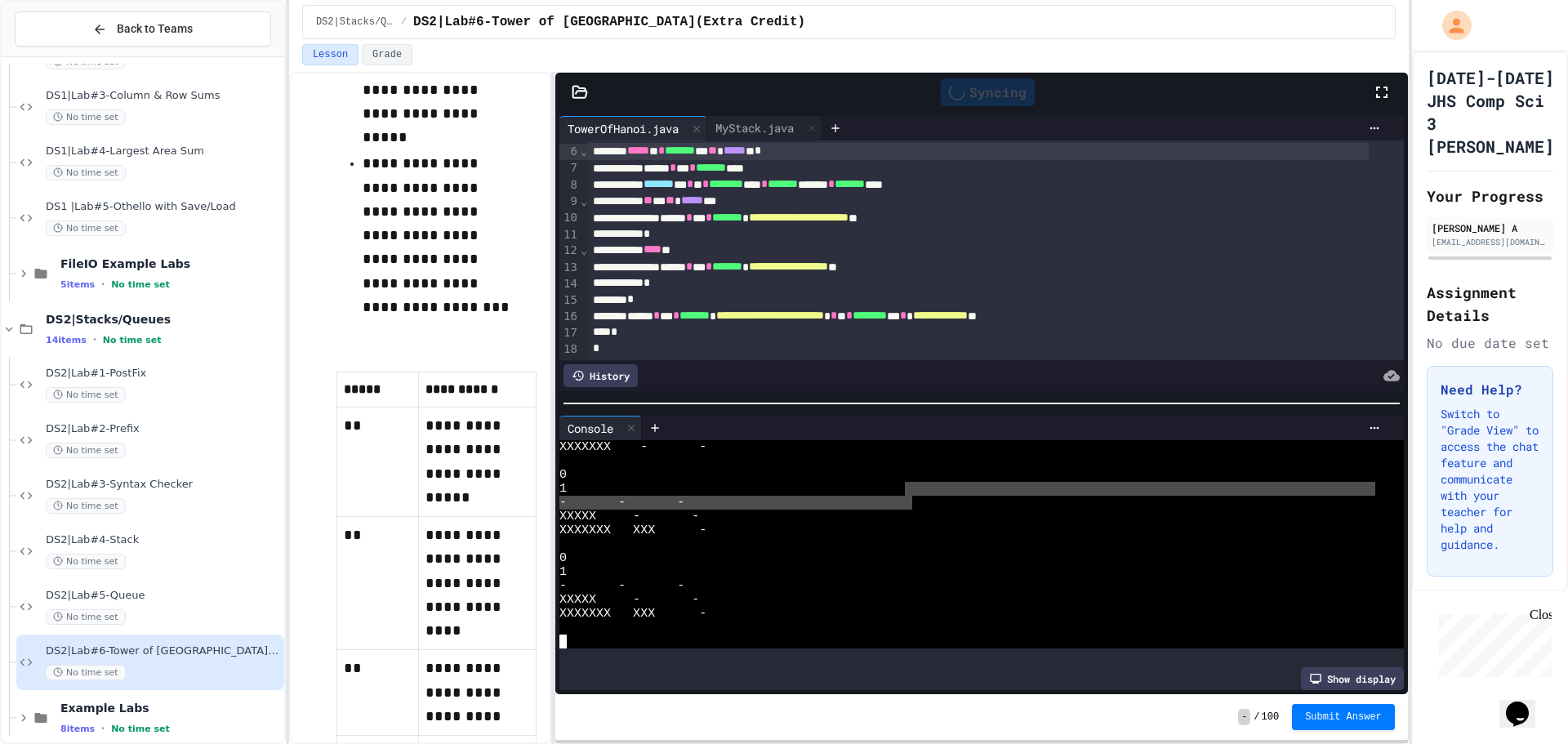
drag, startPoint x: 907, startPoint y: 478, endPoint x: 913, endPoint y: 494, distance: 17.1
click at [913, 494] on div "XXXXXXX - - 0 1 - - - XXXXX - - XXXXXXX XXX - 0 1 - - - XXXXX - - XXXXXXX XXX -" at bounding box center [968, 543] width 816 height 208
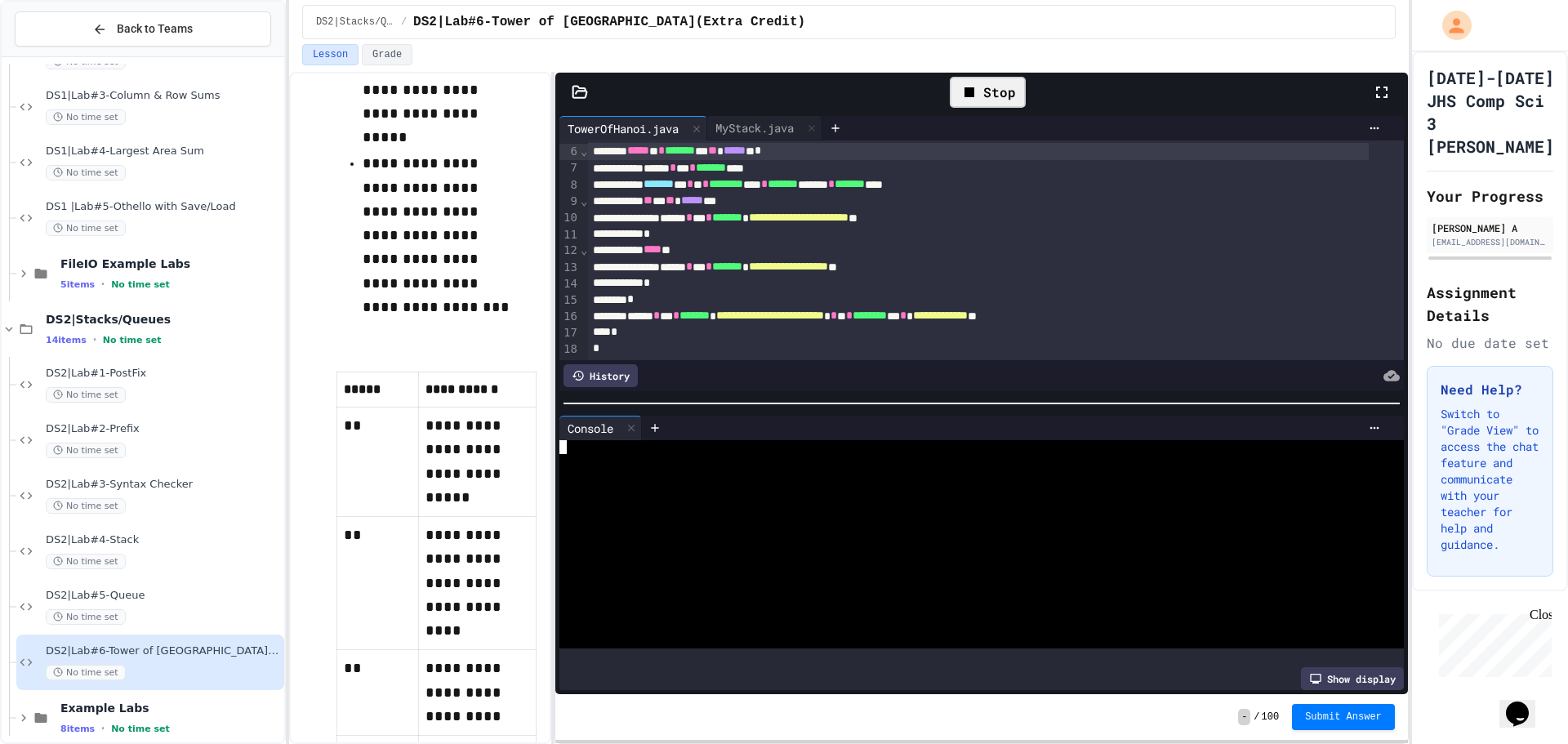
click at [796, 512] on div at bounding box center [968, 516] width 816 height 14
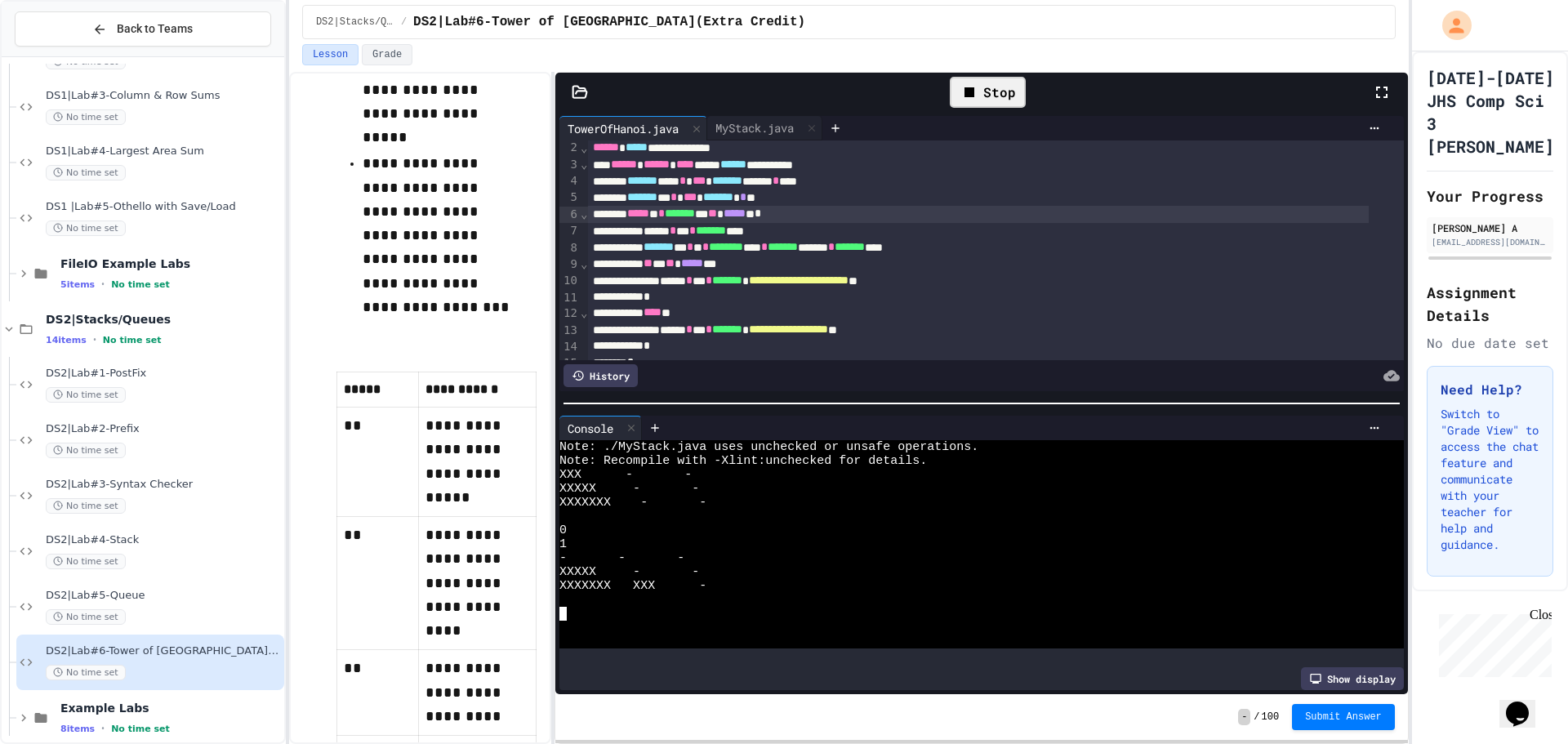
scroll to position [102, 0]
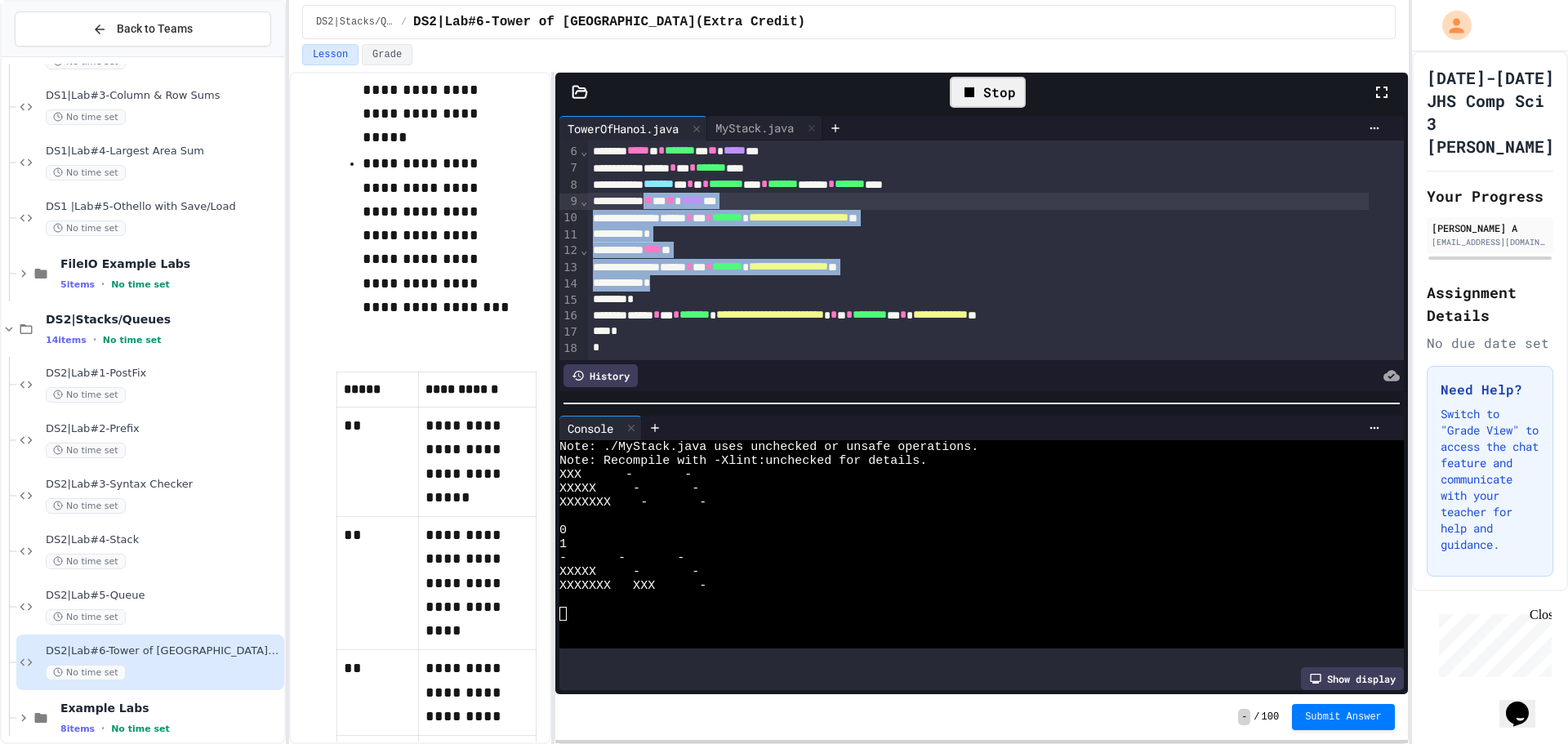
drag, startPoint x: 691, startPoint y: 267, endPoint x: 669, endPoint y: 178, distance: 91.7
click at [669, 178] on div "**********" at bounding box center [995, 207] width 815 height 301
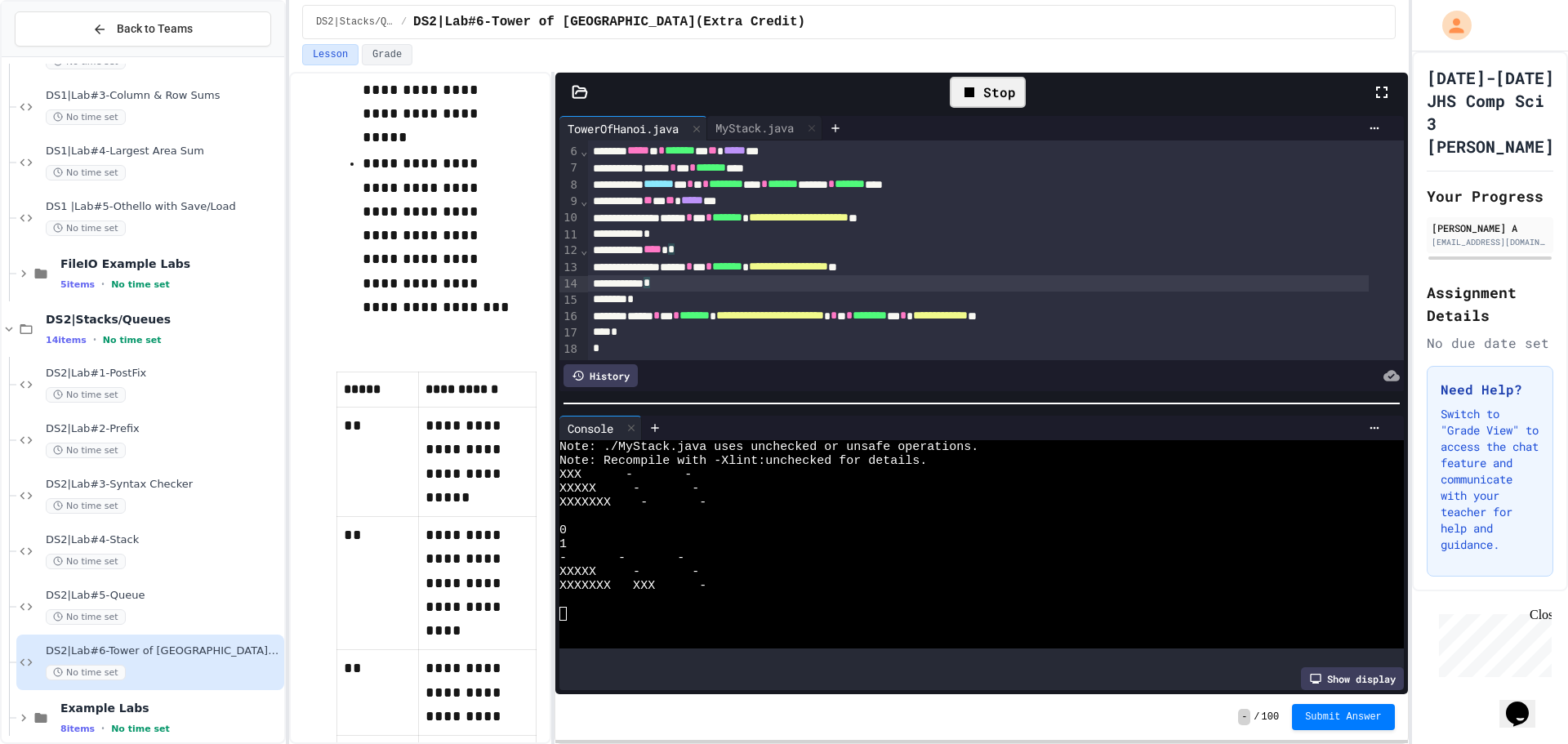
click at [742, 275] on div "*" at bounding box center [978, 283] width 781 height 16
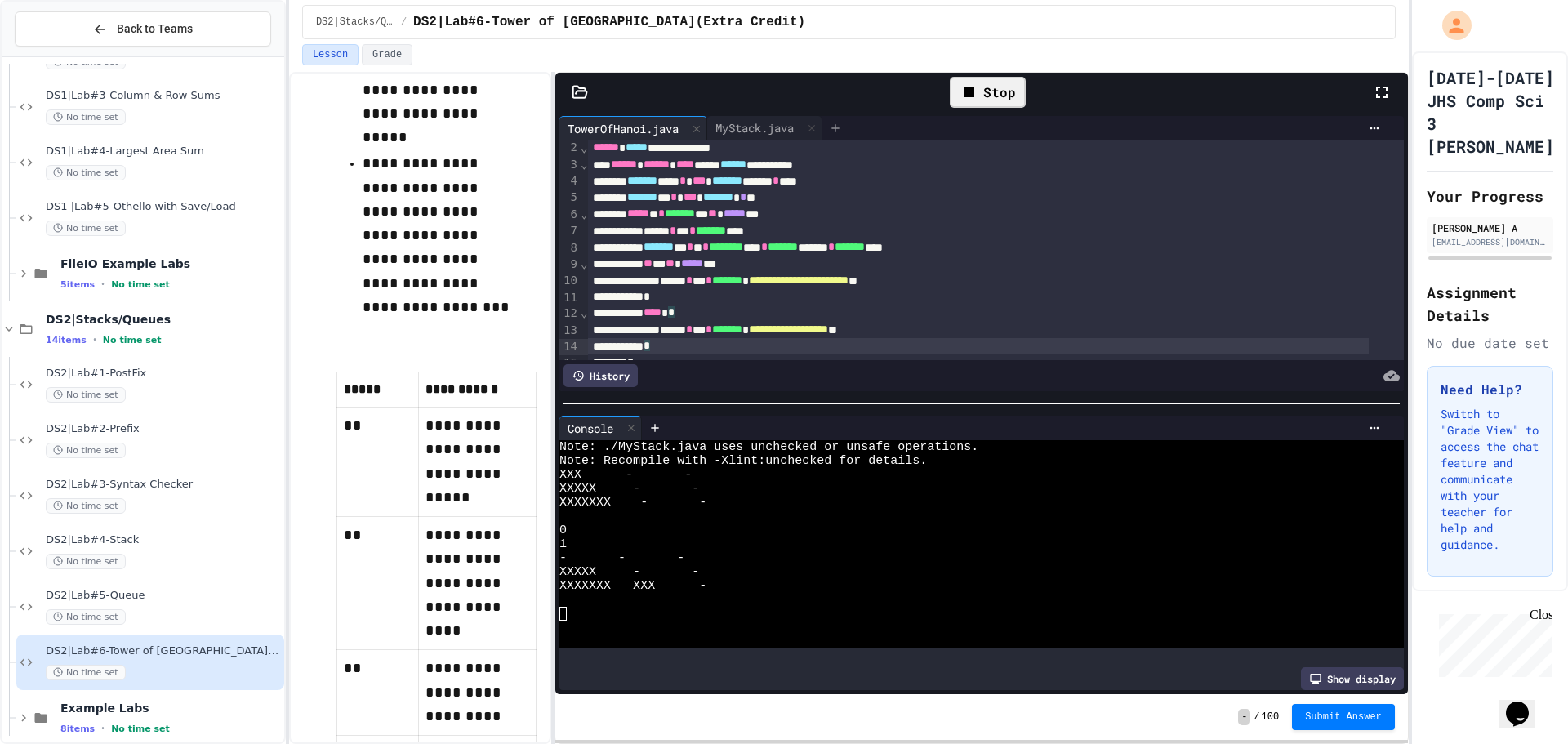
click at [845, 117] on div at bounding box center [836, 128] width 26 height 24
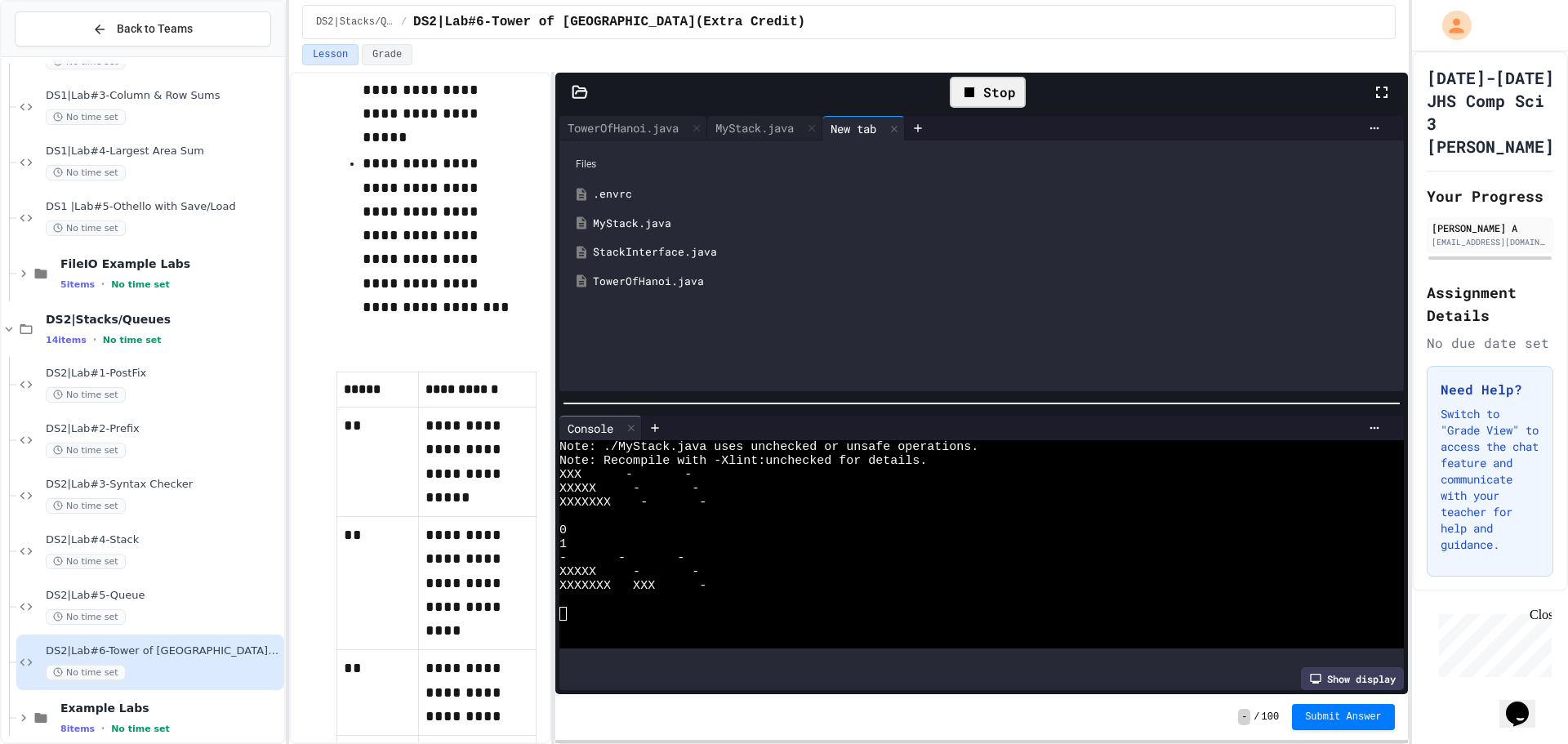
click at [692, 253] on div "StackInterface.java" at bounding box center [993, 252] width 801 height 16
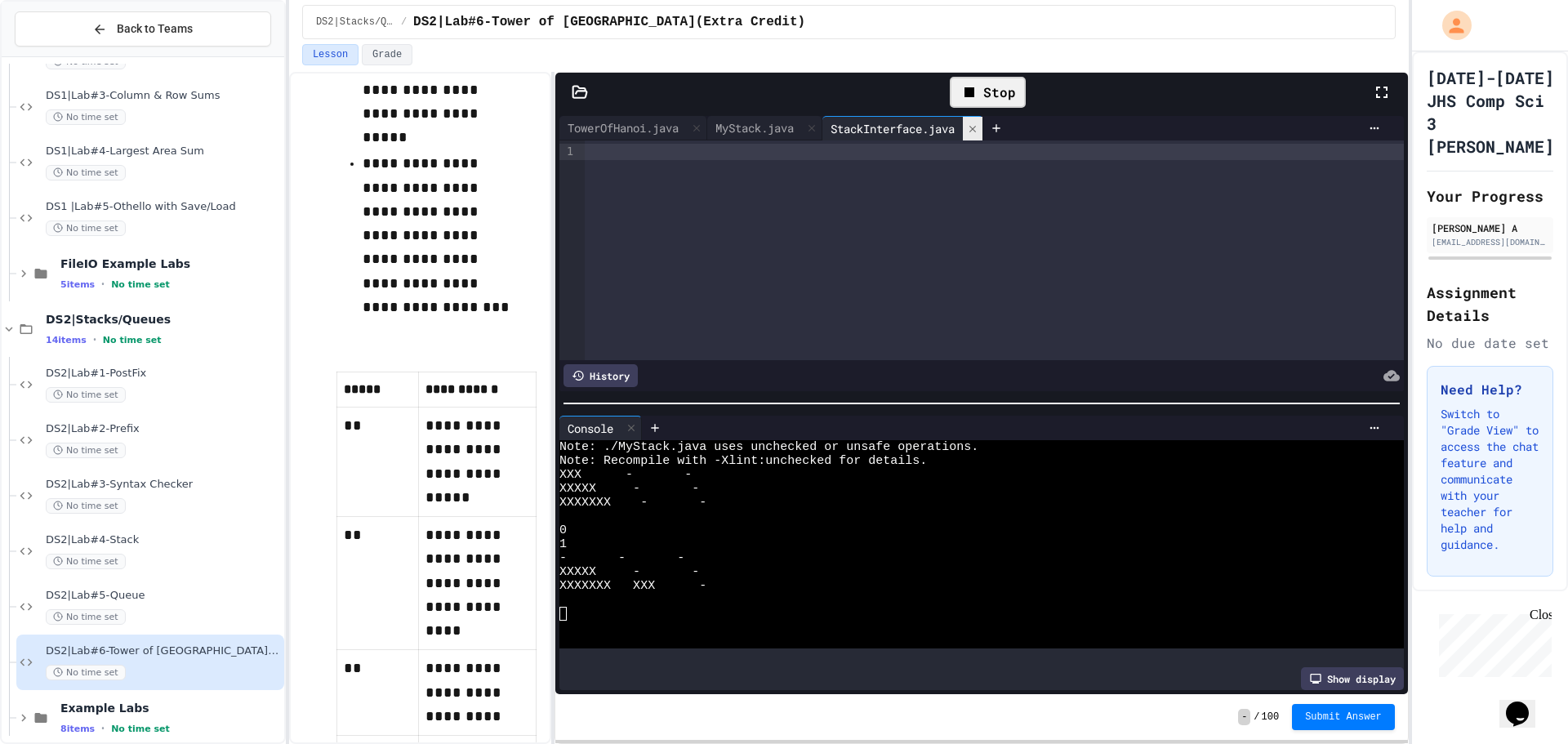
click at [982, 137] on div at bounding box center [972, 128] width 20 height 23
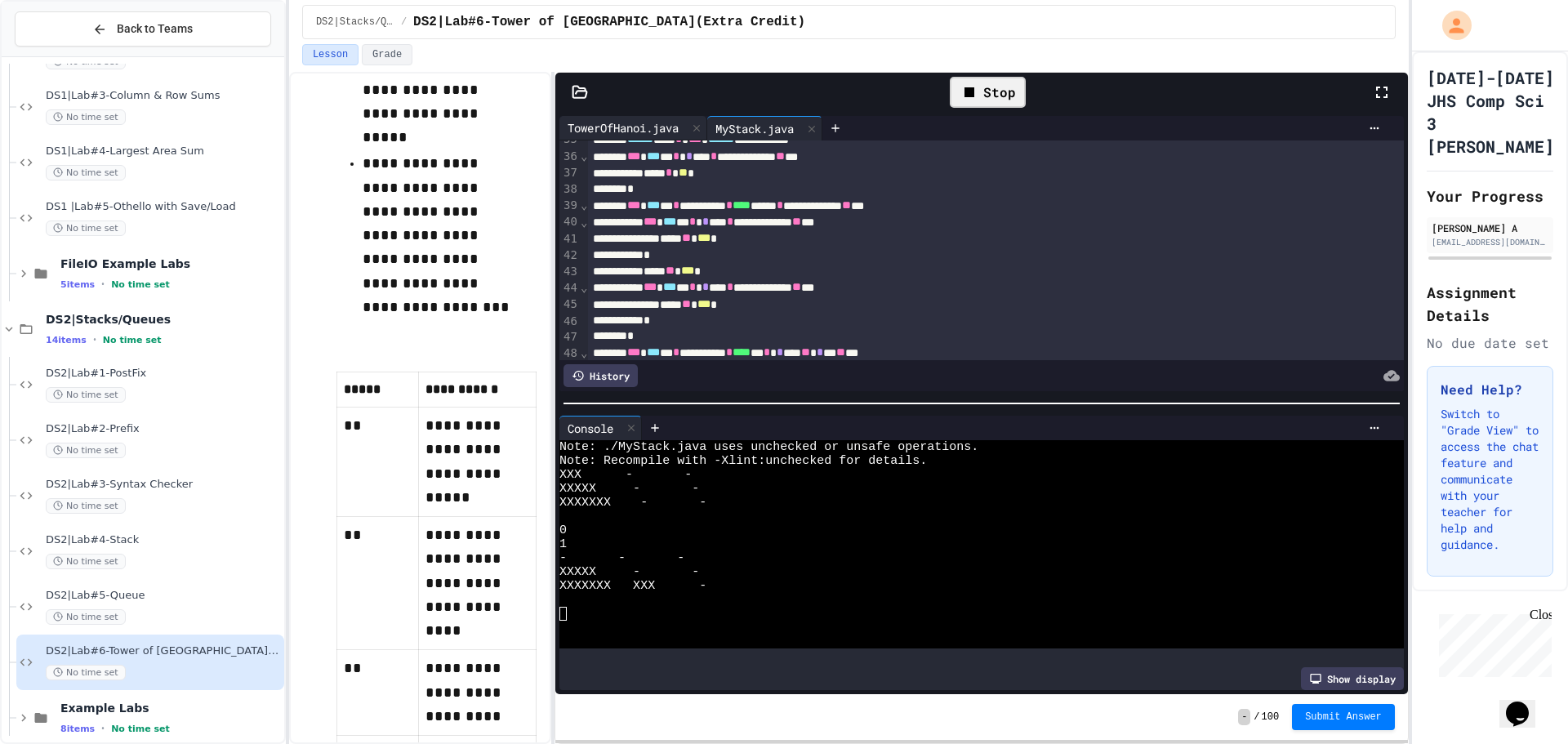
scroll to position [490, 0]
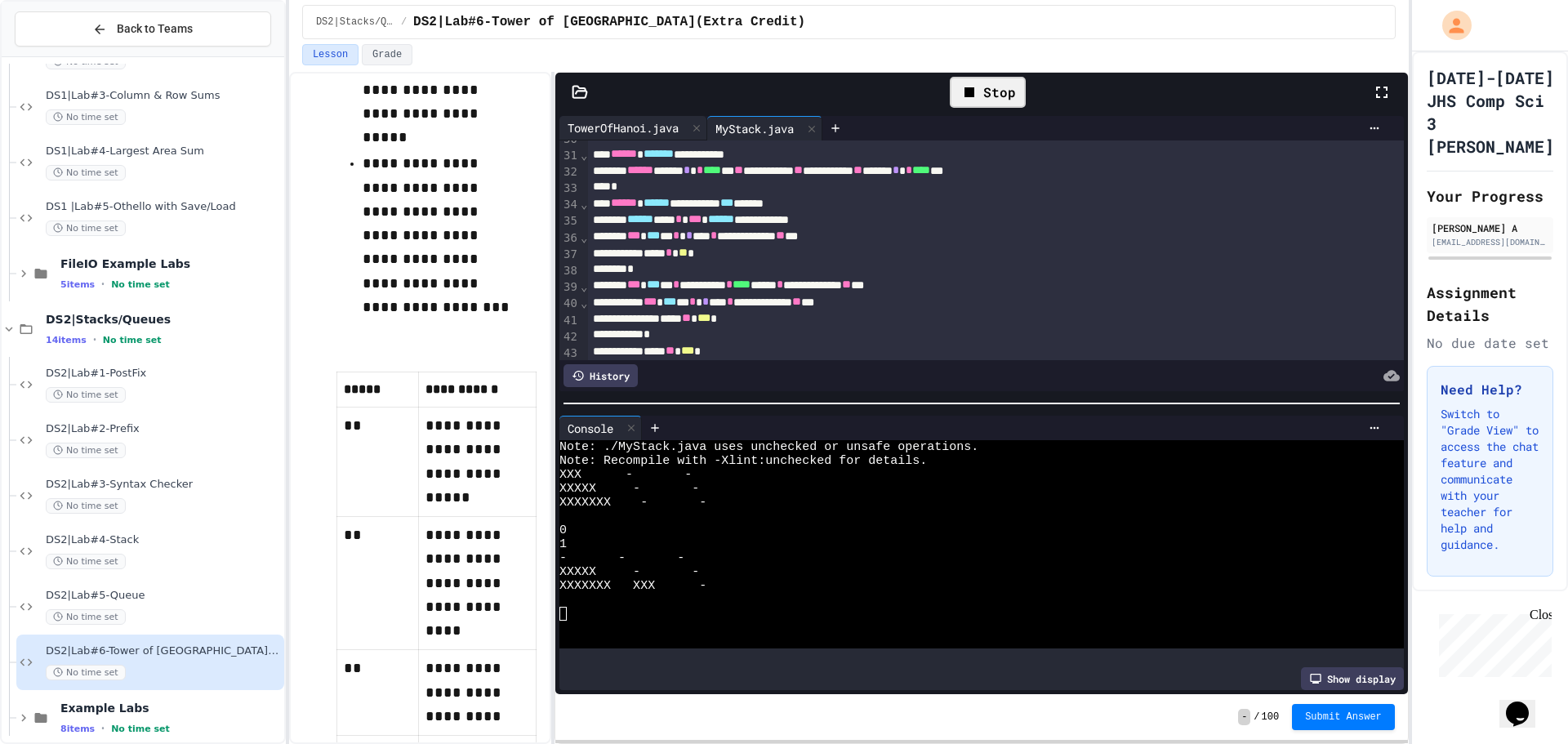
click at [609, 122] on div "TowerOfHanoi.java" at bounding box center [624, 128] width 128 height 17
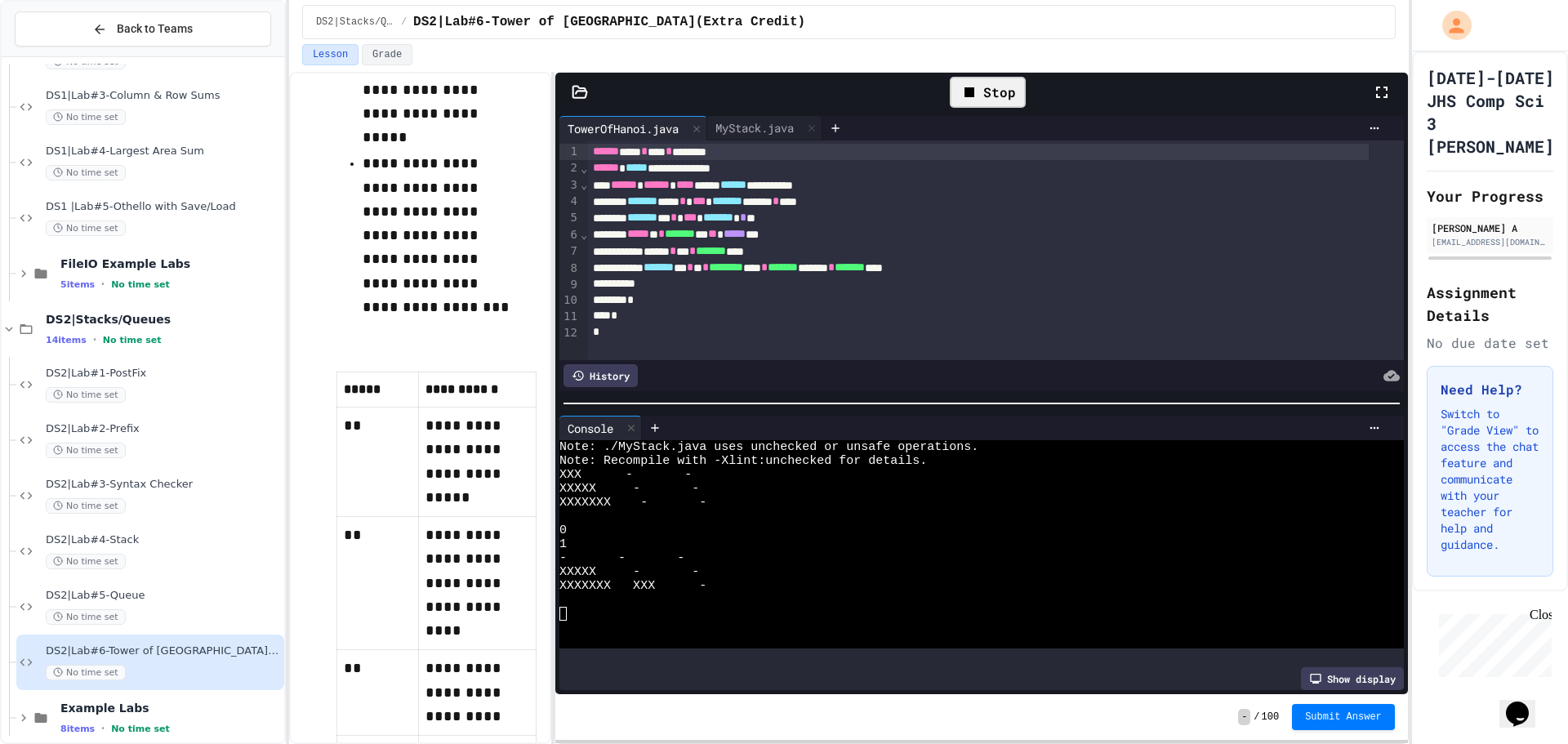
scroll to position [3, 0]
click at [723, 288] on div at bounding box center [978, 284] width 781 height 16
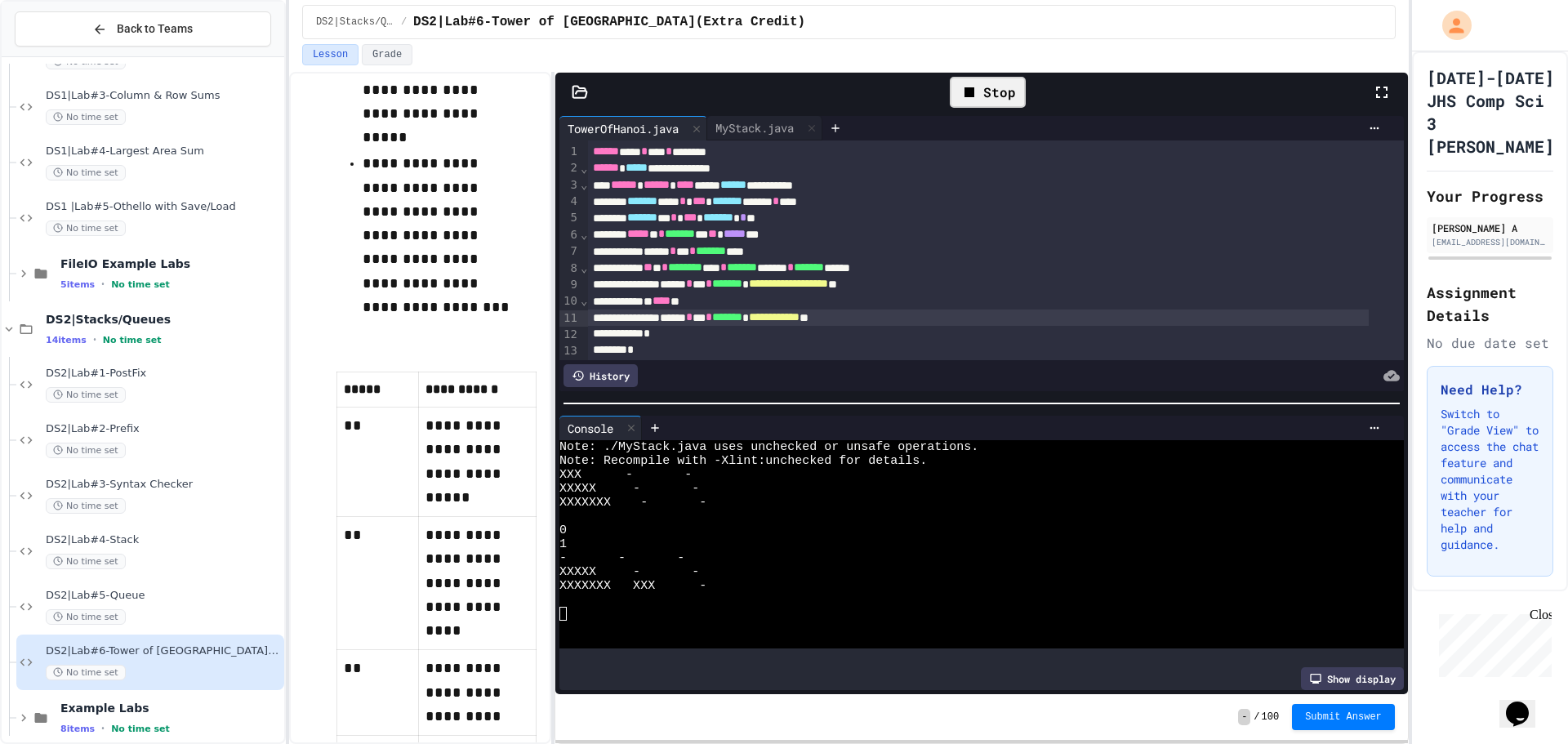
scroll to position [53, 0]
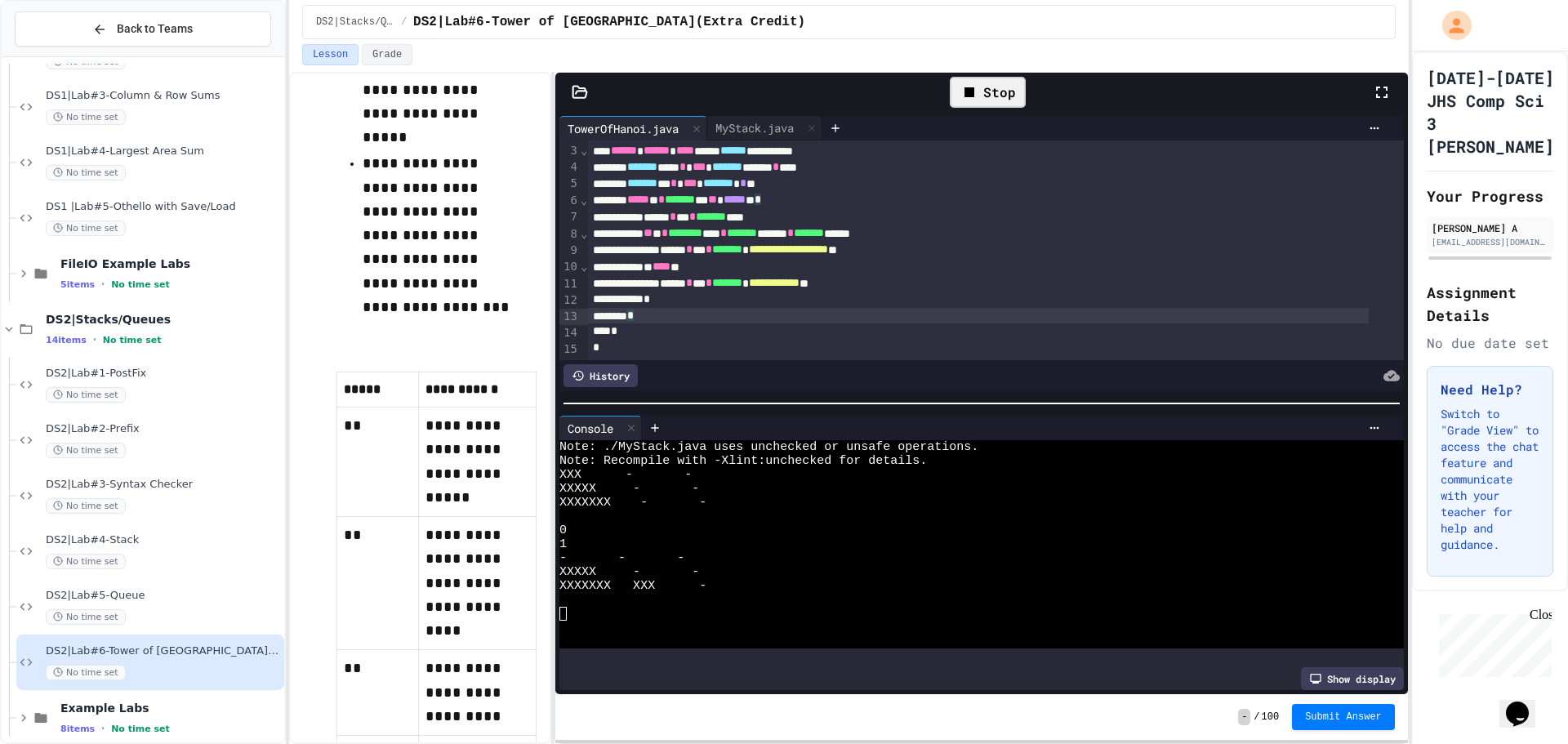
click at [721, 308] on div "*" at bounding box center [978, 316] width 781 height 16
click at [976, 100] on icon at bounding box center [969, 92] width 20 height 20
click at [976, 100] on icon at bounding box center [986, 92] width 20 height 20
click at [743, 537] on div at bounding box center [968, 544] width 816 height 14
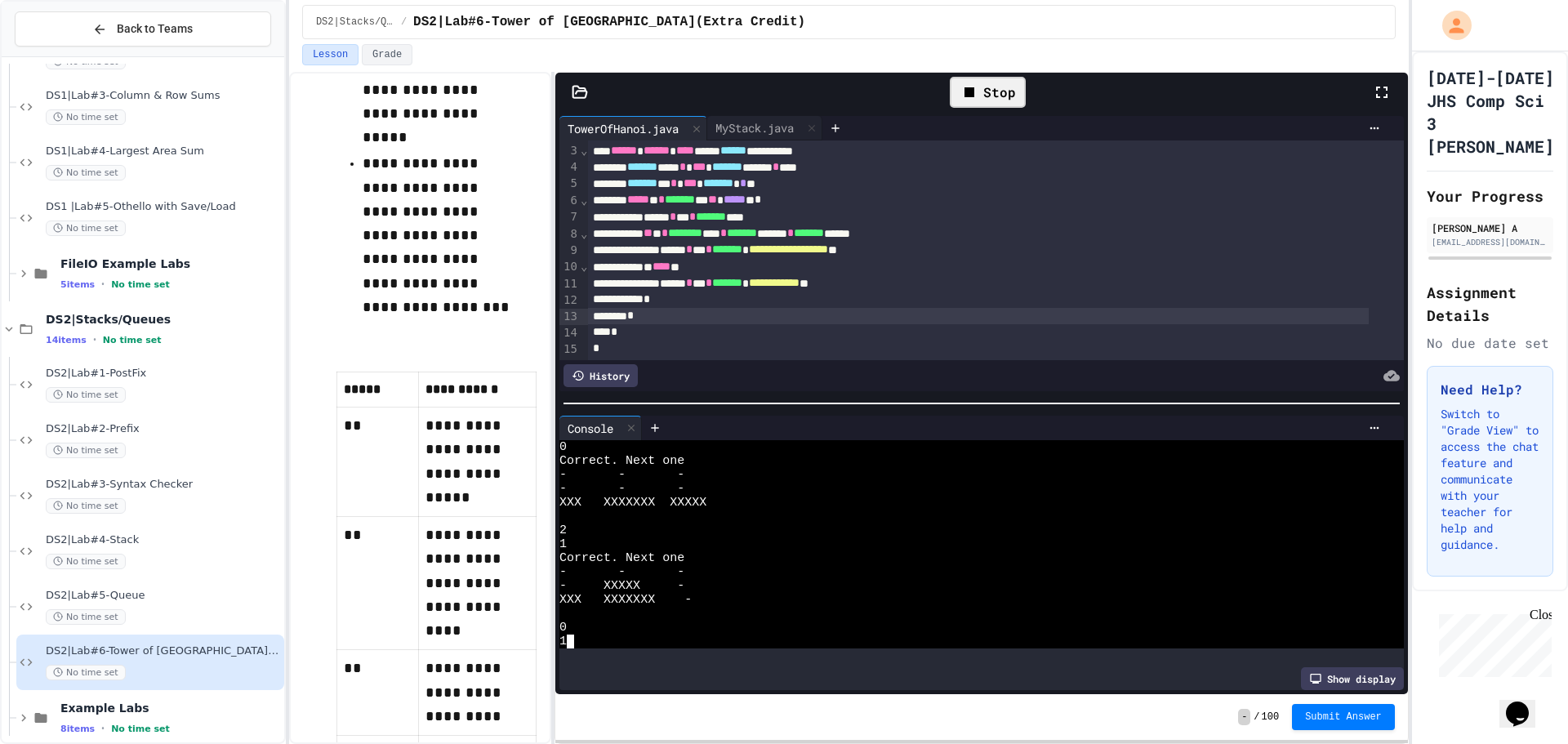
scroll to position [514, 0]
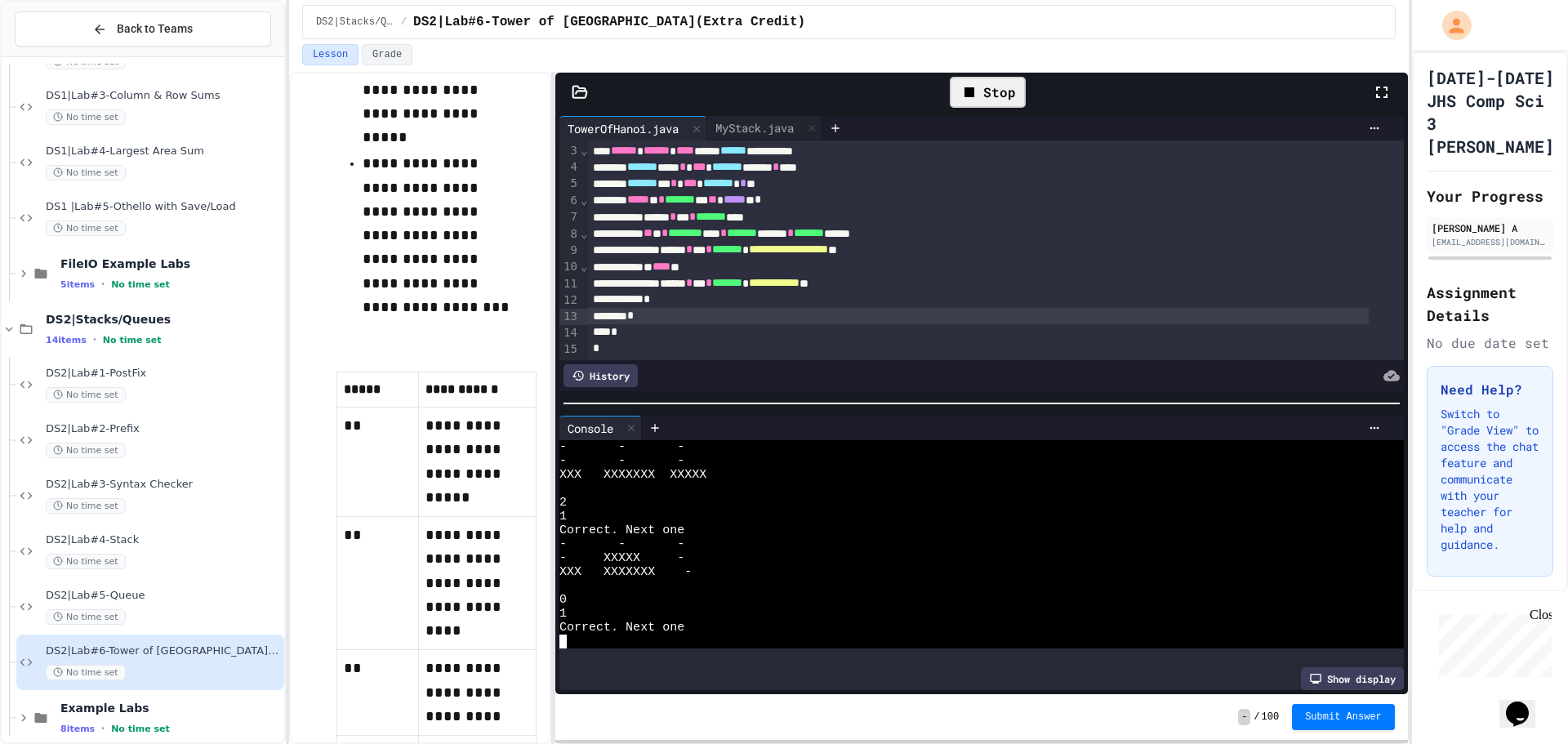
click at [722, 308] on div "*" at bounding box center [978, 316] width 781 height 16
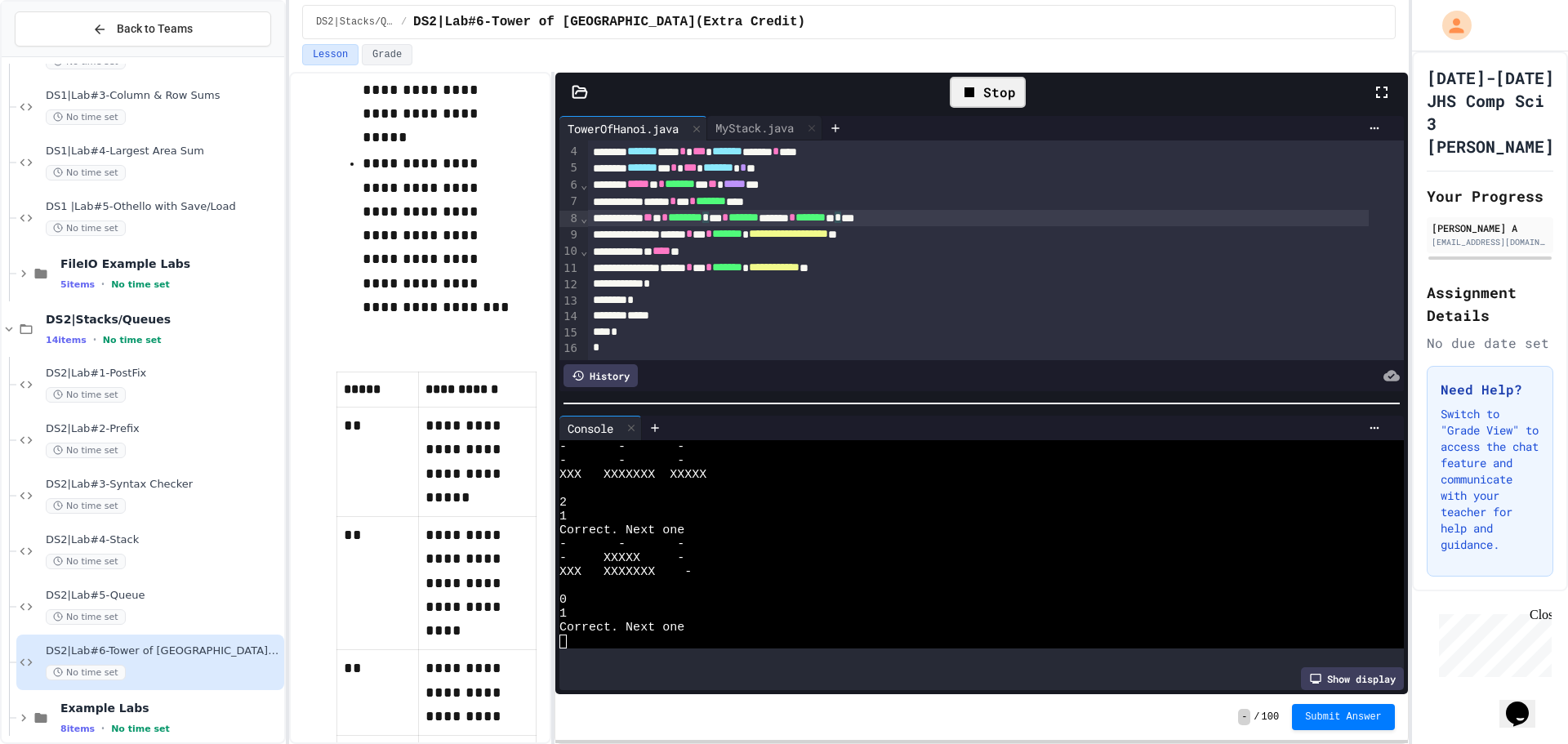
click at [937, 216] on div "** ** * ******** * *** * ******* ******* * ******* ** * ***" at bounding box center [978, 217] width 781 height 16
click at [962, 217] on div "** ** * ******** **** * ******* ******* * ******* **** *" at bounding box center [978, 217] width 781 height 16
drag, startPoint x: 948, startPoint y: 231, endPoint x: 691, endPoint y: 232, distance: 257.0
click at [691, 232] on div "**********" at bounding box center [978, 234] width 781 height 16
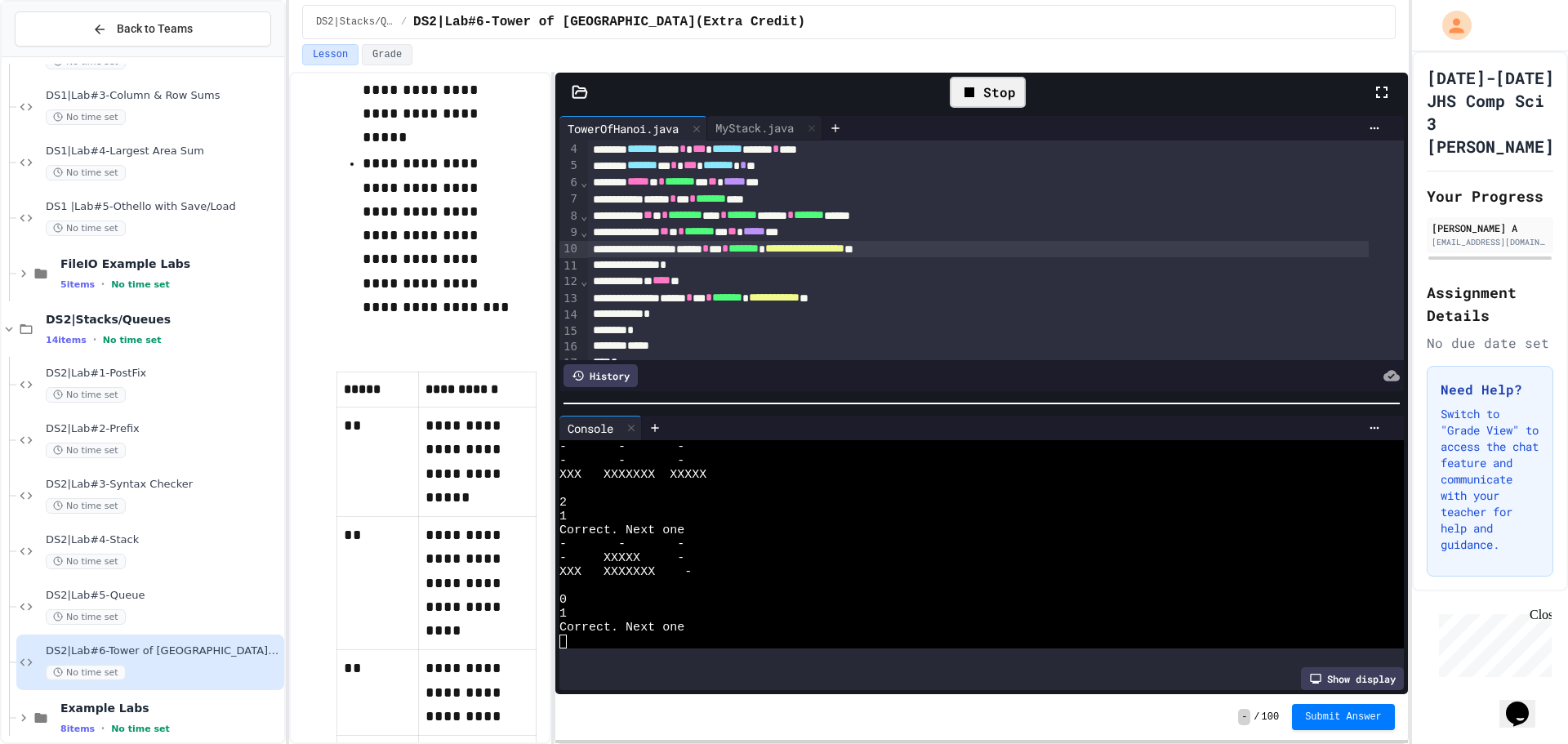
click at [957, 82] on div "Stop" at bounding box center [988, 92] width 76 height 31
click at [975, 86] on div at bounding box center [988, 92] width 40 height 28
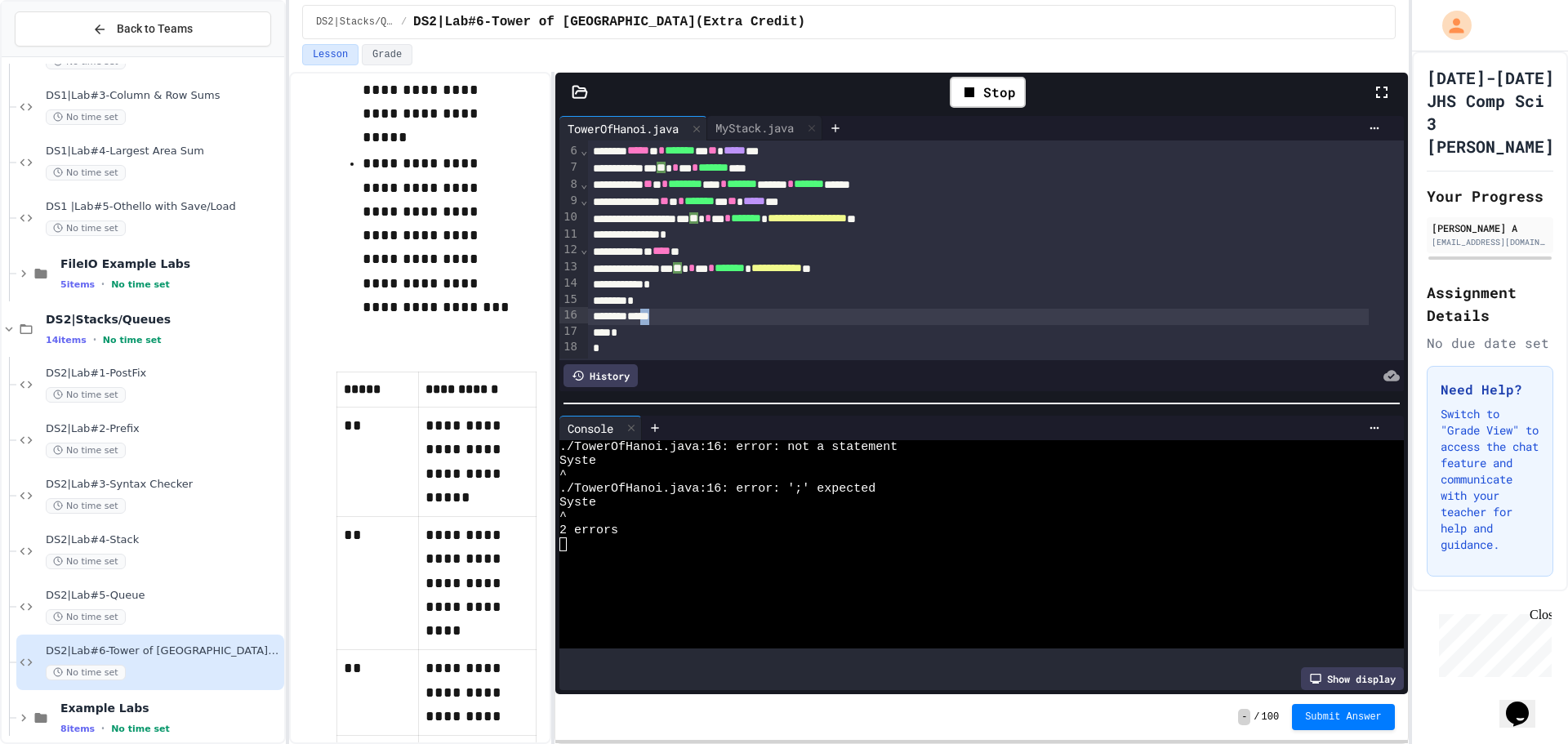
scroll to position [101, 0]
drag, startPoint x: 774, startPoint y: 294, endPoint x: 554, endPoint y: 302, distance: 220.1
click at [554, 302] on div "**********" at bounding box center [849, 407] width 1120 height 672
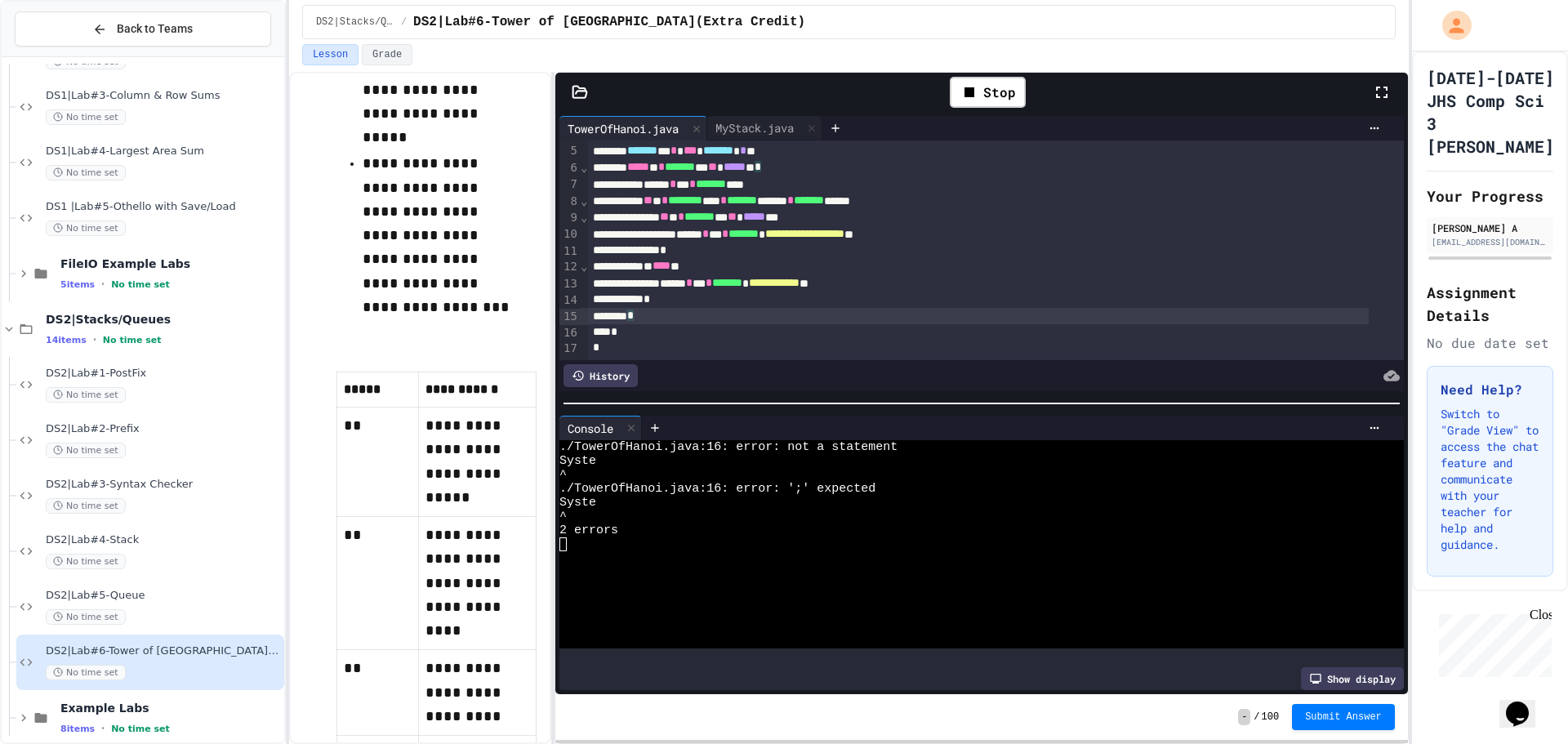
scroll to position [85, 0]
click at [998, 85] on div "Stop" at bounding box center [988, 92] width 76 height 31
click at [990, 84] on icon at bounding box center [986, 92] width 20 height 20
click at [829, 499] on div at bounding box center [968, 503] width 816 height 14
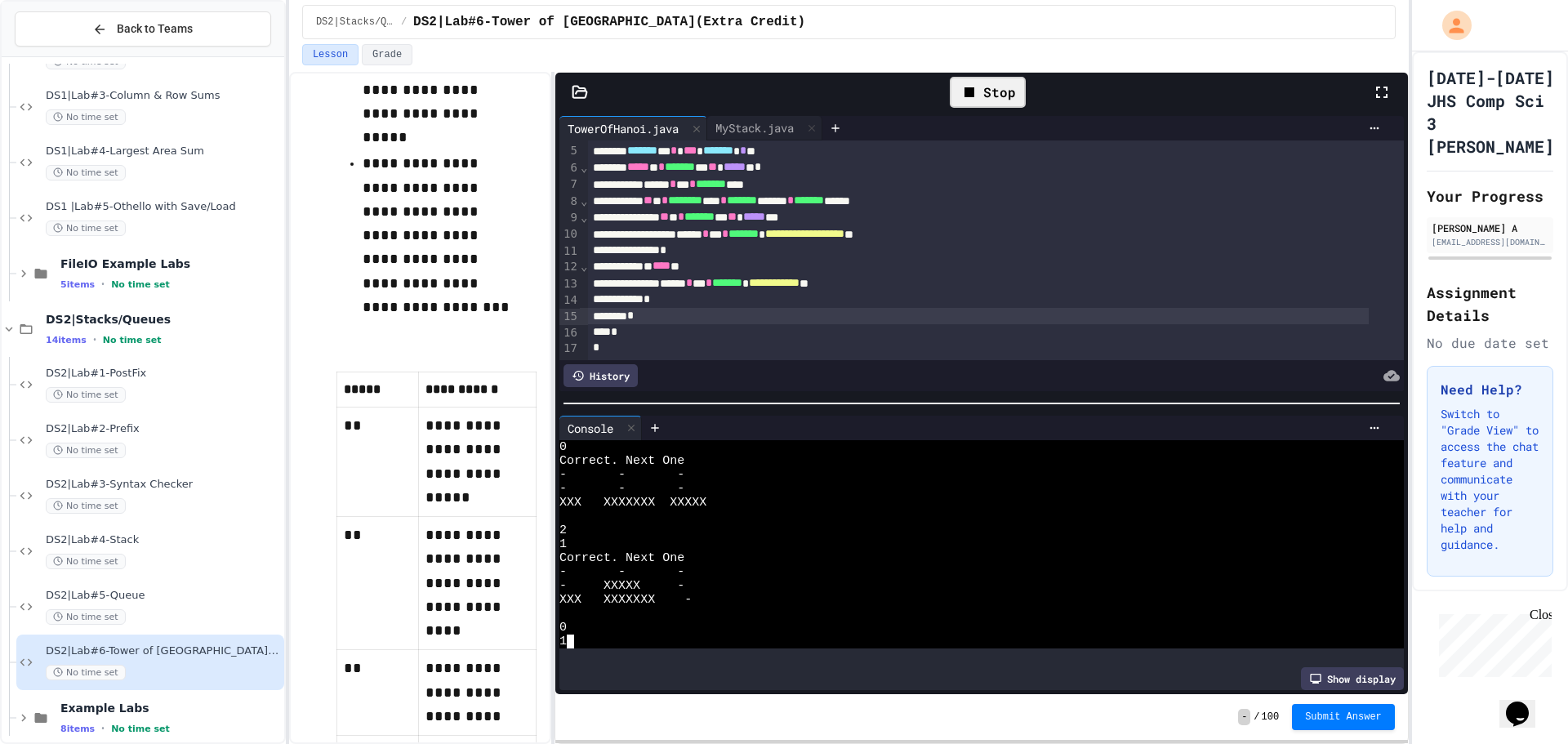
scroll to position [500, 0]
click at [732, 323] on div "*" at bounding box center [978, 331] width 781 height 16
click at [740, 308] on div "*" at bounding box center [978, 316] width 781 height 16
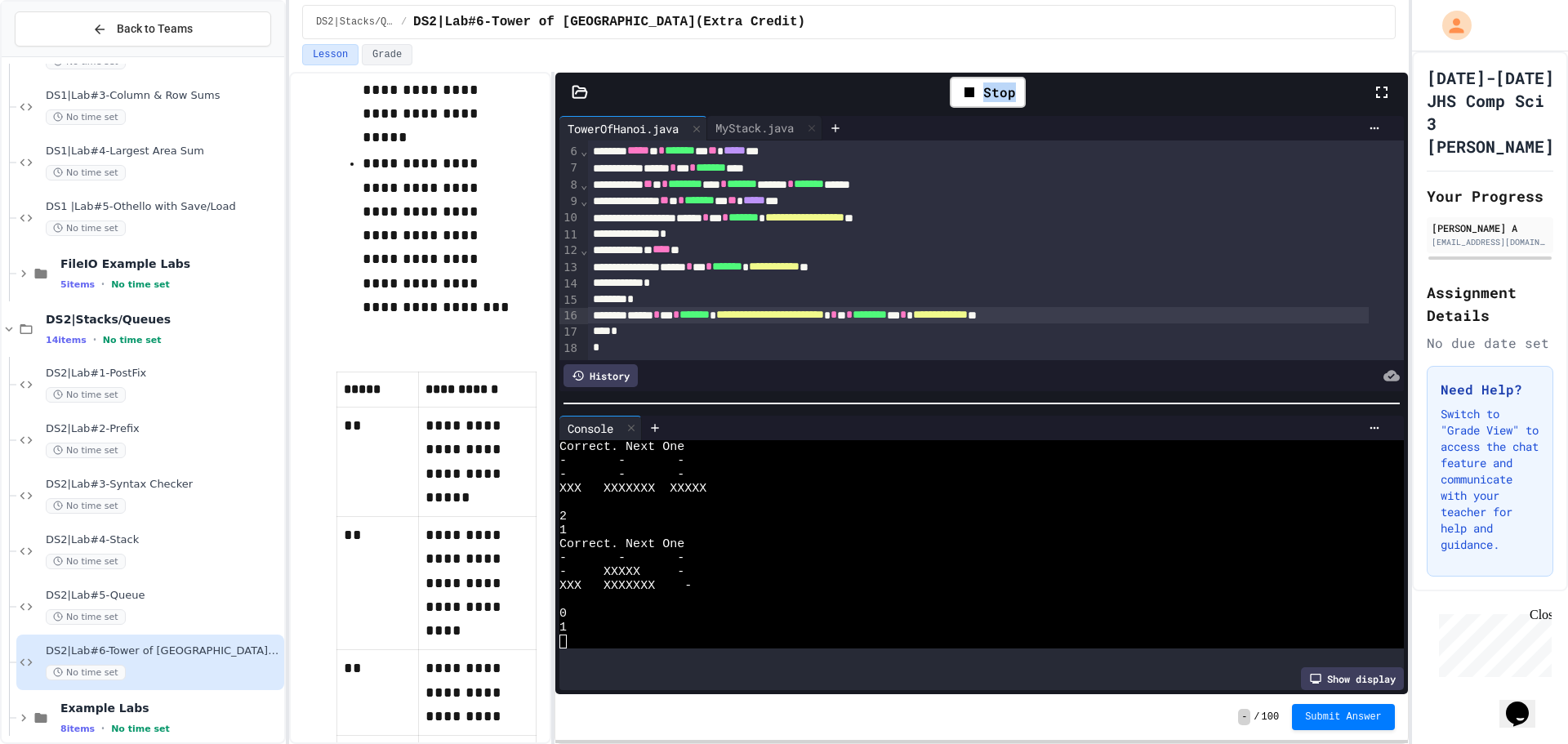
drag, startPoint x: 998, startPoint y: 94, endPoint x: 996, endPoint y: 113, distance: 19.1
click at [999, 113] on div "Stop" at bounding box center [988, 92] width 92 height 47
click at [976, 100] on icon at bounding box center [969, 92] width 20 height 20
click at [966, 87] on div at bounding box center [988, 91] width 56 height 44
click at [990, 96] on icon at bounding box center [986, 92] width 20 height 20
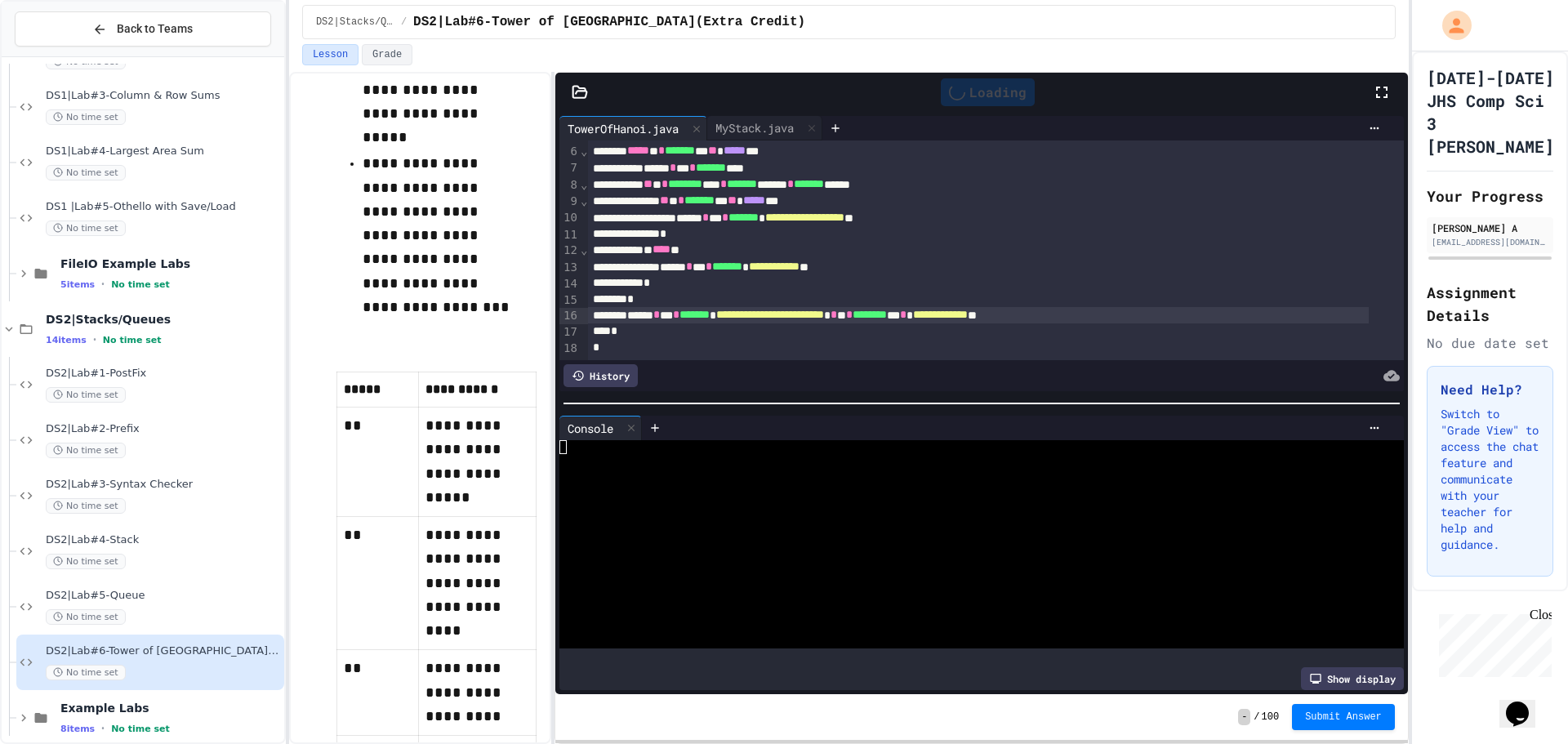
scroll to position [0, 0]
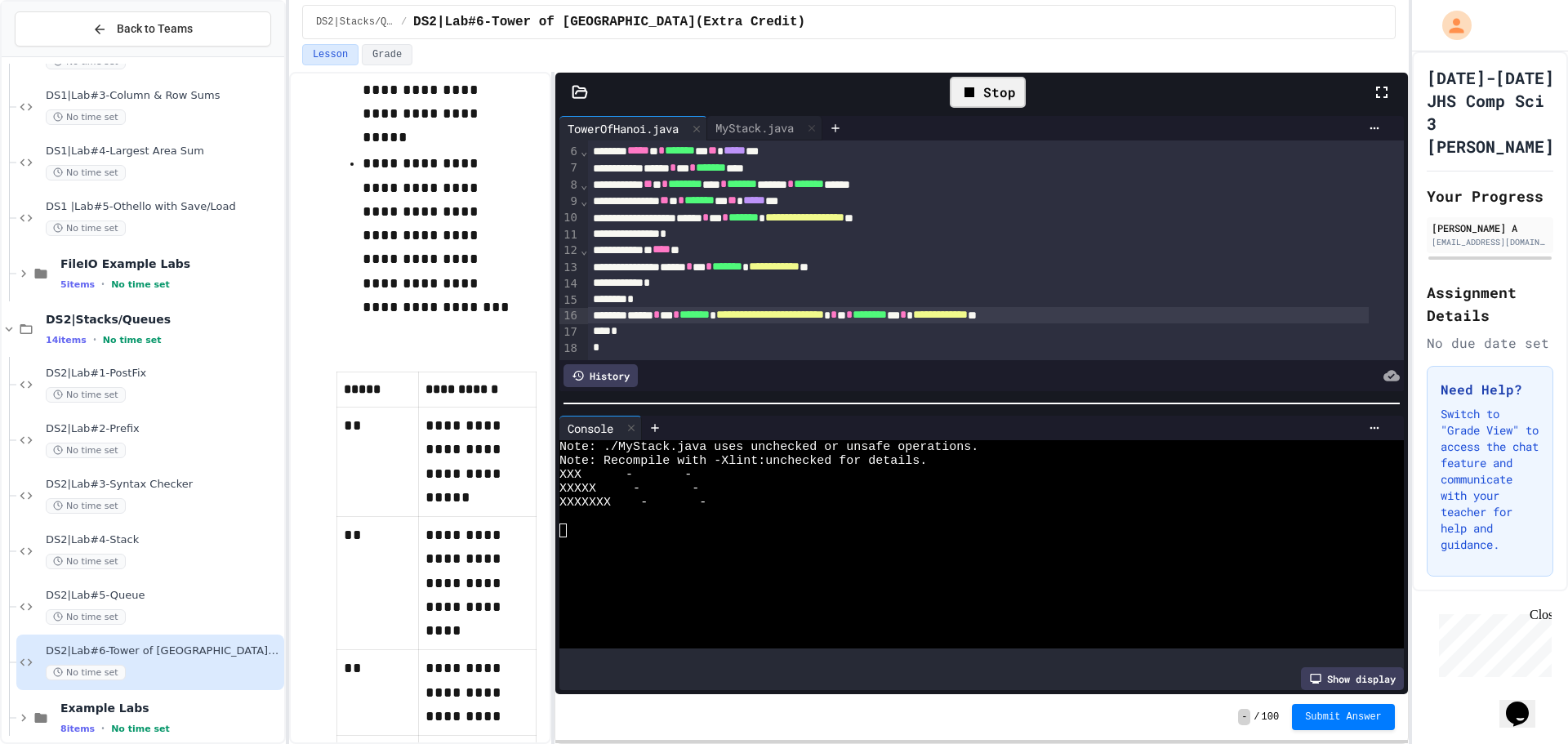
click at [822, 565] on div at bounding box center [968, 572] width 816 height 14
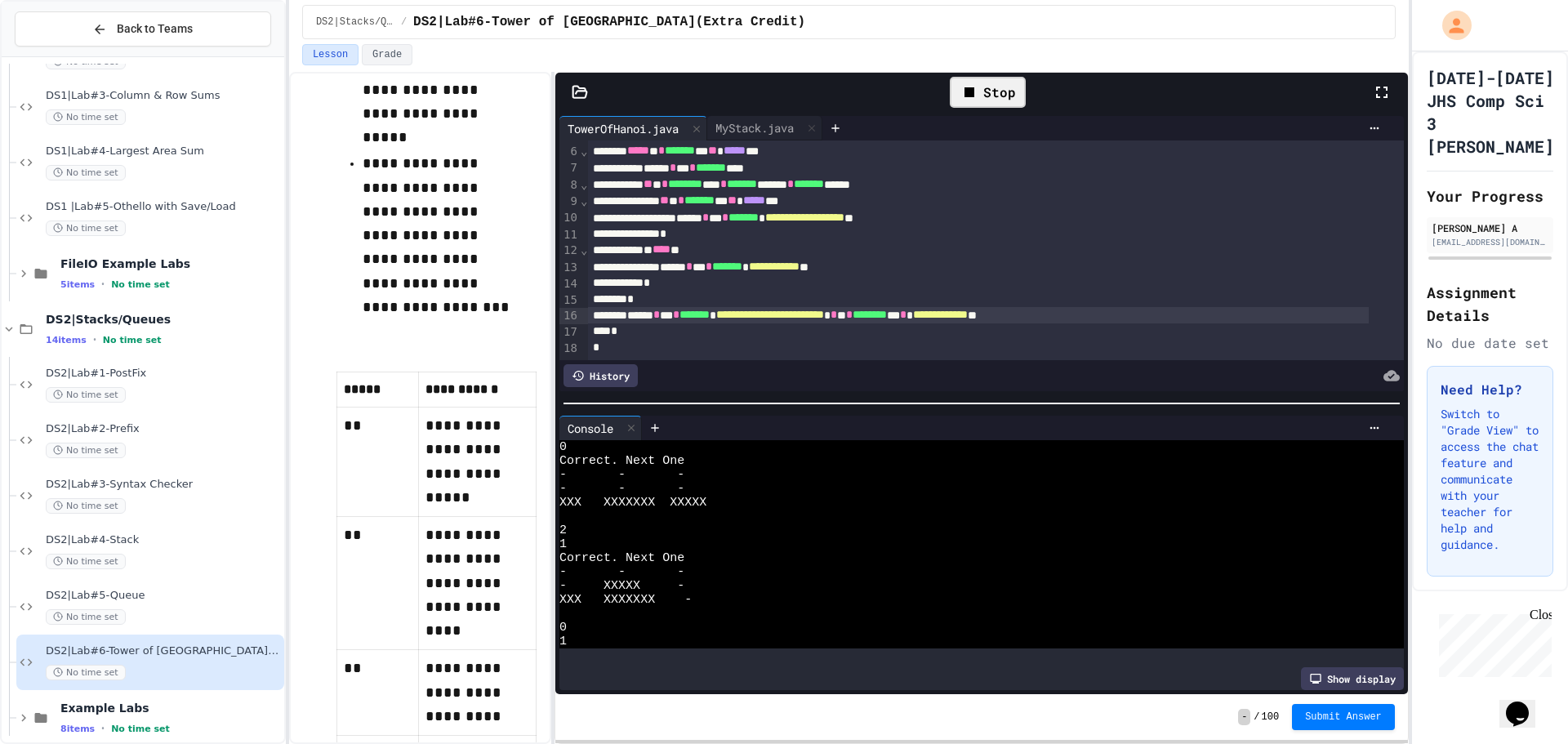
scroll to position [514, 0]
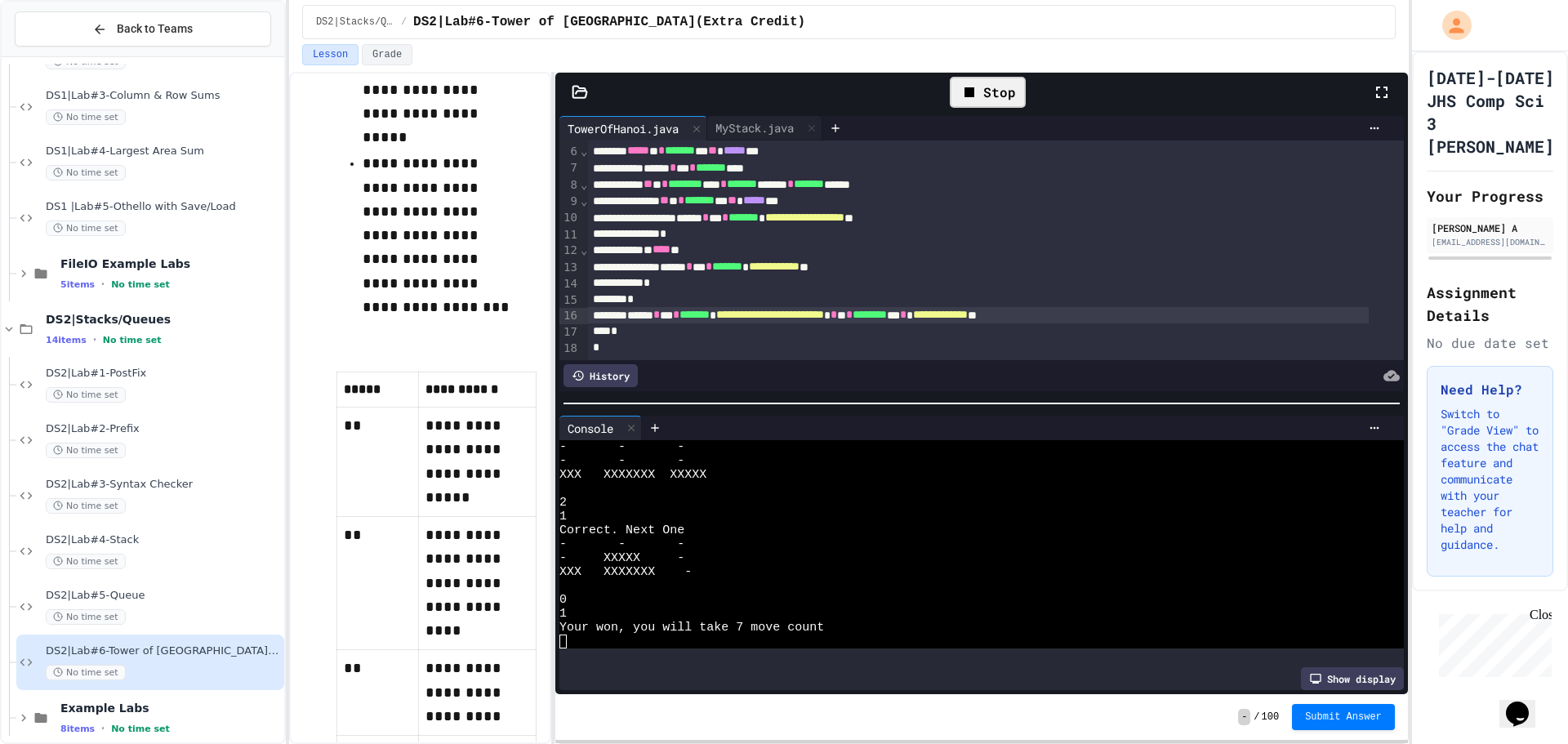
click at [961, 95] on icon at bounding box center [969, 92] width 20 height 20
click at [983, 102] on div at bounding box center [988, 92] width 40 height 28
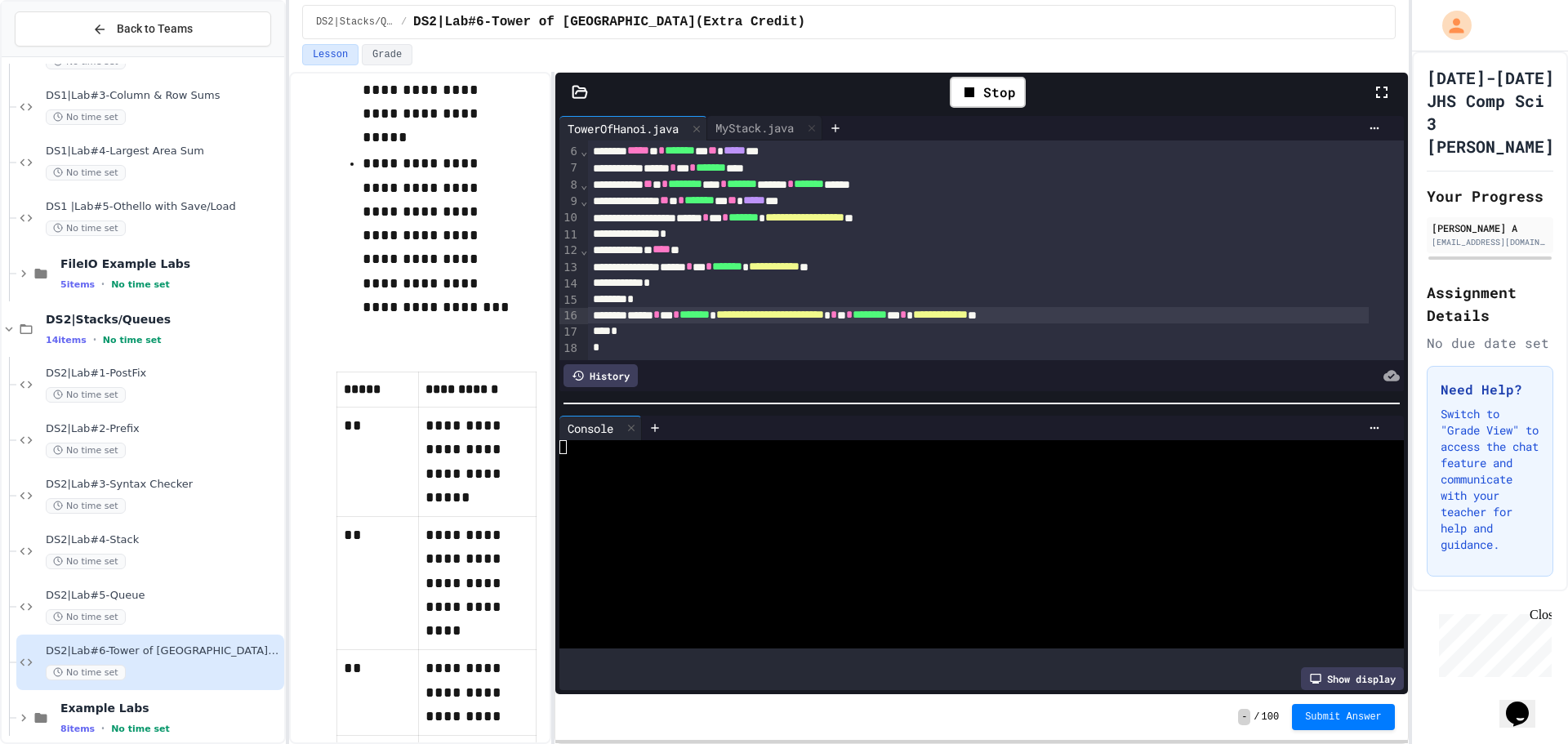
scroll to position [0, 0]
click at [744, 553] on div at bounding box center [968, 558] width 816 height 14
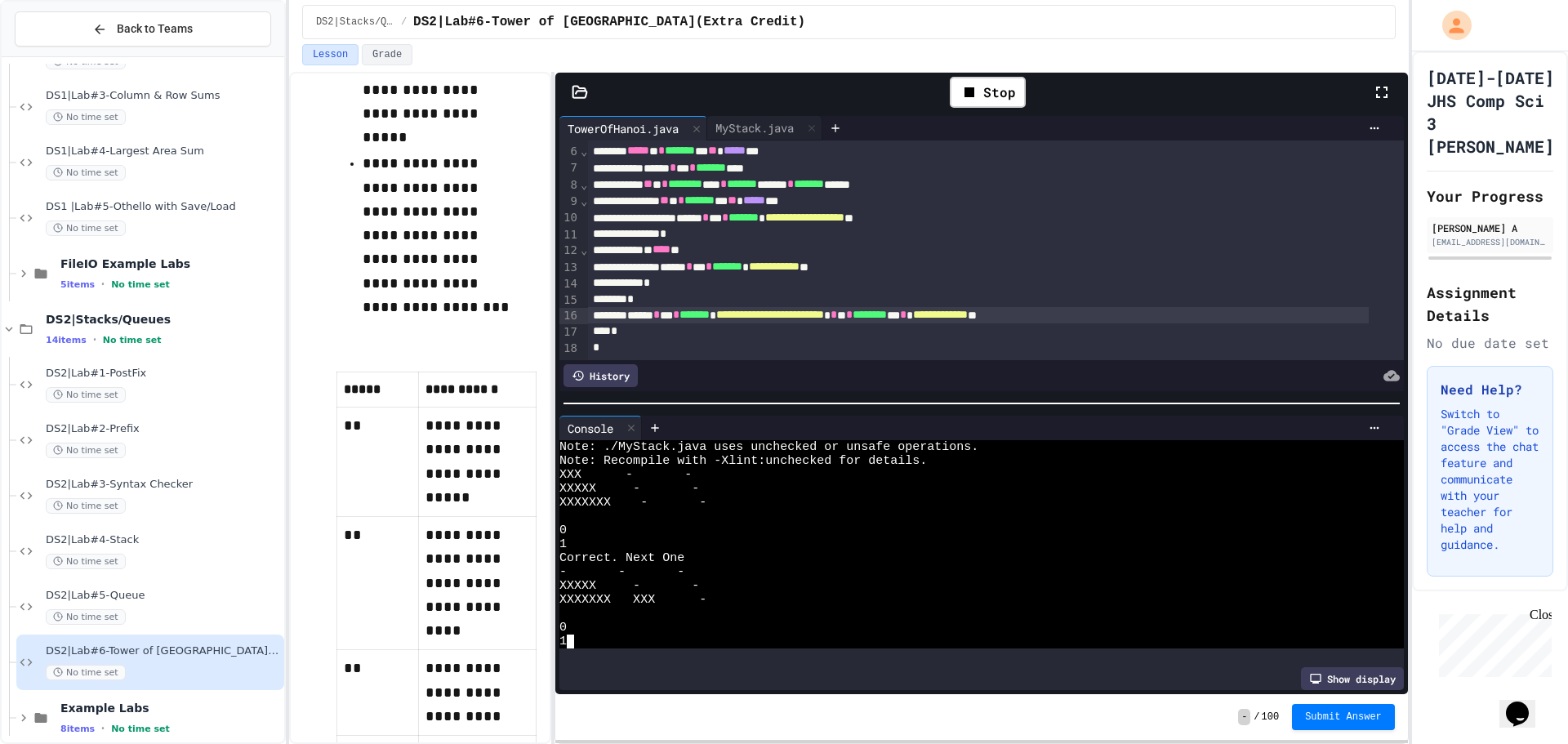
scroll to position [84, 0]
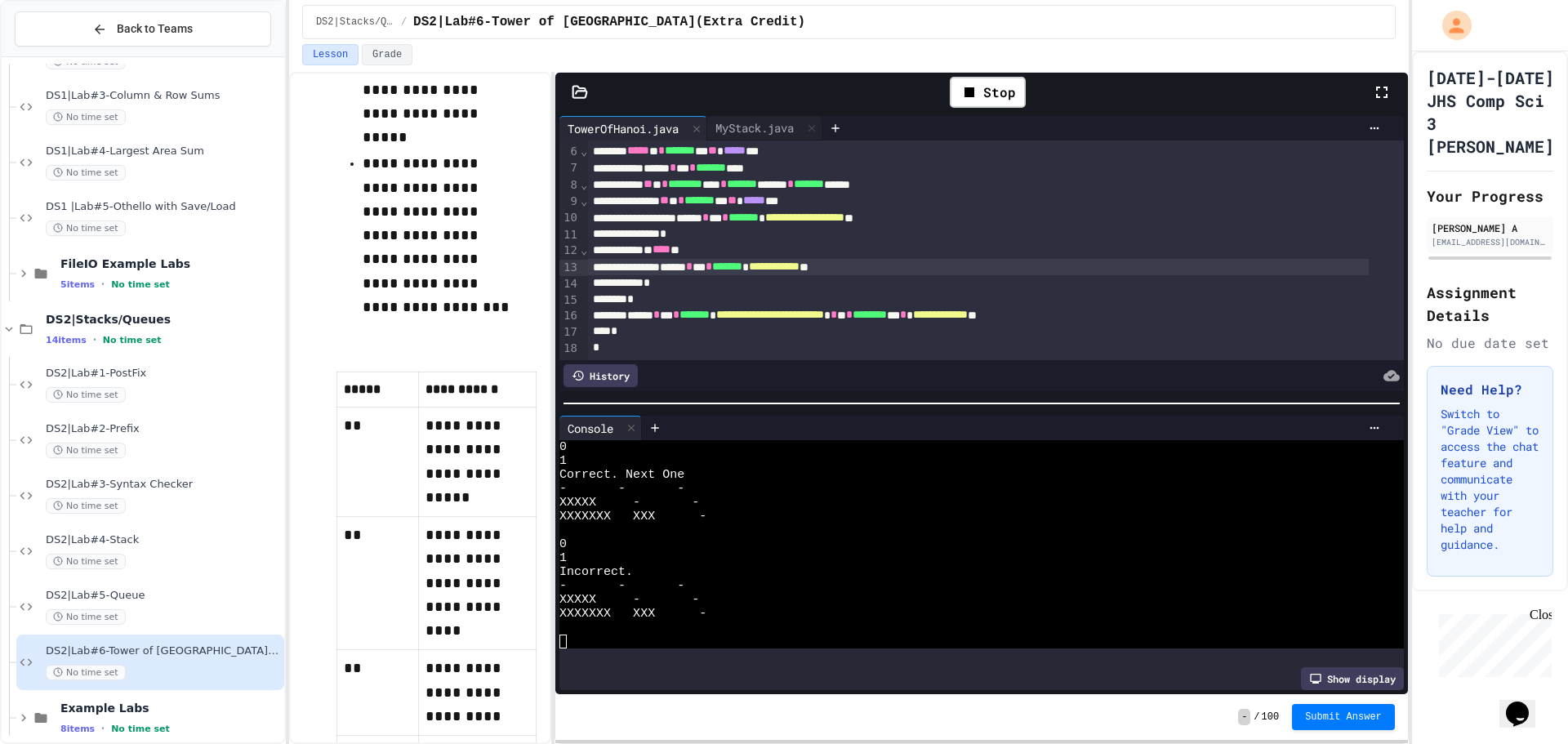
click at [800, 265] on span "**********" at bounding box center [774, 266] width 51 height 11
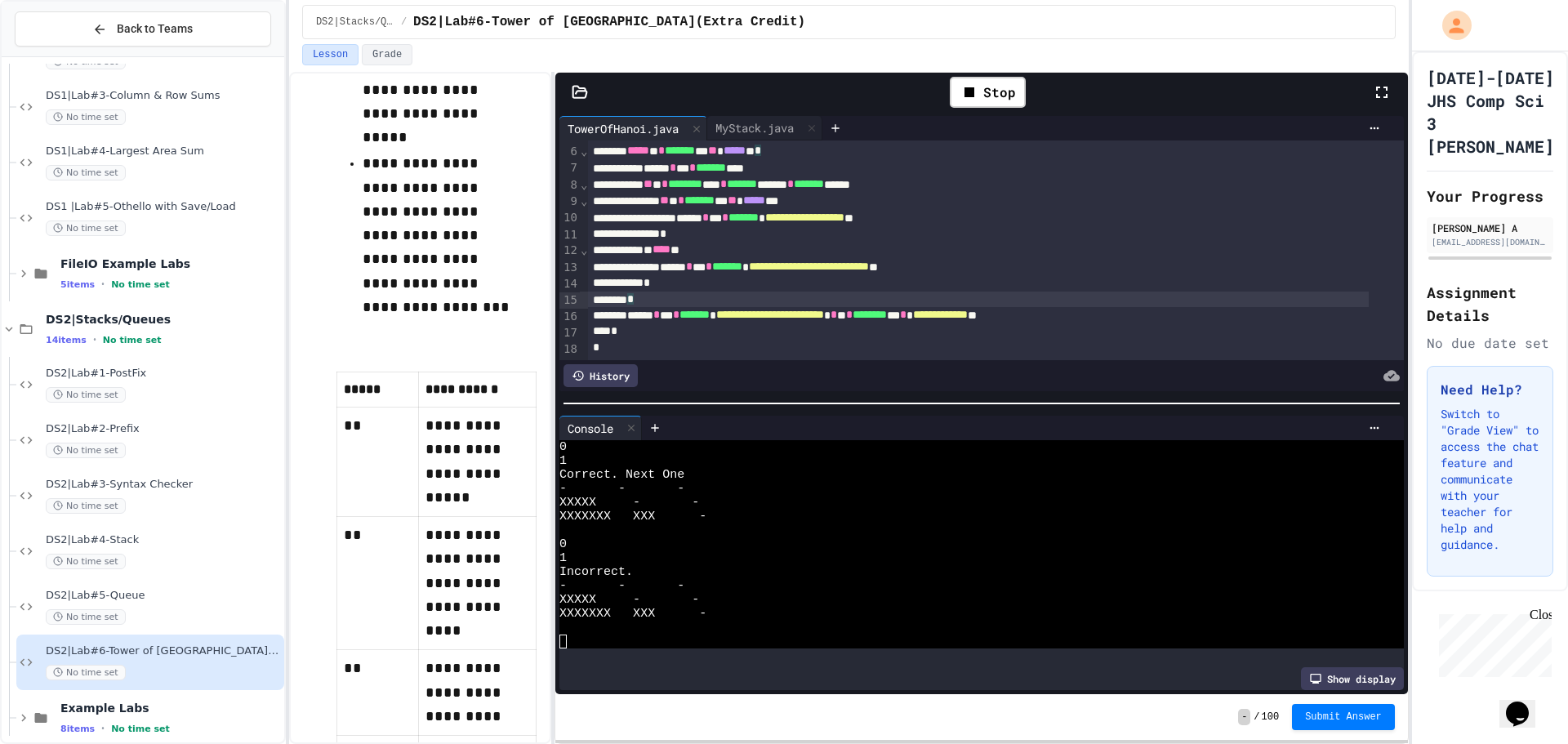
click at [1084, 291] on div "*" at bounding box center [978, 299] width 781 height 16
click at [1239, 556] on div "1" at bounding box center [968, 558] width 816 height 14
click at [986, 94] on div "Stop" at bounding box center [988, 92] width 76 height 31
click at [1362, 724] on button "Submit Answer" at bounding box center [1343, 715] width 103 height 26
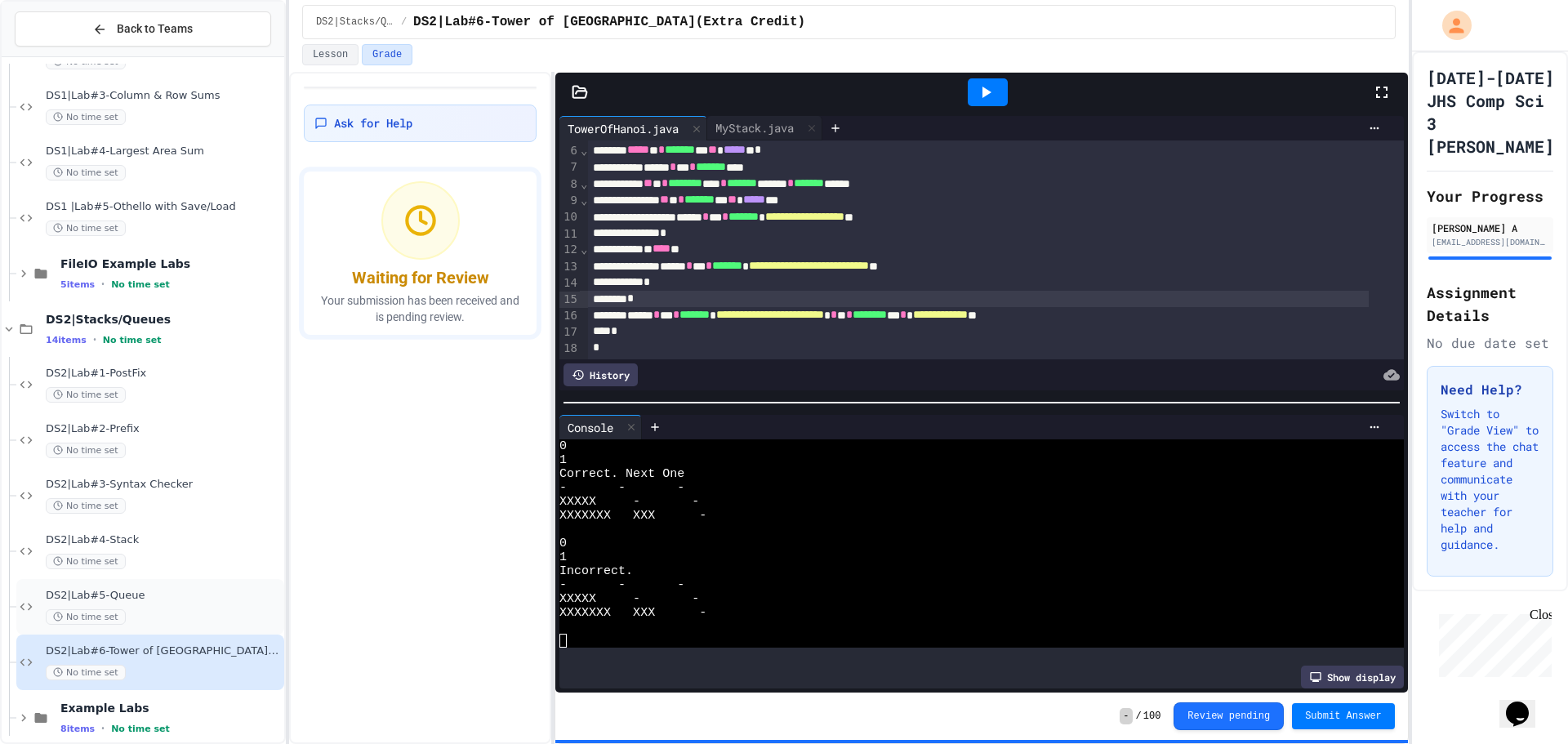
click at [171, 594] on span "DS2|Lab#5-Queue" at bounding box center [163, 596] width 235 height 14
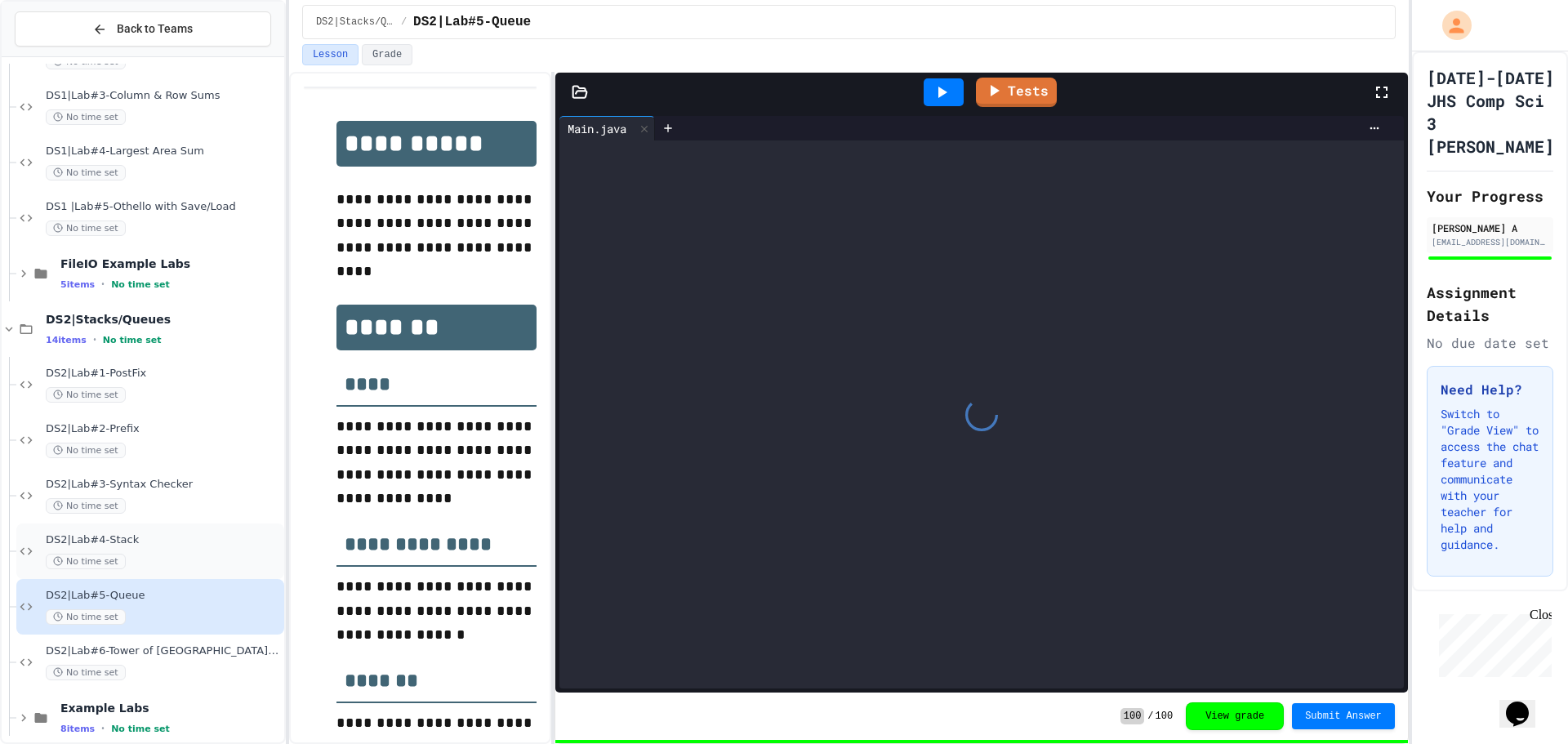
click at [195, 560] on div "No time set" at bounding box center [163, 561] width 235 height 16
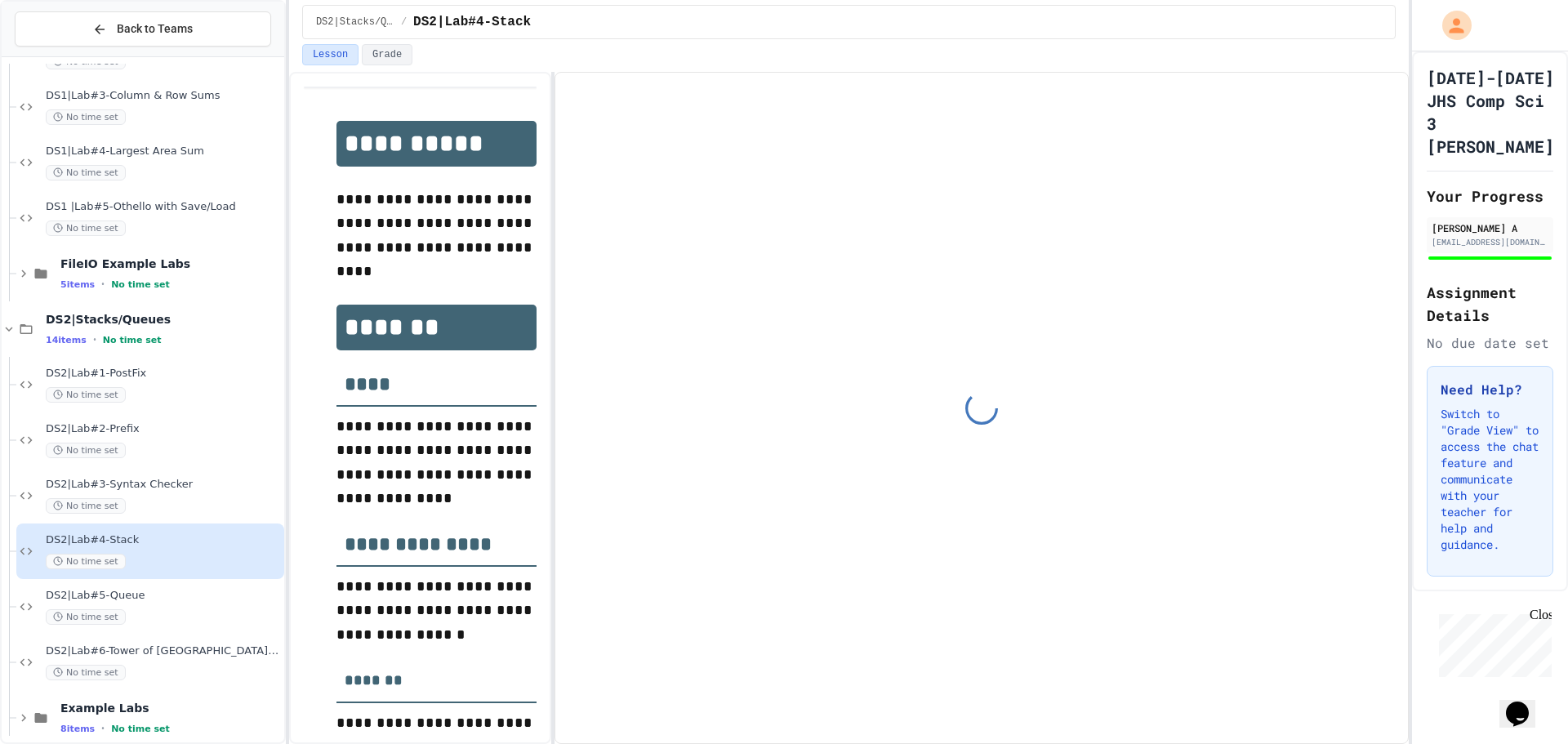
click at [192, 519] on div "DS2|Lab#3-Syntax Checker No time set" at bounding box center [150, 496] width 268 height 55
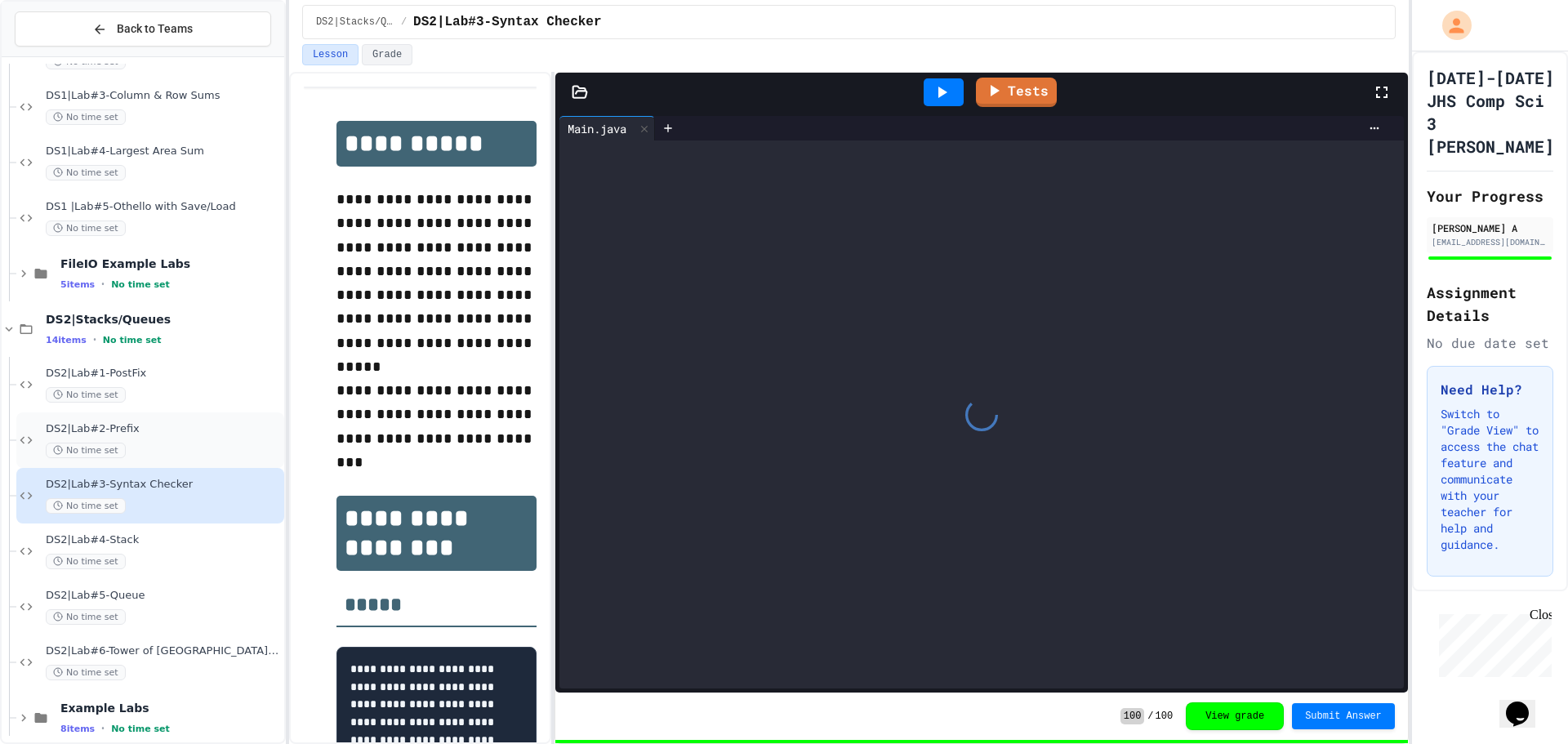
click at [169, 447] on div "No time set" at bounding box center [163, 450] width 235 height 16
